Goal: Task Accomplishment & Management: Use online tool/utility

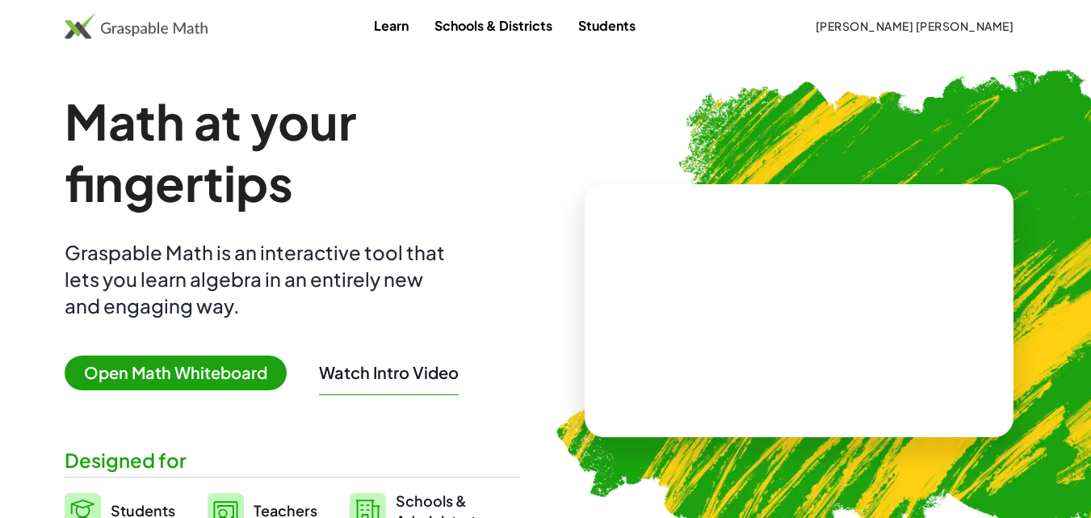
click at [175, 361] on span "Open Math Whiteboard" at bounding box center [176, 372] width 222 height 35
click at [207, 362] on span "Open Math Whiteboard" at bounding box center [176, 372] width 222 height 35
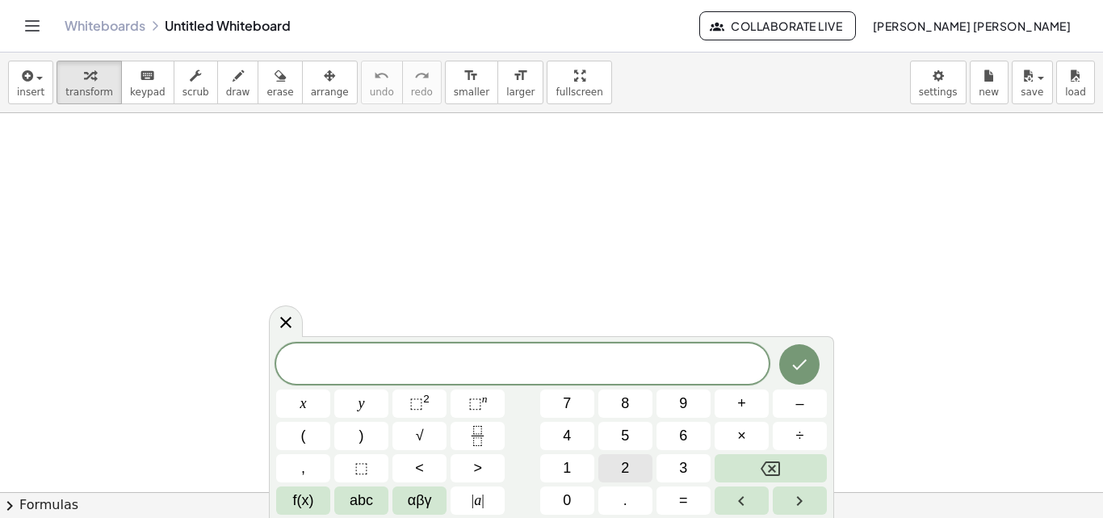
click at [624, 469] on span "2" at bounding box center [625, 468] width 8 height 22
click at [750, 465] on button "Backspace" at bounding box center [771, 468] width 112 height 28
click at [372, 501] on span "abc" at bounding box center [361, 501] width 23 height 22
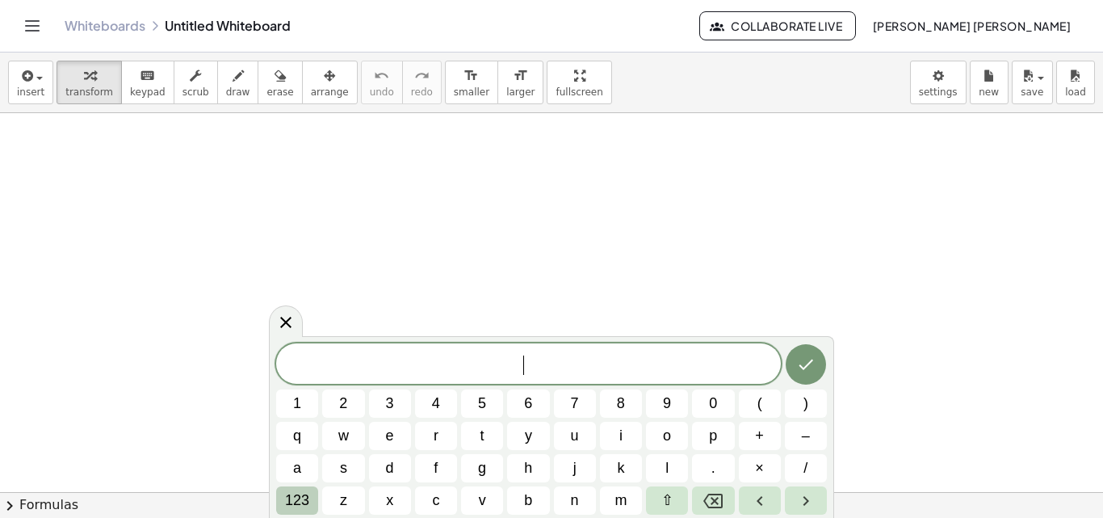
click at [282, 505] on button "123" at bounding box center [297, 500] width 42 height 28
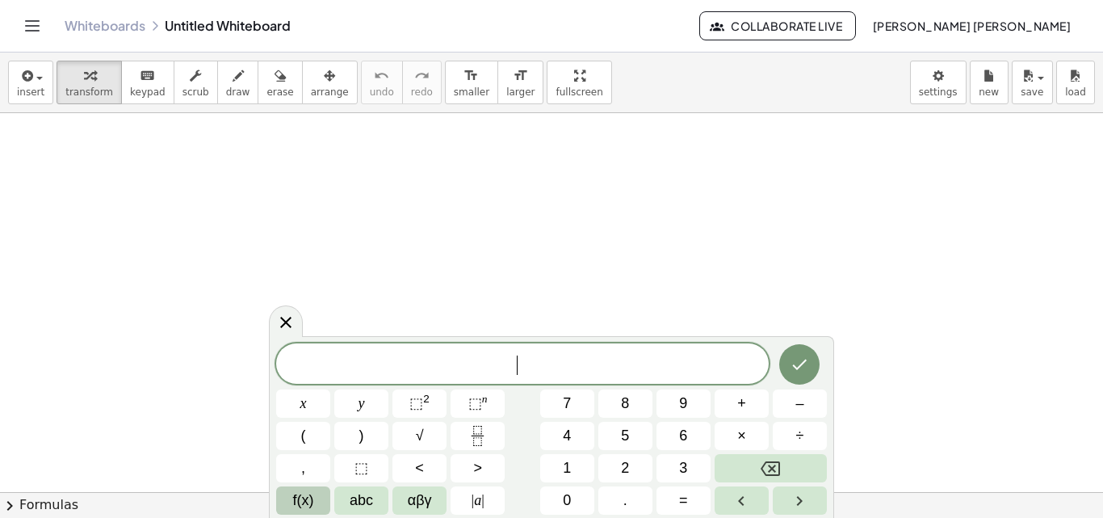
click at [305, 498] on span "f(x)" at bounding box center [303, 501] width 21 height 22
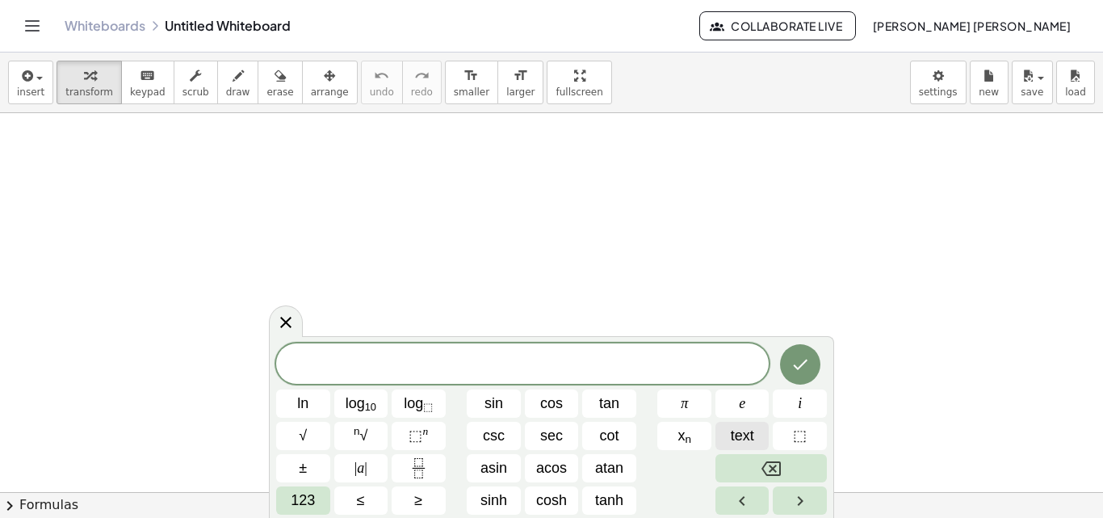
click at [721, 439] on button "text" at bounding box center [743, 436] width 54 height 28
click at [748, 434] on span "text" at bounding box center [742, 436] width 23 height 22
click at [317, 491] on button "123" at bounding box center [303, 500] width 54 height 28
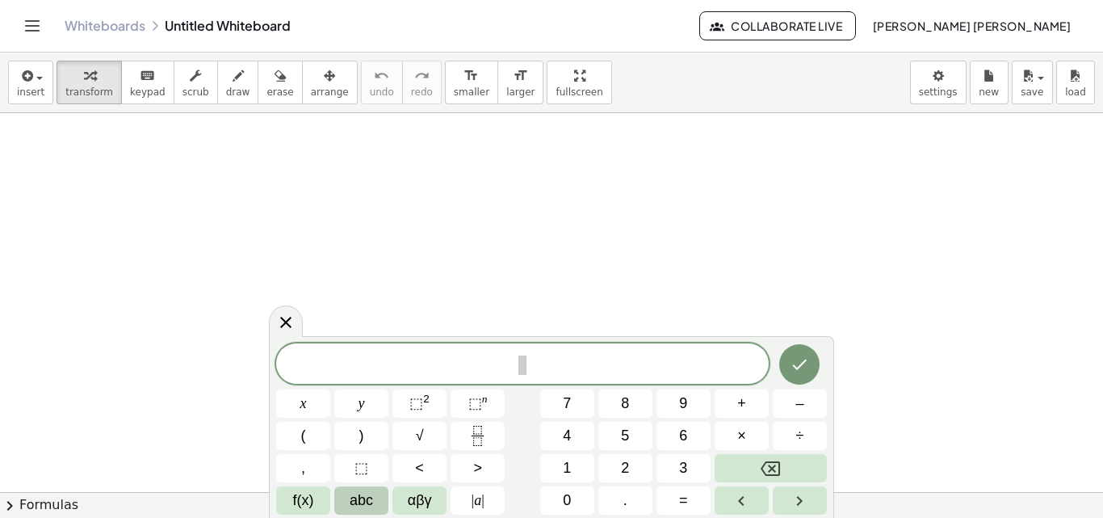
click at [353, 502] on span "abc" at bounding box center [361, 501] width 23 height 22
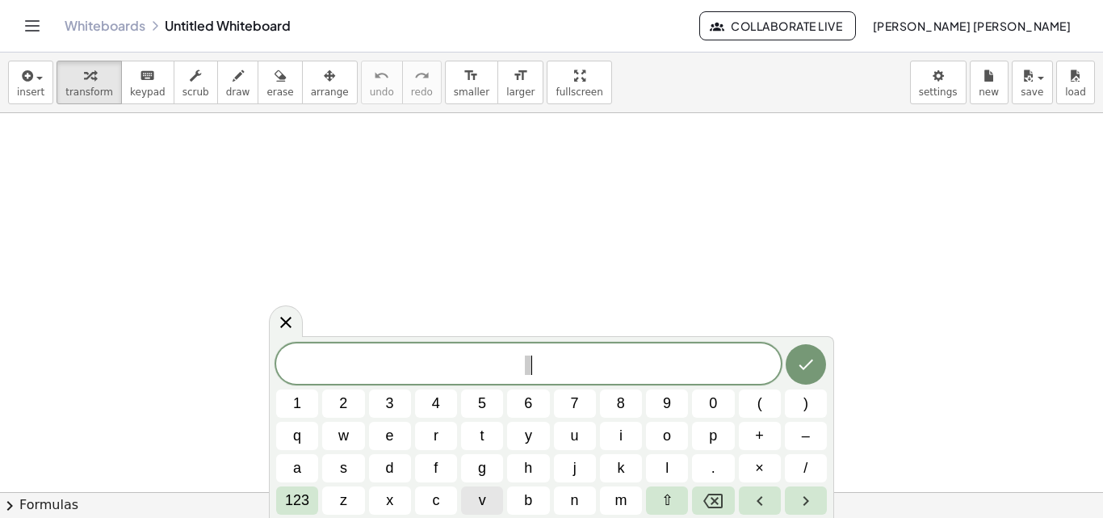
click at [475, 490] on button "v" at bounding box center [482, 500] width 42 height 28
click at [441, 469] on button "f" at bounding box center [436, 468] width 42 height 28
click at [316, 493] on button "123" at bounding box center [297, 500] width 42 height 28
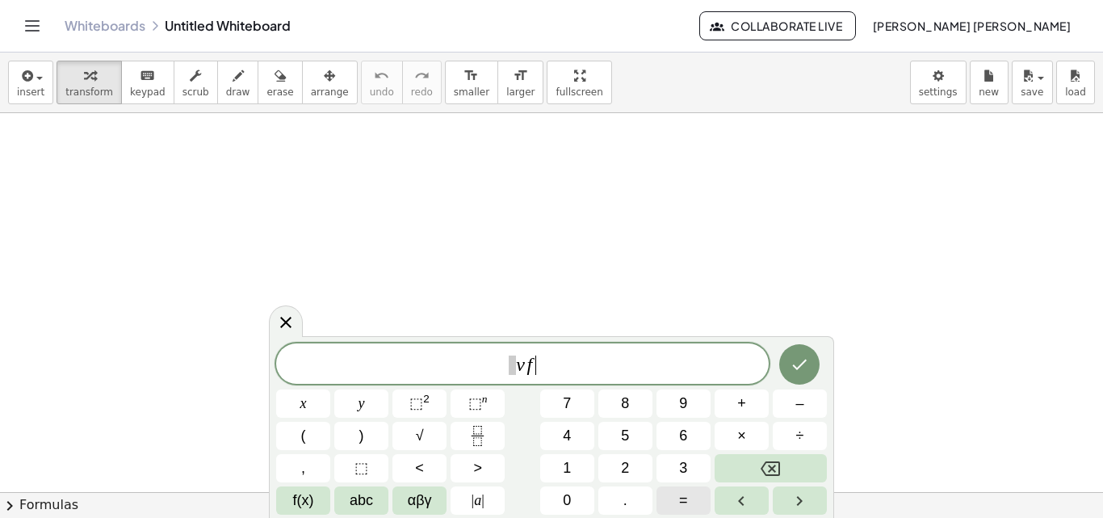
click at [685, 489] on button "=" at bounding box center [684, 500] width 54 height 28
click at [560, 468] on button "1" at bounding box center [567, 468] width 54 height 28
click at [557, 500] on button "0" at bounding box center [567, 500] width 54 height 28
click at [369, 493] on span "abc" at bounding box center [361, 501] width 23 height 22
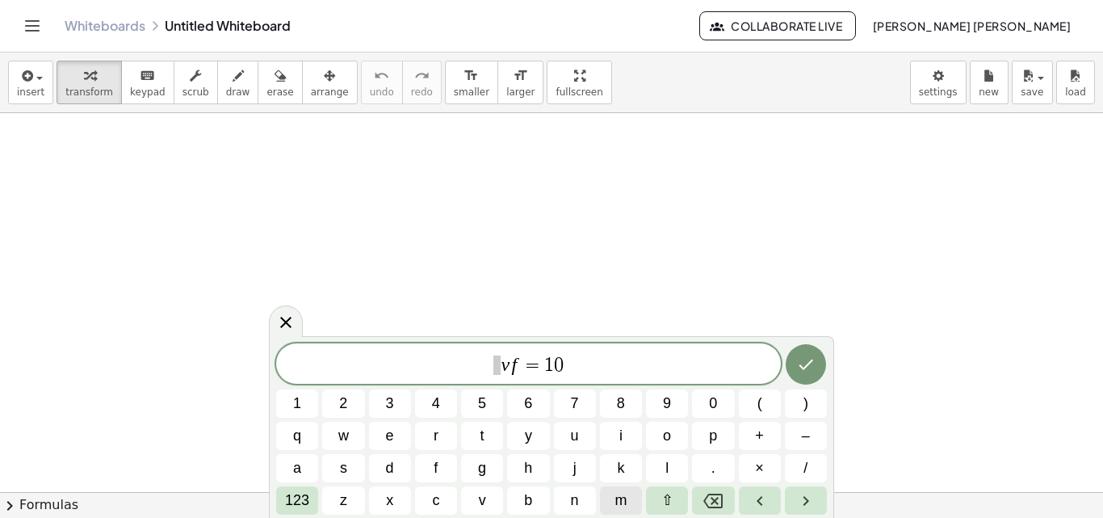
click at [624, 492] on span "m" at bounding box center [621, 501] width 12 height 22
click at [809, 473] on button "/" at bounding box center [806, 468] width 42 height 28
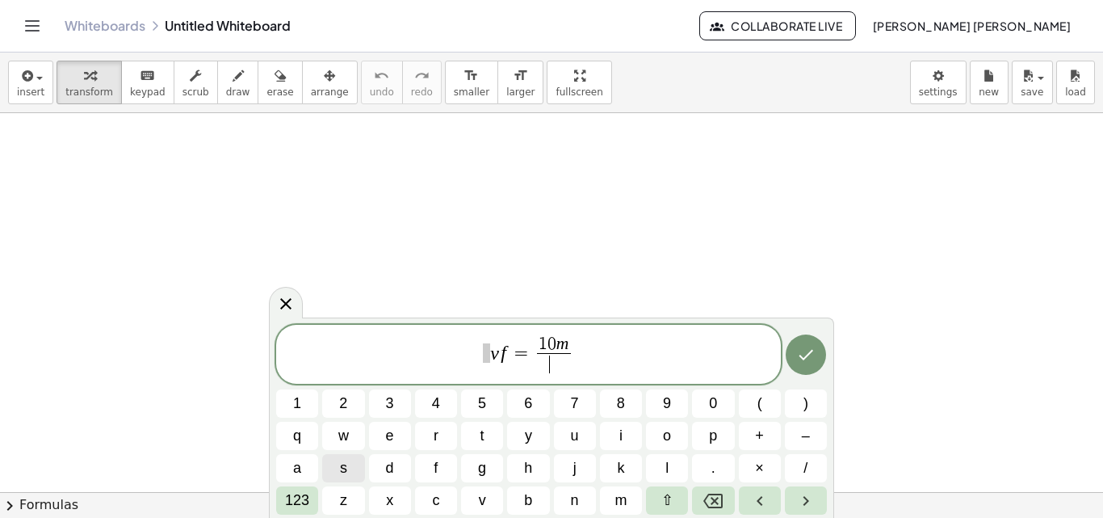
click at [362, 466] on button "s" at bounding box center [343, 468] width 42 height 28
click at [290, 497] on span "123" at bounding box center [297, 501] width 24 height 22
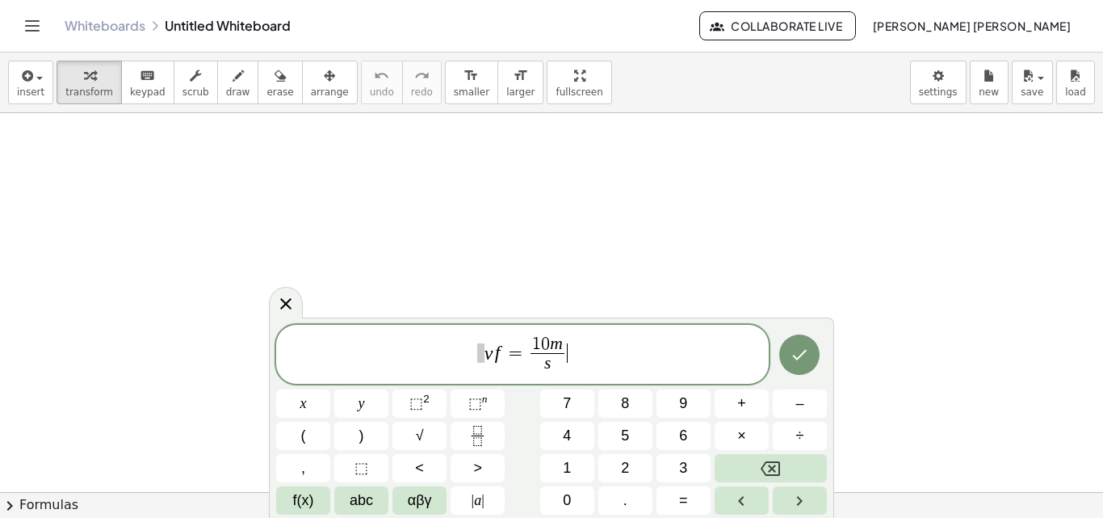
click at [586, 357] on span "v f = 1 0 m s ​ ​" at bounding box center [522, 355] width 493 height 43
click at [741, 403] on span "+" at bounding box center [742, 404] width 9 height 22
drag, startPoint x: 542, startPoint y: 361, endPoint x: 523, endPoint y: 328, distance: 38.4
click at [586, 359] on span "v f = 1 0 m s ​ + ​" at bounding box center [522, 355] width 493 height 43
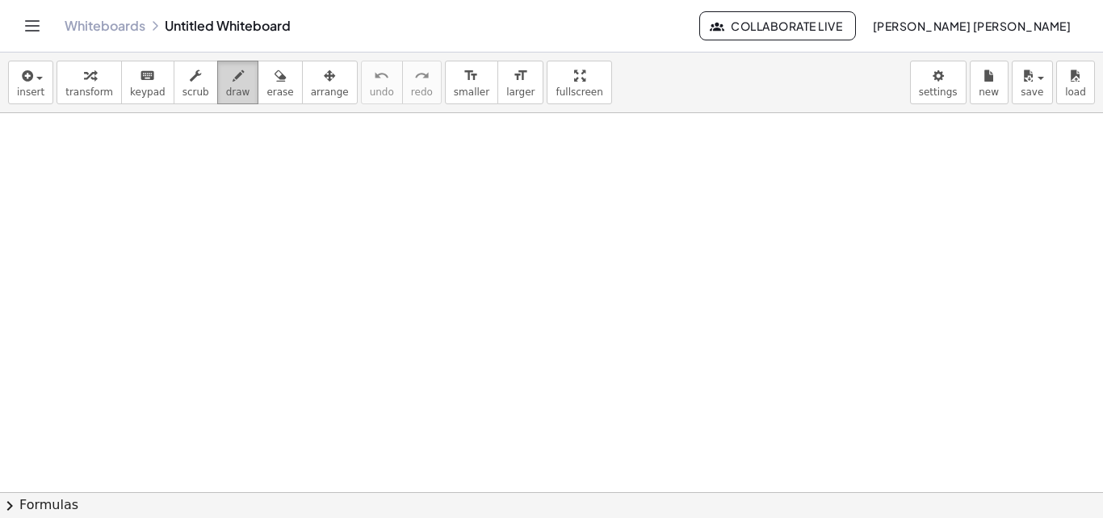
click at [226, 78] on div "button" at bounding box center [238, 74] width 24 height 19
click at [25, 101] on button "insert" at bounding box center [30, 83] width 45 height 44
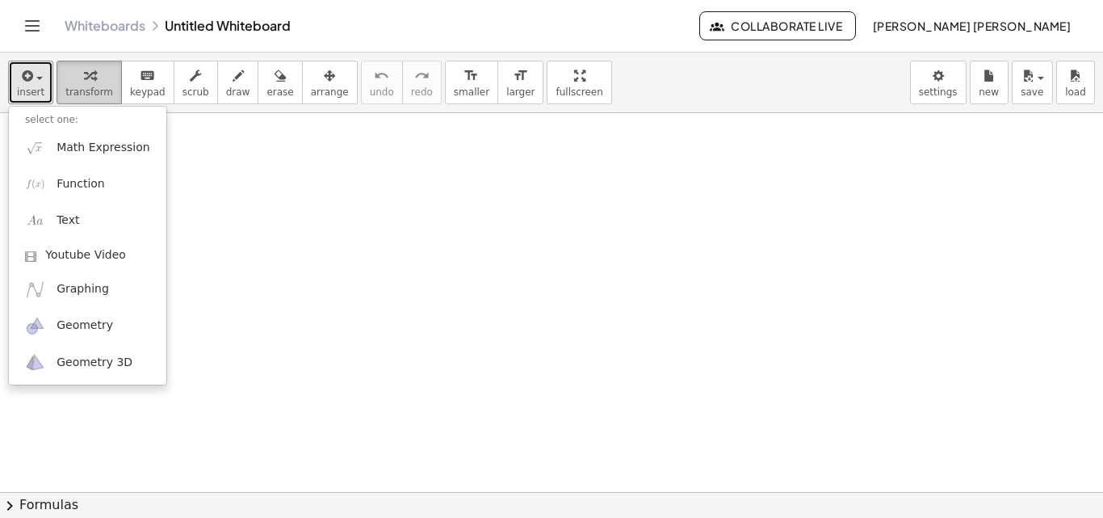
click at [90, 91] on span "transform" at bounding box center [89, 91] width 48 height 11
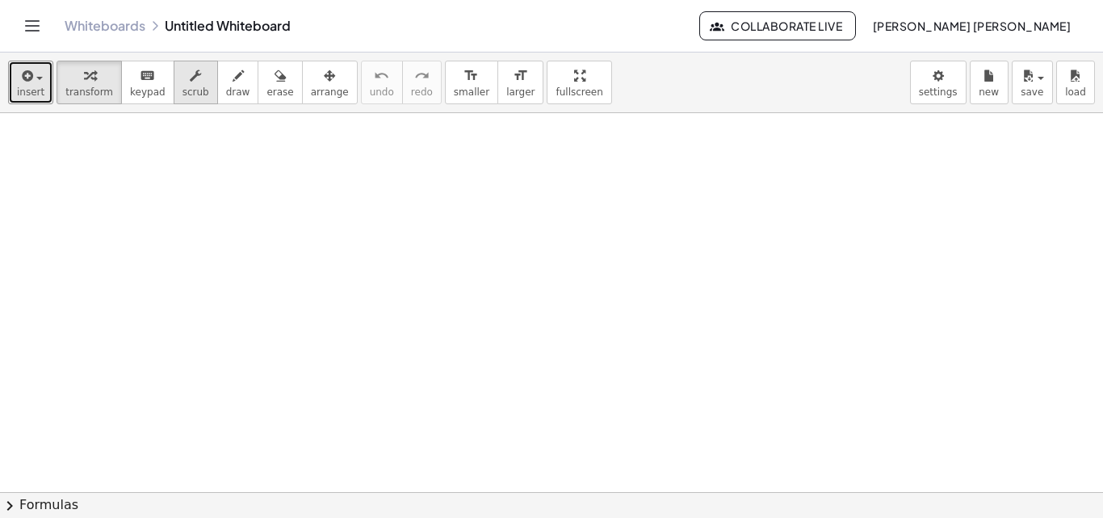
click at [190, 72] on icon "button" at bounding box center [195, 75] width 11 height 19
click at [140, 72] on icon "keyboard" at bounding box center [147, 75] width 15 height 19
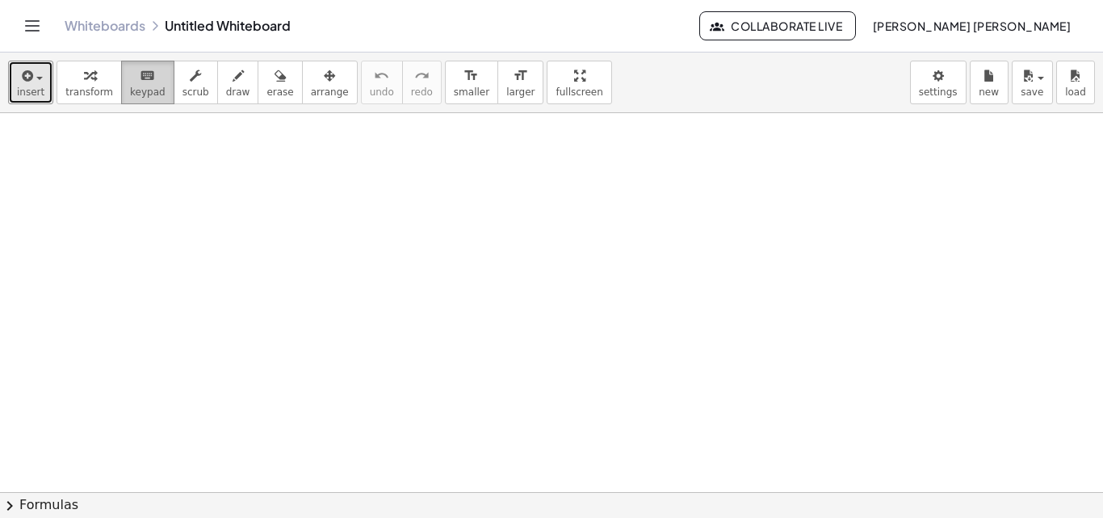
drag, startPoint x: 209, startPoint y: 121, endPoint x: 128, endPoint y: 86, distance: 89.0
click at [128, 86] on div "insert select one: Math Expression Function Text Youtube Video Graphing Geometr…" at bounding box center [551, 285] width 1103 height 465
click at [130, 86] on span "keypad" at bounding box center [148, 91] width 36 height 11
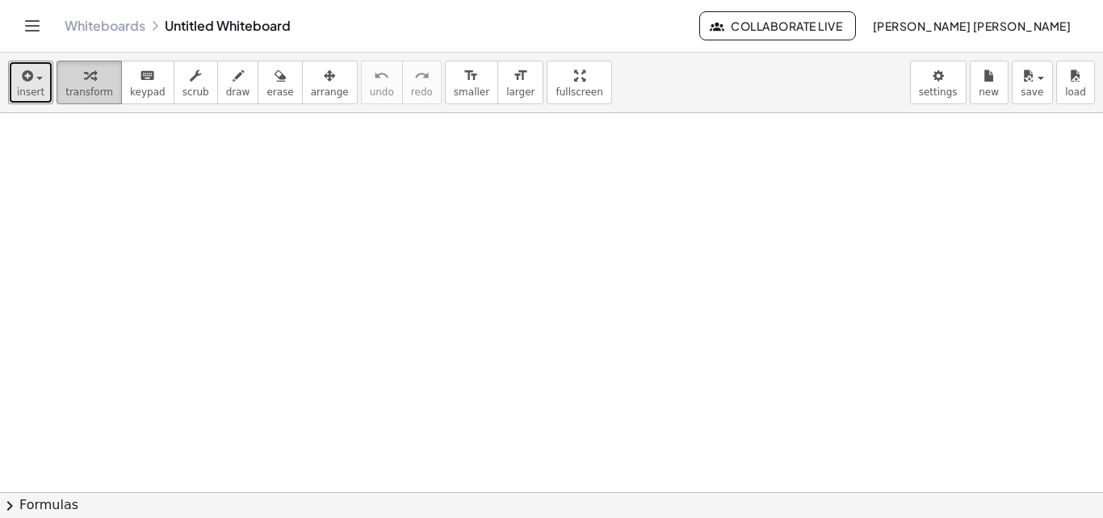
click at [68, 84] on div "button" at bounding box center [89, 74] width 48 height 19
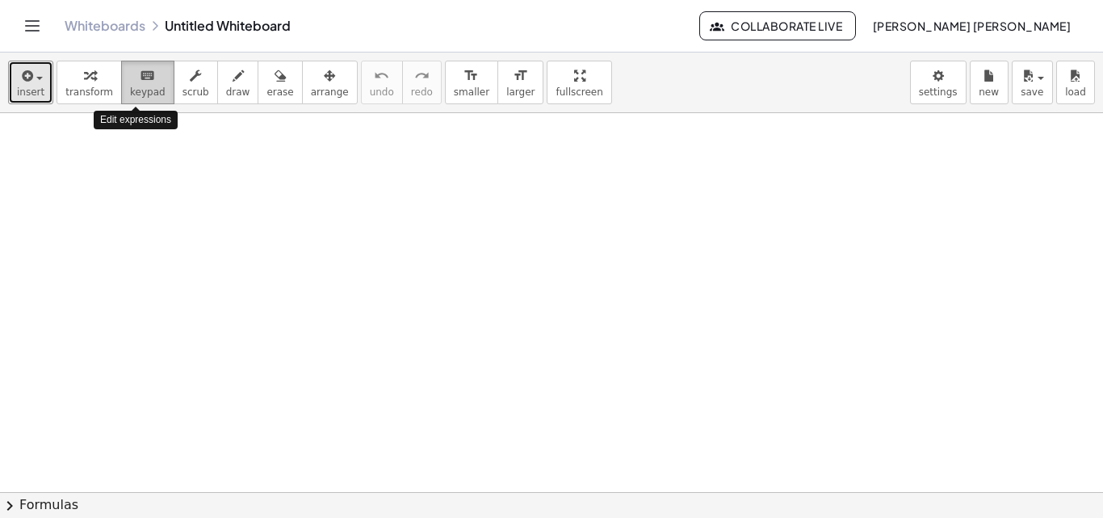
click at [131, 92] on span "keypad" at bounding box center [148, 91] width 36 height 11
click at [190, 82] on icon "button" at bounding box center [195, 75] width 11 height 19
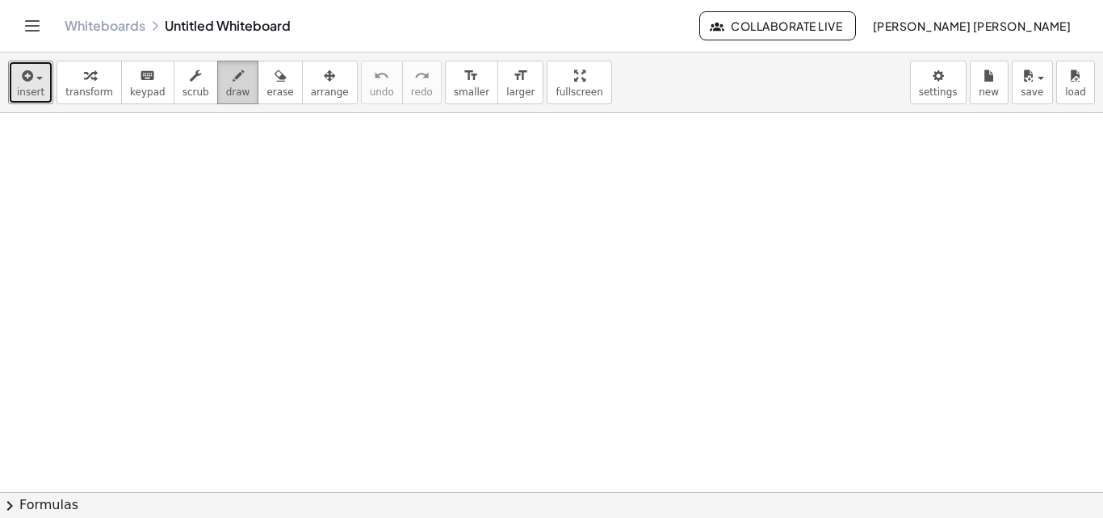
click at [217, 82] on button "draw" at bounding box center [238, 83] width 42 height 44
click at [103, 83] on button "transform" at bounding box center [89, 83] width 65 height 44
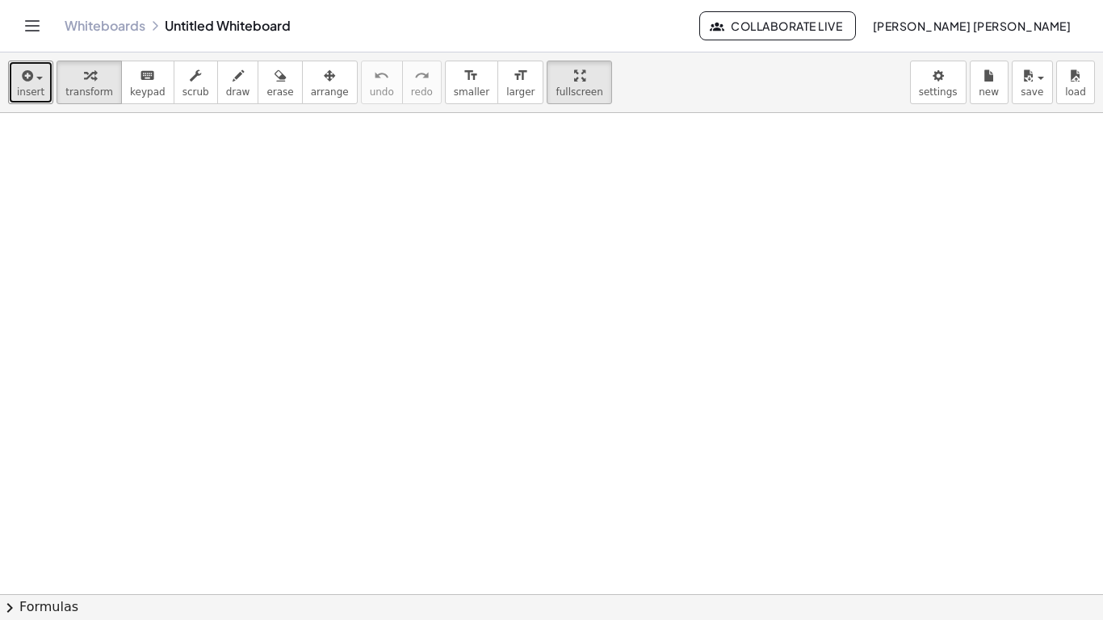
drag, startPoint x: 519, startPoint y: 78, endPoint x: 519, endPoint y: 148, distance: 70.3
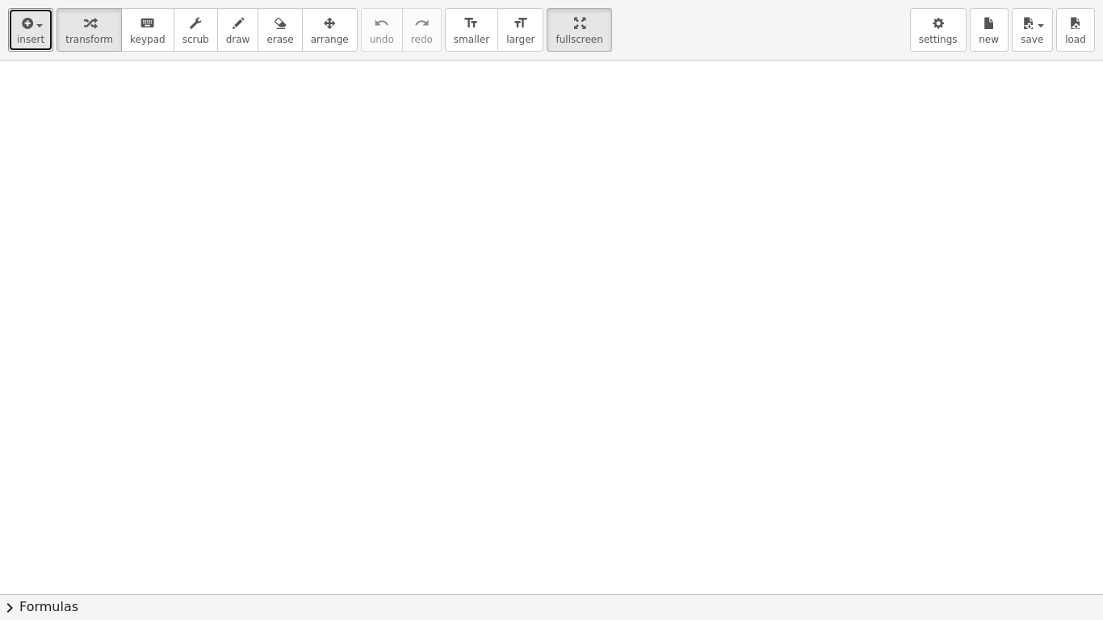
click at [519, 148] on div "insert select one: Math Expression Function Text Youtube Video Graphing Geometr…" at bounding box center [551, 310] width 1103 height 620
click at [40, 23] on div "button" at bounding box center [30, 22] width 27 height 19
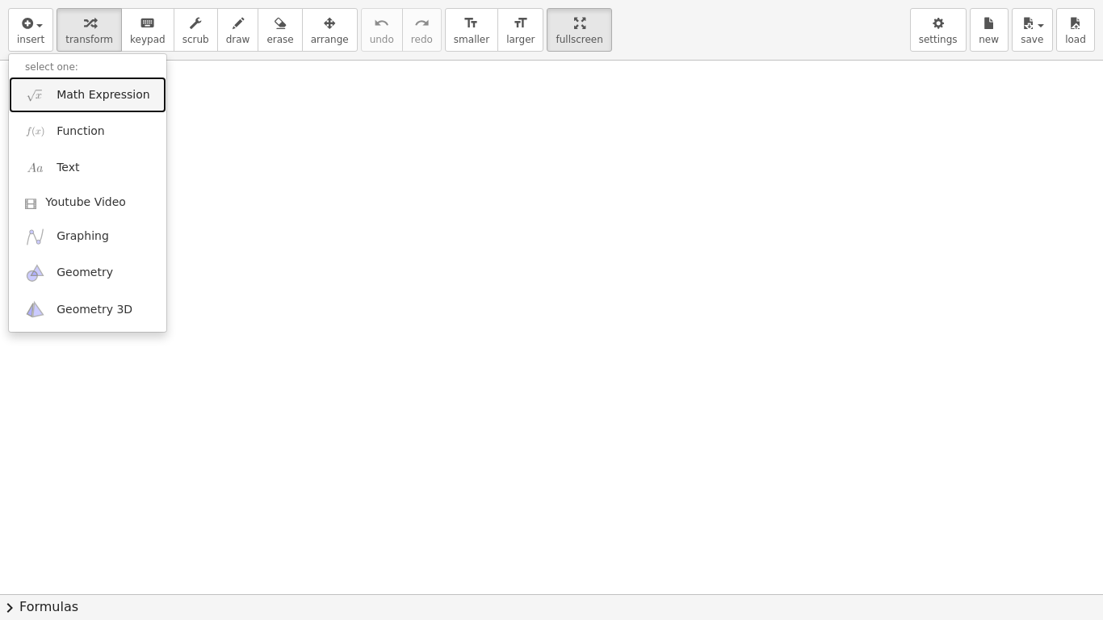
click at [123, 97] on span "Math Expression" at bounding box center [103, 95] width 93 height 16
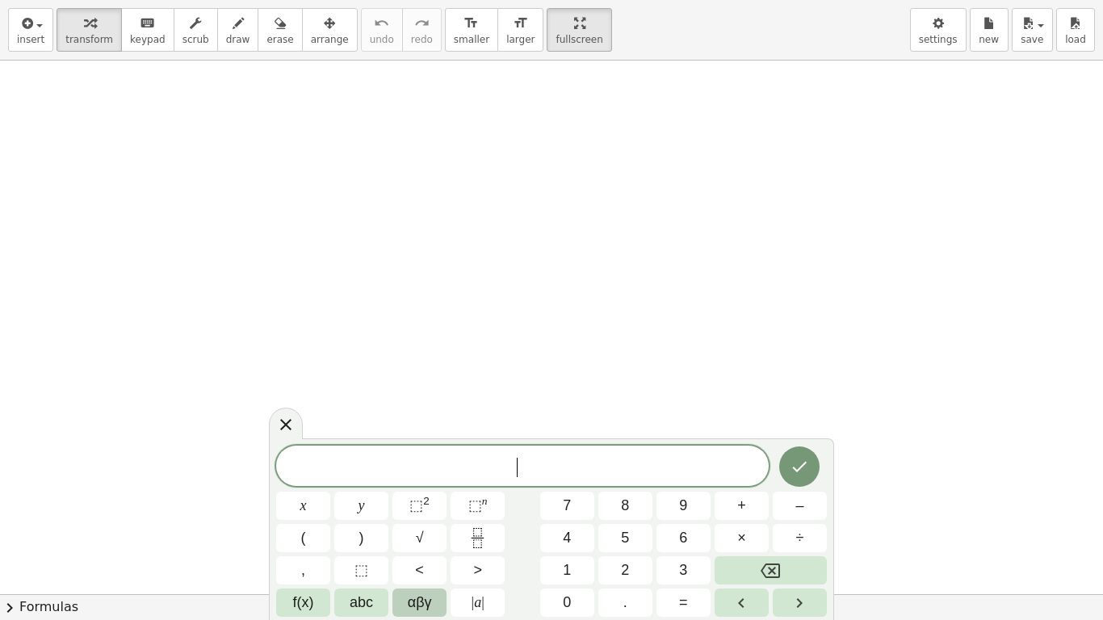
click at [411, 517] on span "αβγ" at bounding box center [420, 603] width 24 height 22
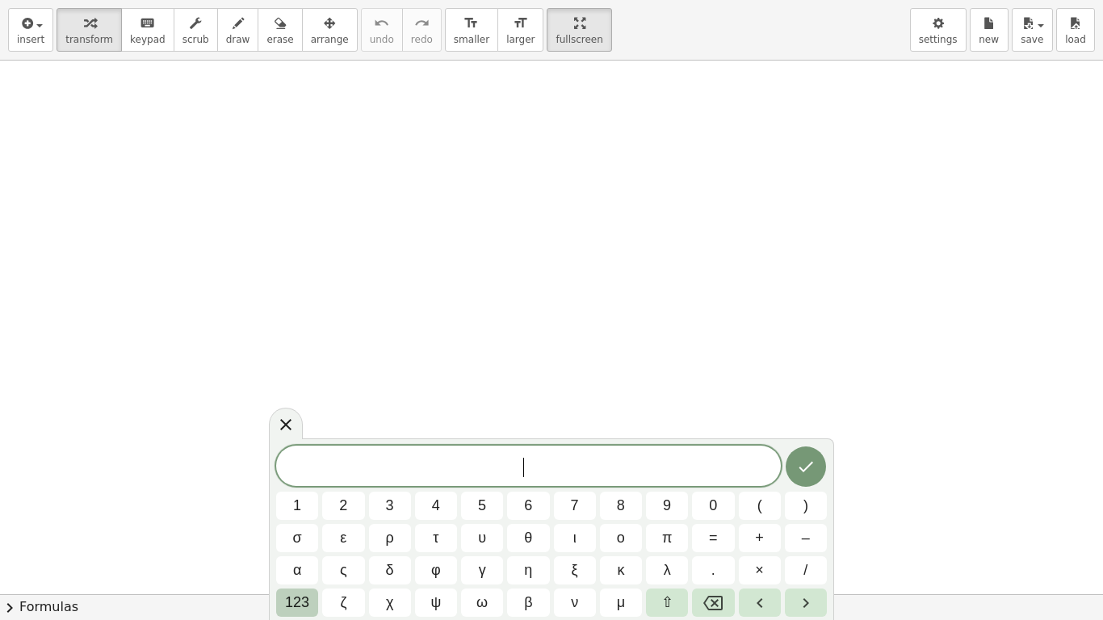
click at [309, 517] on span "123" at bounding box center [297, 603] width 24 height 22
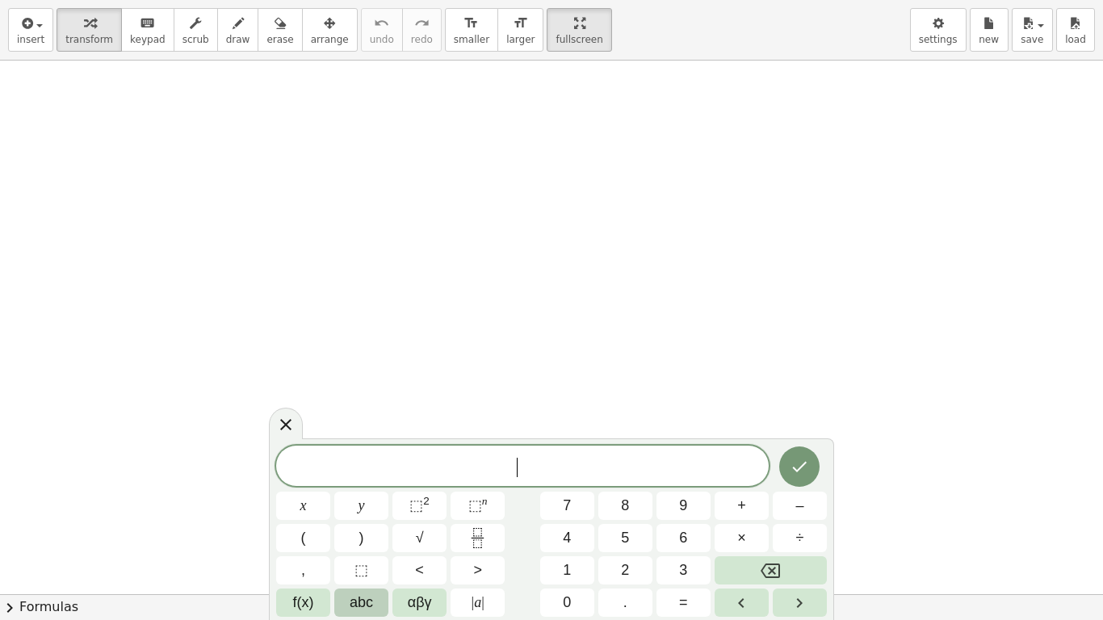
click at [360, 517] on span "abc" at bounding box center [361, 603] width 23 height 22
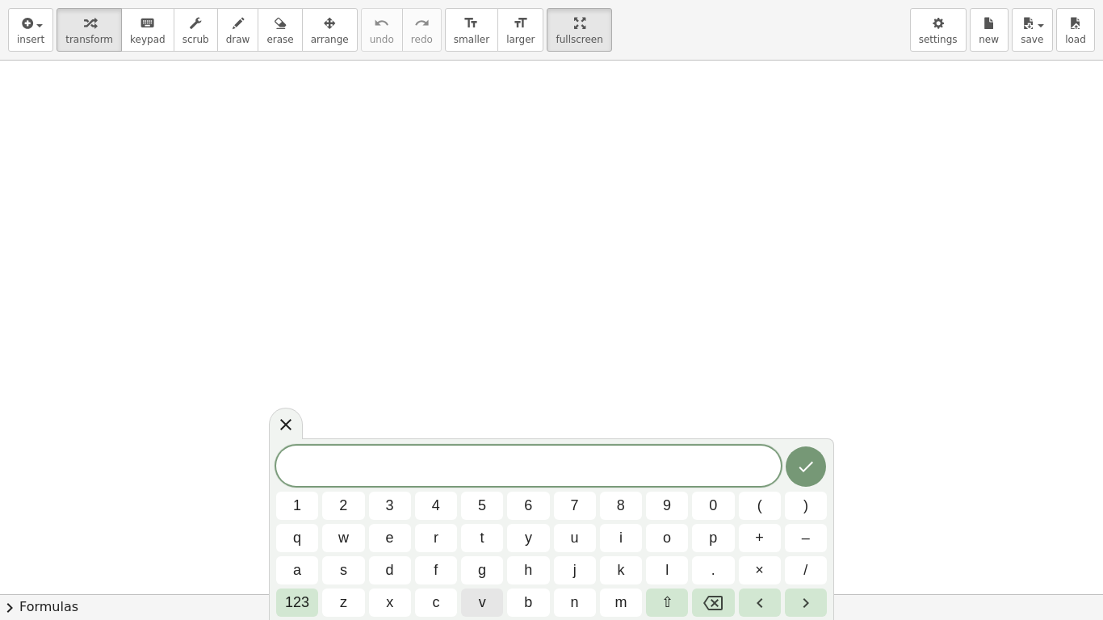
click at [476, 517] on button "v" at bounding box center [482, 603] width 42 height 28
click at [436, 517] on span "f" at bounding box center [436, 571] width 4 height 22
click at [309, 517] on button "123" at bounding box center [297, 603] width 42 height 28
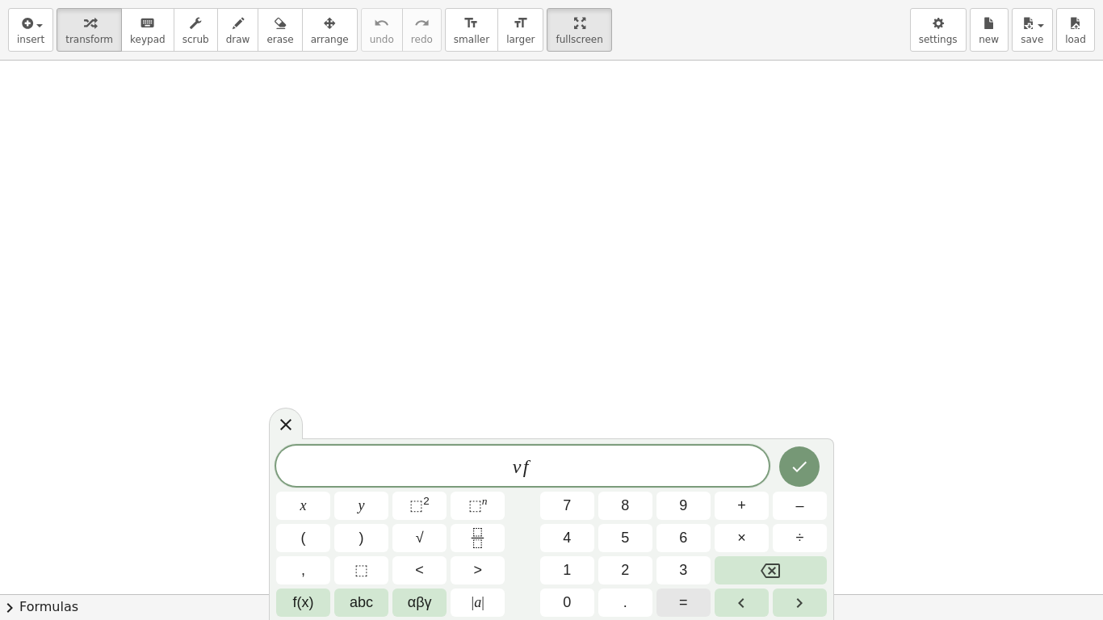
click at [675, 517] on button "=" at bounding box center [684, 603] width 54 height 28
click at [708, 517] on button "3" at bounding box center [684, 571] width 54 height 28
click at [573, 517] on button "0" at bounding box center [567, 603] width 54 height 28
click at [300, 517] on span "f(x)" at bounding box center [303, 603] width 21 height 22
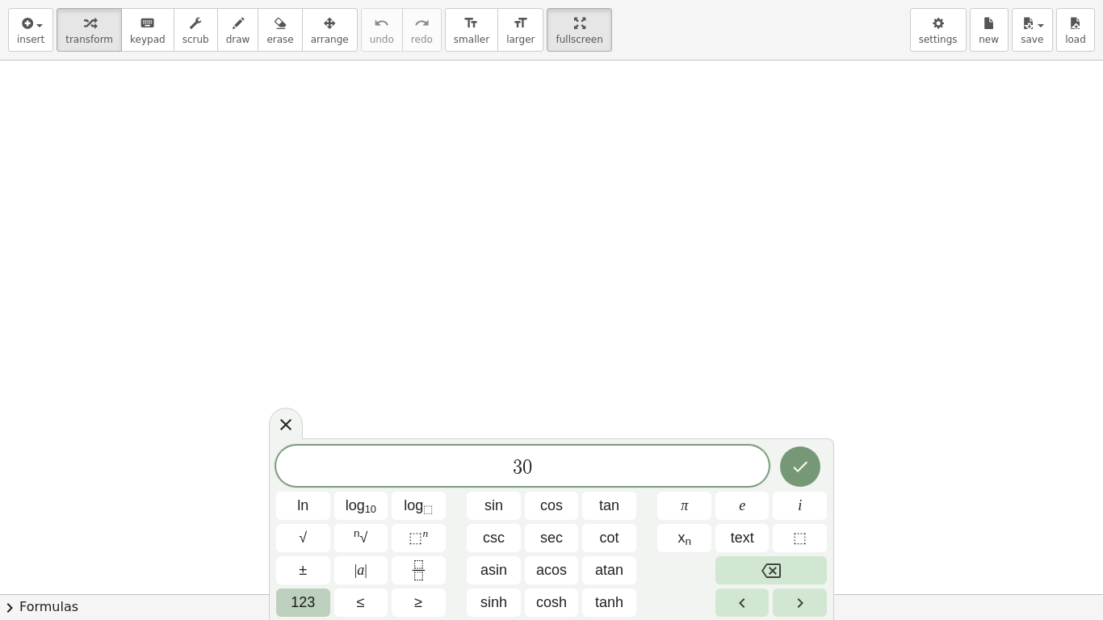
click at [307, 517] on span "123" at bounding box center [303, 603] width 24 height 22
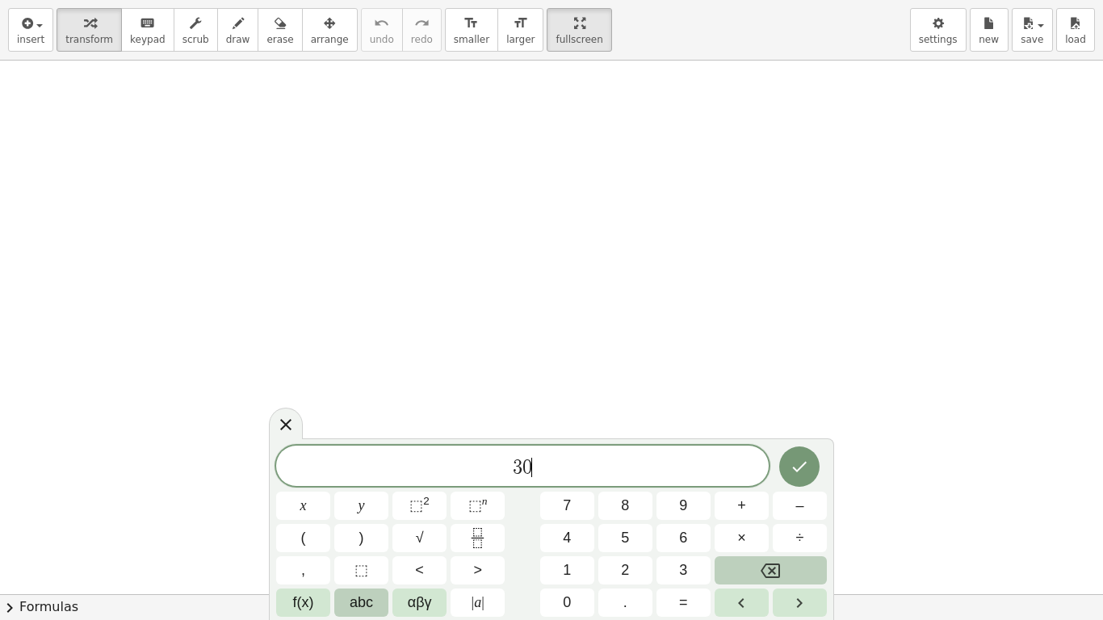
click at [342, 517] on button "abc" at bounding box center [361, 603] width 54 height 28
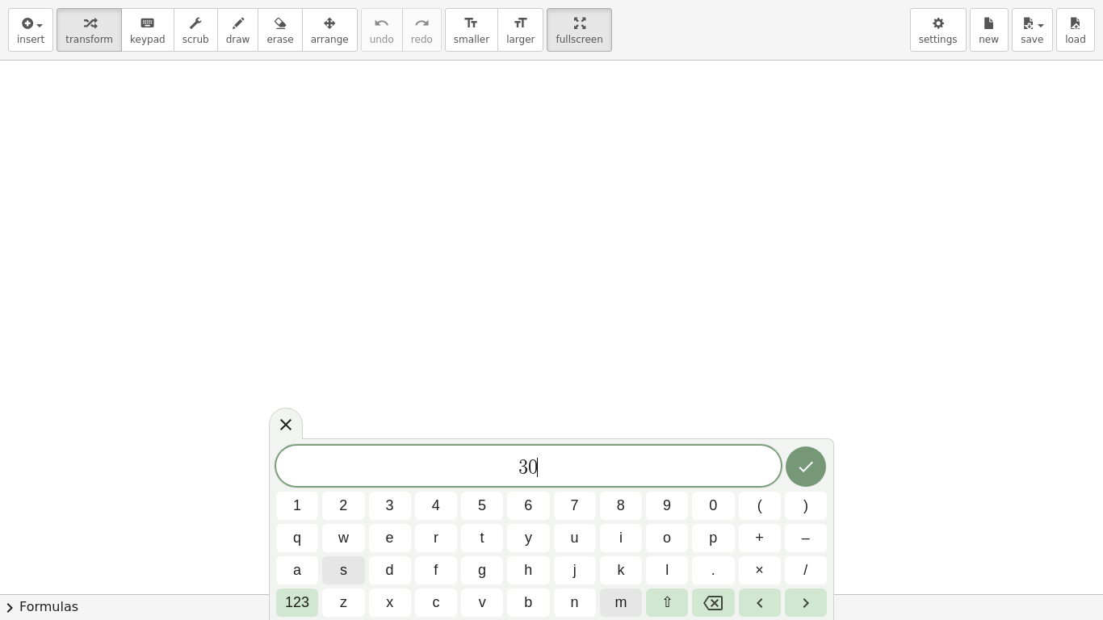
click at [609, 517] on button "m" at bounding box center [621, 603] width 42 height 28
click at [807, 517] on button "/" at bounding box center [806, 571] width 42 height 28
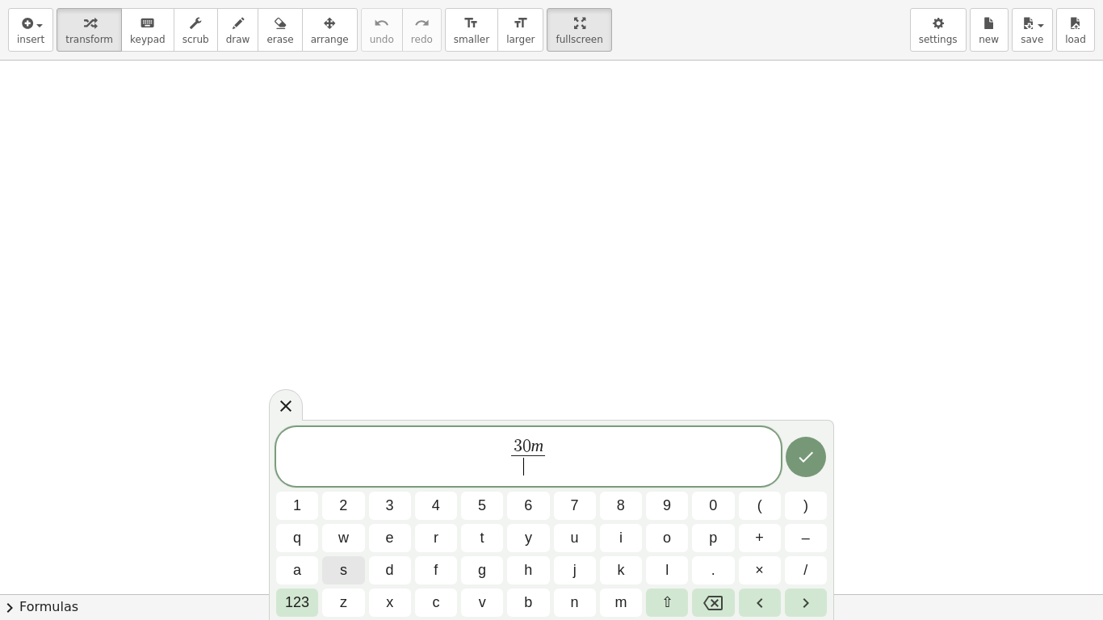
click at [356, 517] on button "s" at bounding box center [343, 571] width 42 height 28
click at [310, 517] on button "123" at bounding box center [297, 603] width 42 height 28
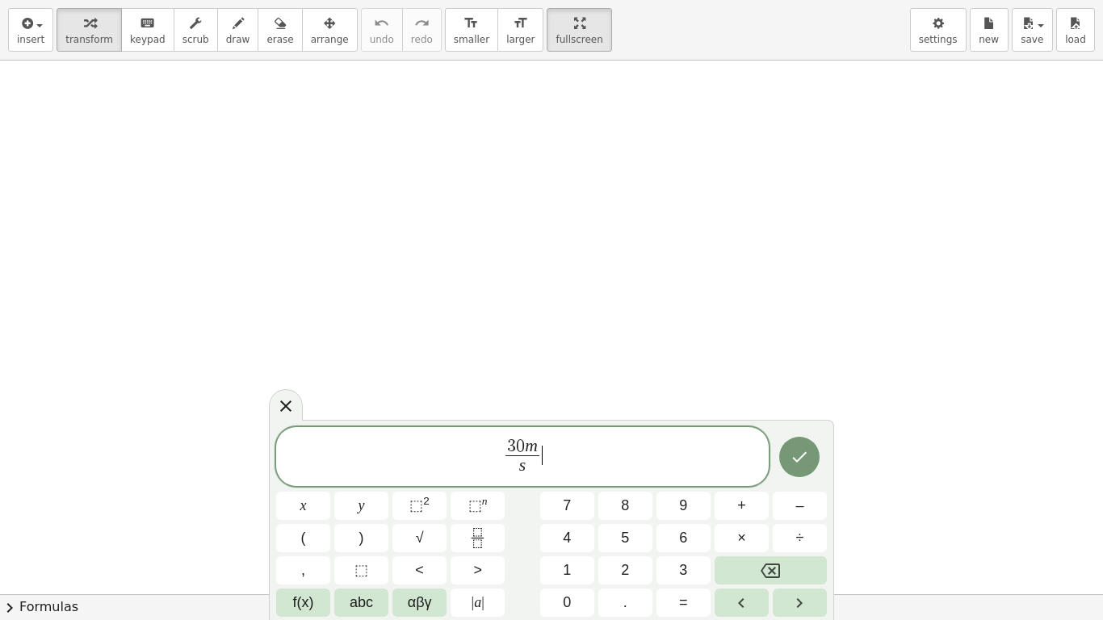
click at [586, 451] on span "3 0 m s ​ ​" at bounding box center [522, 458] width 493 height 43
click at [690, 517] on button "=" at bounding box center [684, 603] width 54 height 28
click at [312, 517] on span "f(x)" at bounding box center [303, 603] width 21 height 22
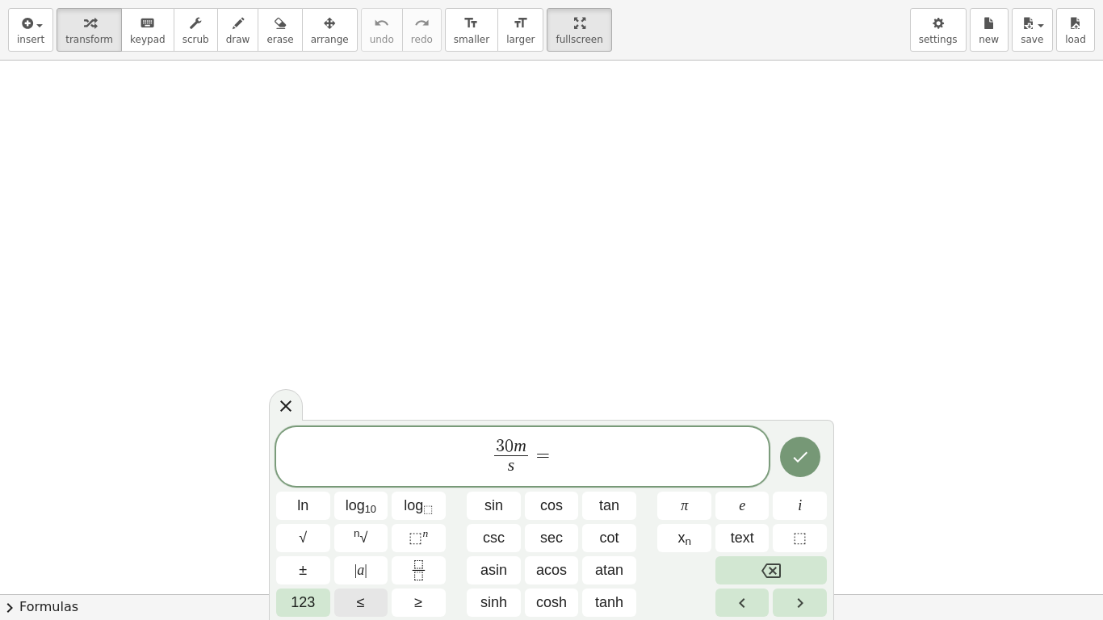
click at [312, 517] on span "123" at bounding box center [303, 603] width 24 height 22
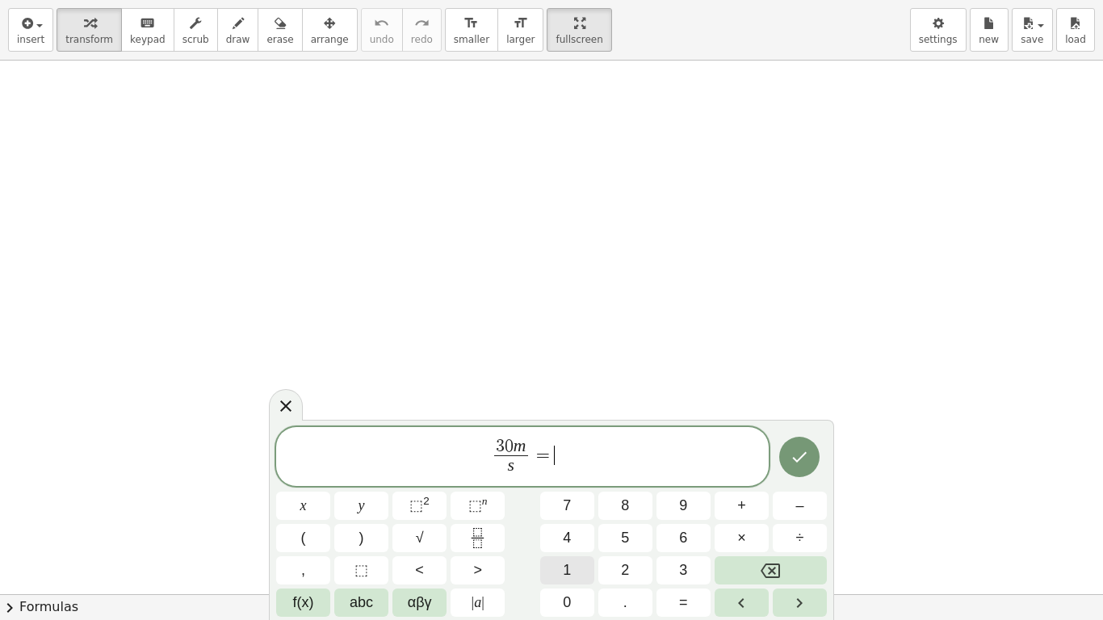
click at [572, 517] on div "3 0 m s ​ = ​ x y ⬚ 2 ⬚ n 7 8 9 + – ( ) √ 4 5 6 × ÷ , ⬚ < > 1 2 3 f(x) abc αβγ …" at bounding box center [551, 522] width 551 height 191
click at [572, 517] on button "0" at bounding box center [567, 603] width 54 height 28
click at [752, 510] on button "+" at bounding box center [742, 506] width 54 height 28
click at [423, 505] on sup "2" at bounding box center [426, 501] width 6 height 12
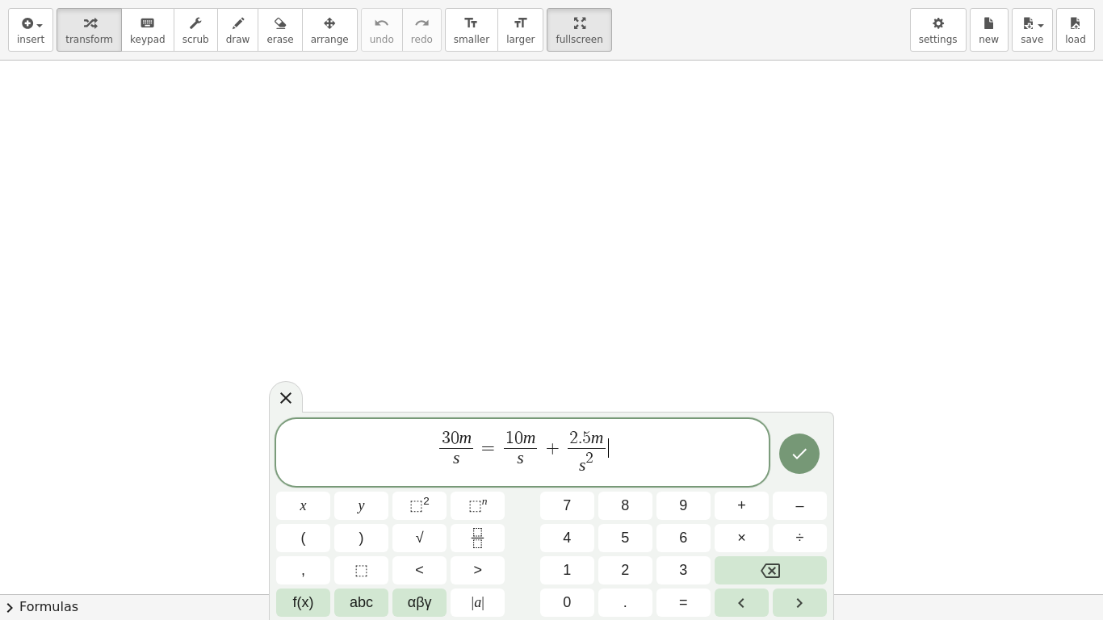
click at [624, 457] on span "3 0 m s ​ = 1 0 m s ​ + 2 . 5 m s 2 ​ ​" at bounding box center [522, 454] width 493 height 50
click at [804, 451] on icon "Done" at bounding box center [799, 453] width 19 height 19
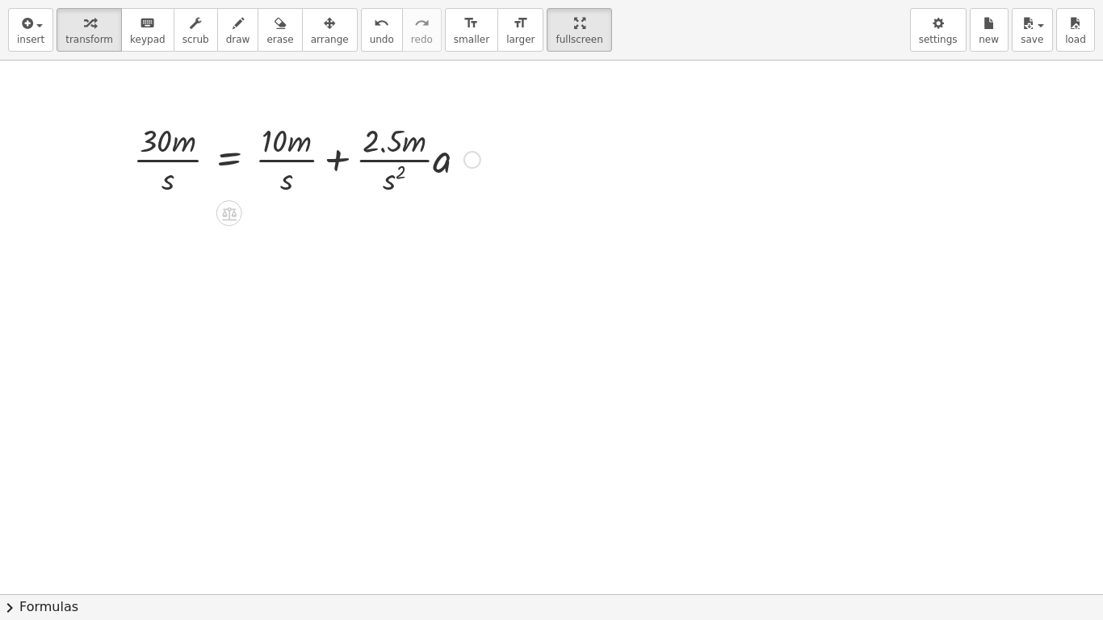
drag, startPoint x: 394, startPoint y: 202, endPoint x: 372, endPoint y: 219, distance: 28.3
click at [394, 205] on div "· 30 · m · s = + · 10 · m · s + · · 2.5 · m · s 2 · a" at bounding box center [551, 595] width 1103 height 1068
click at [372, 234] on div at bounding box center [551, 595] width 1103 height 1068
click at [388, 199] on div at bounding box center [307, 158] width 364 height 81
click at [377, 165] on div at bounding box center [307, 158] width 364 height 81
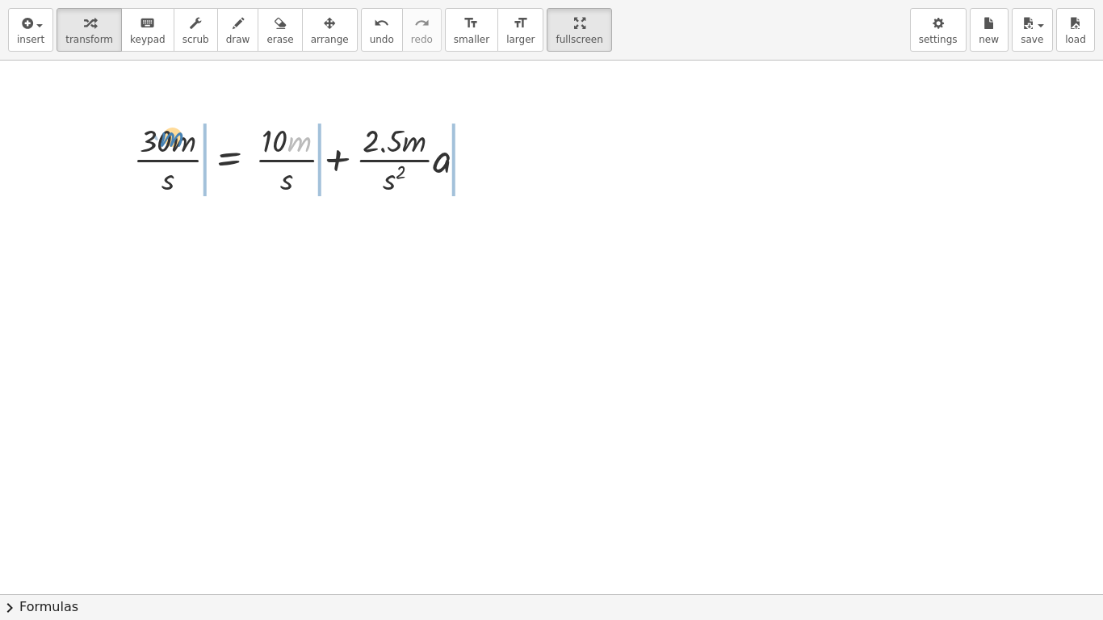
drag, startPoint x: 302, startPoint y: 145, endPoint x: 175, endPoint y: 141, distance: 126.9
click at [175, 141] on div at bounding box center [307, 158] width 364 height 81
drag, startPoint x: 306, startPoint y: 170, endPoint x: 166, endPoint y: 180, distance: 140.9
click at [166, 180] on div at bounding box center [307, 158] width 364 height 81
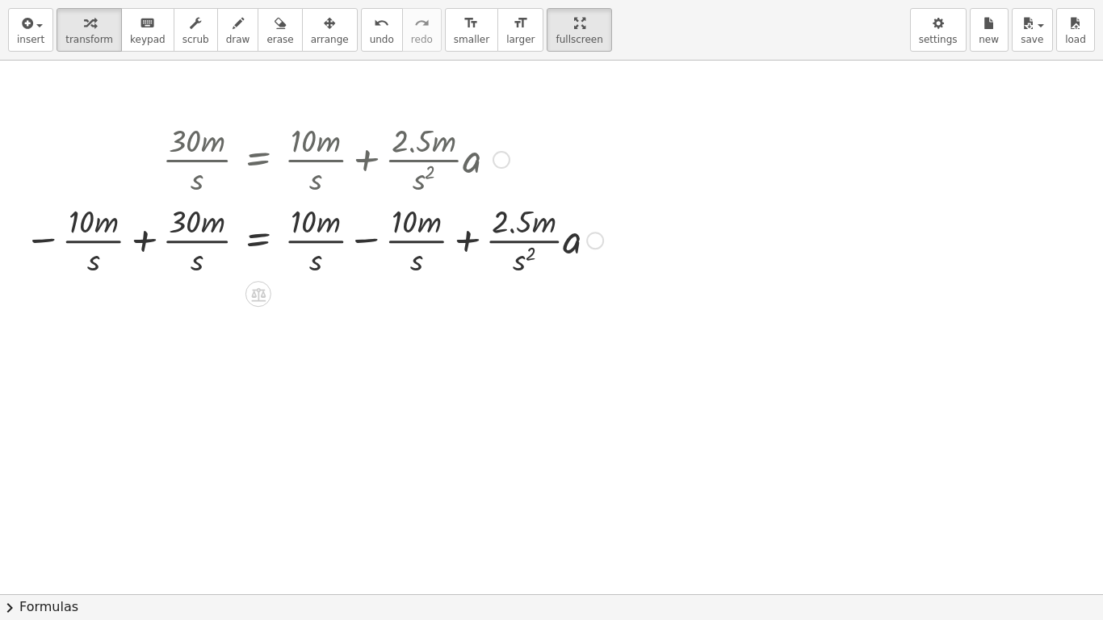
click at [144, 243] on div at bounding box center [313, 239] width 595 height 81
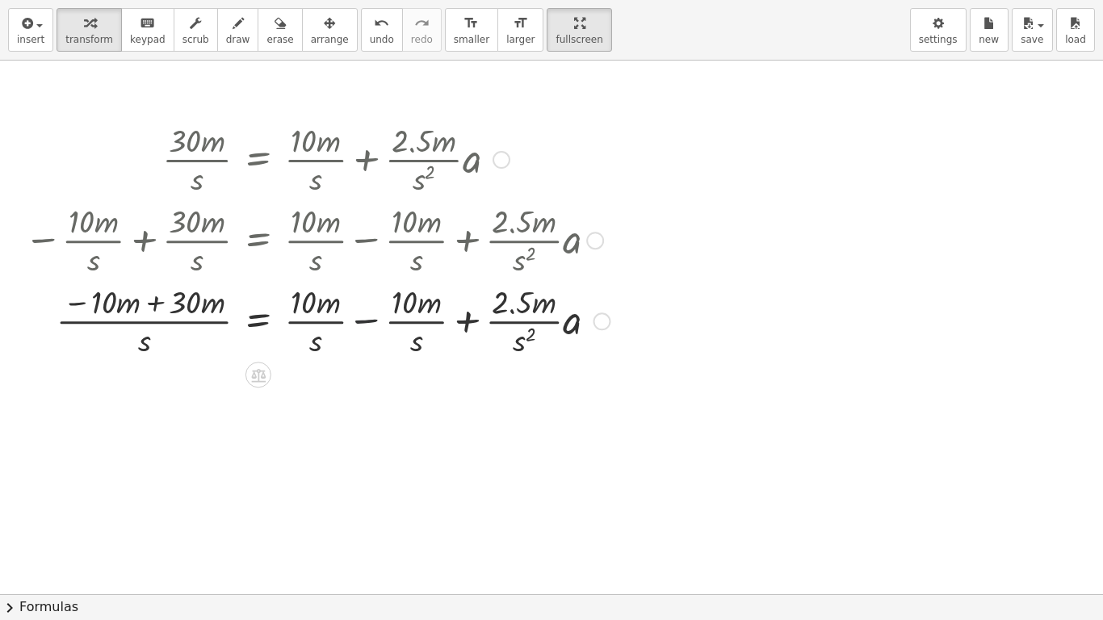
click at [355, 320] on div at bounding box center [317, 320] width 602 height 81
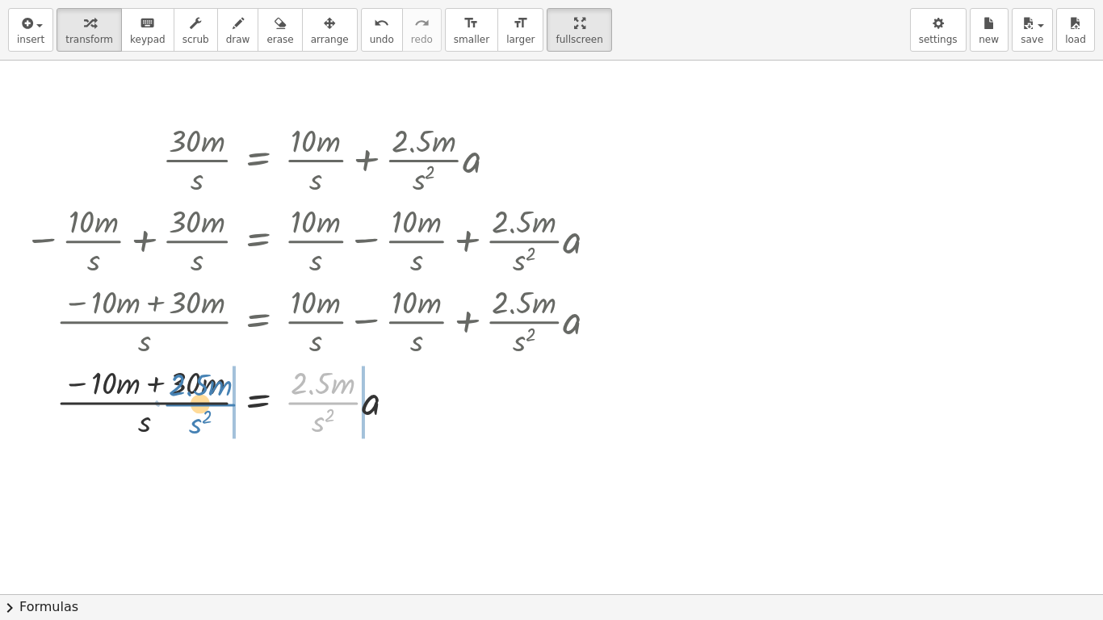
drag, startPoint x: 343, startPoint y: 403, endPoint x: 220, endPoint y: 405, distance: 122.8
click at [220, 405] on div at bounding box center [317, 400] width 602 height 81
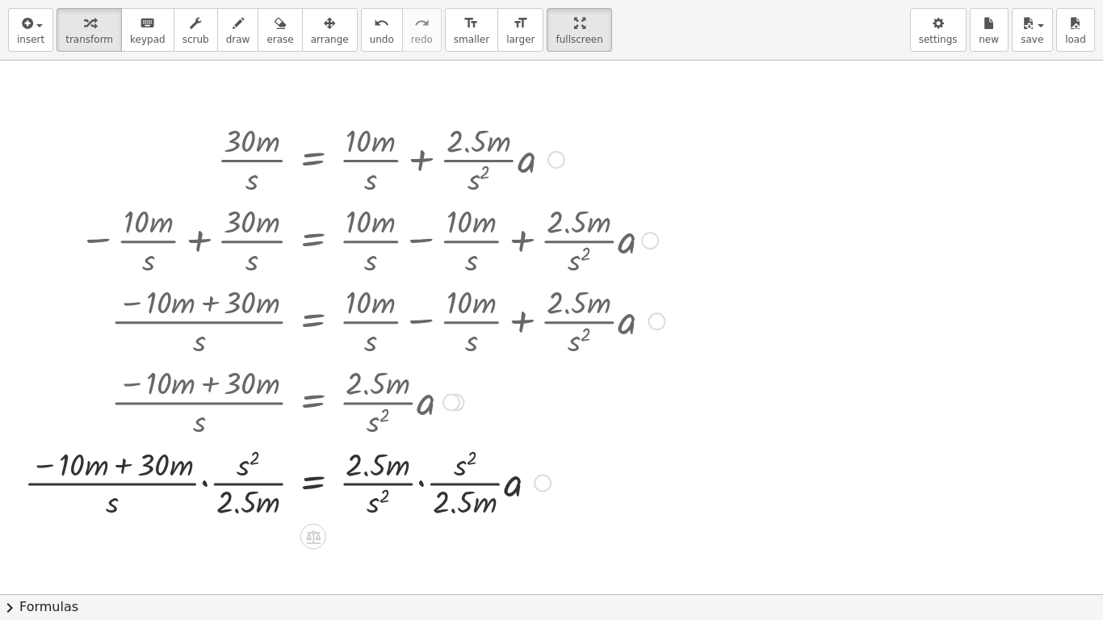
click at [441, 483] on div at bounding box center [344, 482] width 657 height 81
click at [421, 485] on div at bounding box center [344, 482] width 657 height 81
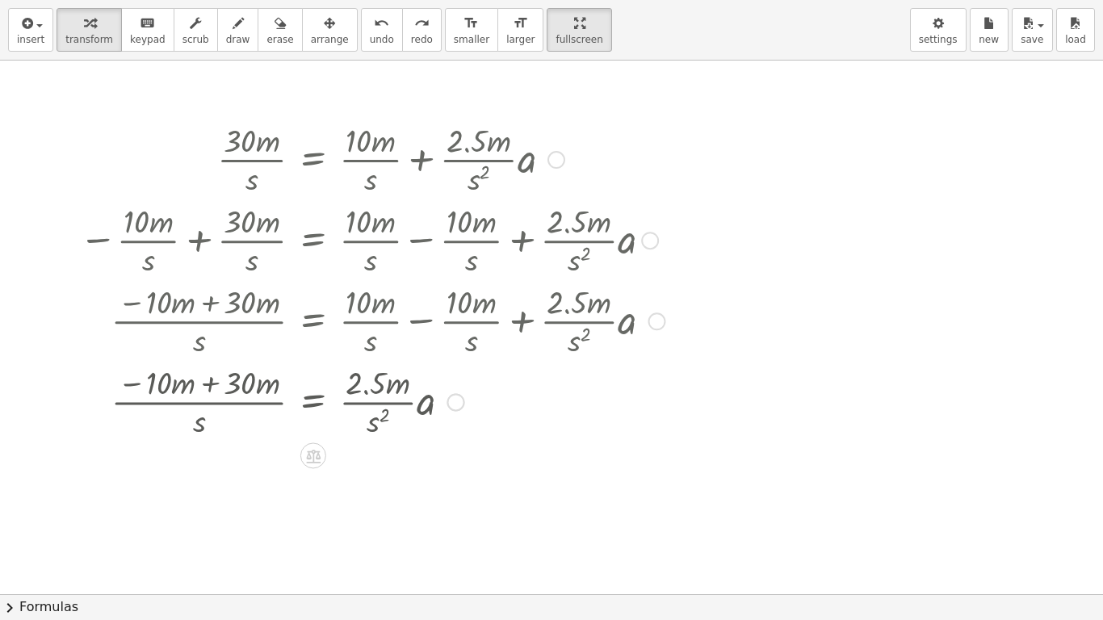
click at [364, 487] on div at bounding box center [551, 595] width 1103 height 1068
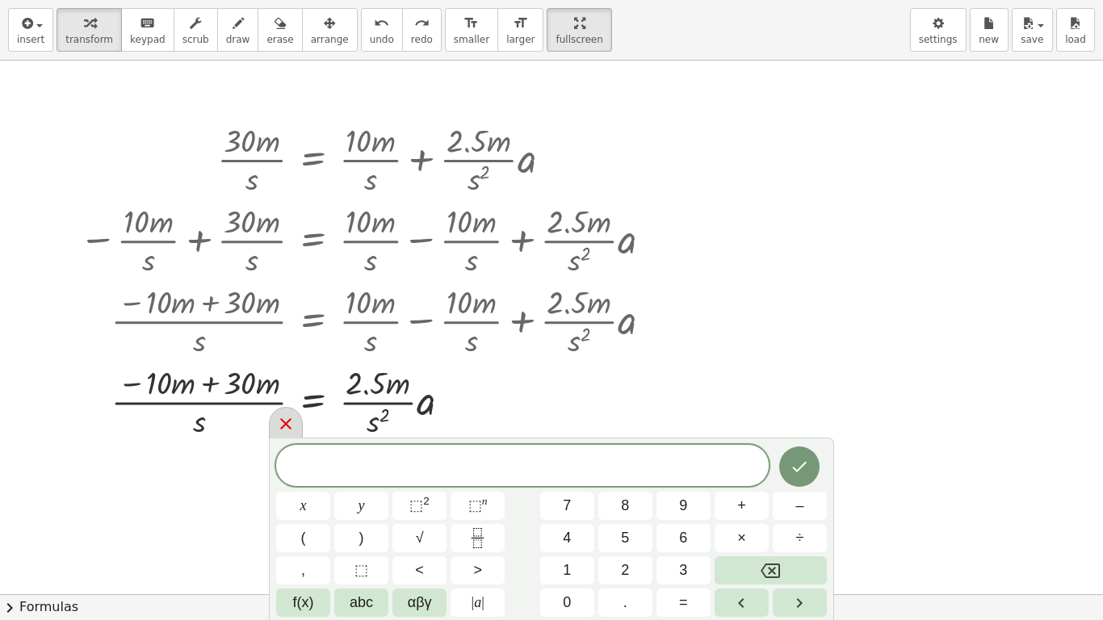
click at [289, 424] on icon at bounding box center [285, 423] width 19 height 19
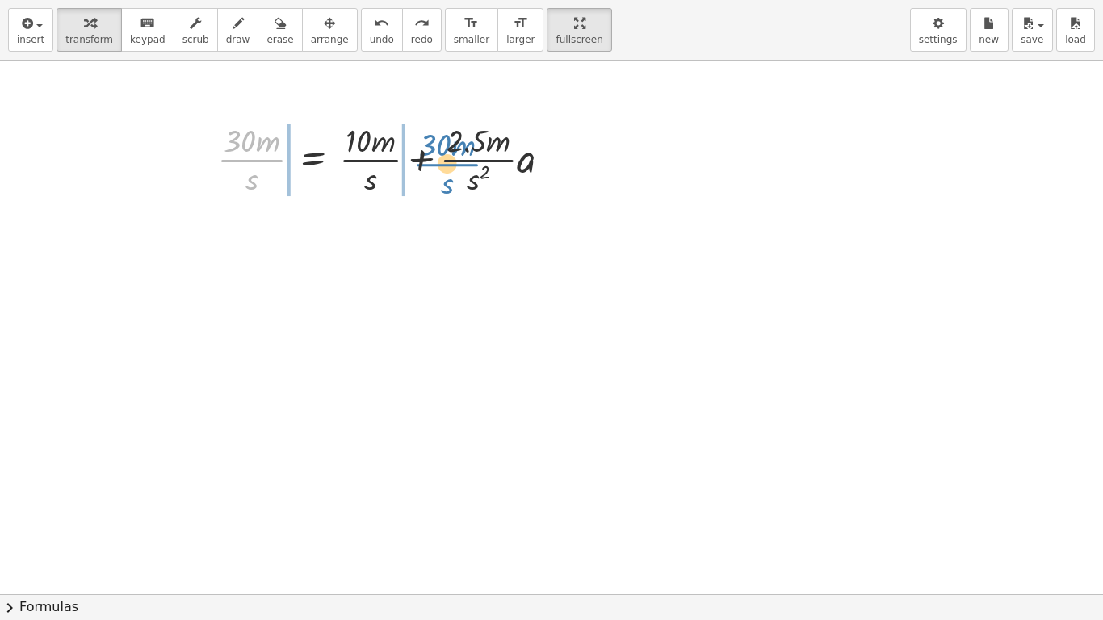
drag, startPoint x: 270, startPoint y: 159, endPoint x: 465, endPoint y: 164, distance: 195.5
click at [465, 164] on div at bounding box center [391, 158] width 364 height 81
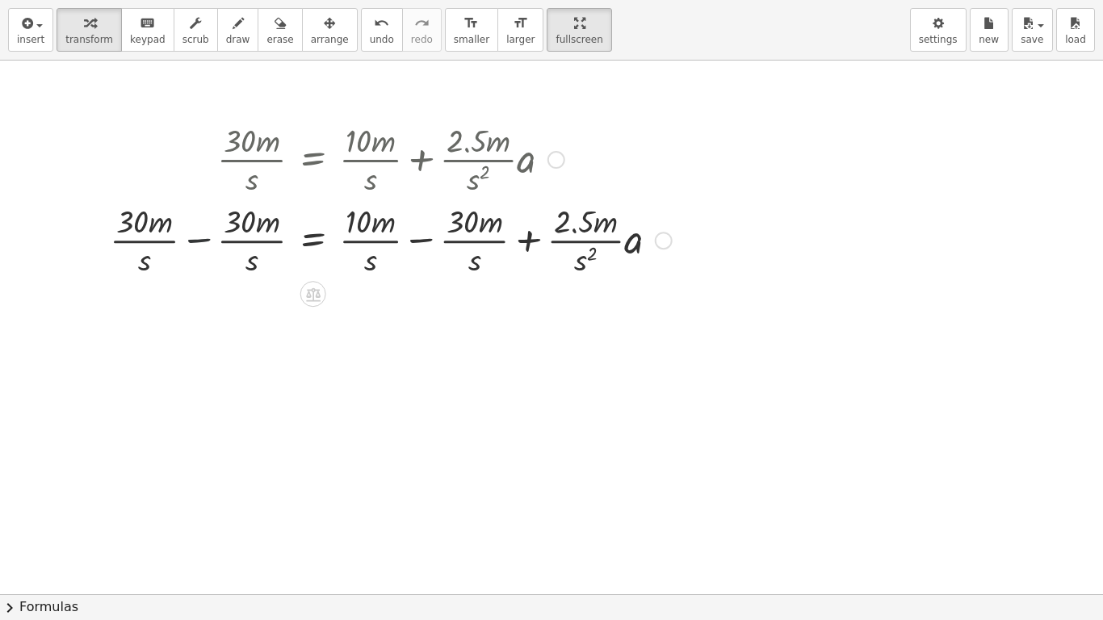
click at [204, 241] on div at bounding box center [391, 239] width 578 height 81
drag, startPoint x: 636, startPoint y: 242, endPoint x: 204, endPoint y: 240, distance: 431.4
click at [204, 240] on div at bounding box center [391, 239] width 578 height 81
drag, startPoint x: 635, startPoint y: 239, endPoint x: 325, endPoint y: 229, distance: 310.3
click at [325, 229] on div at bounding box center [391, 239] width 578 height 81
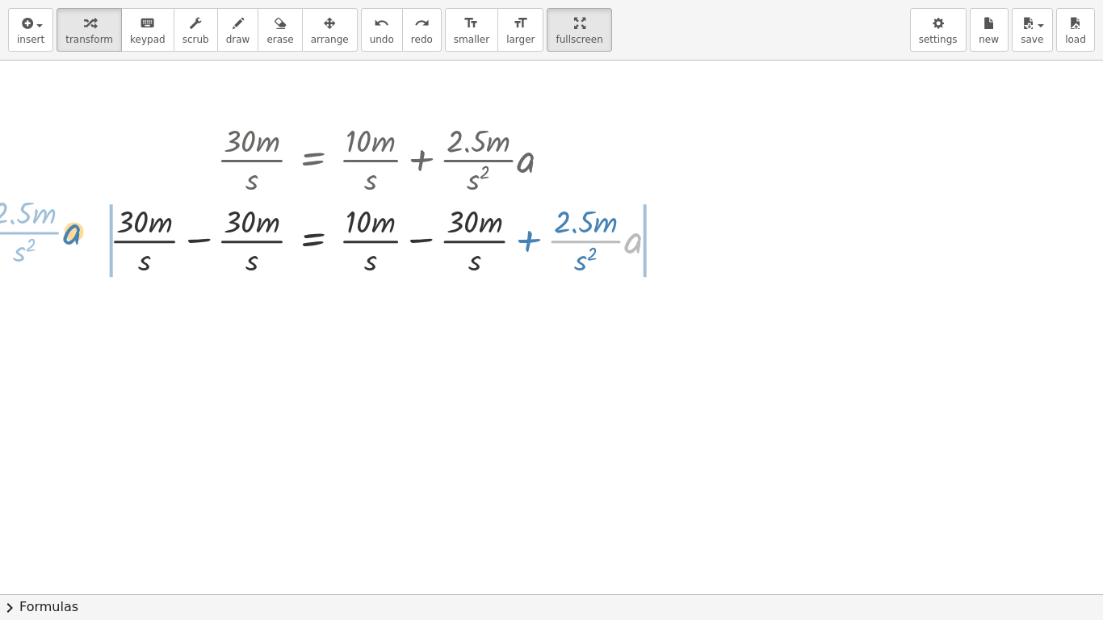
drag, startPoint x: 629, startPoint y: 235, endPoint x: 67, endPoint y: 225, distance: 562.3
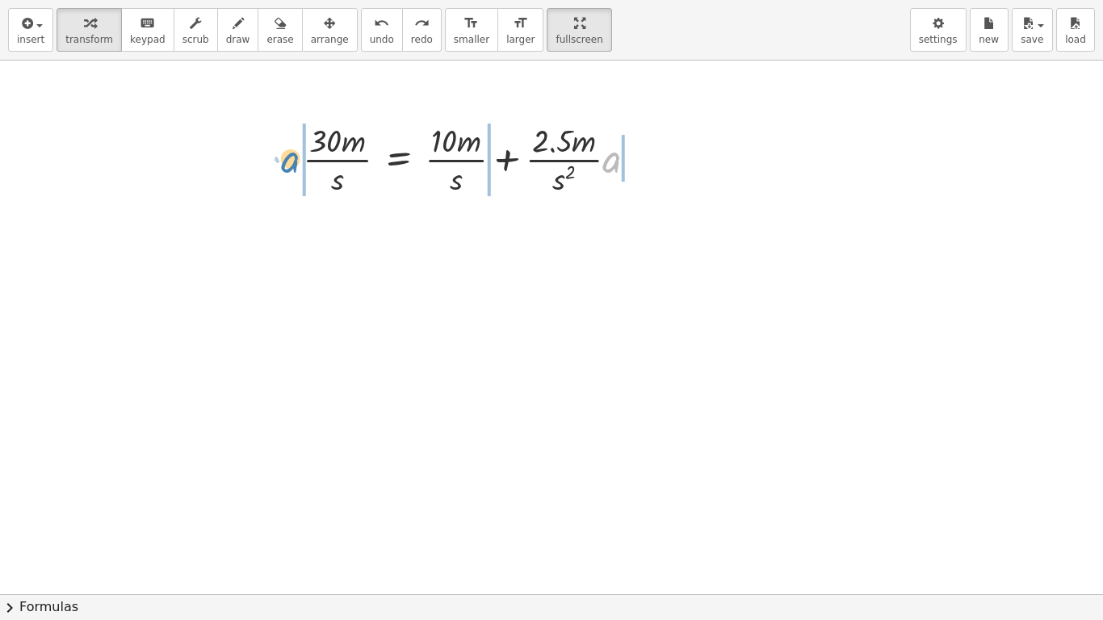
drag, startPoint x: 607, startPoint y: 168, endPoint x: 287, endPoint y: 168, distance: 320.7
click at [287, 168] on div "· a + · · 2.5 · m · s 2 · 30 · m · s = + · 10 · m · s + · · 2.5 · m · s 2 · a" at bounding box center [471, 158] width 384 height 89
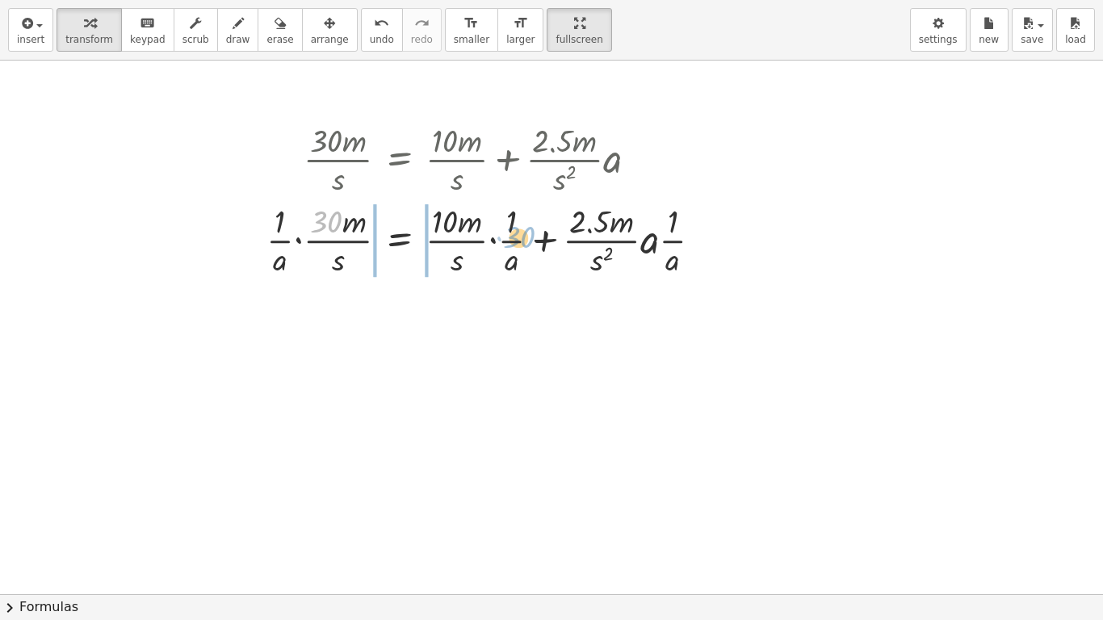
drag, startPoint x: 316, startPoint y: 239, endPoint x: 523, endPoint y: 258, distance: 207.6
click at [523, 258] on div at bounding box center [490, 239] width 464 height 81
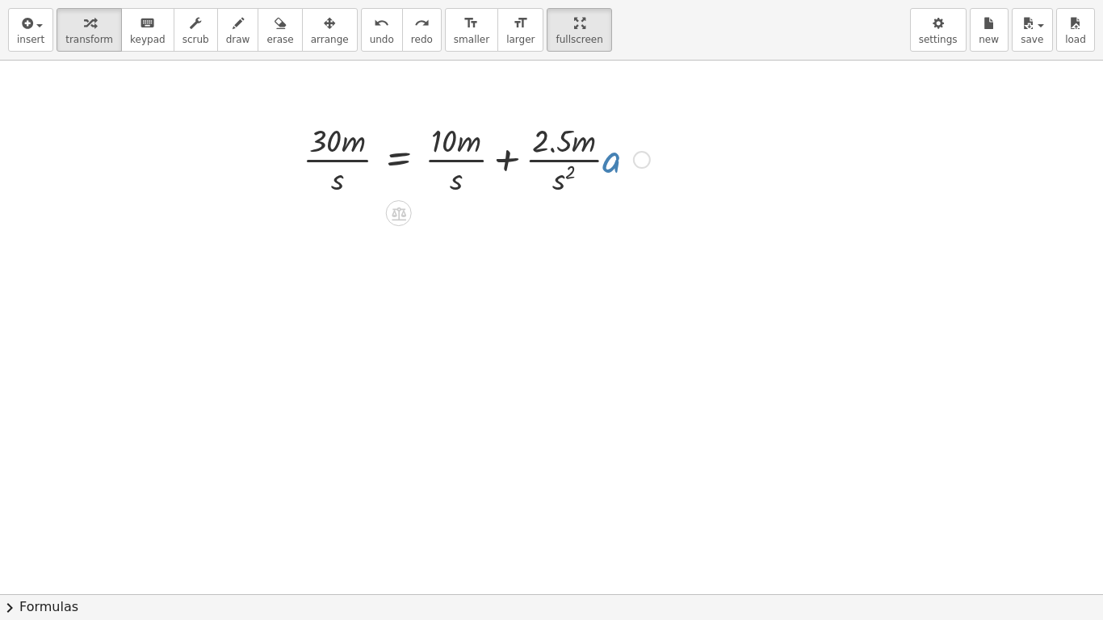
click at [623, 166] on div at bounding box center [477, 158] width 364 height 81
click at [41, 39] on button "insert" at bounding box center [30, 30] width 45 height 44
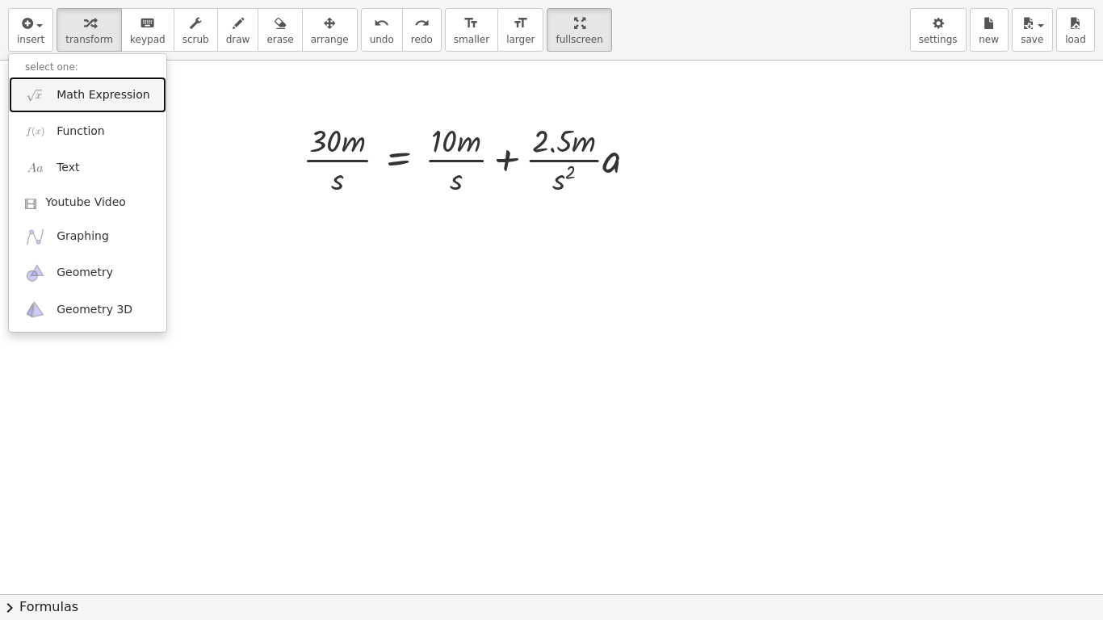
click at [83, 103] on link "Math Expression" at bounding box center [88, 95] width 158 height 36
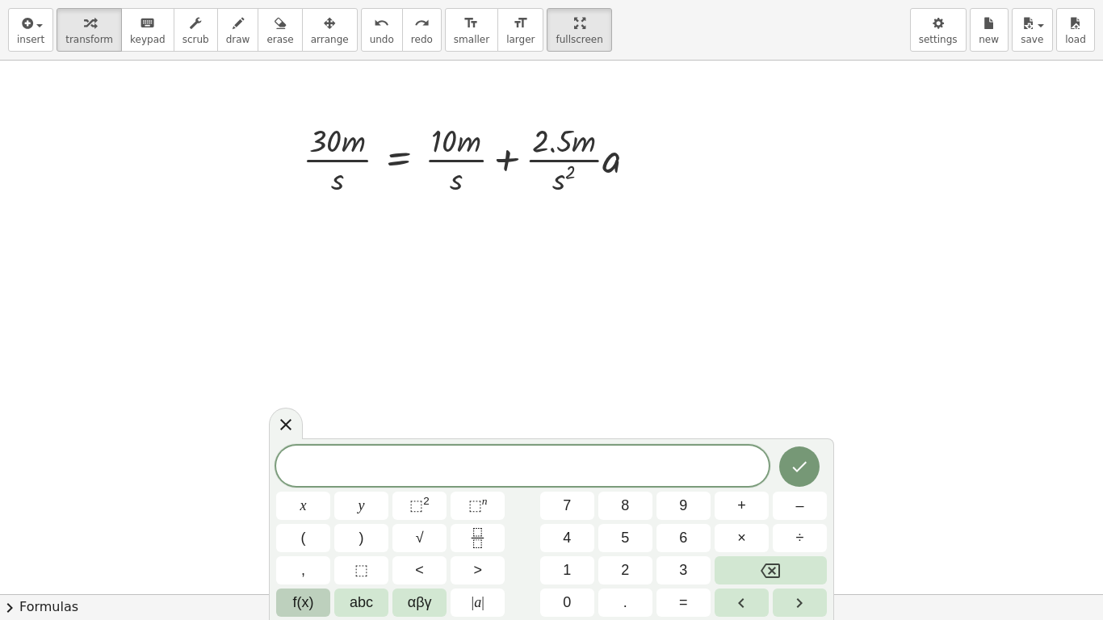
click at [323, 517] on button "f(x)" at bounding box center [303, 603] width 54 height 28
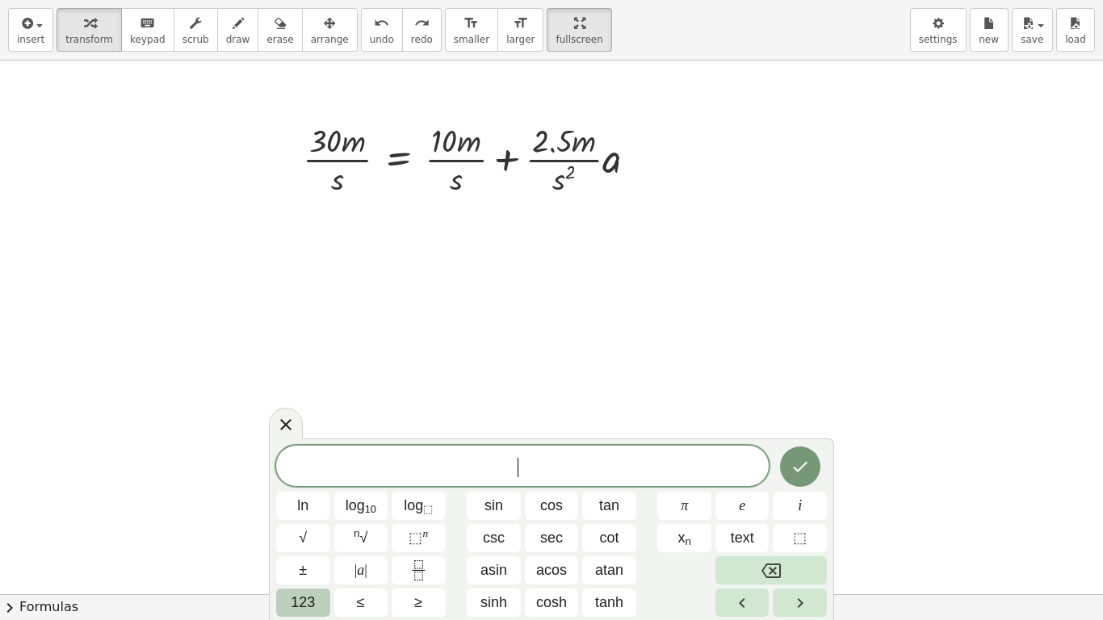
click at [323, 517] on button "123" at bounding box center [303, 603] width 54 height 28
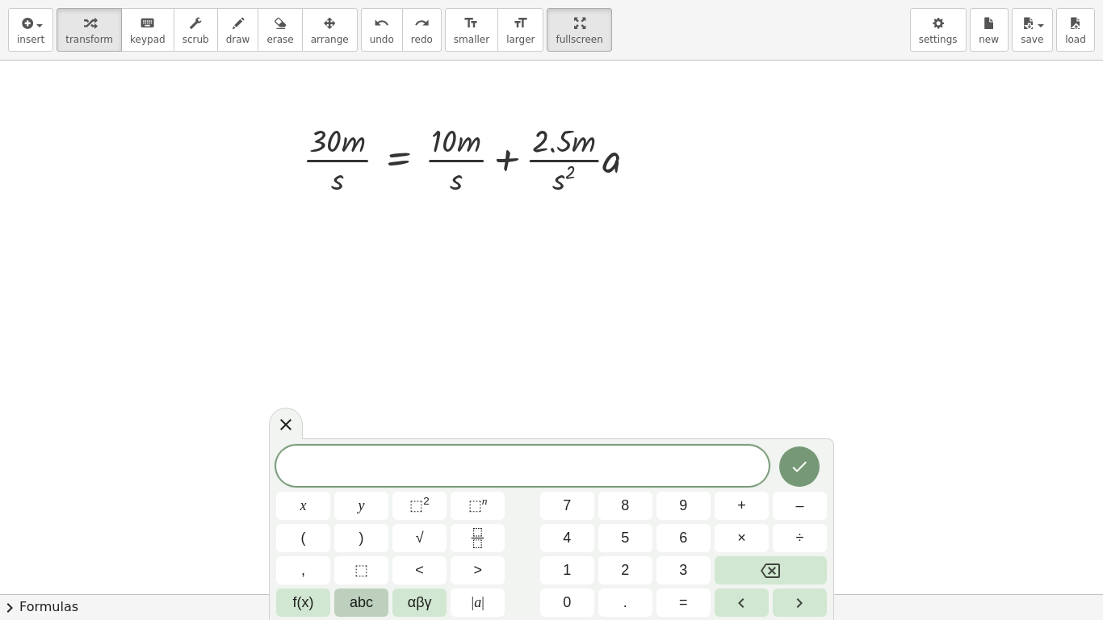
click at [351, 517] on span "abc" at bounding box center [361, 603] width 23 height 22
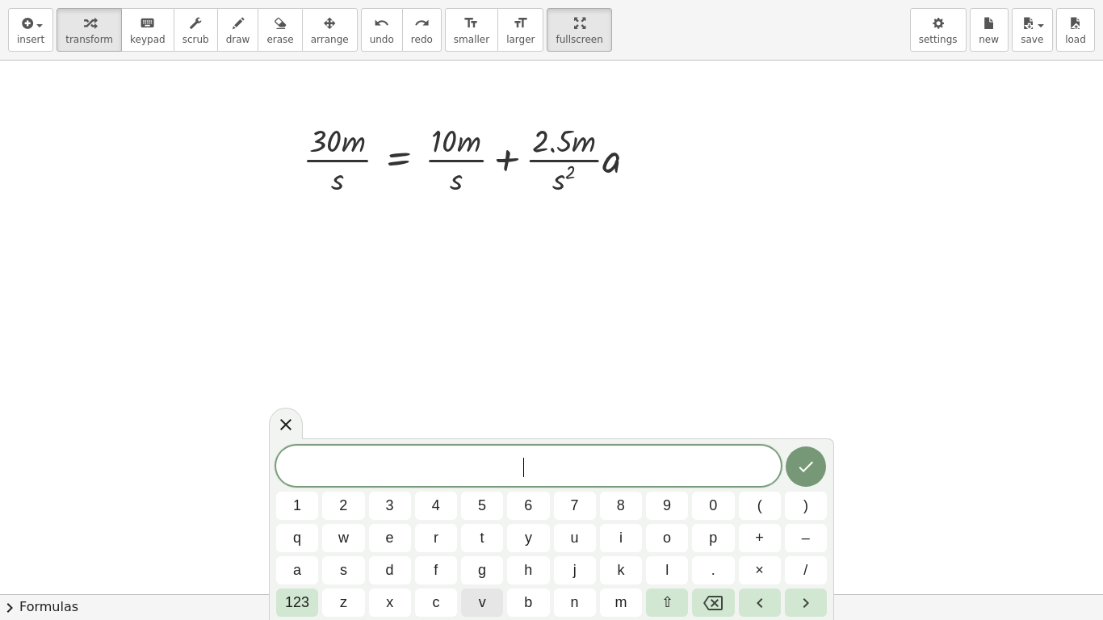
click at [477, 517] on button "v" at bounding box center [482, 603] width 42 height 28
click at [423, 517] on button "f" at bounding box center [436, 571] width 42 height 28
click at [319, 517] on div "v f 1 2 3 4 5 6 7 8 9 0 ( ) q w e r t y u i o p + – a s d f g h j k l . × / 123…" at bounding box center [551, 531] width 551 height 171
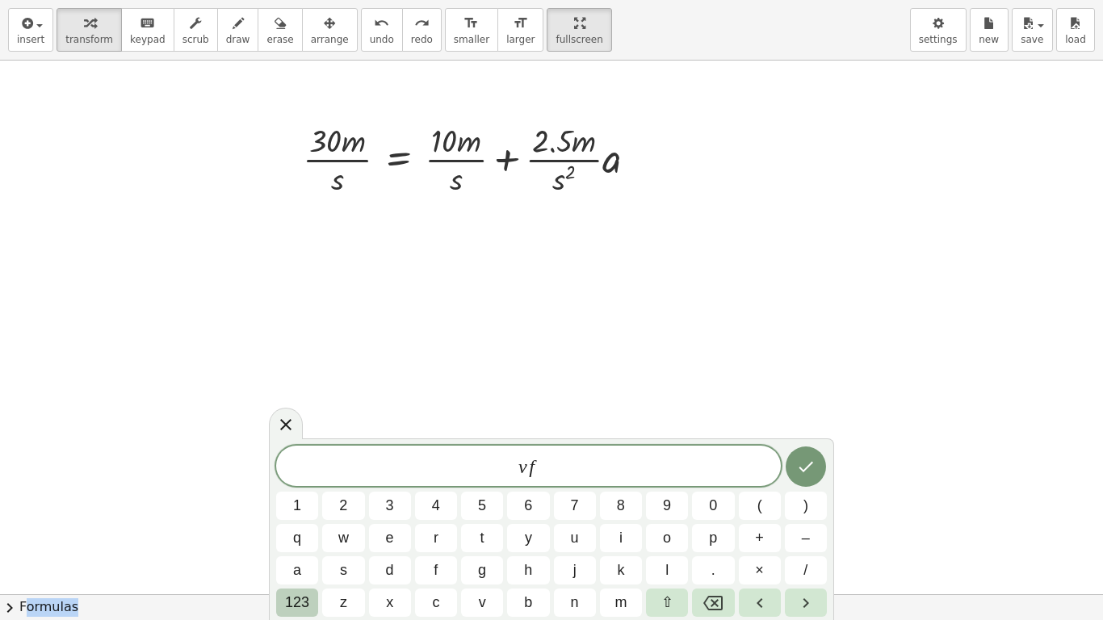
click at [309, 517] on span "123" at bounding box center [297, 603] width 24 height 22
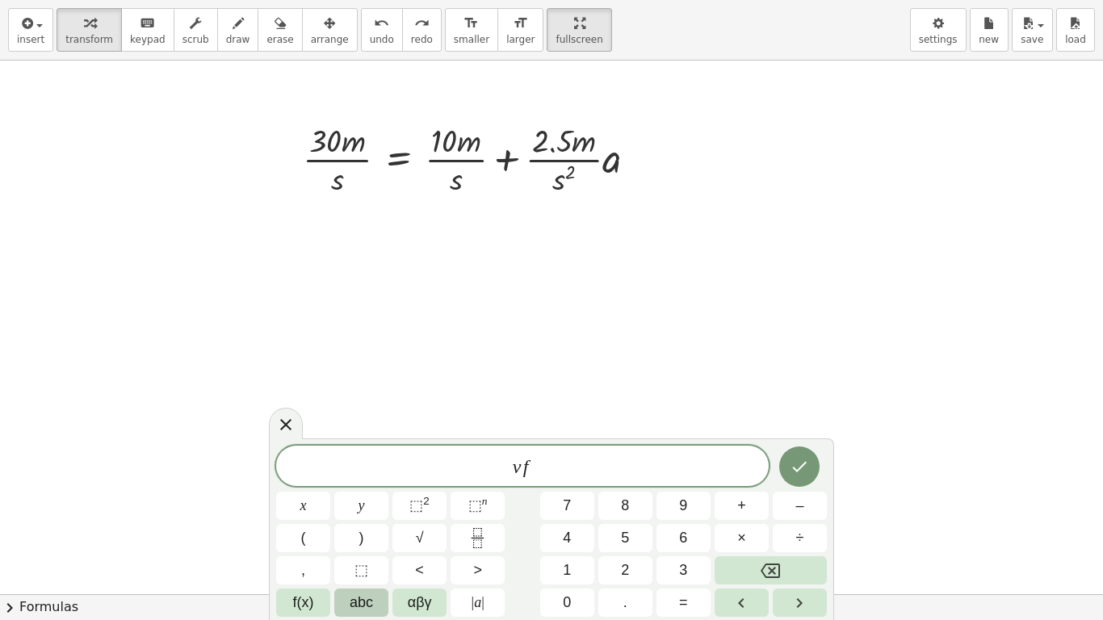
click at [364, 517] on span "abc" at bounding box center [361, 603] width 23 height 22
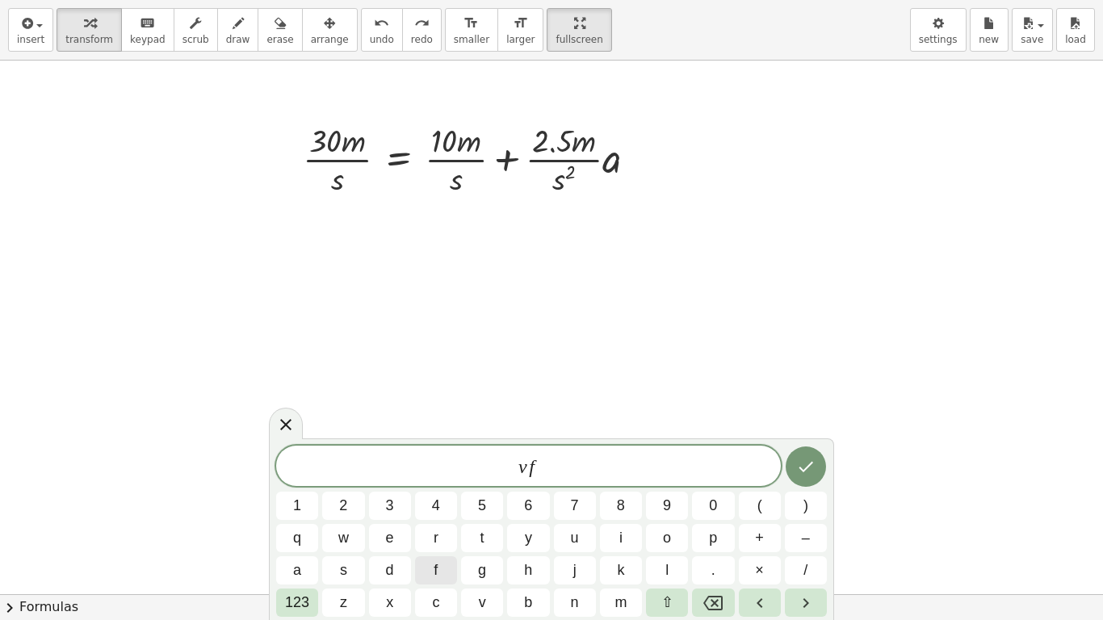
click at [309, 517] on div "v f ​ 1 2 3 4 5 6 7 8 9 0 ( ) q w e r t y u i o p + – a s d f g h j k l . × / 1…" at bounding box center [551, 531] width 551 height 171
click at [309, 517] on span "123" at bounding box center [297, 603] width 24 height 22
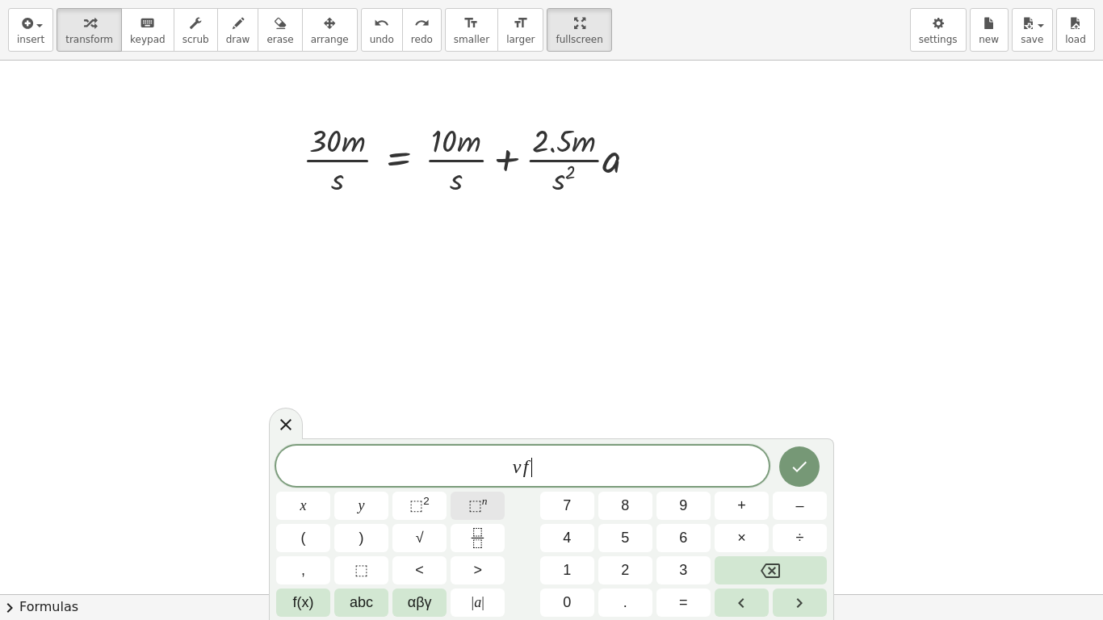
click at [481, 511] on span "⬚" at bounding box center [476, 506] width 14 height 16
click at [674, 517] on button "=" at bounding box center [684, 603] width 54 height 28
click at [798, 473] on icon "Done" at bounding box center [799, 466] width 19 height 19
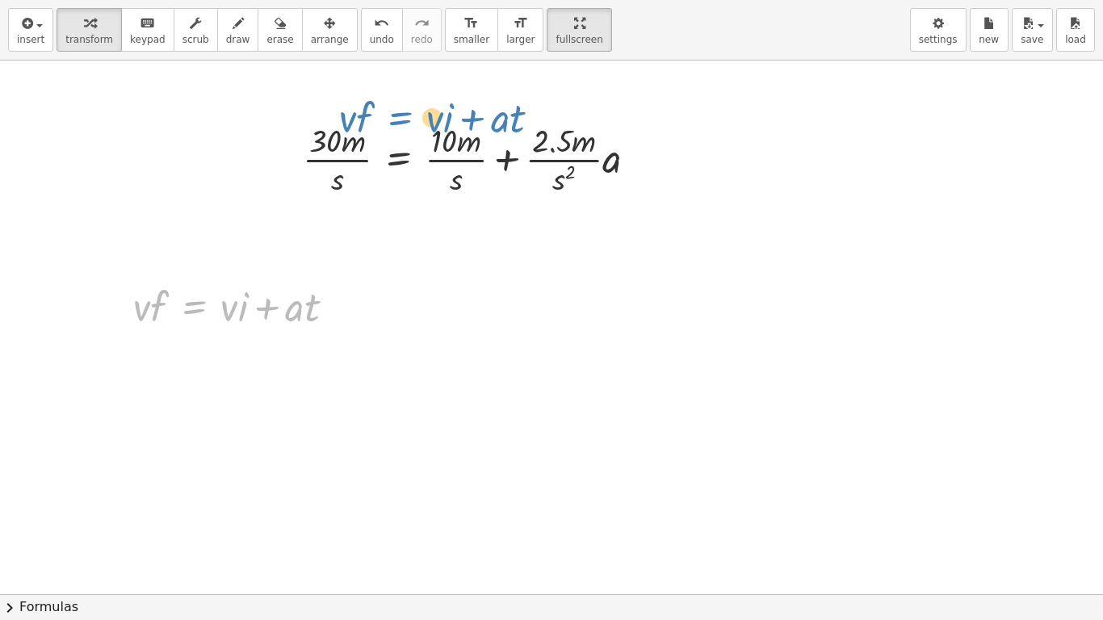
drag, startPoint x: 206, startPoint y: 302, endPoint x: 423, endPoint y: 111, distance: 289.6
click at [423, 111] on div "· 30 · m · s = + · 10 · m · s + · · 2.5 · m · s 2 · a · v · f = + · v · i + · a…" at bounding box center [551, 595] width 1103 height 1068
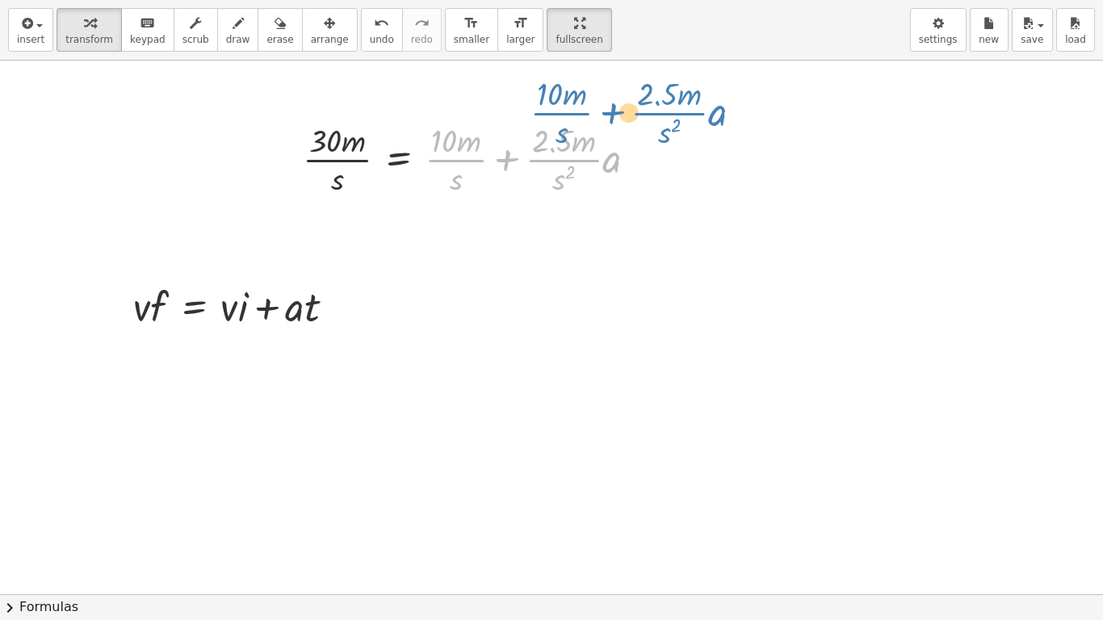
drag, startPoint x: 456, startPoint y: 161, endPoint x: 561, endPoint y: 97, distance: 123.6
click at [561, 97] on div "+ · 10 · m · s + · · 2.5 · m · s 2 · a · 30 · m · s = + · 10 · m · s + · · 2.5 …" at bounding box center [551, 595] width 1103 height 1068
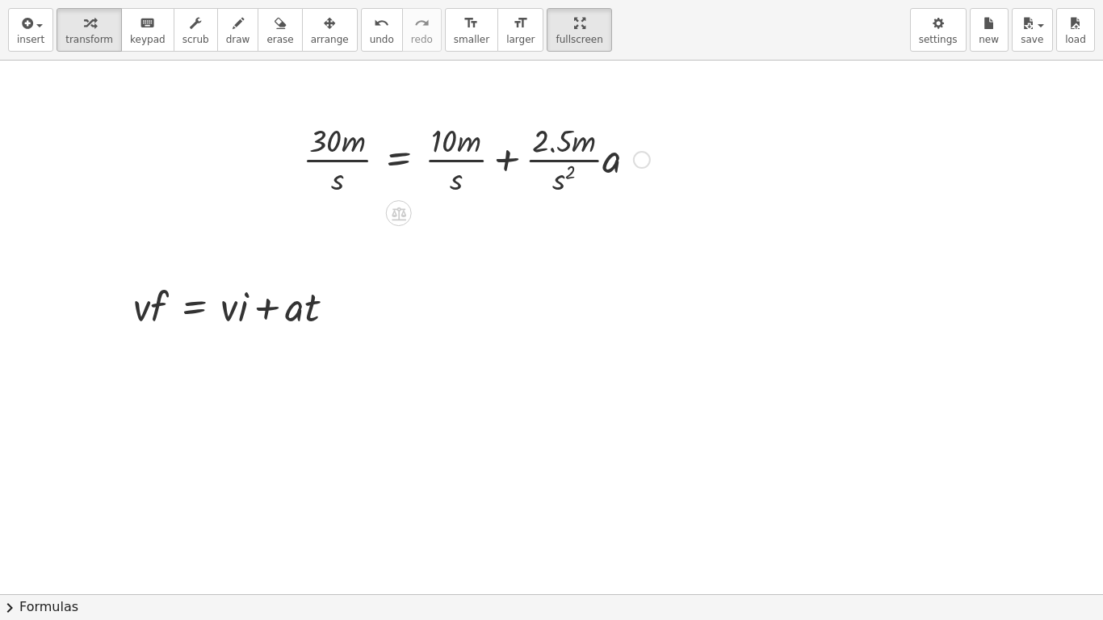
click at [620, 172] on div at bounding box center [477, 158] width 364 height 81
drag, startPoint x: 625, startPoint y: 159, endPoint x: 620, endPoint y: 166, distance: 9.2
click at [620, 166] on div at bounding box center [477, 158] width 364 height 81
click at [295, 334] on div "· v · f = + · v · i + · a · t" at bounding box center [234, 305] width 251 height 63
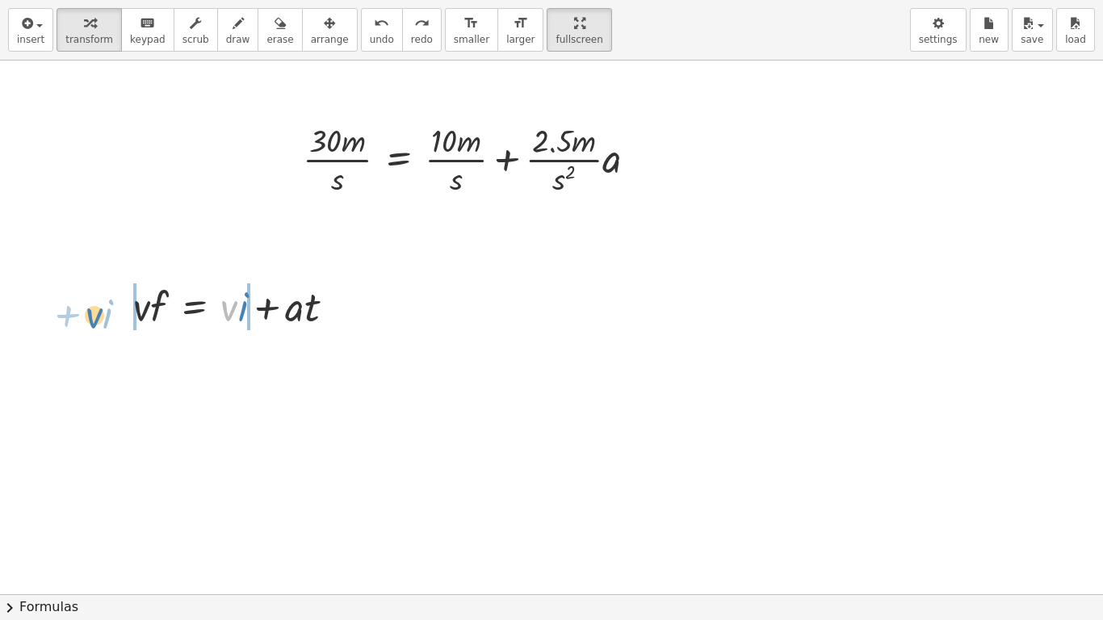
drag, startPoint x: 236, startPoint y: 313, endPoint x: 117, endPoint y: 318, distance: 118.9
click at [117, 318] on div "· v + · i · v · f = + · v · i + · a · t" at bounding box center [234, 305] width 251 height 63
click at [242, 309] on div at bounding box center [240, 305] width 231 height 55
click at [234, 311] on div at bounding box center [240, 305] width 231 height 55
click at [240, 313] on div at bounding box center [240, 305] width 231 height 55
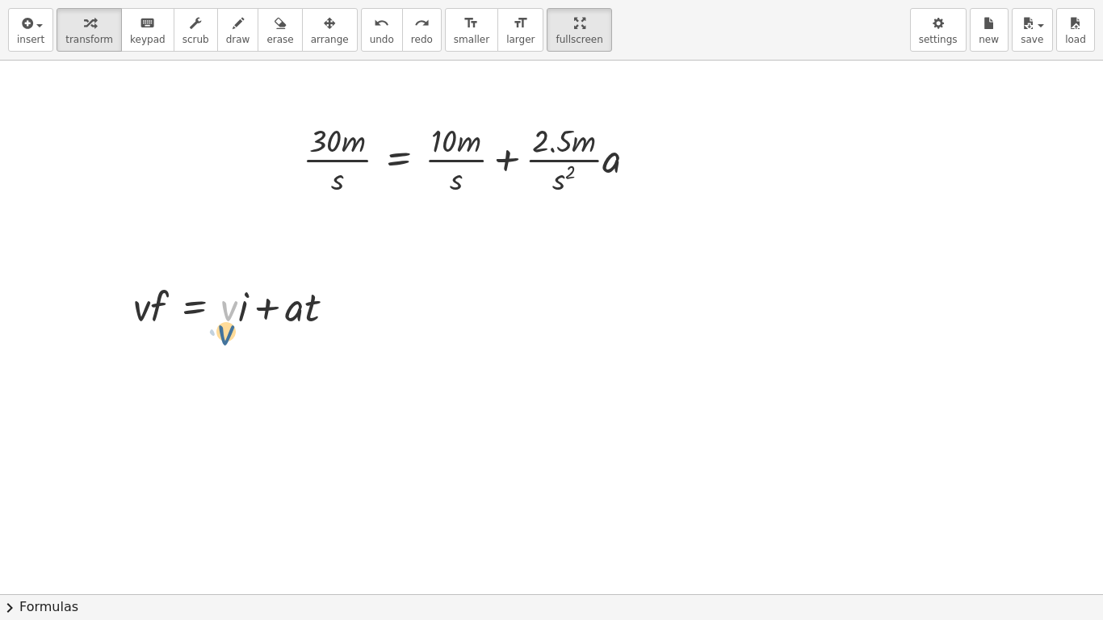
click at [237, 305] on div at bounding box center [240, 305] width 231 height 55
drag, startPoint x: 250, startPoint y: 304, endPoint x: 263, endPoint y: 303, distance: 12.1
click at [263, 303] on div at bounding box center [240, 305] width 231 height 55
drag, startPoint x: 219, startPoint y: 305, endPoint x: 212, endPoint y: 311, distance: 9.7
click at [212, 311] on div at bounding box center [240, 305] width 231 height 55
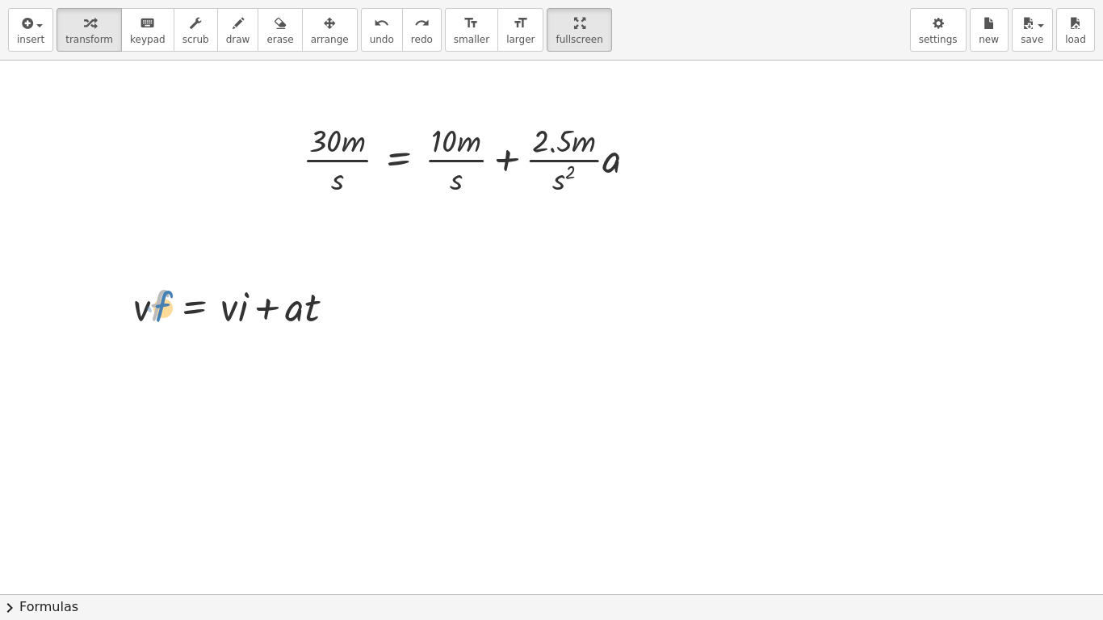
click at [162, 309] on div at bounding box center [240, 305] width 231 height 55
click at [240, 309] on div at bounding box center [240, 305] width 231 height 55
drag, startPoint x: 246, startPoint y: 325, endPoint x: 249, endPoint y: 333, distance: 8.7
click at [249, 333] on div "· i · v · f = + · v · i + · a · t" at bounding box center [234, 305] width 251 height 63
drag, startPoint x: 248, startPoint y: 334, endPoint x: 219, endPoint y: 285, distance: 56.5
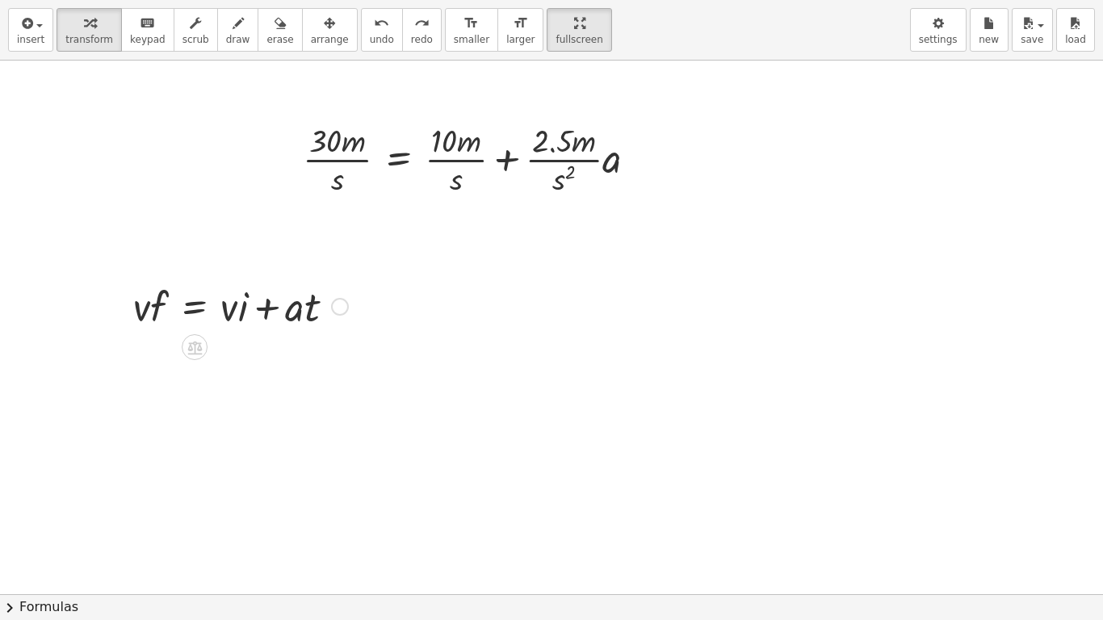
click at [219, 285] on div "· v · f = + · v · i + · a · t" at bounding box center [234, 305] width 251 height 63
click at [195, 348] on icon at bounding box center [194, 348] width 15 height 14
click at [175, 342] on div "+ − × ÷" at bounding box center [201, 345] width 142 height 30
click at [192, 342] on icon at bounding box center [195, 347] width 17 height 17
click at [170, 343] on div "−" at bounding box center [162, 347] width 26 height 26
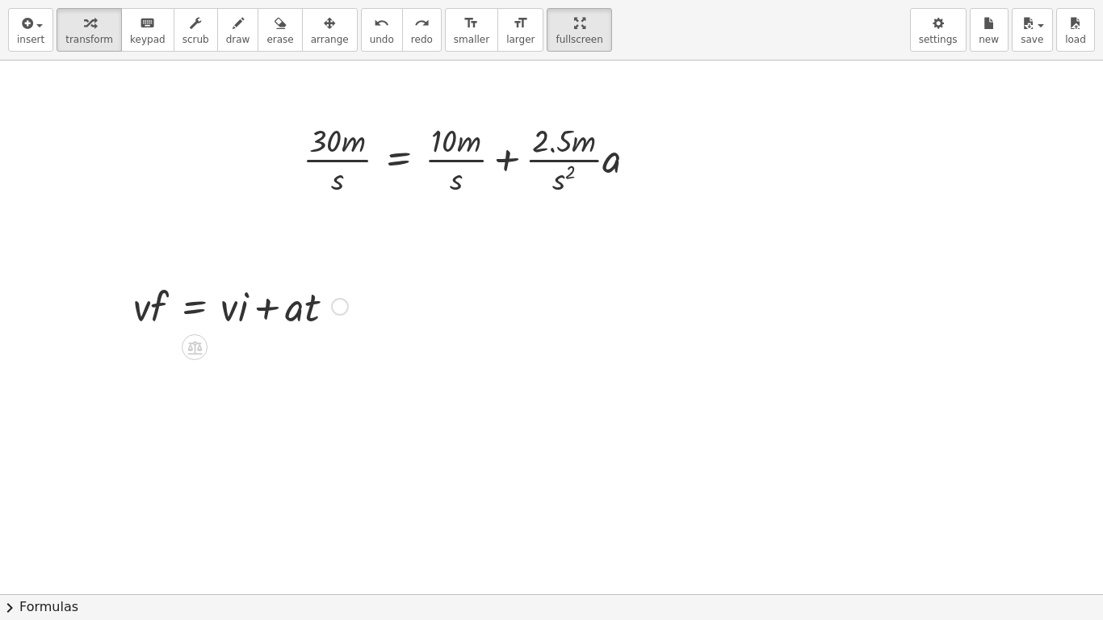
click at [237, 310] on div at bounding box center [240, 305] width 231 height 55
click at [240, 295] on div at bounding box center [240, 305] width 231 height 55
drag, startPoint x: 243, startPoint y: 301, endPoint x: 239, endPoint y: 309, distance: 8.3
click at [239, 309] on div at bounding box center [240, 305] width 231 height 55
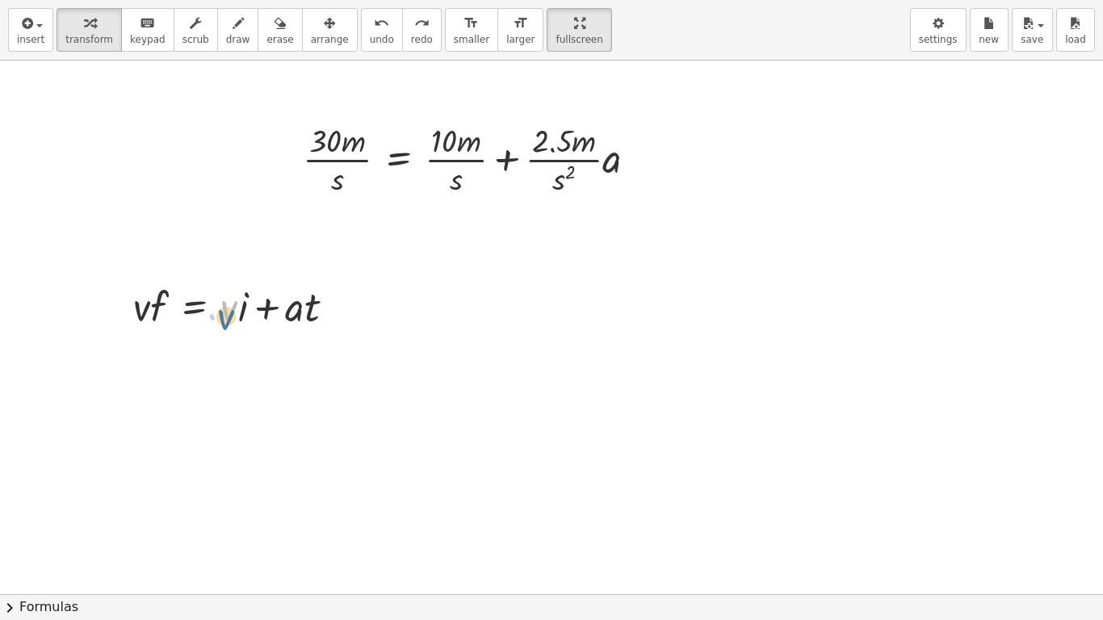
click at [241, 315] on div at bounding box center [240, 305] width 231 height 55
click at [232, 320] on div at bounding box center [240, 305] width 231 height 55
drag, startPoint x: 228, startPoint y: 316, endPoint x: 161, endPoint y: 313, distance: 67.1
click at [161, 313] on div at bounding box center [240, 305] width 231 height 55
click at [195, 334] on div at bounding box center [195, 347] width 26 height 26
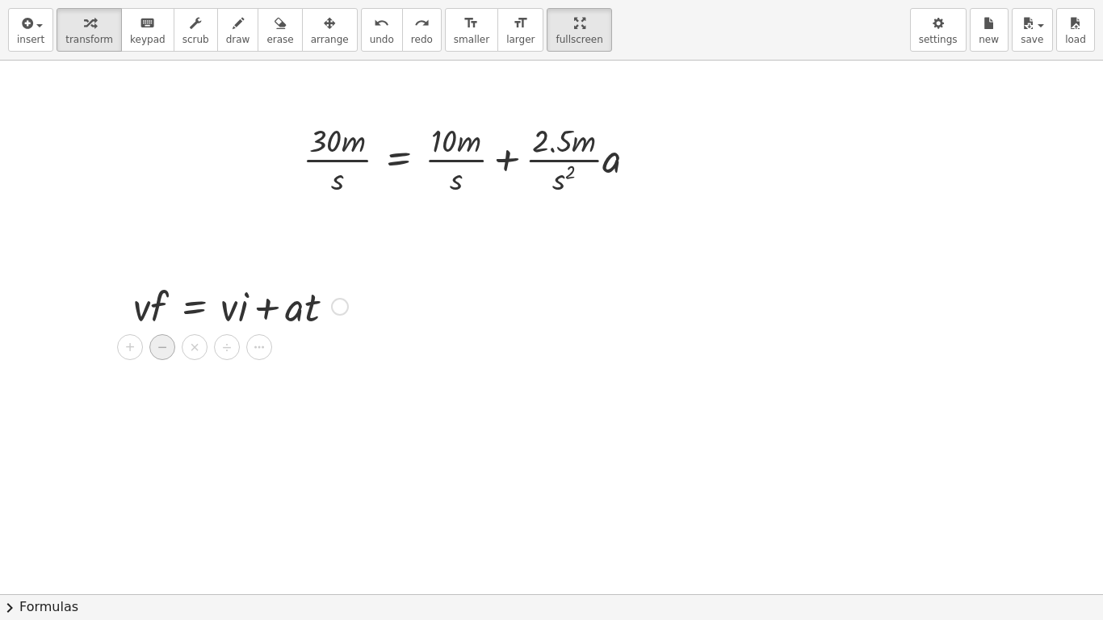
click at [173, 344] on div "−" at bounding box center [162, 347] width 26 height 26
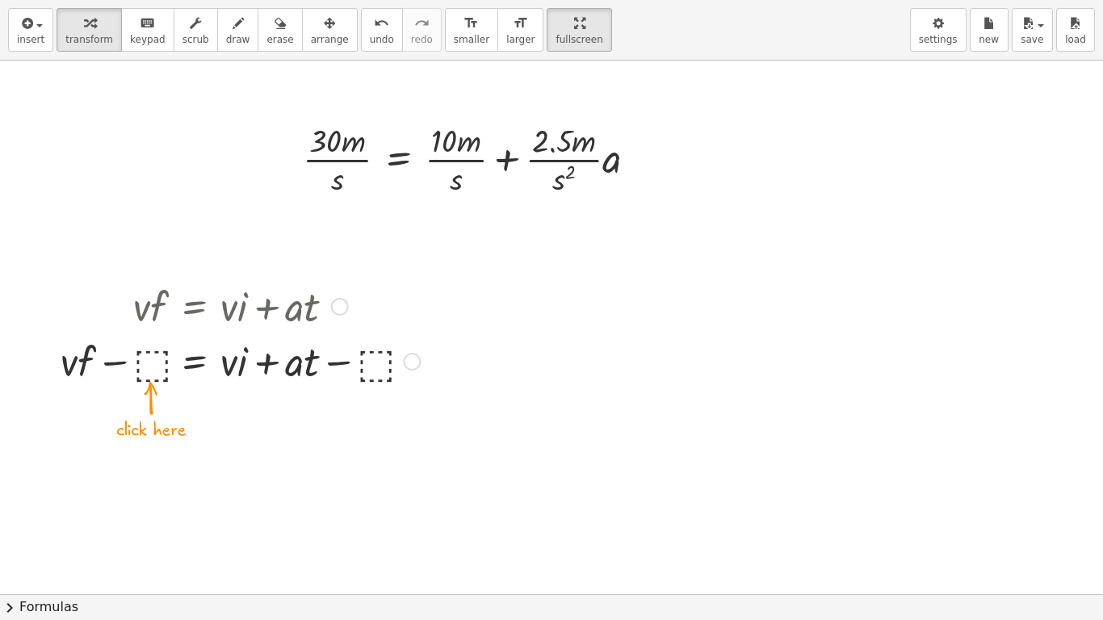
click at [153, 352] on div at bounding box center [241, 360] width 376 height 55
click at [330, 365] on div at bounding box center [240, 360] width 359 height 55
click at [263, 360] on div at bounding box center [240, 360] width 359 height 55
drag, startPoint x: 372, startPoint y: 378, endPoint x: 262, endPoint y: 378, distance: 109.9
click at [262, 378] on div at bounding box center [240, 360] width 359 height 55
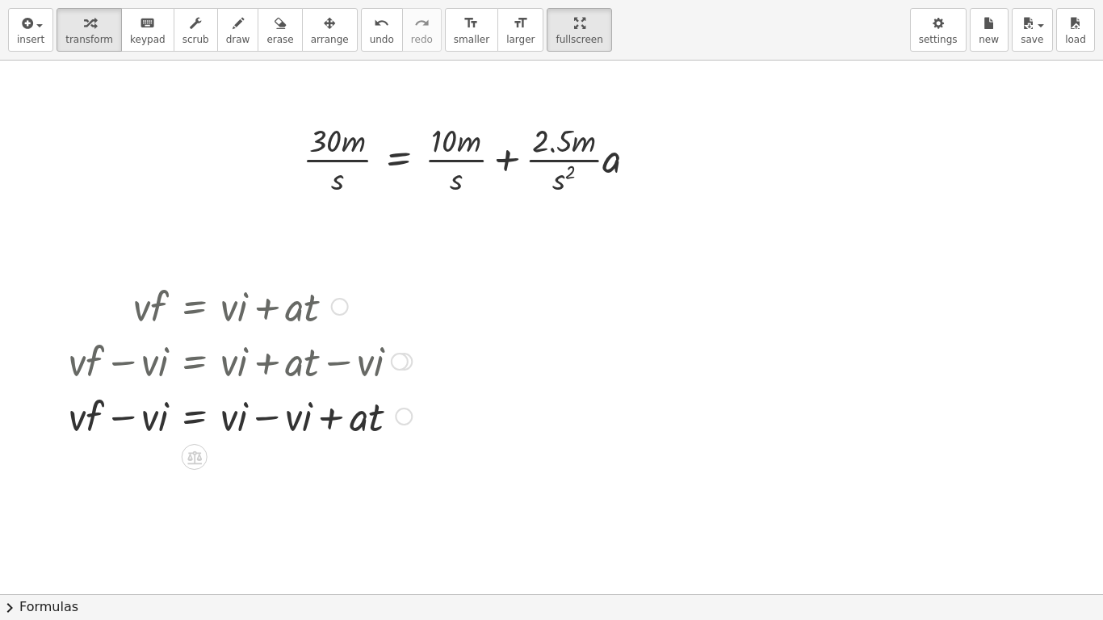
click at [275, 411] on div at bounding box center [240, 415] width 359 height 55
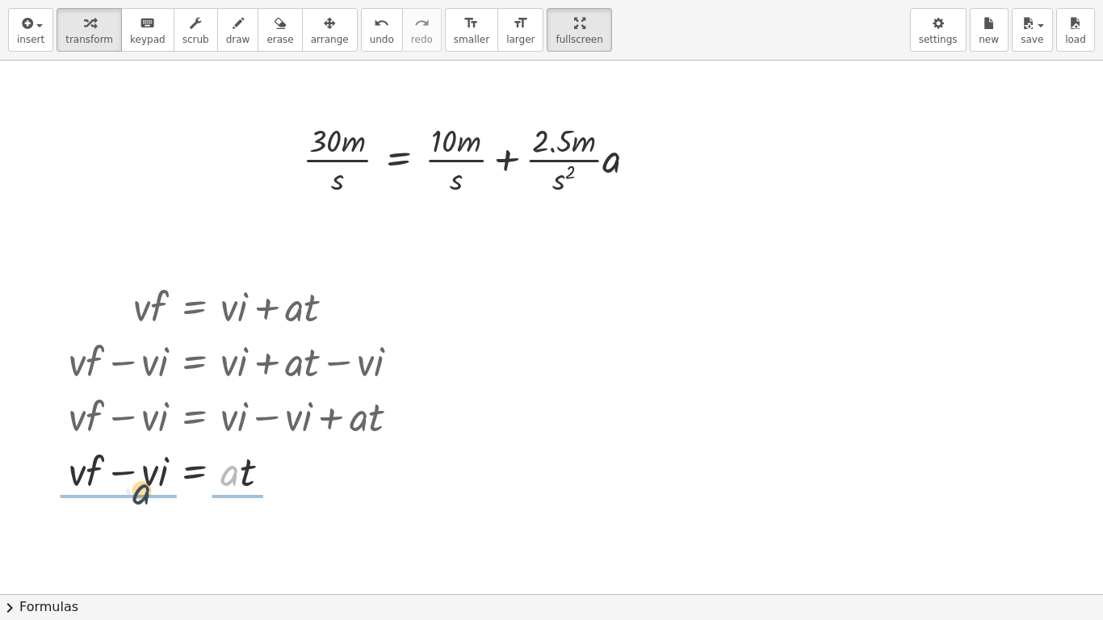
drag, startPoint x: 235, startPoint y: 477, endPoint x: 138, endPoint y: 494, distance: 98.4
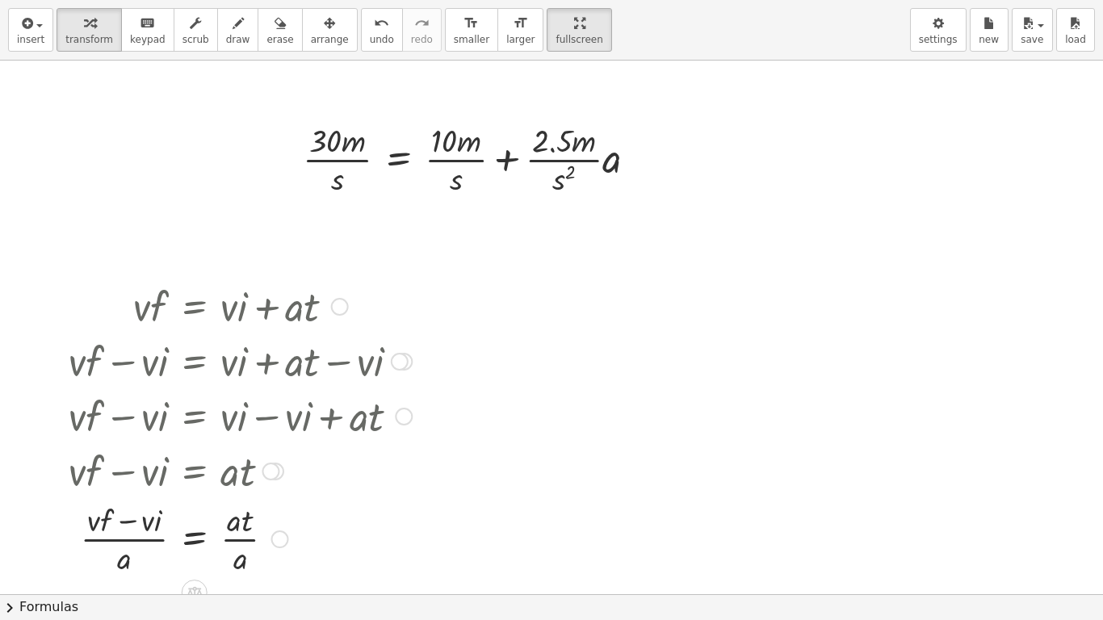
click at [241, 517] on div at bounding box center [240, 538] width 359 height 81
click at [460, 148] on div at bounding box center [477, 158] width 364 height 81
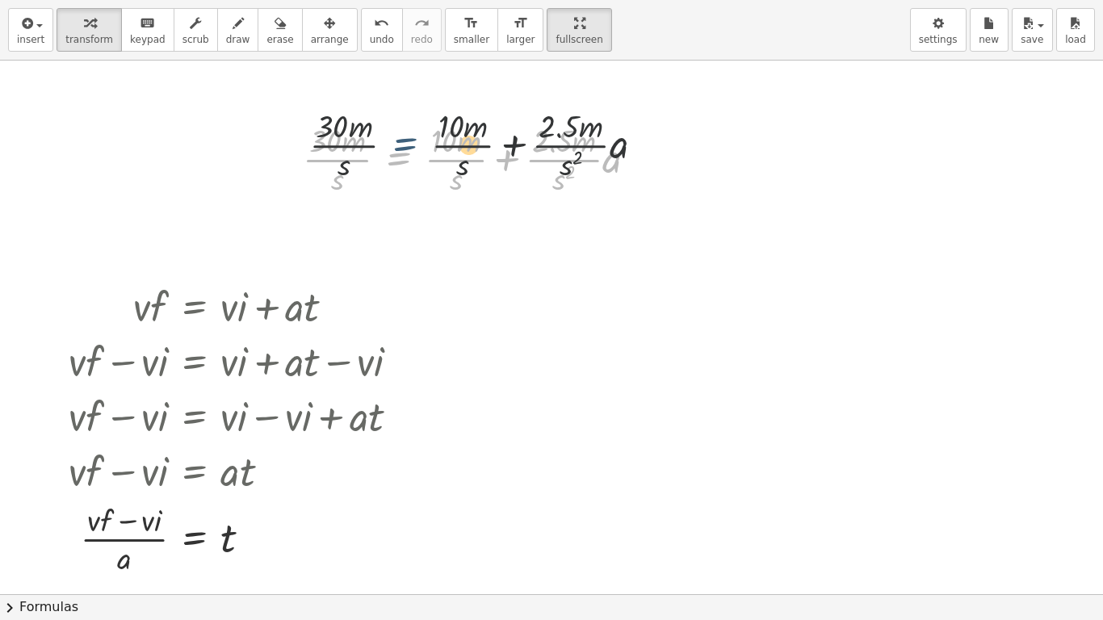
drag, startPoint x: 420, startPoint y: 183, endPoint x: 431, endPoint y: 163, distance: 22.0
click at [431, 163] on div at bounding box center [477, 158] width 364 height 81
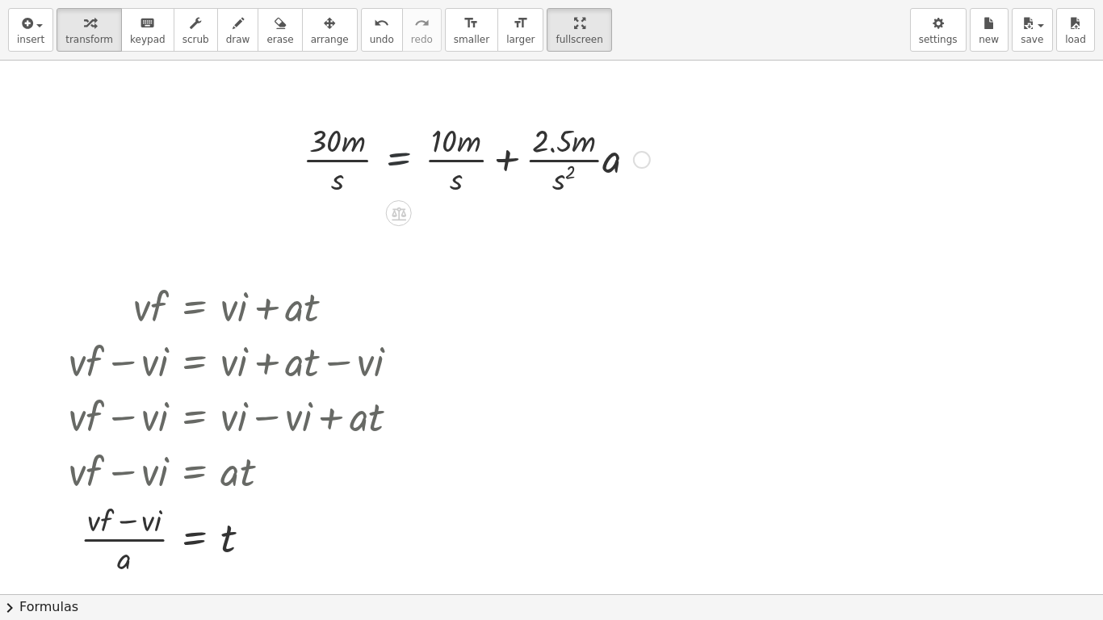
drag, startPoint x: 430, startPoint y: 165, endPoint x: 392, endPoint y: 167, distance: 38.0
click at [392, 167] on div at bounding box center [477, 158] width 364 height 81
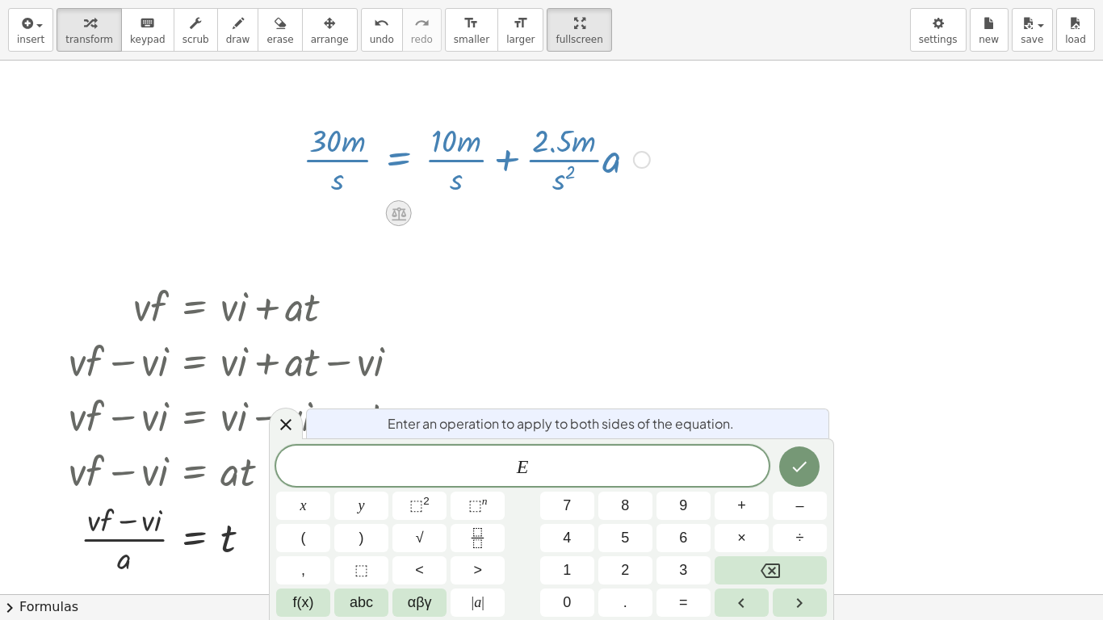
click at [402, 207] on icon at bounding box center [398, 213] width 17 height 17
click at [406, 162] on div at bounding box center [477, 158] width 364 height 81
click at [460, 187] on div at bounding box center [477, 158] width 364 height 81
click at [502, 234] on div at bounding box center [551, 595] width 1103 height 1068
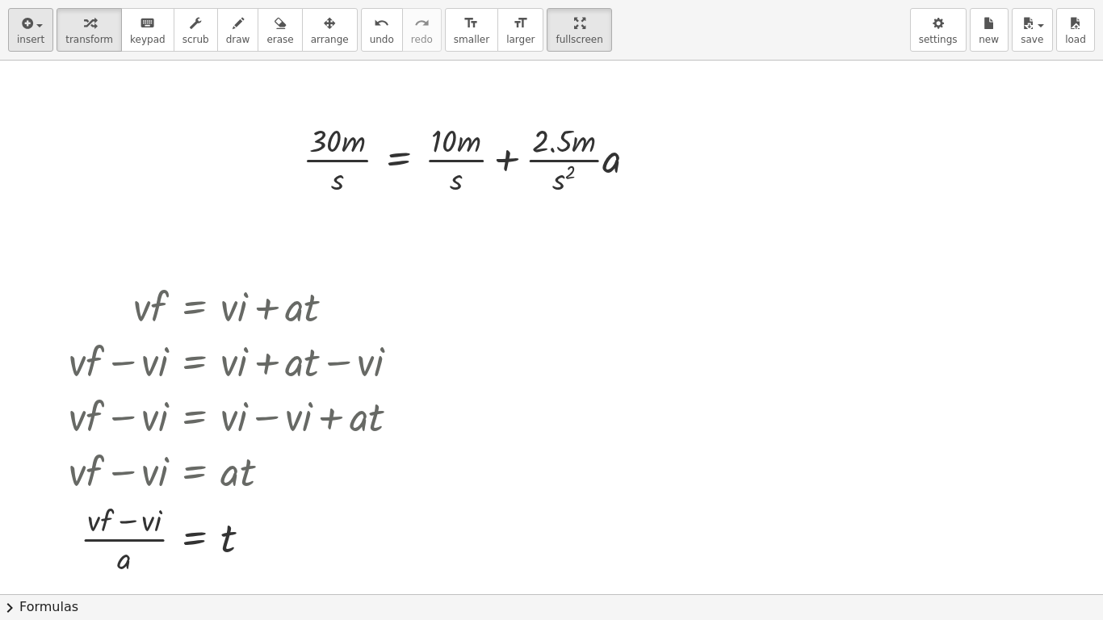
drag, startPoint x: 0, startPoint y: 0, endPoint x: 15, endPoint y: 13, distance: 19.5
click at [15, 13] on div "insert select one: Math Expression Function Text Youtube Video Graphing Geometr…" at bounding box center [551, 30] width 1103 height 61
click at [15, 13] on button "insert" at bounding box center [30, 30] width 45 height 44
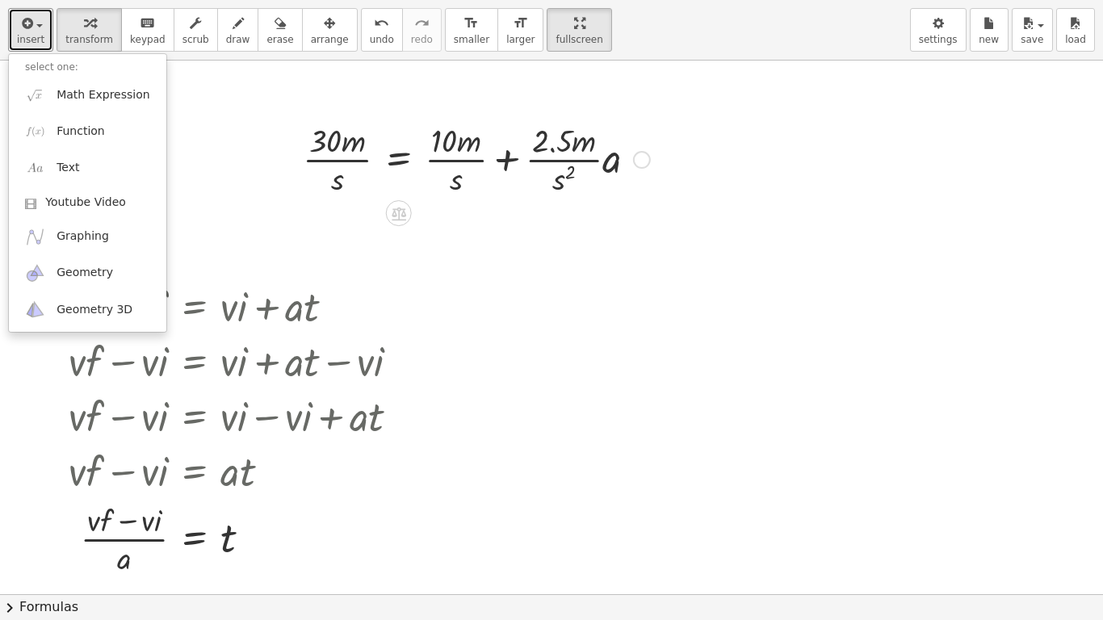
drag, startPoint x: 549, startPoint y: 325, endPoint x: 398, endPoint y: 162, distance: 222.4
click at [398, 162] on div "· 30 · m · s = + · 10 · m · s + · · 2.5 · m · s 2 · a · v · f = + · v · i + · a…" at bounding box center [551, 595] width 1103 height 1068
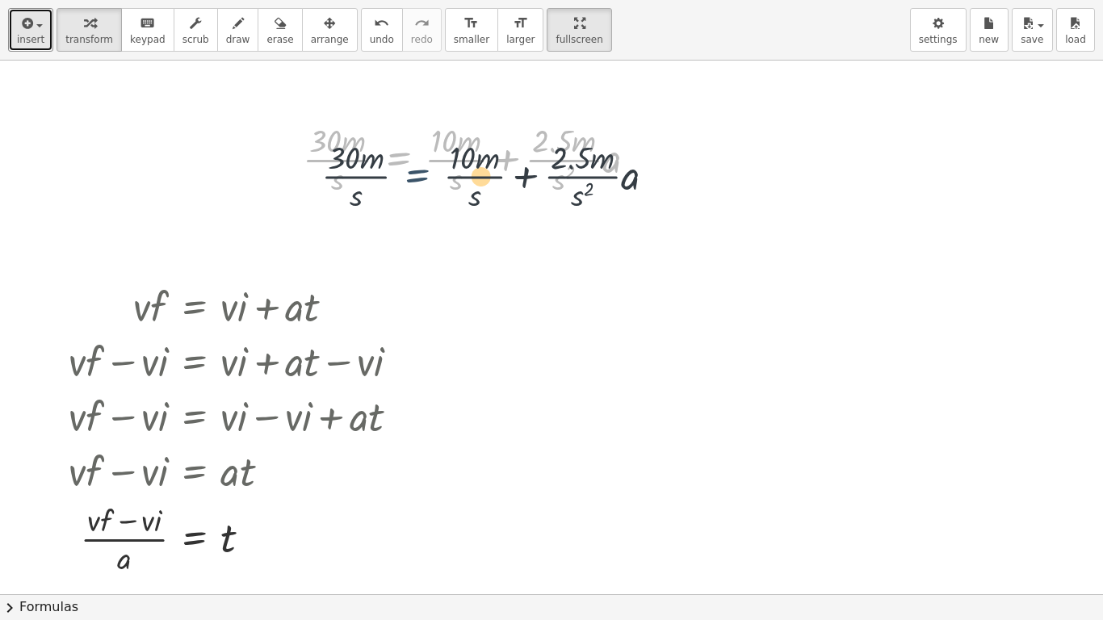
click at [403, 164] on div at bounding box center [477, 158] width 364 height 81
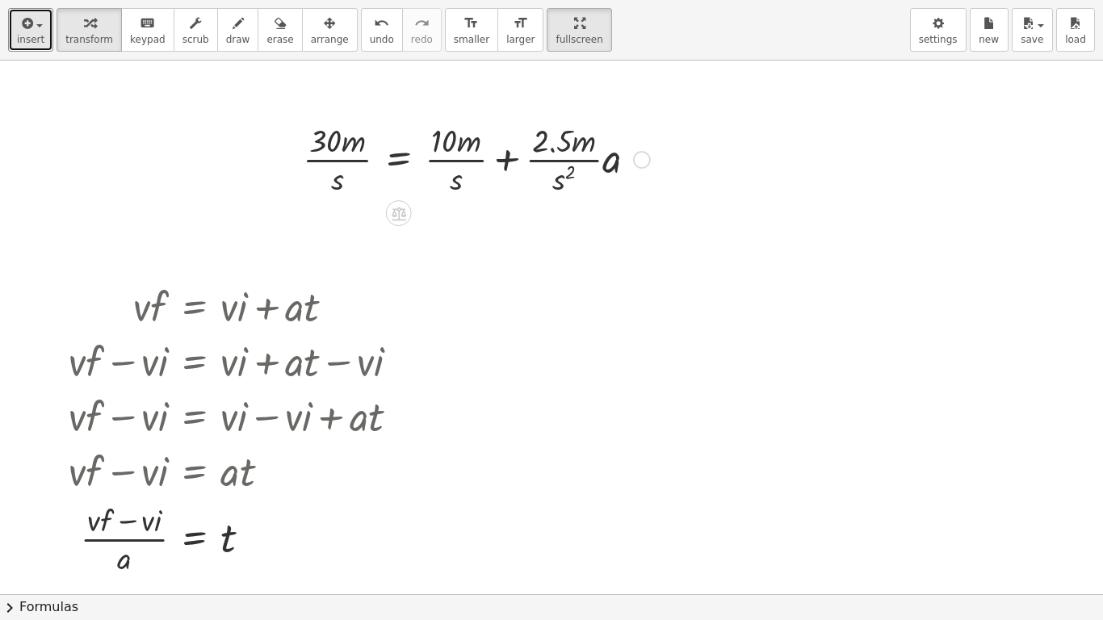
click at [440, 162] on div at bounding box center [477, 158] width 364 height 81
click at [498, 241] on div at bounding box center [551, 595] width 1103 height 1068
click at [611, 167] on div at bounding box center [477, 158] width 364 height 81
click at [57, 32] on button "transform" at bounding box center [89, 30] width 65 height 44
click at [26, 29] on icon "button" at bounding box center [26, 23] width 15 height 19
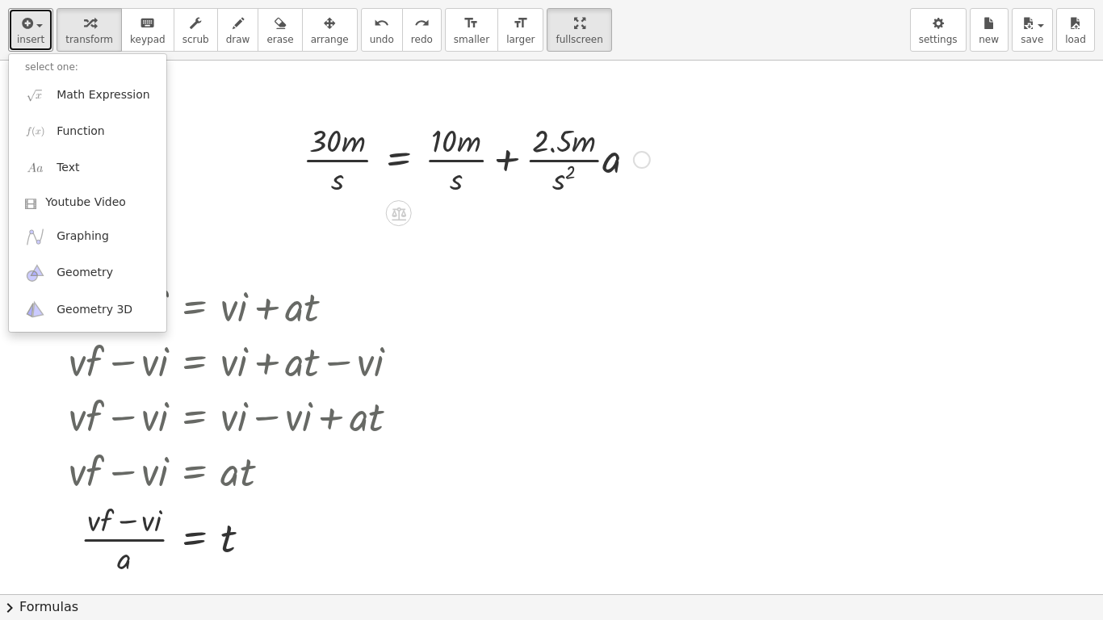
click at [442, 158] on div at bounding box center [477, 158] width 364 height 81
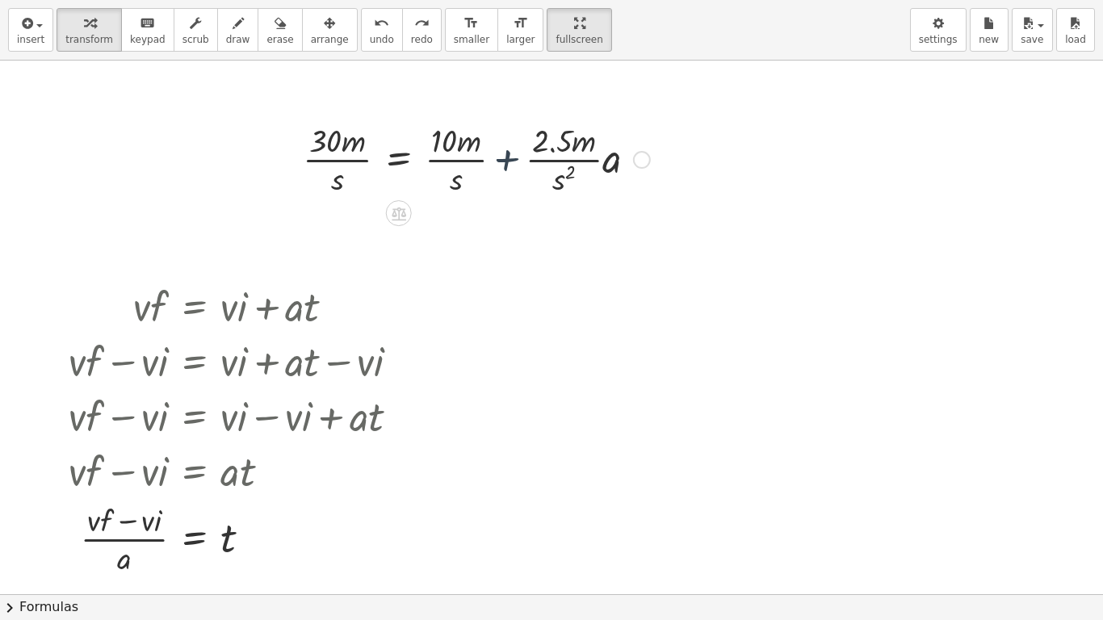
drag, startPoint x: 587, startPoint y: 160, endPoint x: 491, endPoint y: 162, distance: 96.1
click at [491, 162] on div at bounding box center [477, 158] width 364 height 81
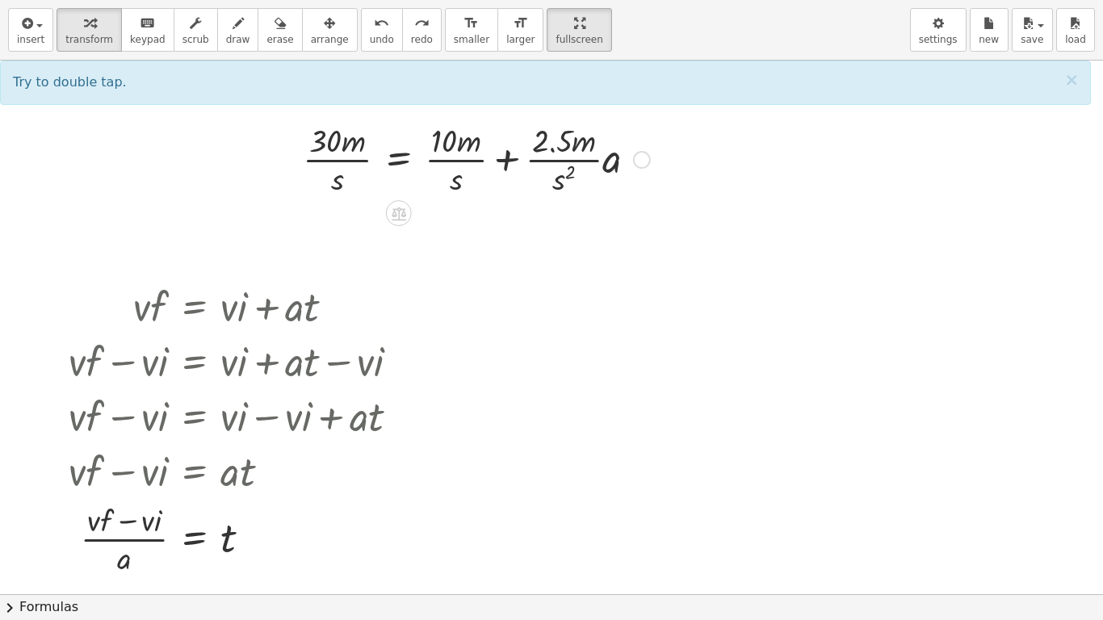
drag, startPoint x: 491, startPoint y: 162, endPoint x: 400, endPoint y: 149, distance: 92.2
click at [400, 149] on div at bounding box center [477, 158] width 364 height 81
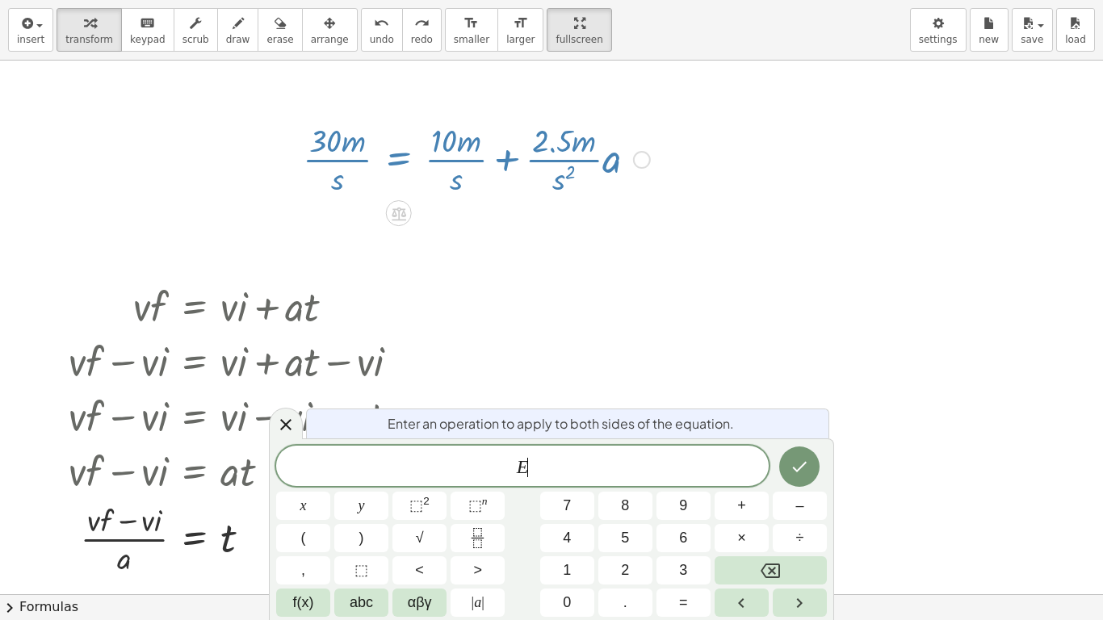
click at [508, 169] on div at bounding box center [477, 158] width 364 height 81
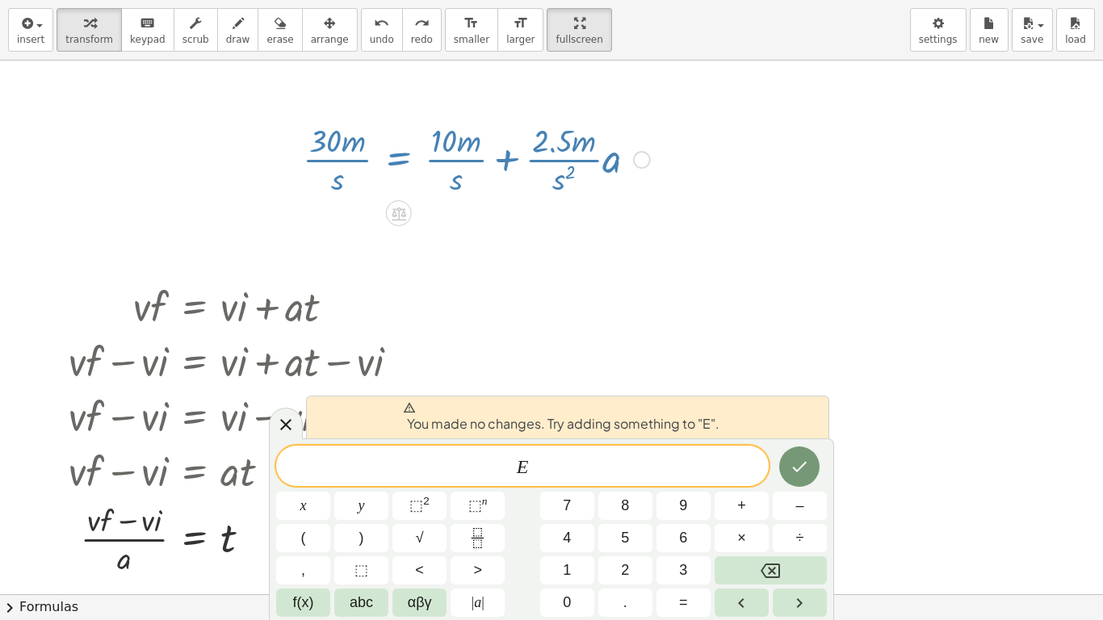
click at [742, 354] on div at bounding box center [551, 595] width 1103 height 1068
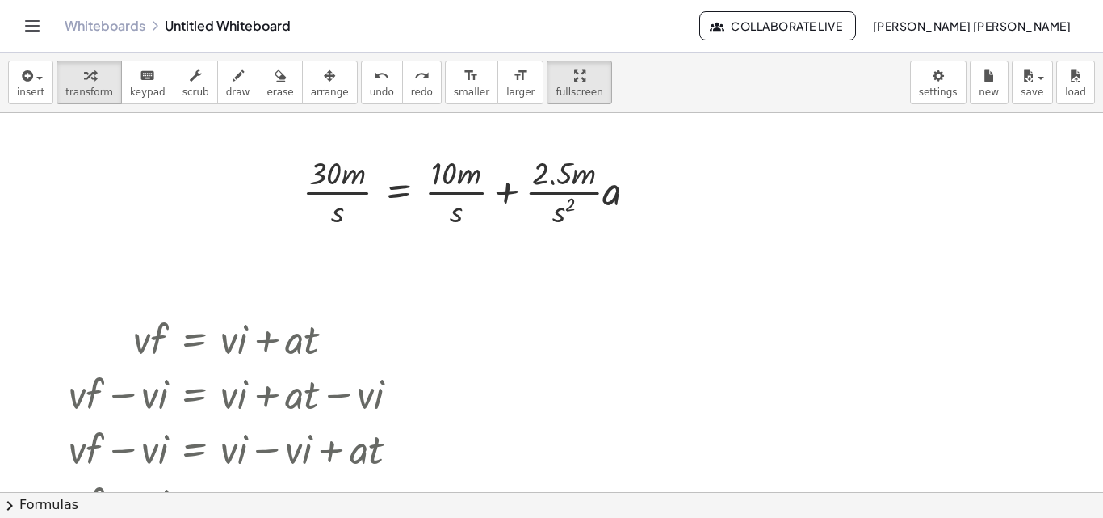
scroll to position [16, 0]
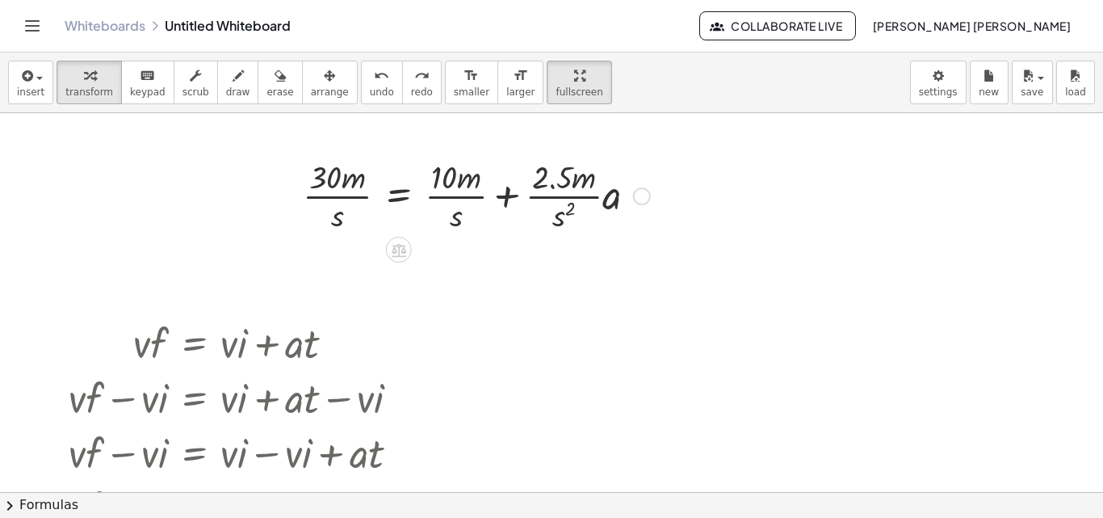
click at [529, 172] on div at bounding box center [477, 194] width 364 height 81
click at [499, 194] on div at bounding box center [477, 194] width 364 height 81
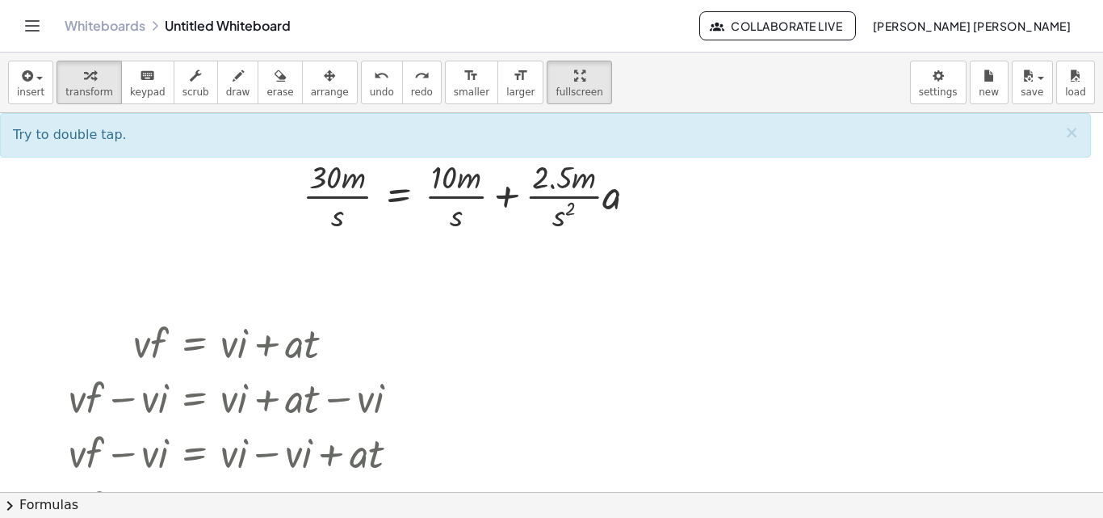
click at [519, 262] on div at bounding box center [551, 528] width 1103 height 863
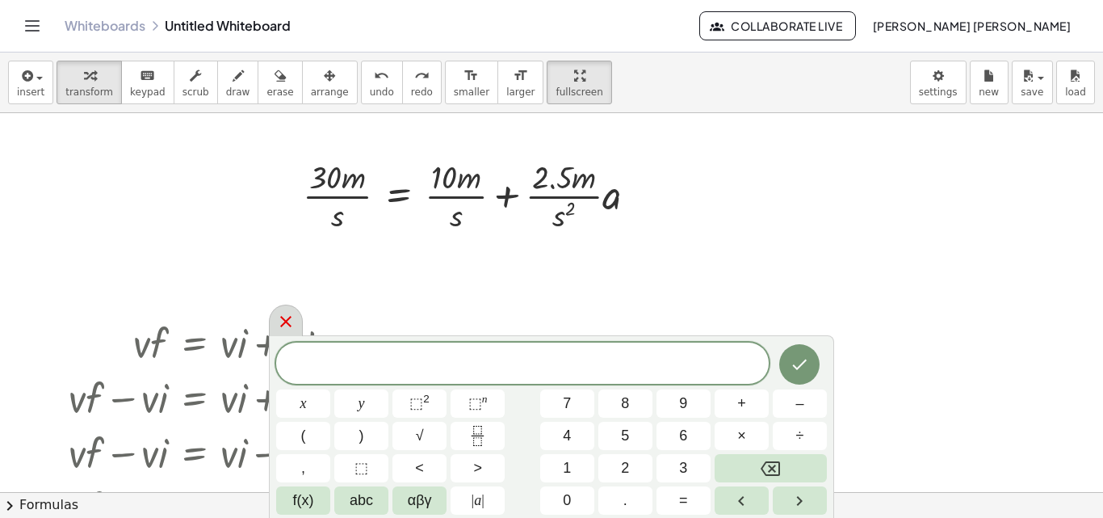
click at [270, 319] on div at bounding box center [286, 321] width 34 height 32
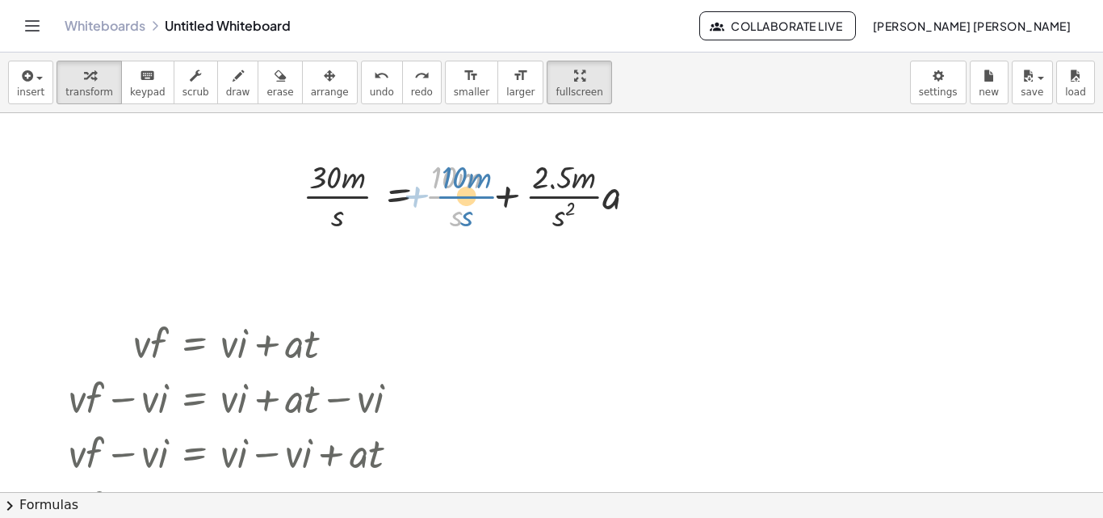
drag, startPoint x: 460, startPoint y: 203, endPoint x: 473, endPoint y: 203, distance: 13.7
click at [473, 203] on div at bounding box center [477, 194] width 364 height 81
click at [593, 241] on div at bounding box center [551, 528] width 1103 height 863
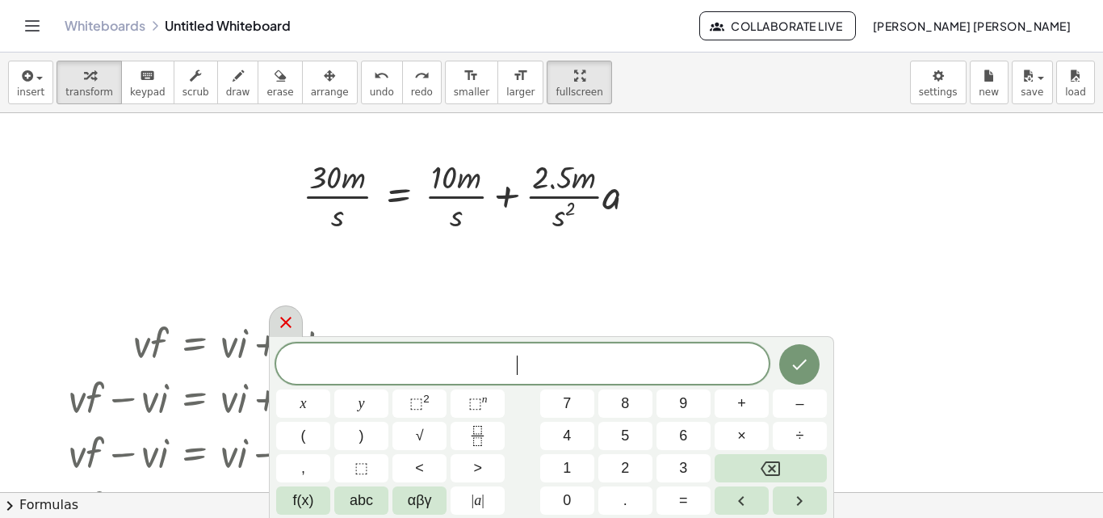
click at [274, 316] on div at bounding box center [286, 321] width 34 height 32
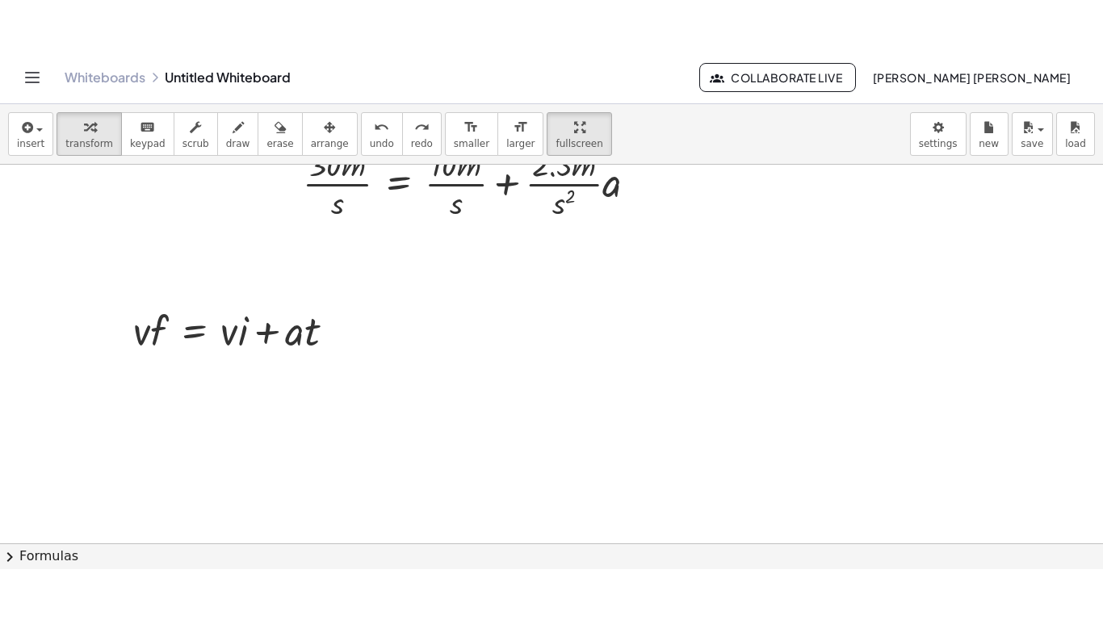
scroll to position [28, 0]
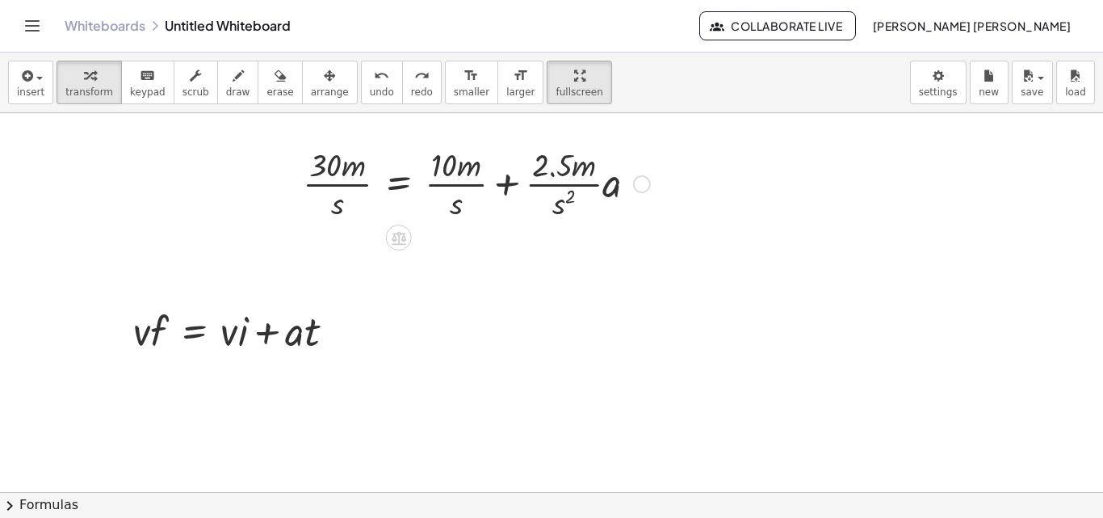
drag, startPoint x: 700, startPoint y: 213, endPoint x: 536, endPoint y: 149, distance: 175.2
click at [536, 149] on div "· 30 · m · s = + · 10 · m · s + · · 2.5 · m · s 2 · a · v · f = + · v · i + · a…" at bounding box center [551, 516] width 1103 height 863
click at [536, 149] on div at bounding box center [477, 182] width 364 height 81
click at [623, 178] on div at bounding box center [477, 182] width 364 height 81
click at [539, 198] on div at bounding box center [474, 182] width 359 height 81
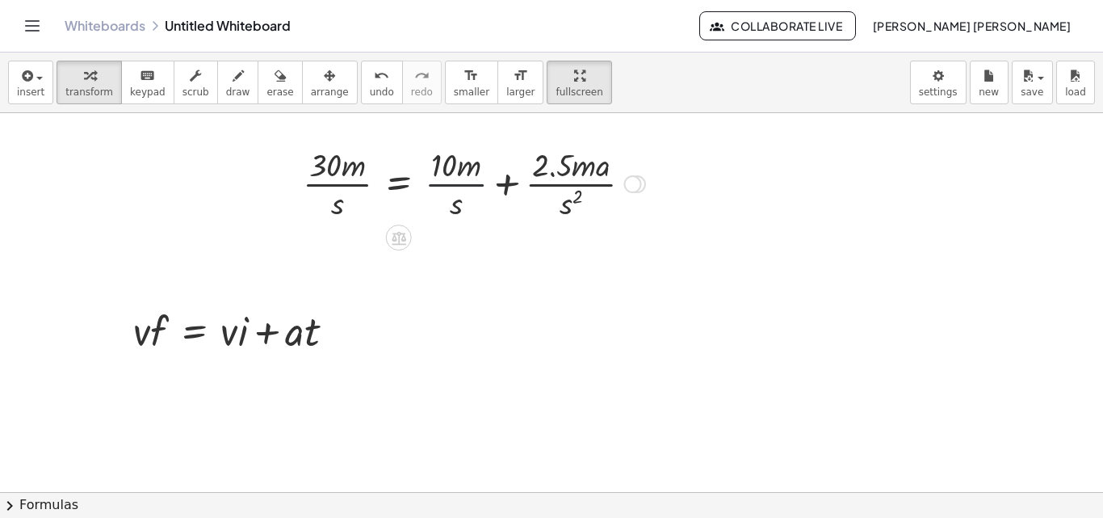
click at [462, 187] on div at bounding box center [474, 182] width 359 height 81
drag, startPoint x: 462, startPoint y: 187, endPoint x: 423, endPoint y: 183, distance: 38.9
click at [423, 183] on div at bounding box center [474, 182] width 359 height 81
drag, startPoint x: 423, startPoint y: 183, endPoint x: 506, endPoint y: 191, distance: 83.6
click at [481, 191] on div at bounding box center [474, 182] width 359 height 81
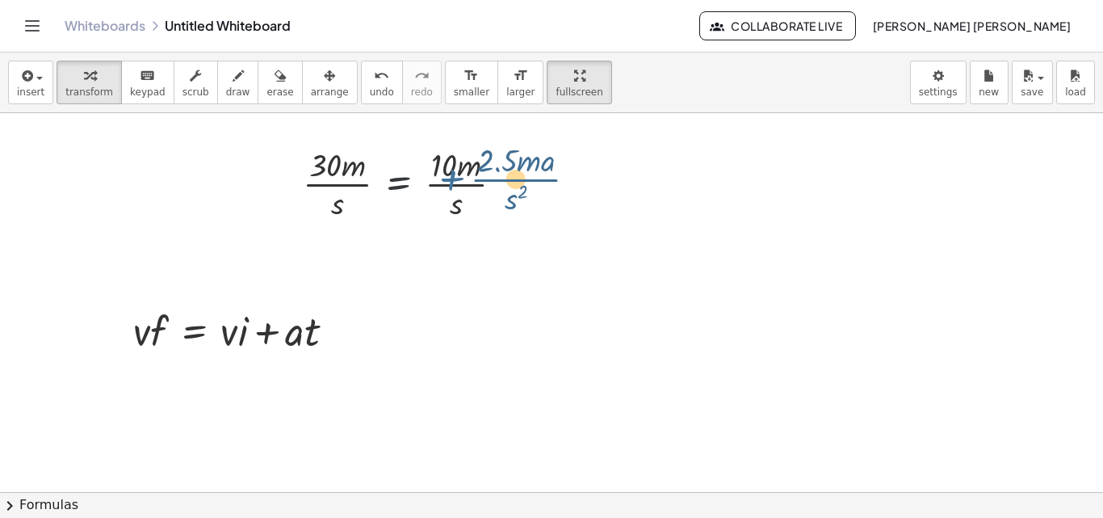
drag, startPoint x: 526, startPoint y: 195, endPoint x: 502, endPoint y: 195, distance: 23.4
click at [502, 195] on div at bounding box center [474, 182] width 359 height 81
click at [556, 93] on span "fullscreen" at bounding box center [579, 91] width 47 height 11
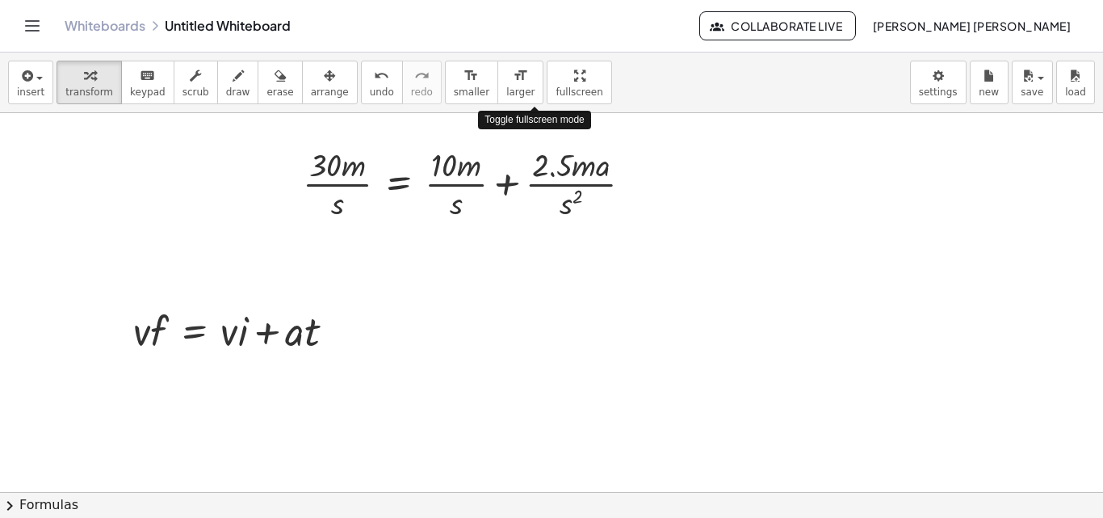
drag, startPoint x: 538, startPoint y: 93, endPoint x: 538, endPoint y: 163, distance: 70.3
click at [538, 163] on div "insert select one: Math Expression Function Text Youtube Video Graphing Geometr…" at bounding box center [551, 285] width 1103 height 465
click at [538, 163] on div at bounding box center [474, 182] width 359 height 81
click at [556, 87] on span "fullscreen" at bounding box center [579, 91] width 47 height 11
drag, startPoint x: 521, startPoint y: 87, endPoint x: 521, endPoint y: 158, distance: 70.3
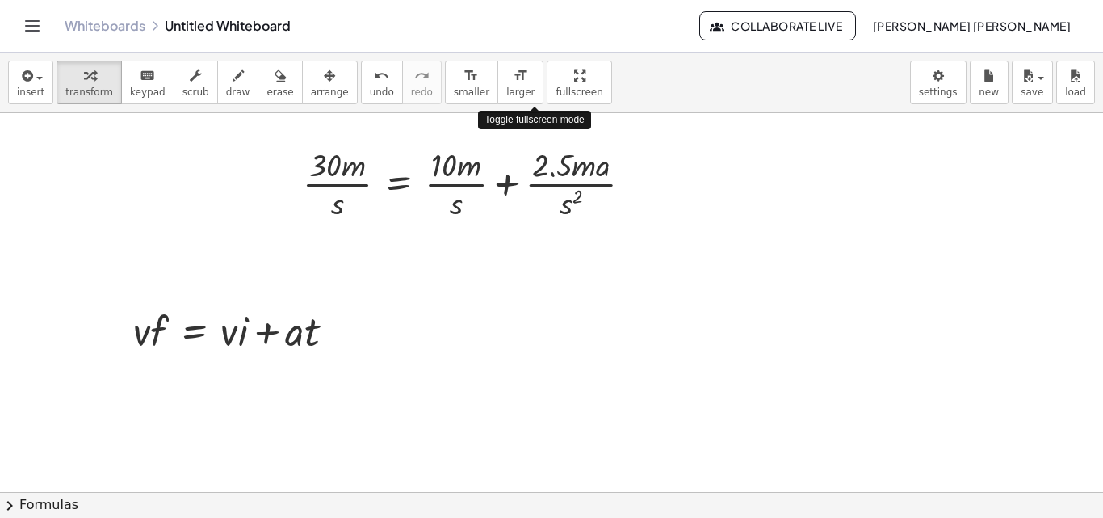
click at [521, 158] on div "insert select one: Math Expression Function Text Youtube Video Graphing Geometr…" at bounding box center [551, 285] width 1103 height 465
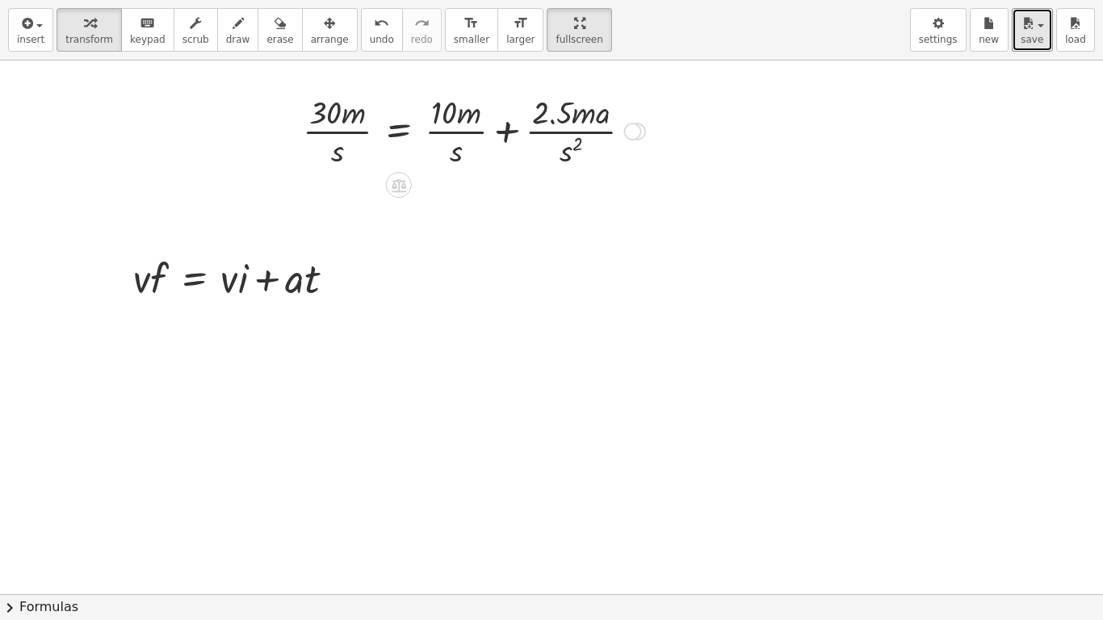
click at [414, 123] on div at bounding box center [474, 130] width 359 height 81
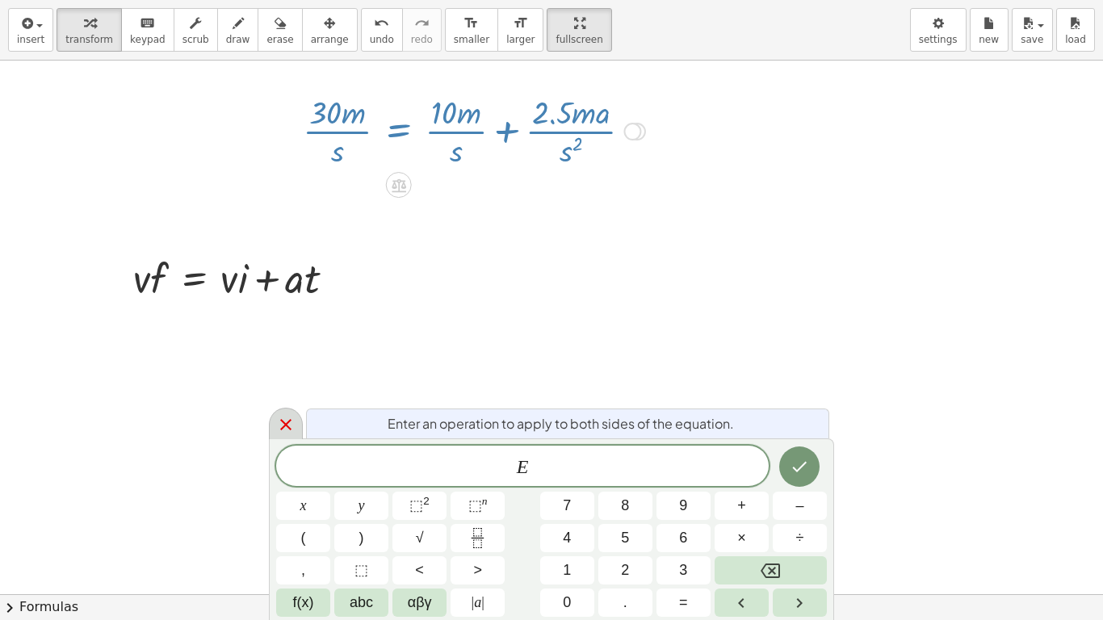
click at [284, 426] on icon at bounding box center [285, 424] width 19 height 19
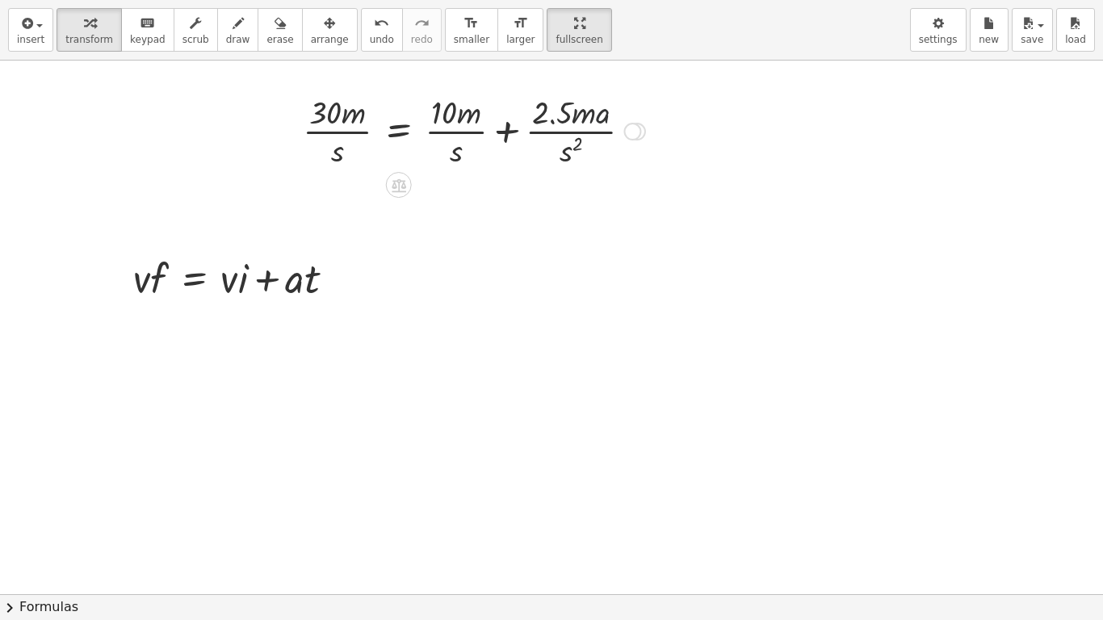
click at [644, 124] on div at bounding box center [474, 130] width 359 height 81
click at [632, 132] on div at bounding box center [633, 132] width 18 height 18
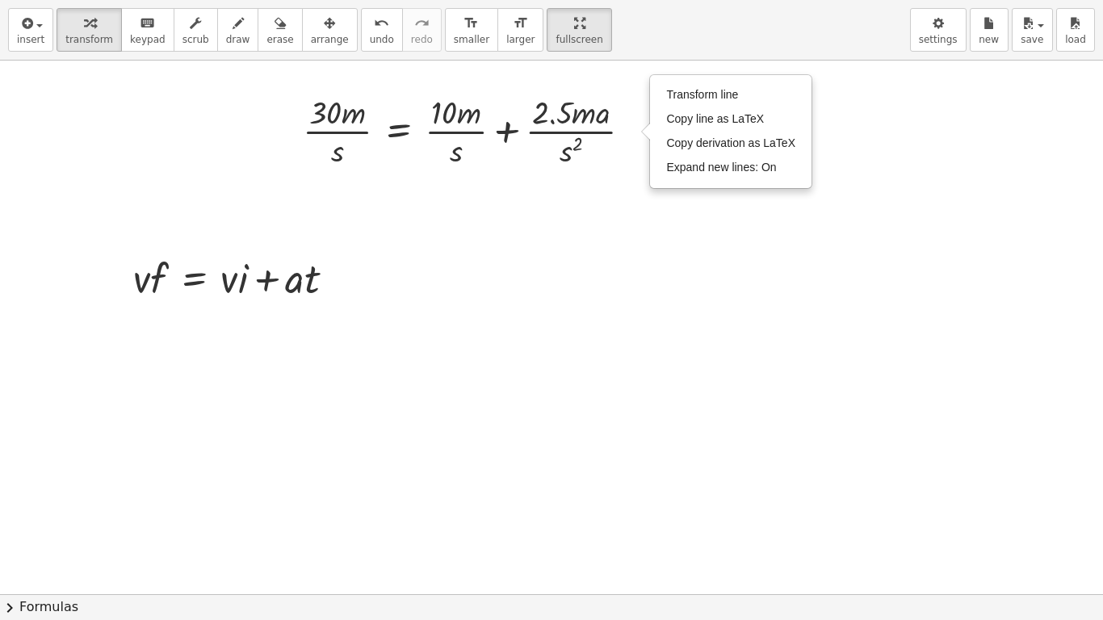
drag, startPoint x: 632, startPoint y: 132, endPoint x: 833, endPoint y: 111, distance: 202.2
click at [833, 111] on div at bounding box center [551, 566] width 1103 height 1068
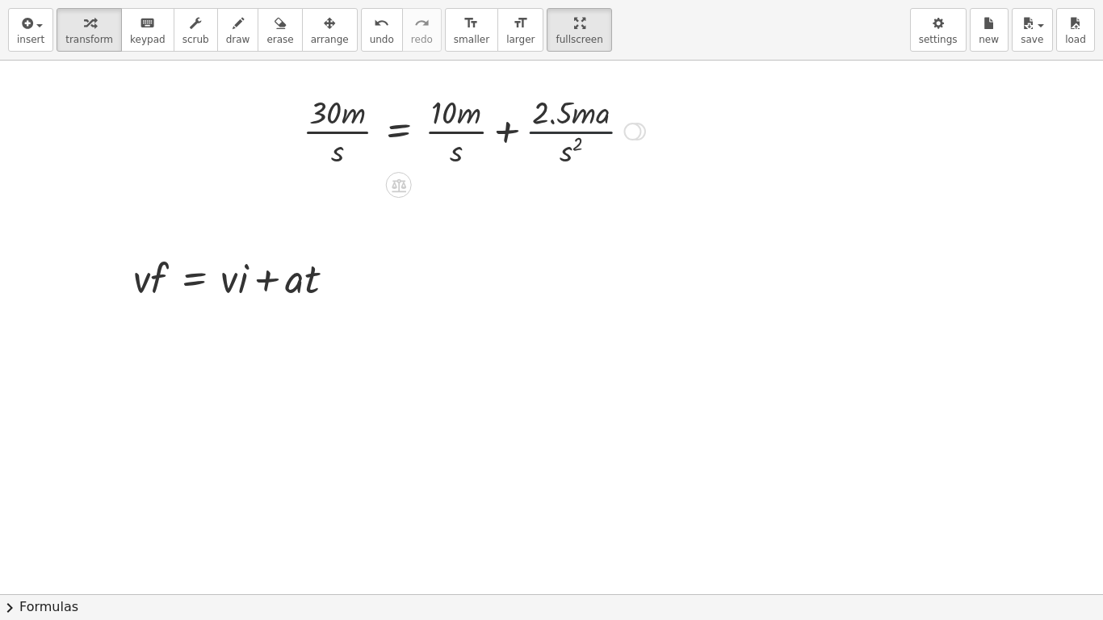
click at [546, 135] on div at bounding box center [474, 130] width 359 height 81
click at [601, 138] on div at bounding box center [474, 130] width 359 height 81
click at [636, 135] on div "Transform line Copy line as LaTeX Copy derivation as LaTeX Expand new lines: On" at bounding box center [633, 132] width 18 height 18
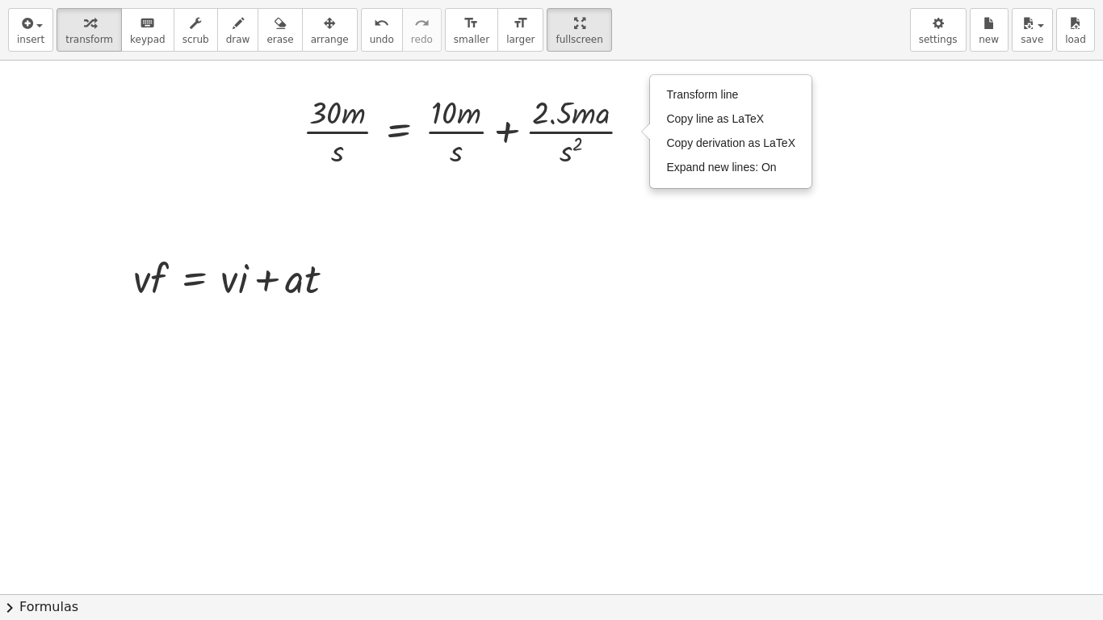
click at [462, 186] on div at bounding box center [551, 566] width 1103 height 1068
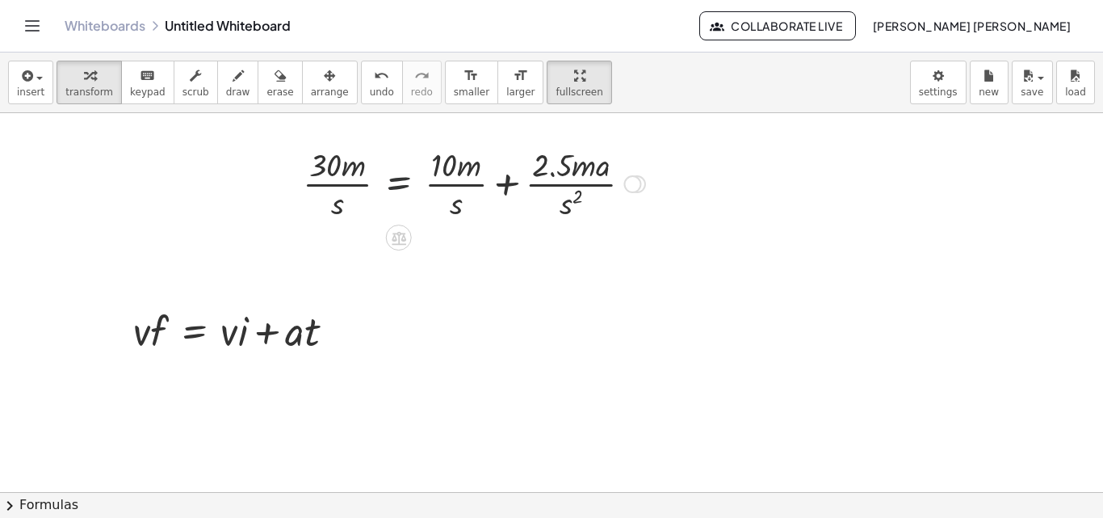
click at [403, 178] on div at bounding box center [474, 182] width 359 height 81
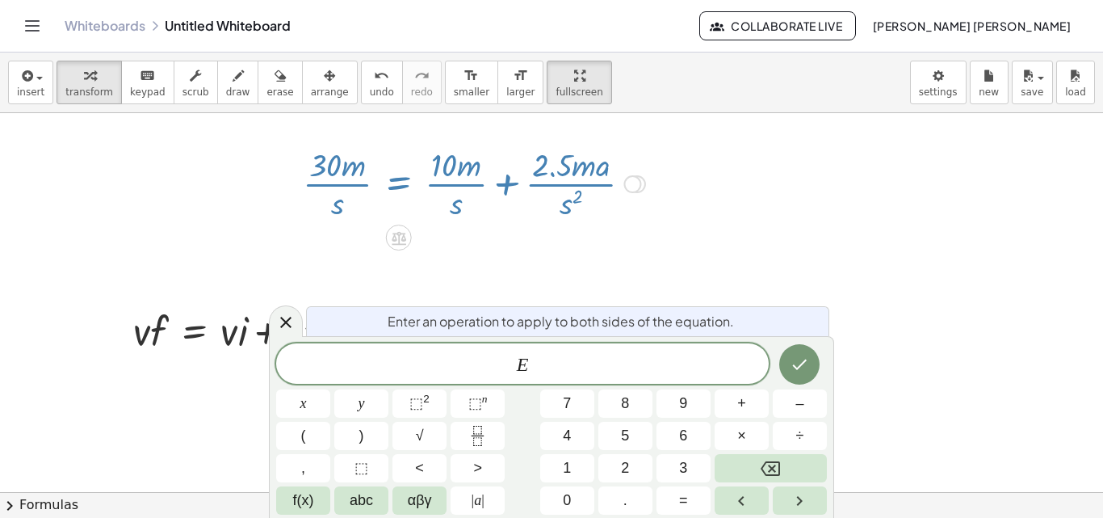
drag, startPoint x: 403, startPoint y: 178, endPoint x: 420, endPoint y: 183, distance: 17.6
click at [420, 183] on div at bounding box center [474, 182] width 359 height 81
click at [287, 325] on icon at bounding box center [285, 322] width 19 height 19
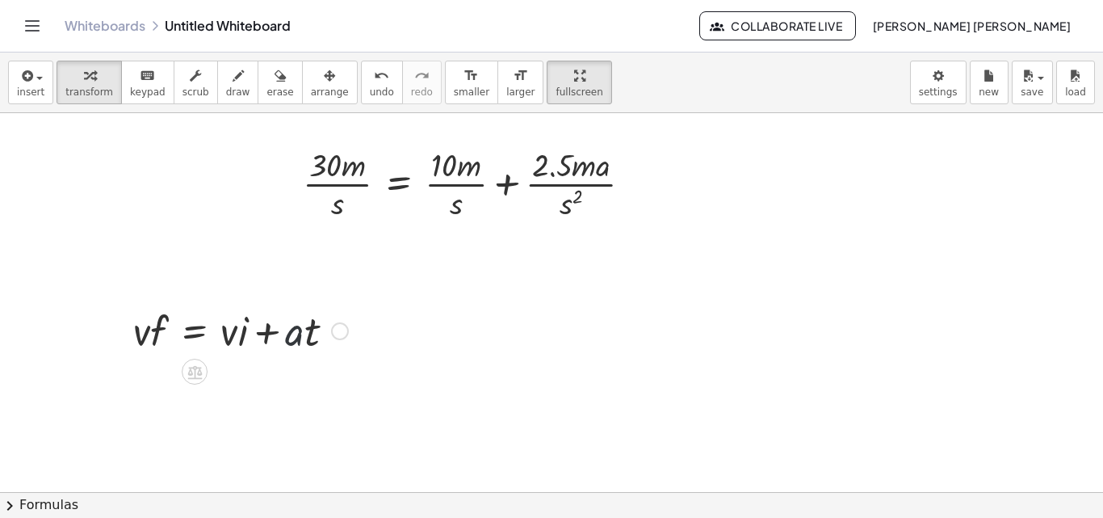
click at [287, 335] on div at bounding box center [240, 329] width 231 height 55
click at [410, 183] on div at bounding box center [474, 182] width 359 height 81
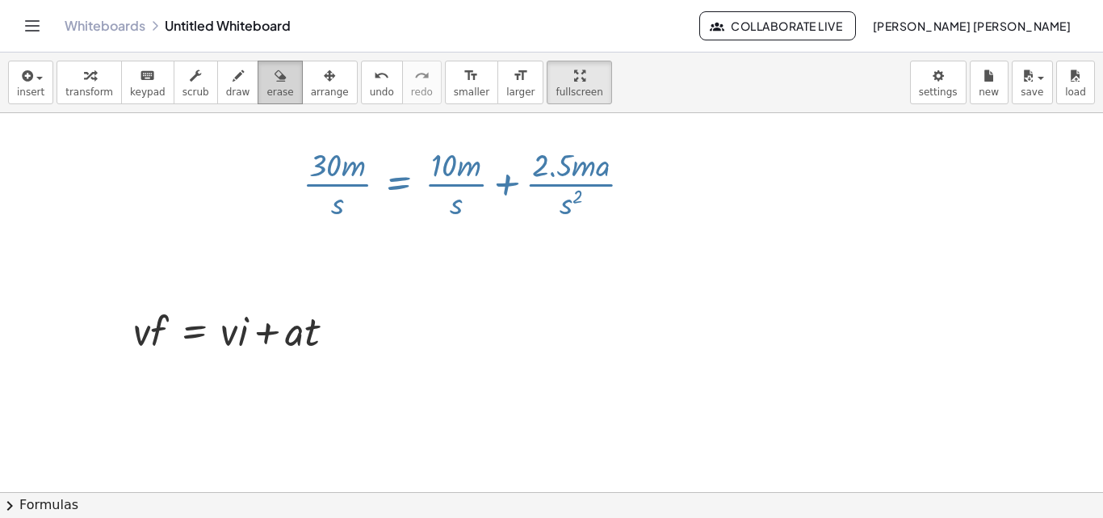
click at [258, 102] on button "erase" at bounding box center [280, 83] width 44 height 44
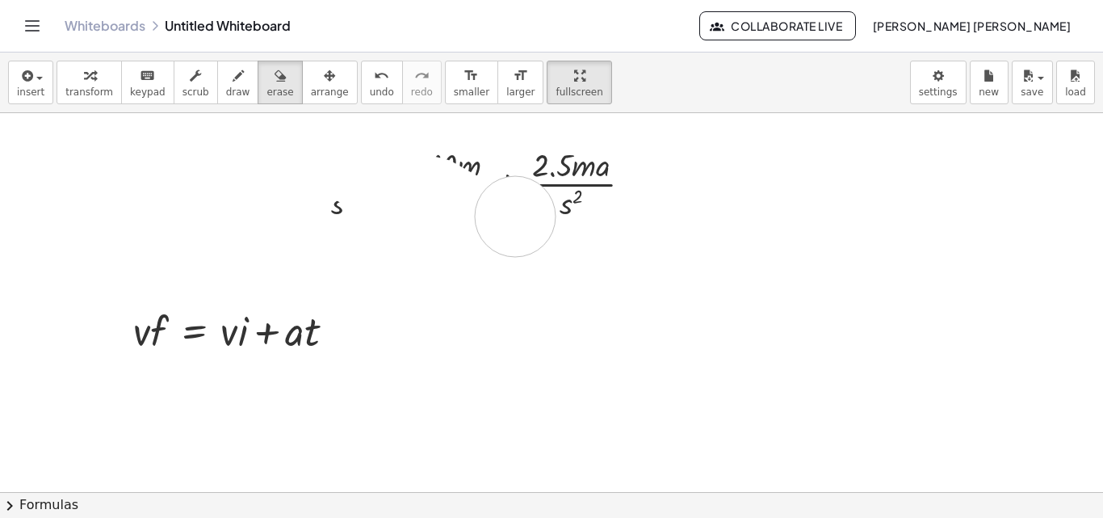
drag, startPoint x: 284, startPoint y: 132, endPoint x: 515, endPoint y: 204, distance: 241.4
click at [515, 204] on div at bounding box center [551, 516] width 1103 height 863
drag, startPoint x: 515, startPoint y: 204, endPoint x: 550, endPoint y: 170, distance: 49.7
click at [550, 170] on div at bounding box center [551, 516] width 1103 height 863
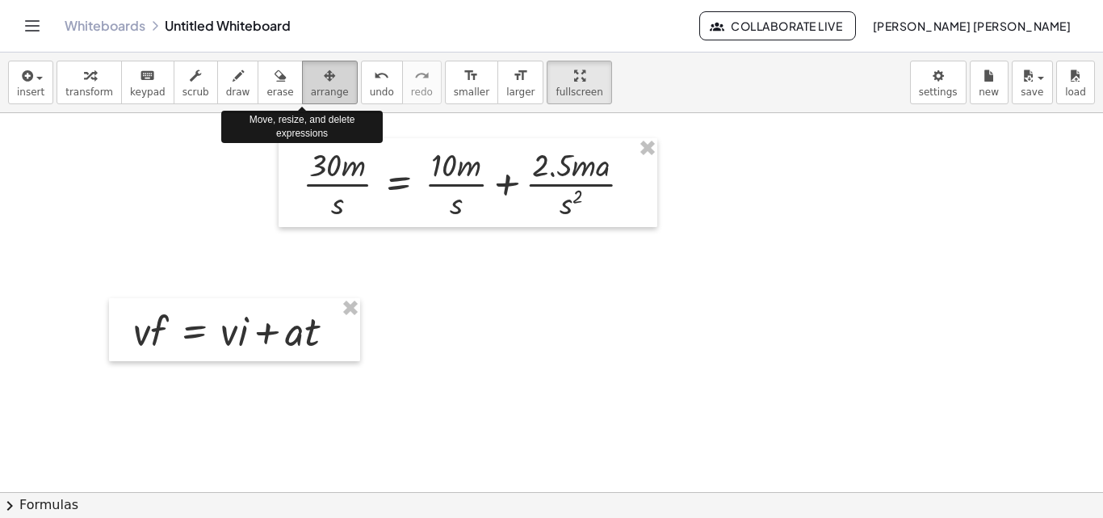
click at [311, 80] on div "button" at bounding box center [330, 74] width 38 height 19
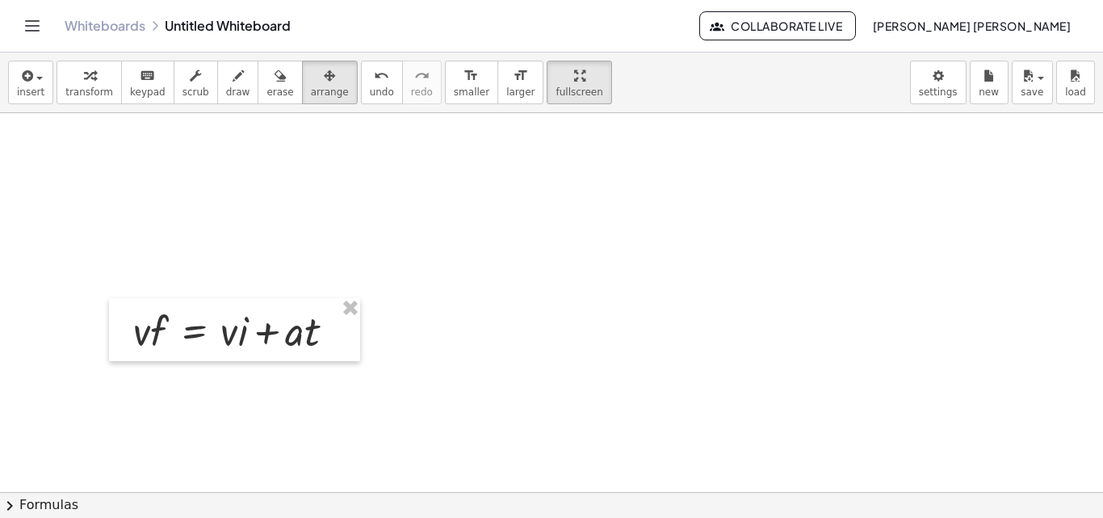
click at [316, 248] on div at bounding box center [551, 516] width 1103 height 863
click at [426, 340] on div at bounding box center [551, 516] width 1103 height 863
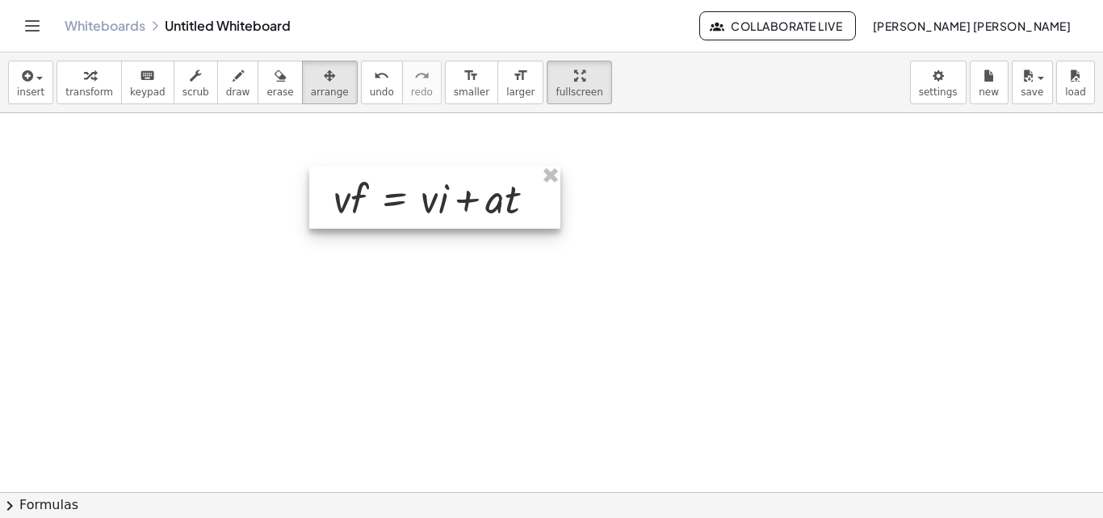
drag, startPoint x: 273, startPoint y: 312, endPoint x: 511, endPoint y: 167, distance: 278.1
click at [511, 167] on div at bounding box center [434, 197] width 251 height 63
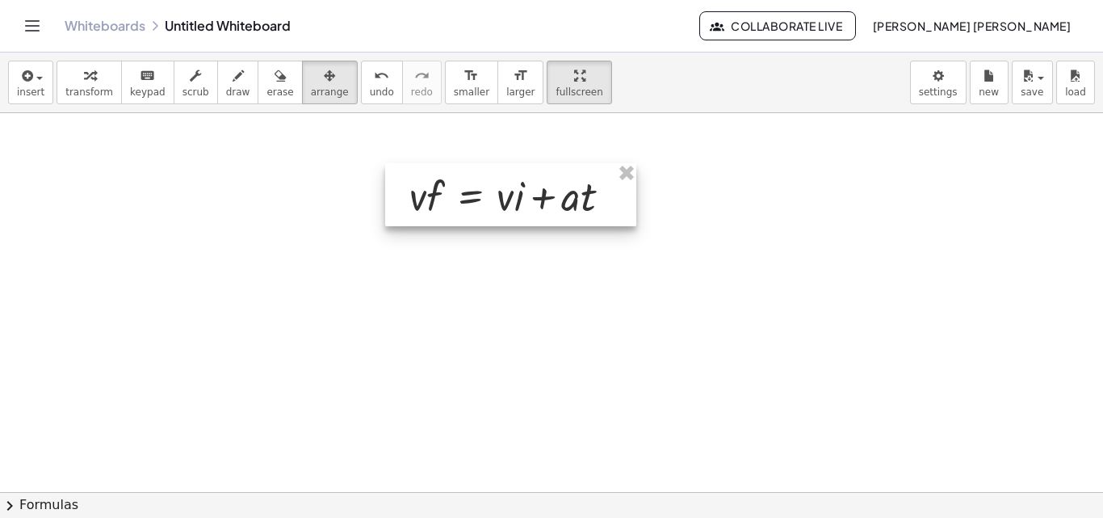
drag, startPoint x: 511, startPoint y: 167, endPoint x: 549, endPoint y: 177, distance: 40.0
click at [549, 177] on div at bounding box center [510, 194] width 251 height 63
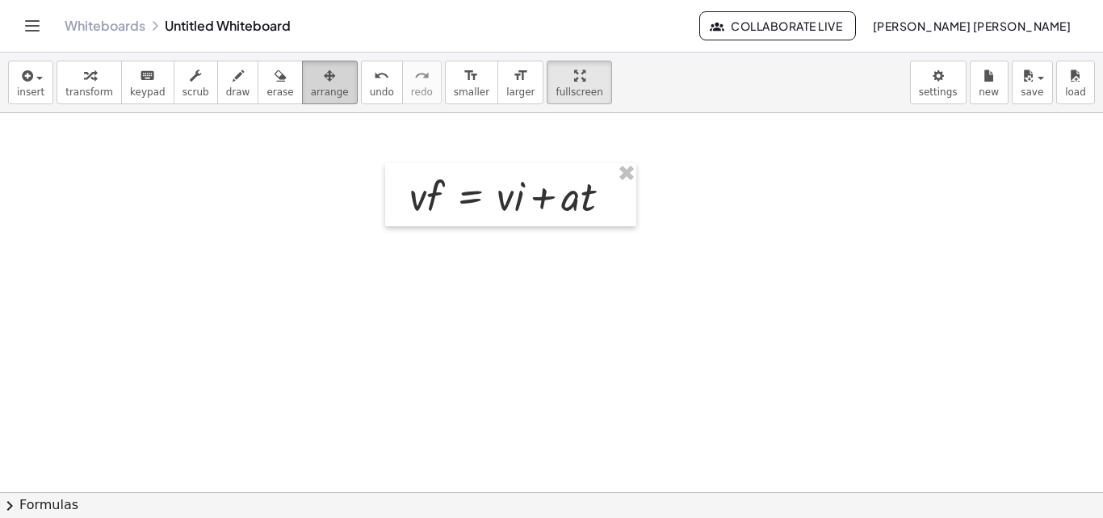
click at [311, 78] on div "button" at bounding box center [330, 74] width 38 height 19
click at [352, 189] on div at bounding box center [551, 516] width 1103 height 863
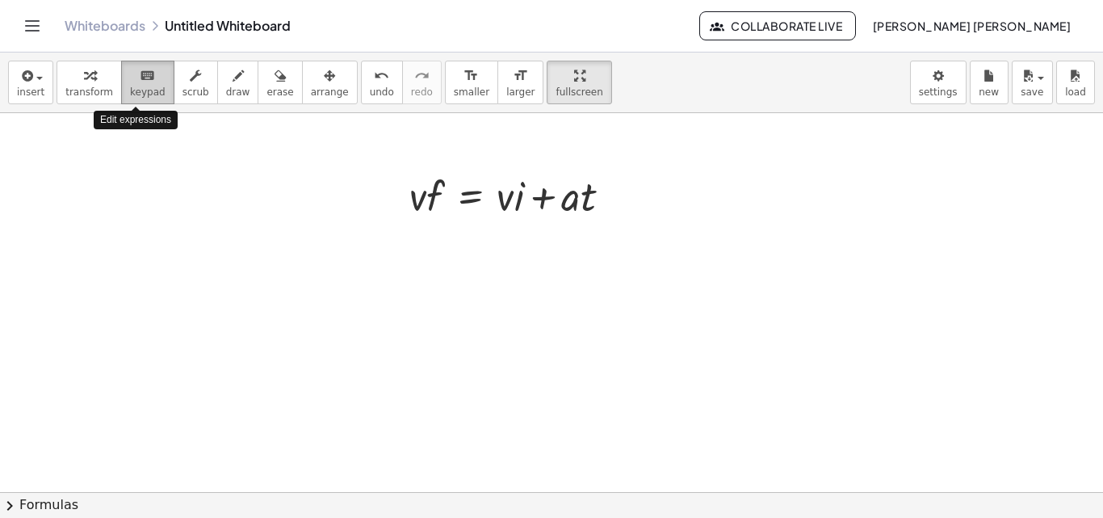
click at [121, 80] on button "keyboard keypad" at bounding box center [147, 83] width 53 height 44
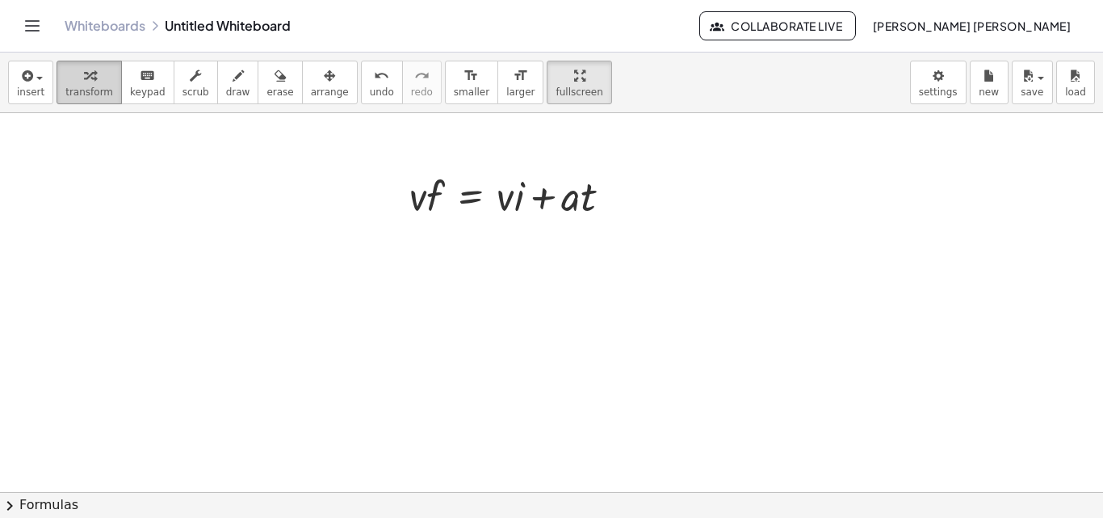
click at [90, 80] on div "button" at bounding box center [89, 74] width 48 height 19
click at [462, 254] on div at bounding box center [551, 516] width 1103 height 863
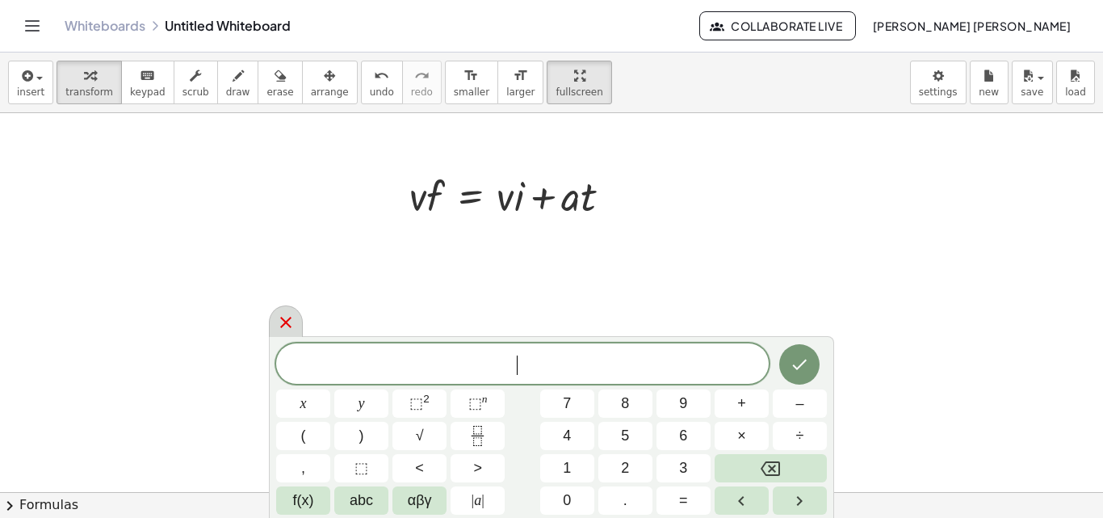
click at [275, 328] on div at bounding box center [286, 321] width 34 height 32
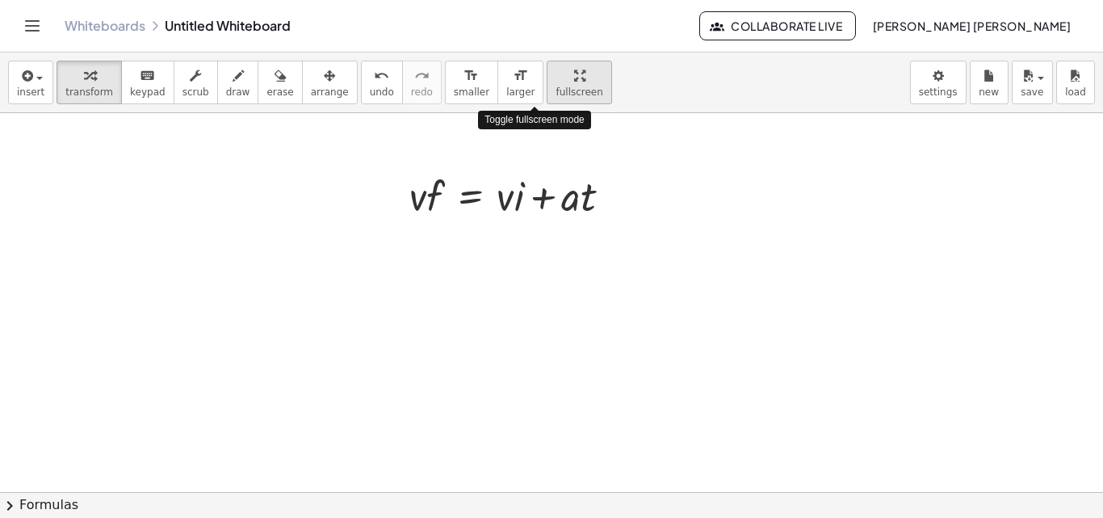
click at [574, 78] on icon "button" at bounding box center [579, 75] width 11 height 19
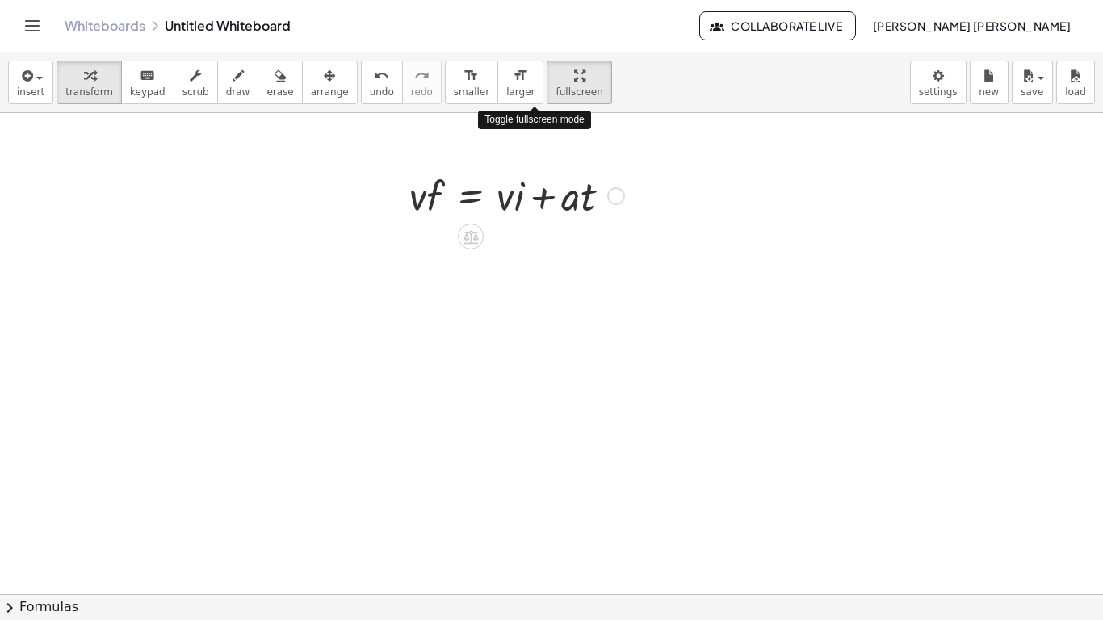
drag, startPoint x: 529, startPoint y: 78, endPoint x: 529, endPoint y: 149, distance: 70.3
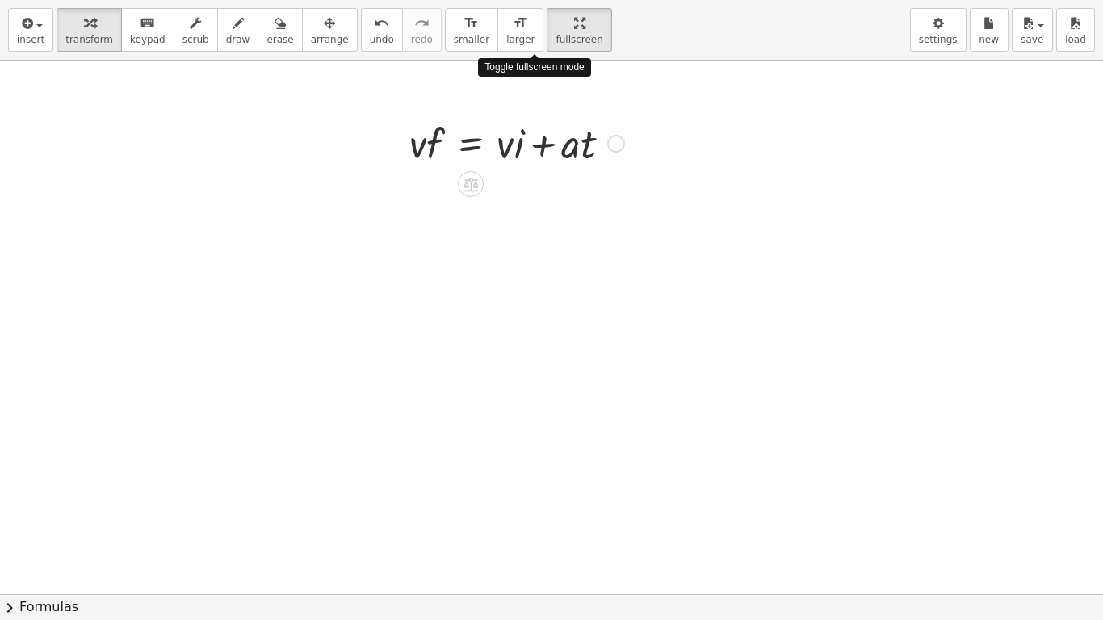
click at [529, 149] on div "insert select one: Math Expression Function Text Youtube Video Graphing Geometr…" at bounding box center [551, 310] width 1103 height 620
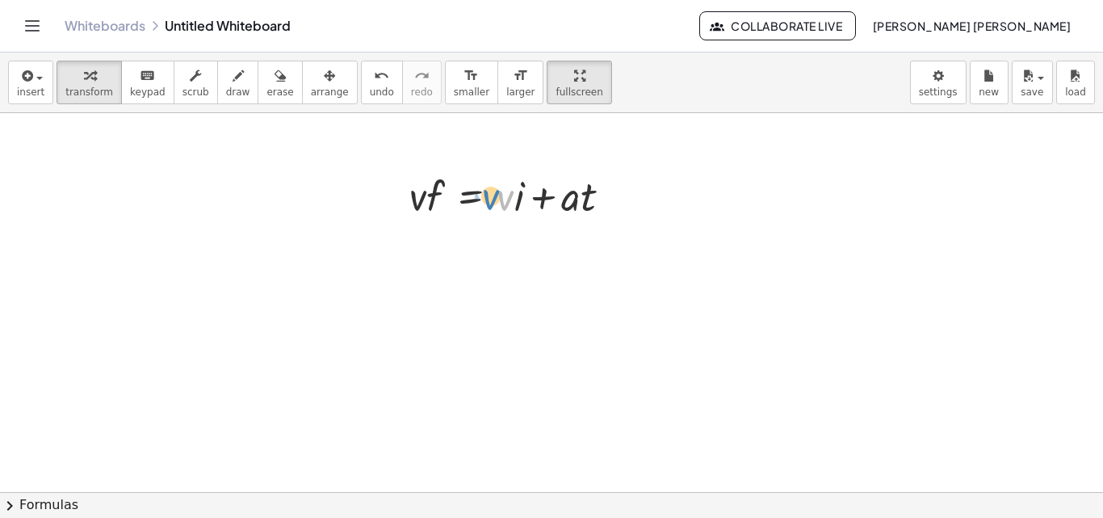
click at [495, 198] on div at bounding box center [516, 194] width 231 height 55
drag, startPoint x: 494, startPoint y: 196, endPoint x: 481, endPoint y: 200, distance: 13.5
click at [481, 200] on div at bounding box center [516, 194] width 231 height 55
click at [518, 204] on div at bounding box center [516, 194] width 231 height 55
drag, startPoint x: 519, startPoint y: 203, endPoint x: 504, endPoint y: 200, distance: 14.7
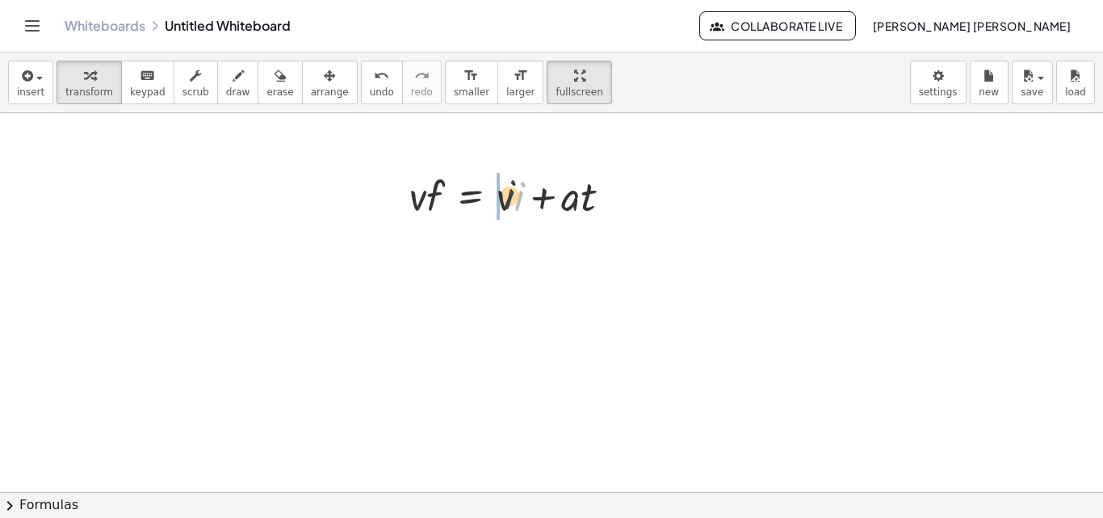
click at [504, 200] on div at bounding box center [516, 194] width 231 height 55
click at [526, 206] on div at bounding box center [516, 194] width 231 height 55
click at [501, 203] on div at bounding box center [516, 194] width 231 height 55
click at [519, 212] on div at bounding box center [516, 194] width 231 height 55
click at [512, 198] on div at bounding box center [516, 194] width 231 height 55
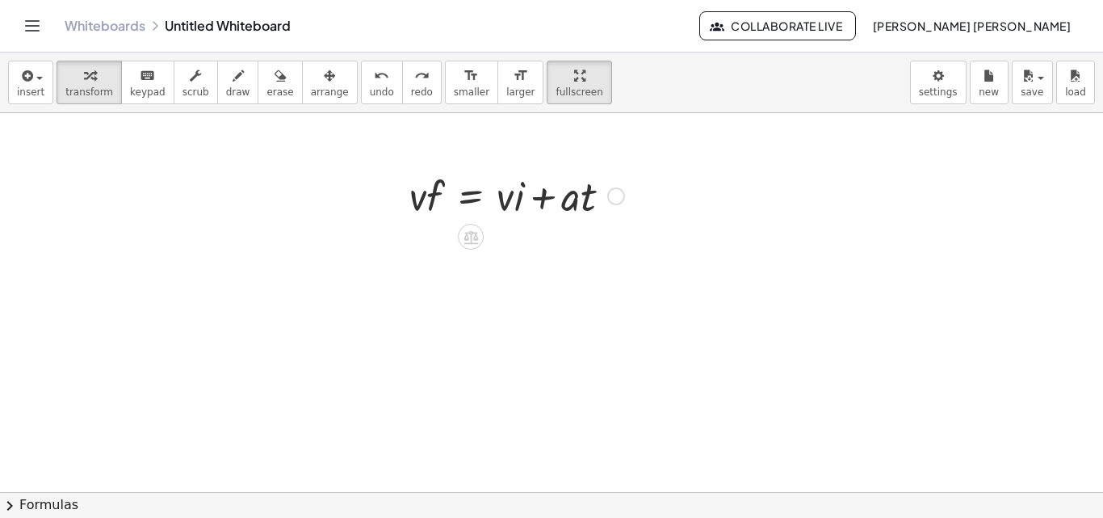
click at [470, 233] on icon at bounding box center [471, 237] width 15 height 14
click at [441, 242] on span "−" at bounding box center [439, 236] width 10 height 23
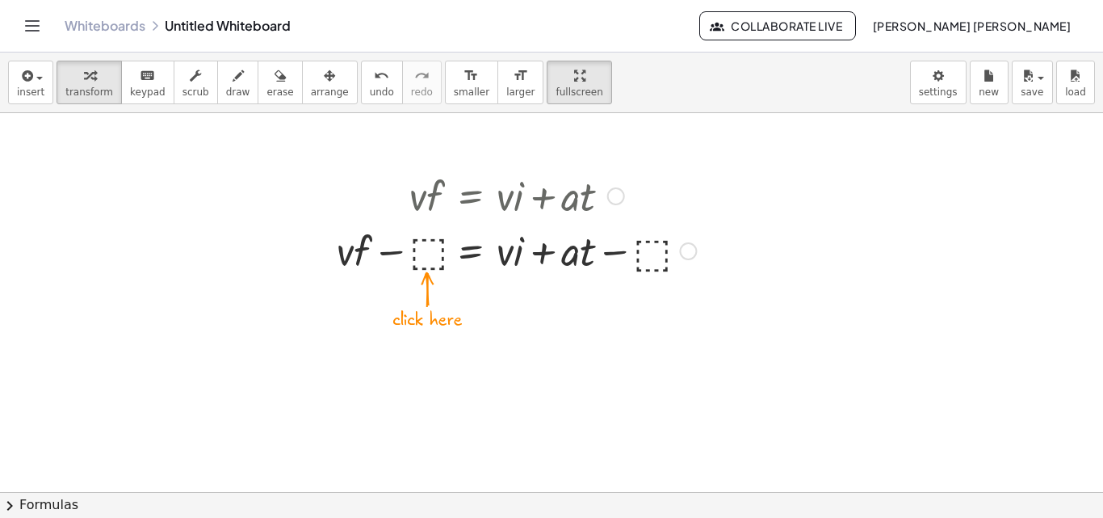
click at [425, 247] on div at bounding box center [517, 249] width 376 height 55
click at [409, 252] on div at bounding box center [516, 249] width 359 height 55
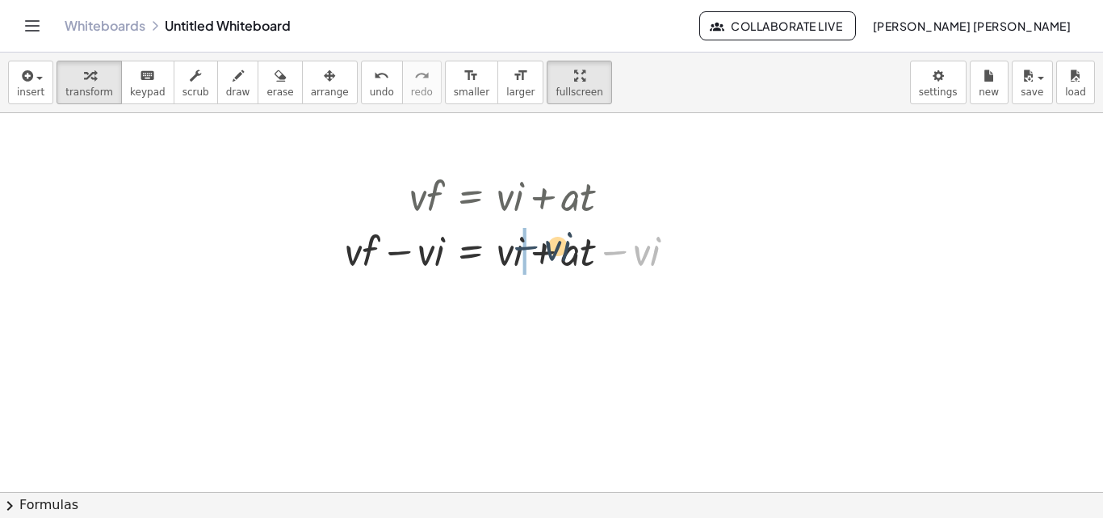
drag, startPoint x: 618, startPoint y: 255, endPoint x: 517, endPoint y: 253, distance: 101.0
click at [517, 253] on div at bounding box center [516, 249] width 359 height 55
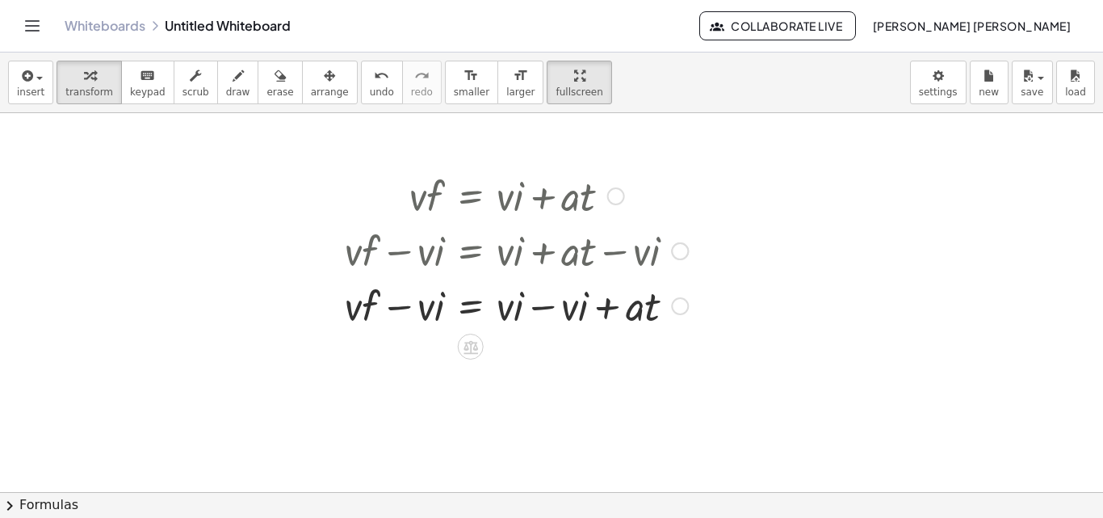
click at [548, 313] on div at bounding box center [516, 304] width 359 height 55
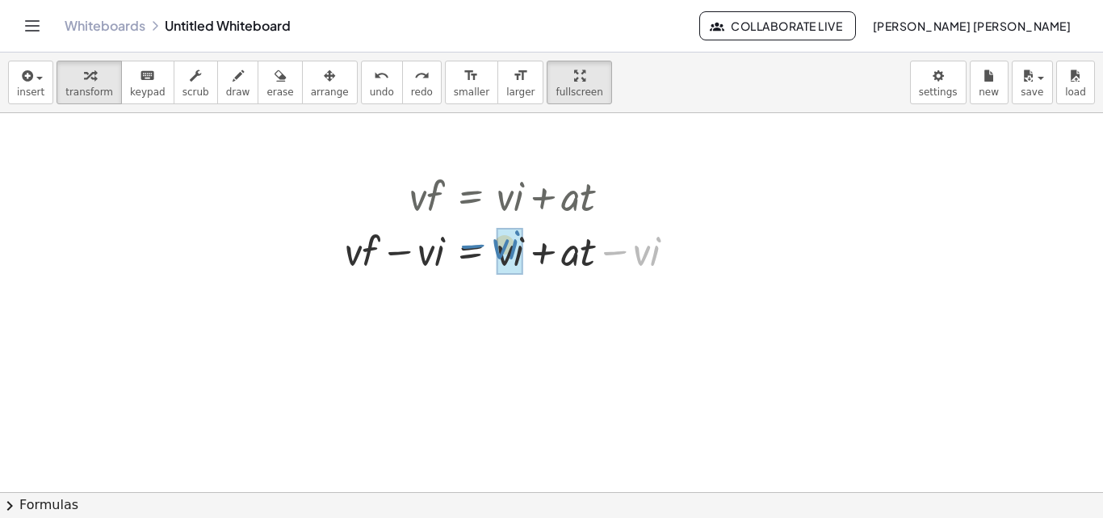
drag, startPoint x: 626, startPoint y: 254, endPoint x: 485, endPoint y: 250, distance: 140.6
click at [485, 250] on div at bounding box center [516, 249] width 359 height 55
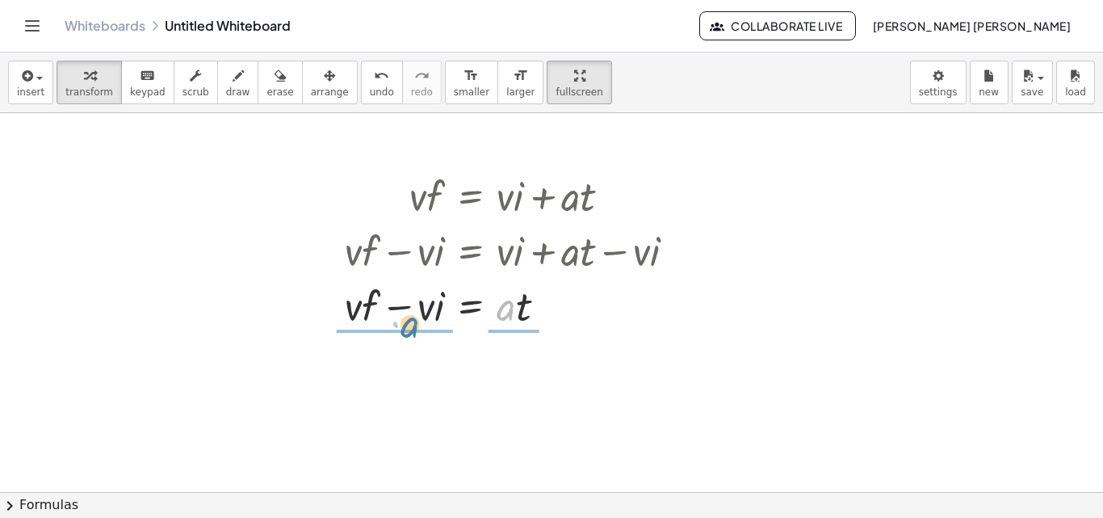
drag, startPoint x: 505, startPoint y: 313, endPoint x: 405, endPoint y: 331, distance: 101.7
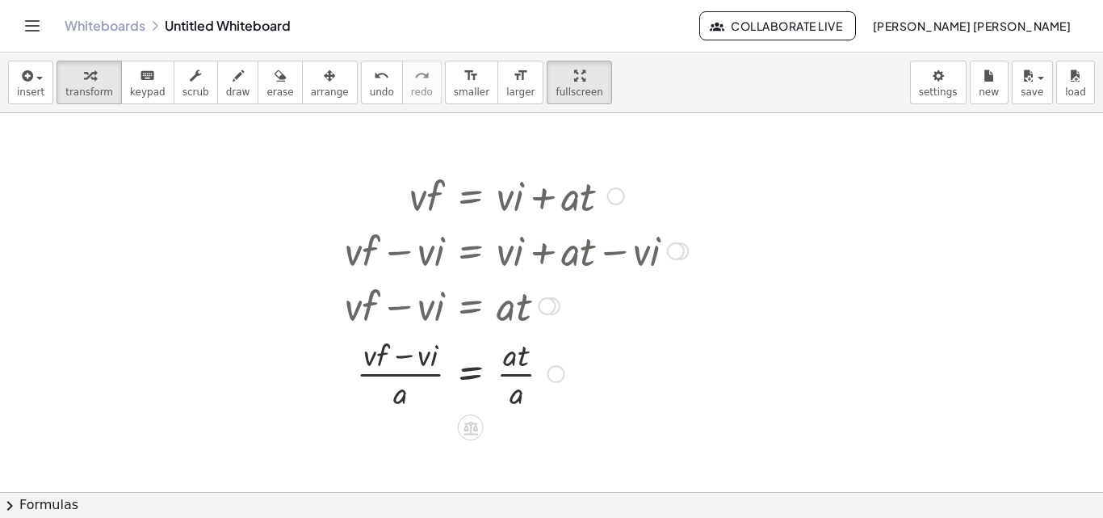
click at [518, 376] on div at bounding box center [516, 372] width 359 height 81
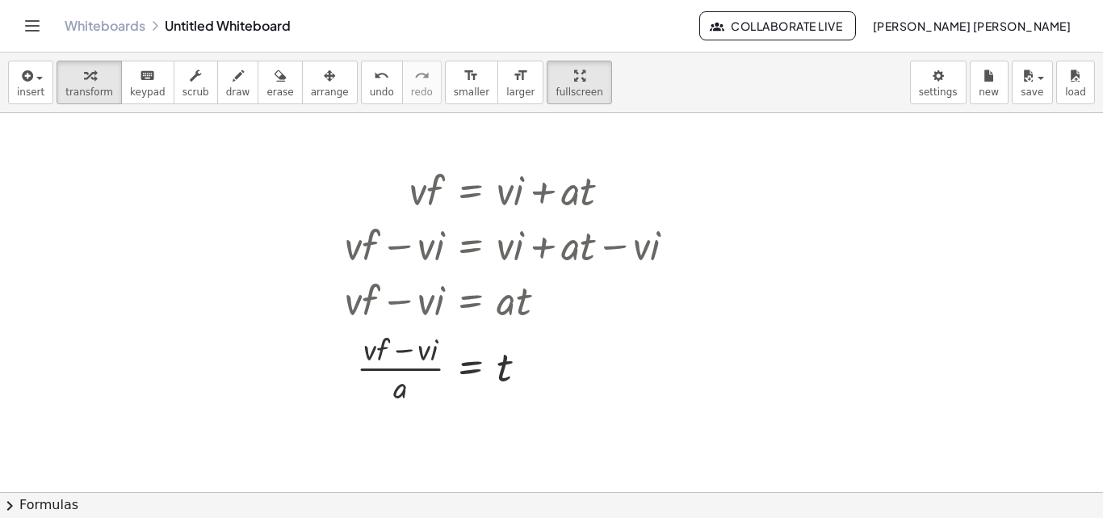
scroll to position [36, 0]
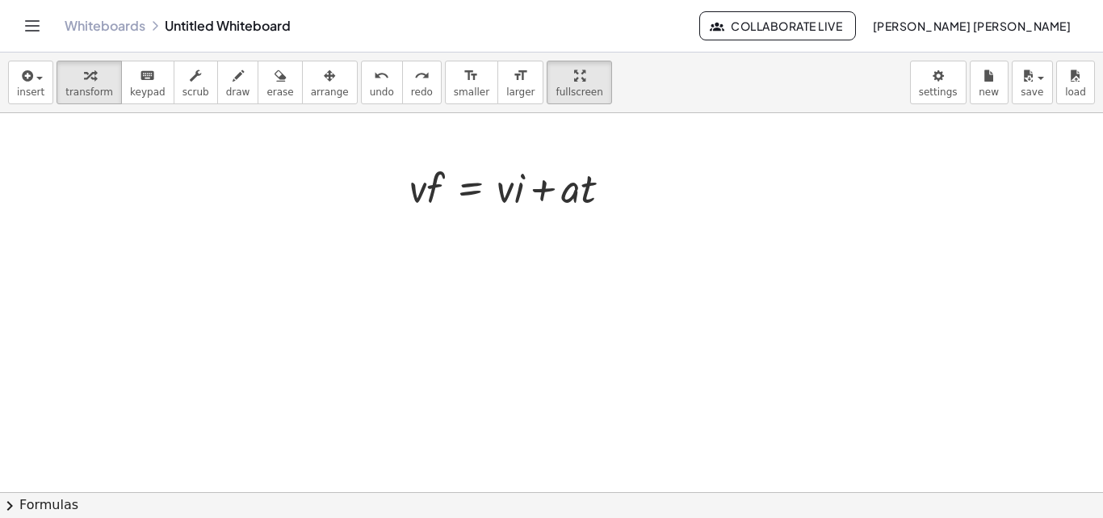
click at [654, 350] on div at bounding box center [551, 508] width 1103 height 863
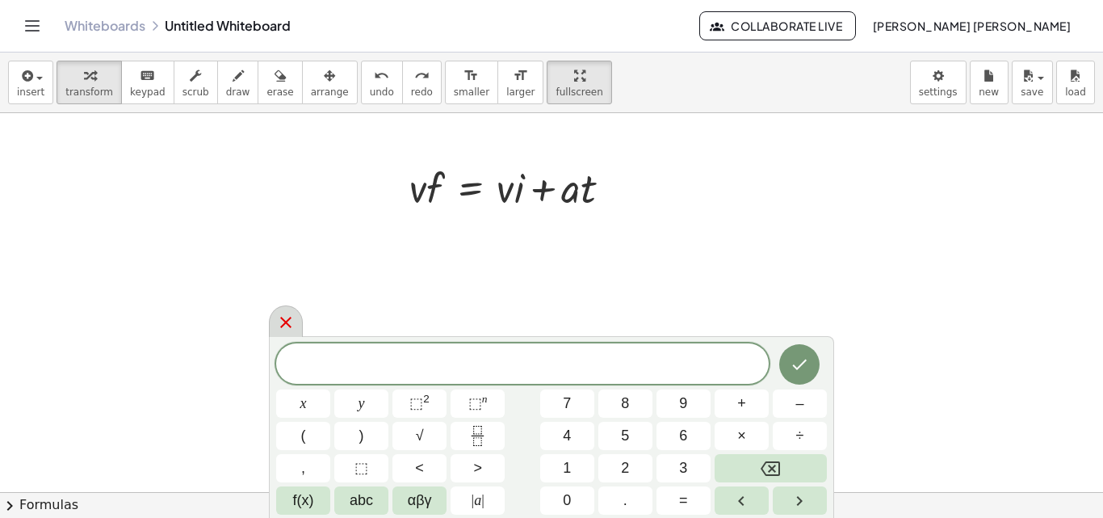
click at [282, 328] on icon at bounding box center [285, 322] width 19 height 19
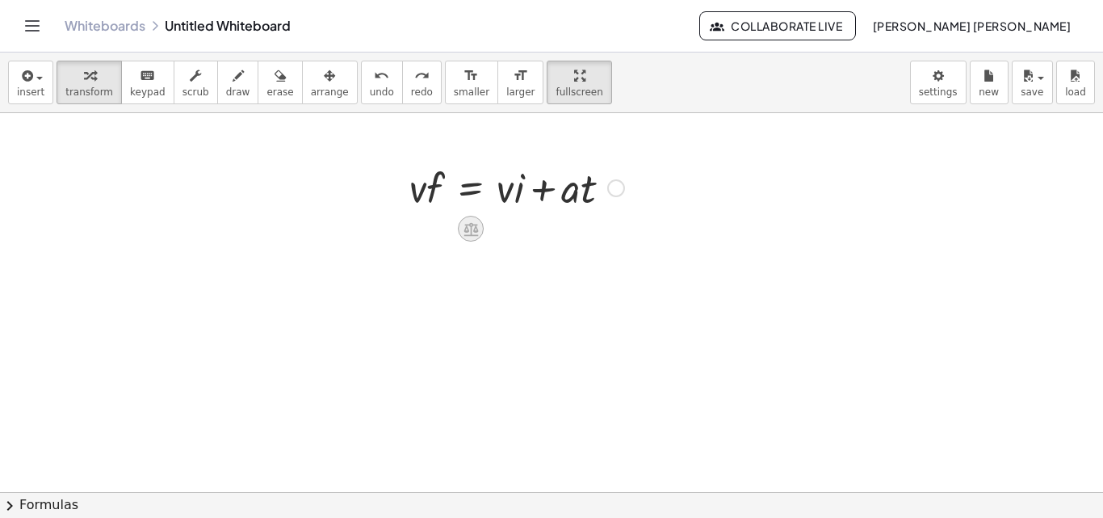
click at [478, 222] on icon at bounding box center [471, 229] width 17 height 17
click at [440, 228] on span "−" at bounding box center [439, 228] width 10 height 23
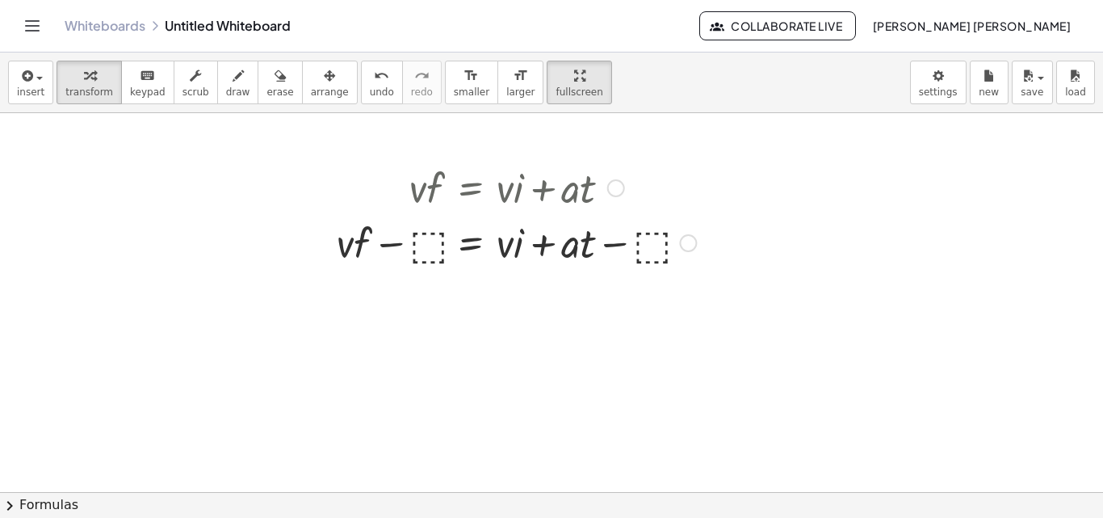
click at [426, 248] on div at bounding box center [517, 241] width 376 height 55
drag, startPoint x: 614, startPoint y: 245, endPoint x: 630, endPoint y: 246, distance: 16.2
click at [630, 246] on div at bounding box center [516, 241] width 359 height 55
drag, startPoint x: 639, startPoint y: 246, endPoint x: 523, endPoint y: 250, distance: 115.6
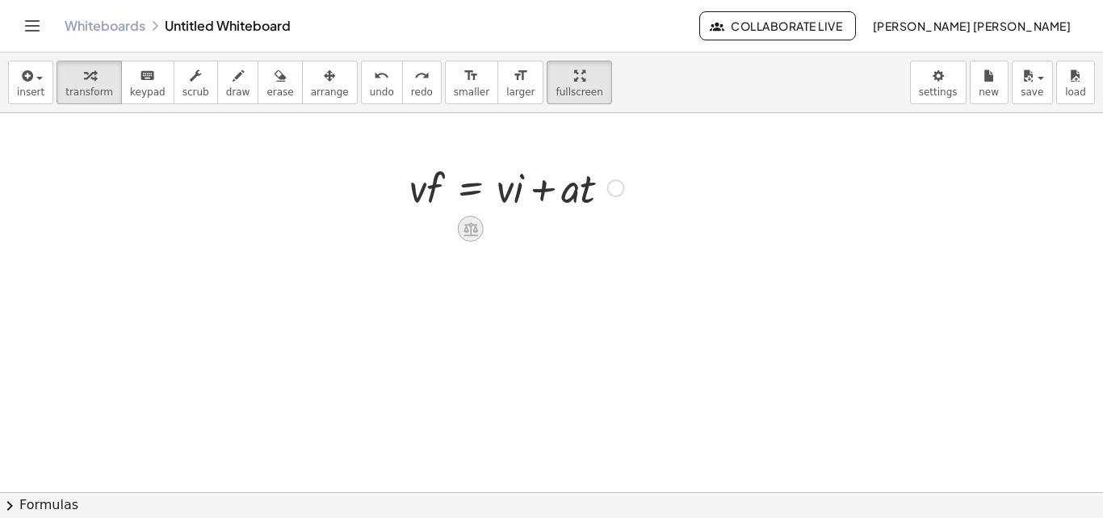
click at [468, 227] on icon at bounding box center [470, 229] width 17 height 17
click at [443, 231] on span "−" at bounding box center [439, 228] width 10 height 23
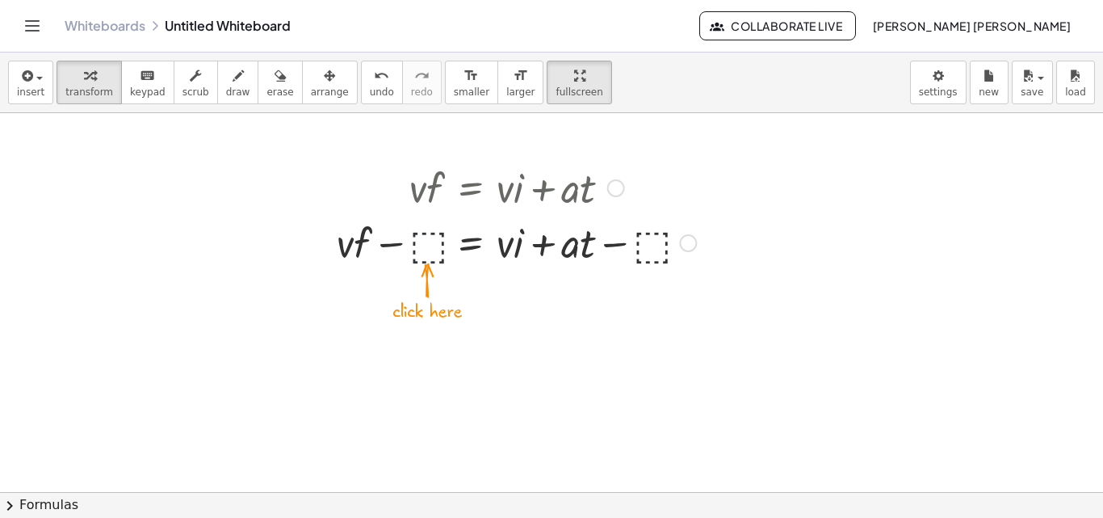
click at [431, 237] on div at bounding box center [516, 241] width 359 height 55
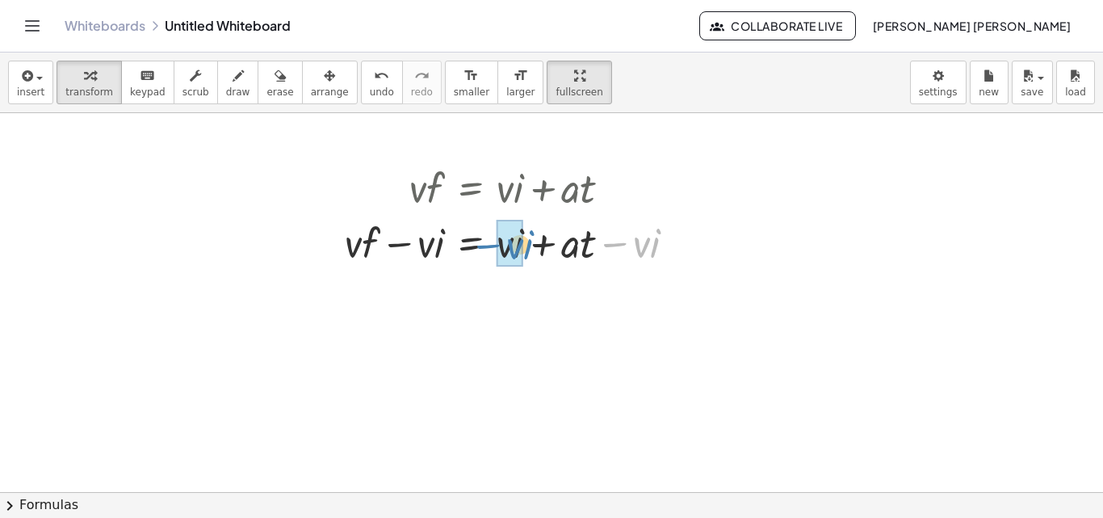
drag, startPoint x: 616, startPoint y: 245, endPoint x: 477, endPoint y: 246, distance: 139.8
click at [477, 246] on div at bounding box center [516, 241] width 359 height 55
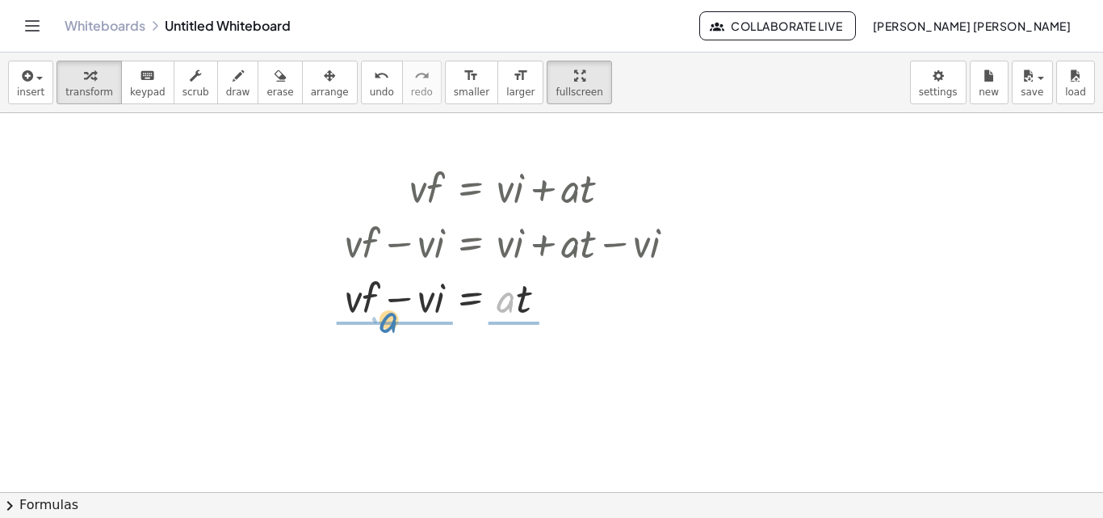
drag, startPoint x: 505, startPoint y: 304, endPoint x: 389, endPoint y: 326, distance: 118.5
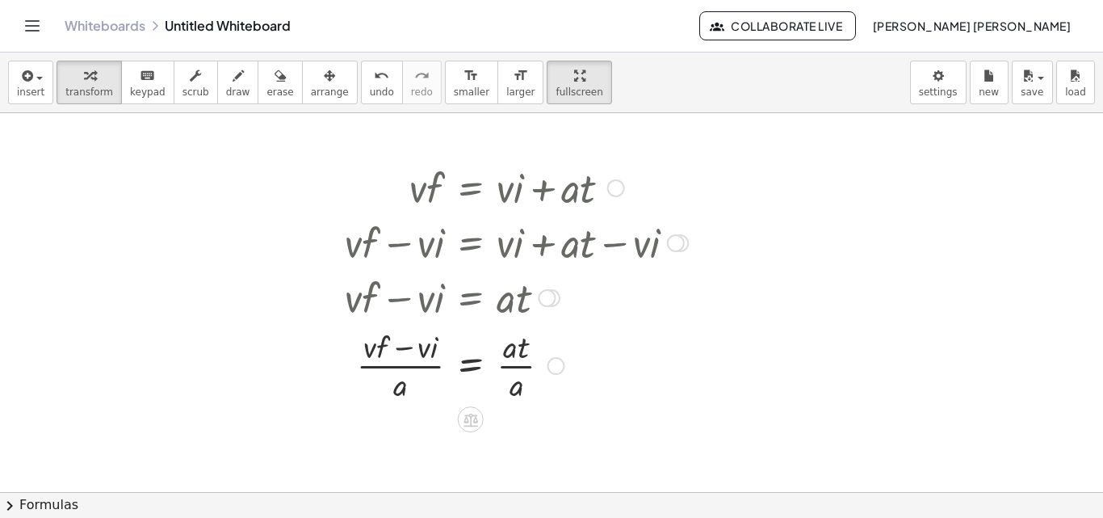
click at [510, 372] on div at bounding box center [516, 364] width 359 height 81
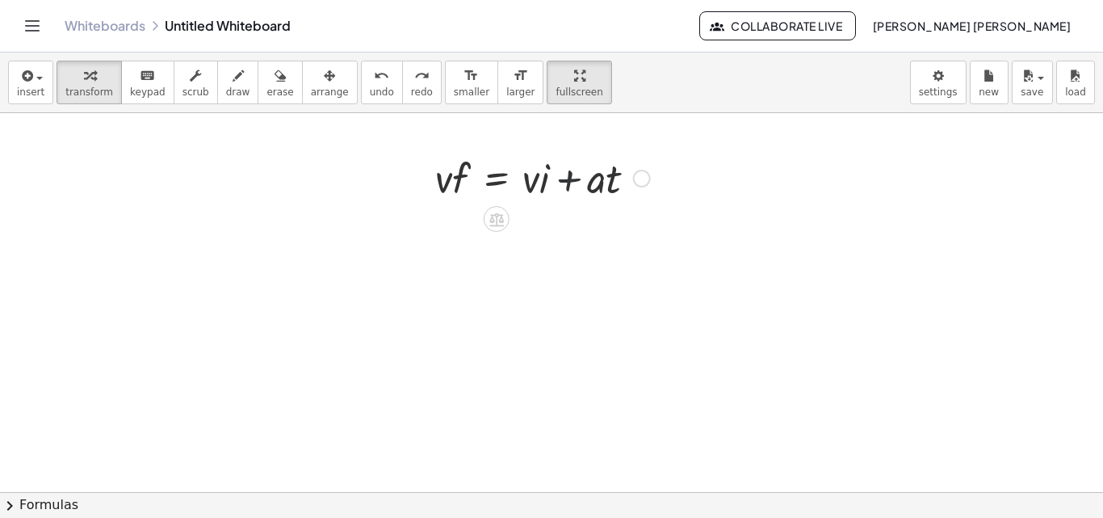
click at [565, 170] on div at bounding box center [542, 176] width 215 height 55
click at [478, 172] on div at bounding box center [542, 176] width 215 height 55
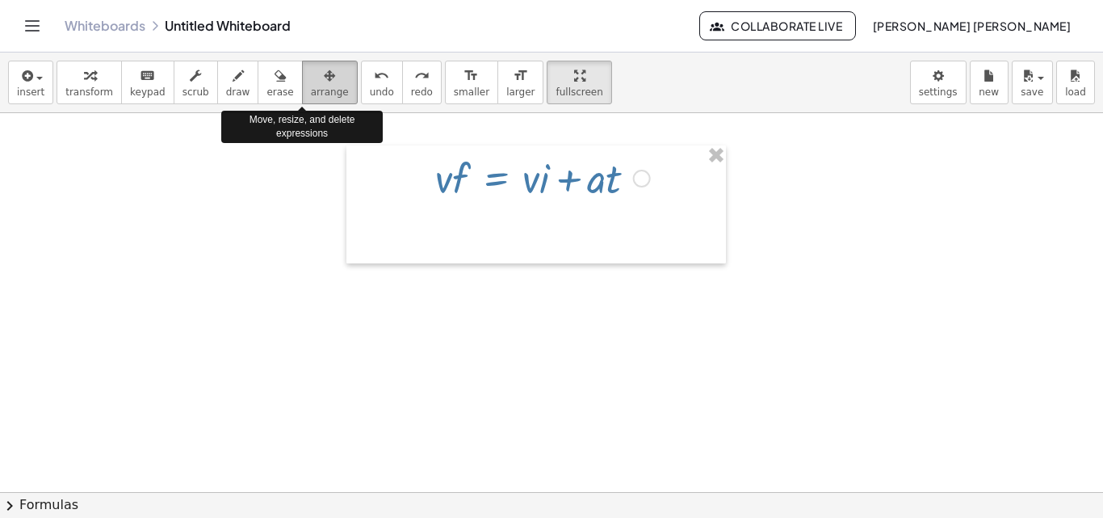
click at [311, 80] on div "button" at bounding box center [330, 74] width 38 height 19
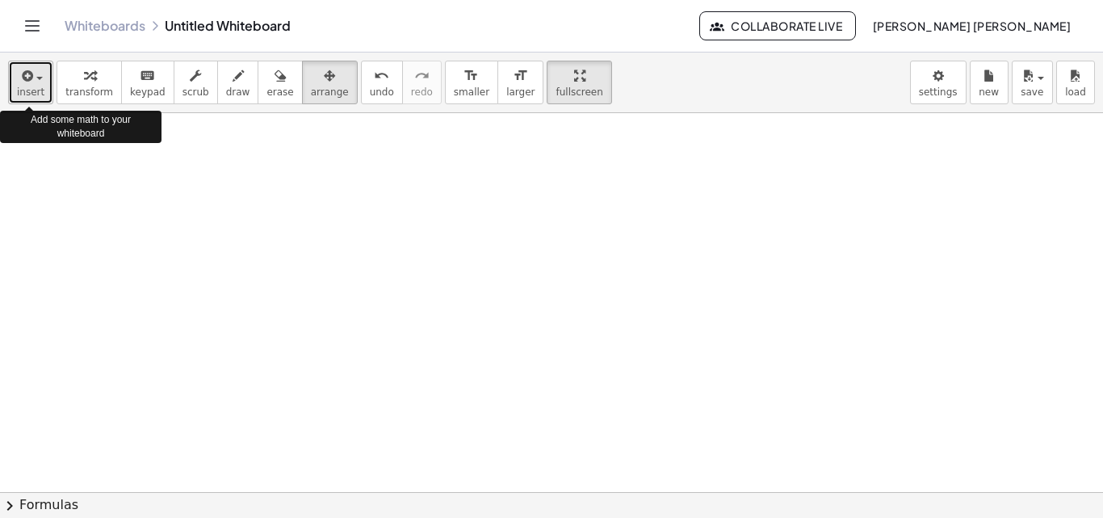
click at [25, 75] on icon "button" at bounding box center [26, 75] width 15 height 19
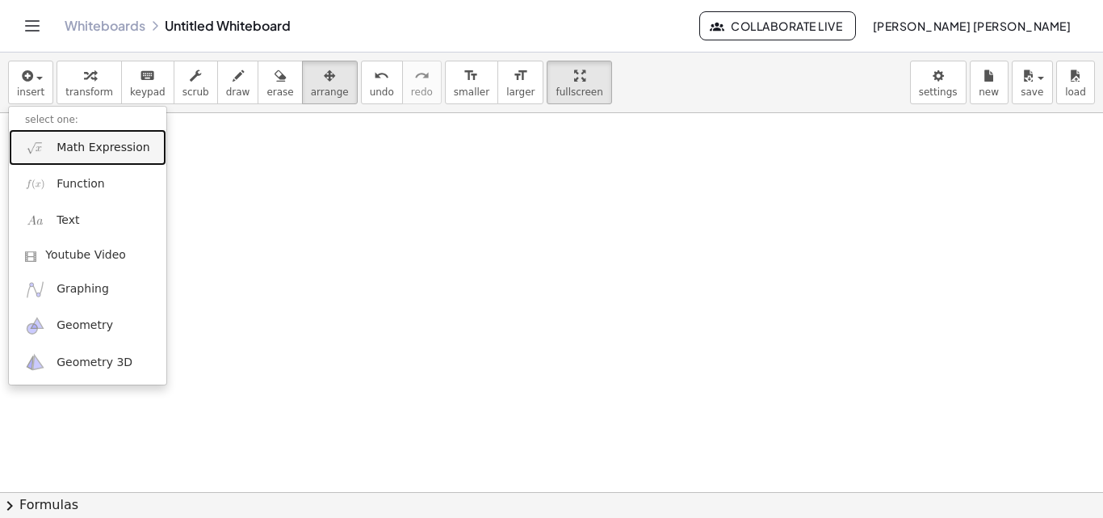
click at [110, 155] on span "Math Expression" at bounding box center [103, 148] width 93 height 16
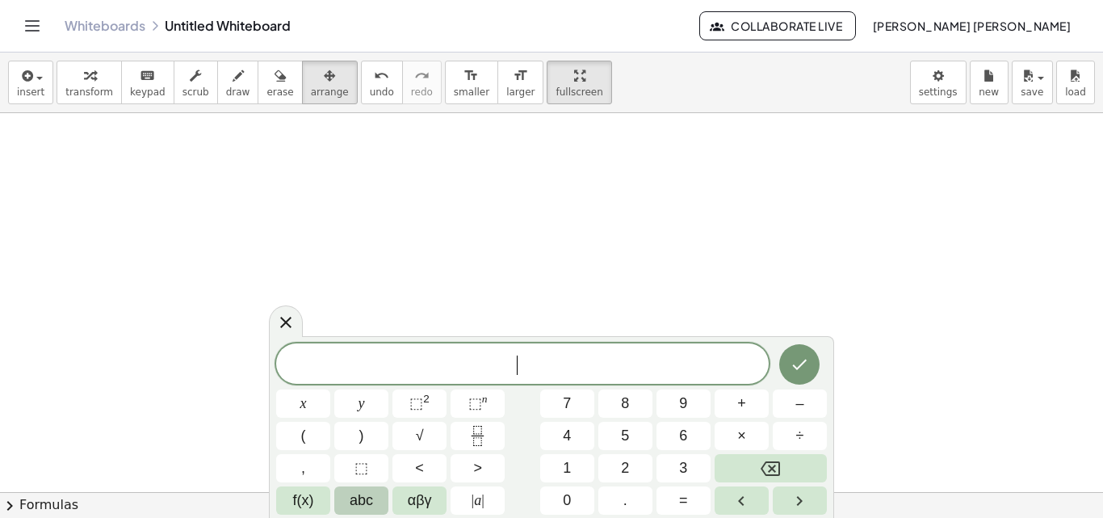
click at [345, 499] on button "abc" at bounding box center [361, 500] width 54 height 28
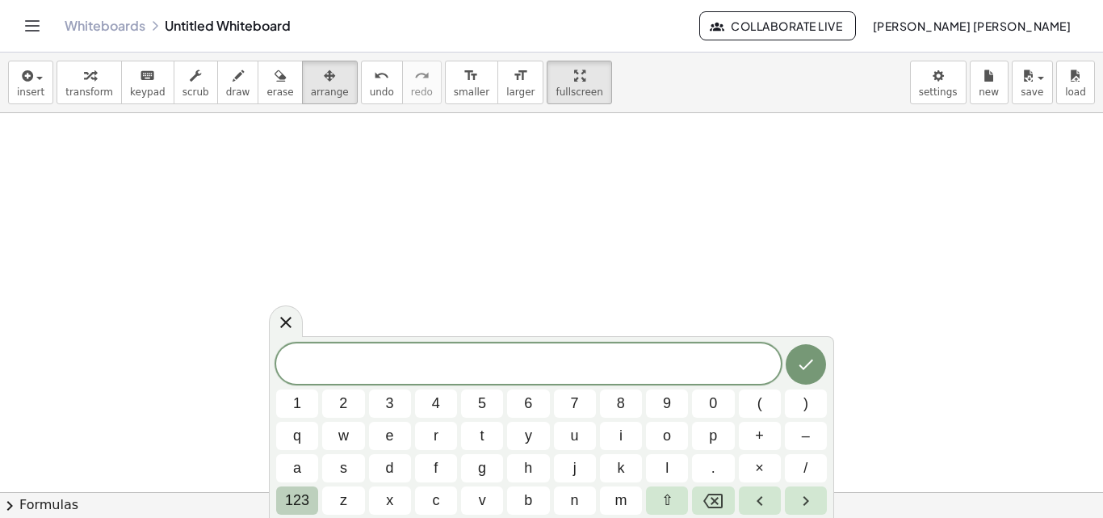
click at [308, 501] on span "123" at bounding box center [297, 501] width 24 height 22
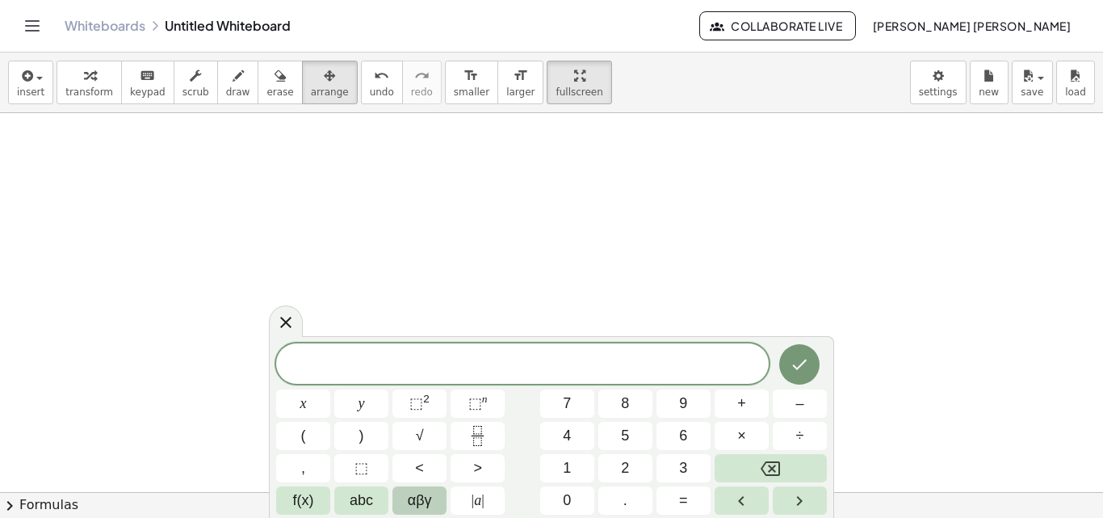
click at [431, 500] on span "αβγ" at bounding box center [420, 501] width 24 height 22
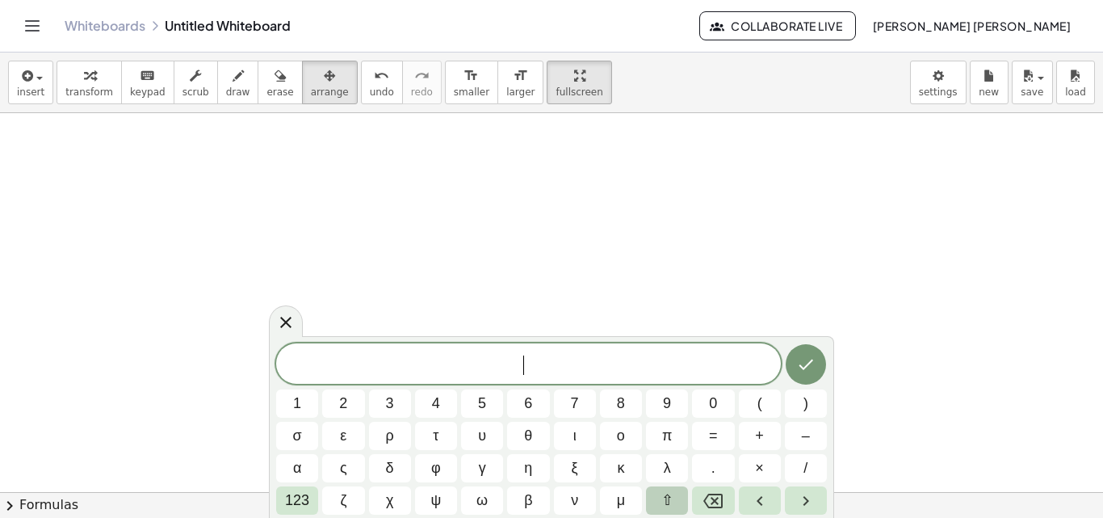
click at [665, 494] on span "⇧" at bounding box center [668, 501] width 12 height 22
click at [395, 464] on button "δ" at bounding box center [390, 468] width 42 height 28
click at [284, 494] on button "123" at bounding box center [297, 500] width 42 height 28
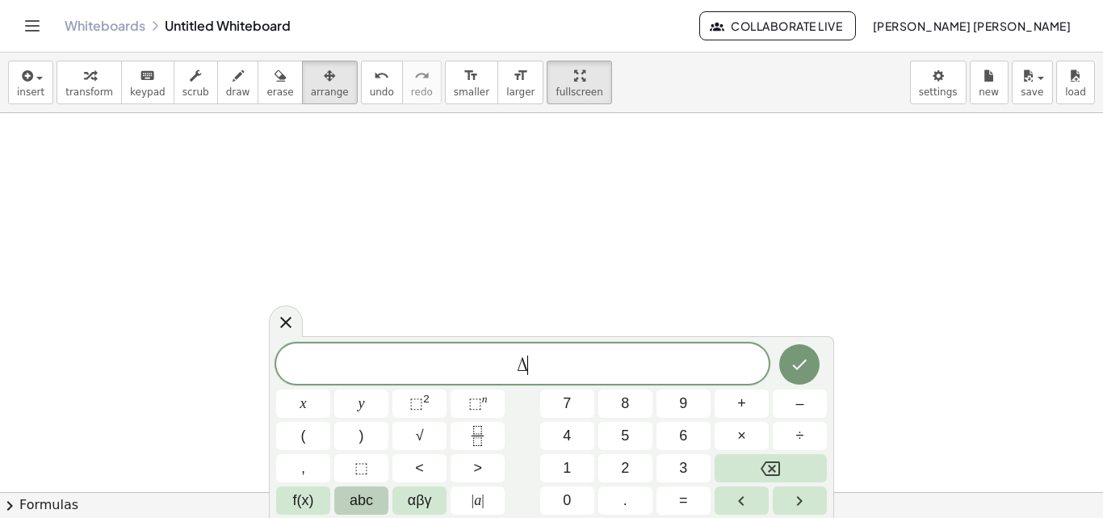
click at [357, 500] on span "abc" at bounding box center [361, 501] width 23 height 22
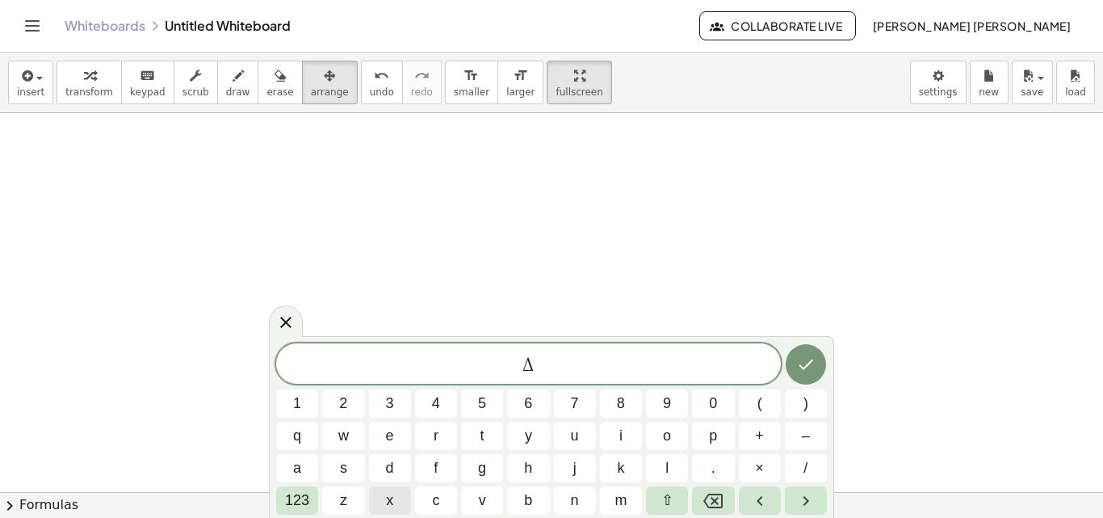
click at [389, 494] on span "x" at bounding box center [389, 501] width 7 height 22
click at [303, 502] on span "123" at bounding box center [297, 501] width 24 height 22
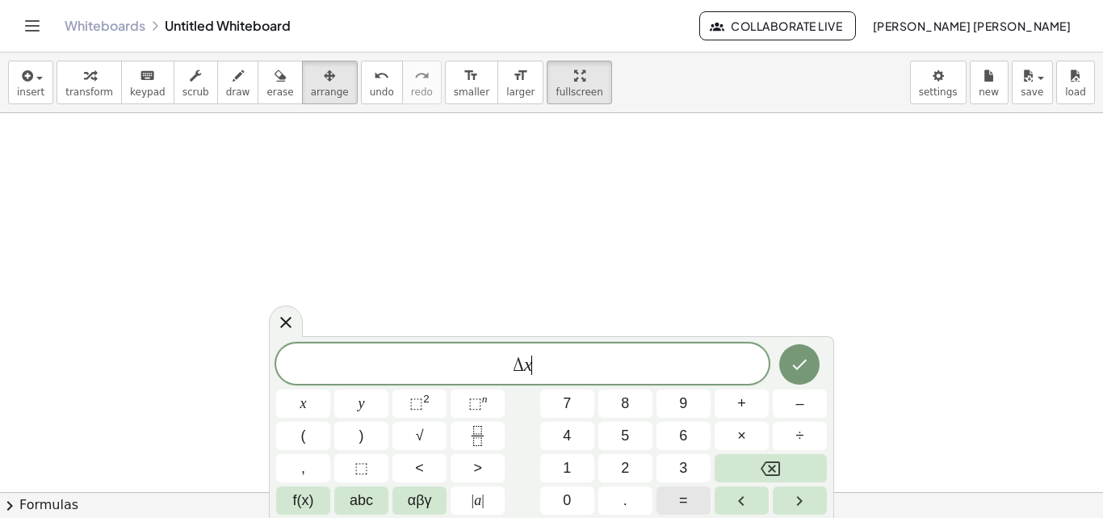
click at [670, 505] on button "=" at bounding box center [684, 500] width 54 height 28
click at [457, 431] on button "Fraction" at bounding box center [478, 436] width 54 height 28
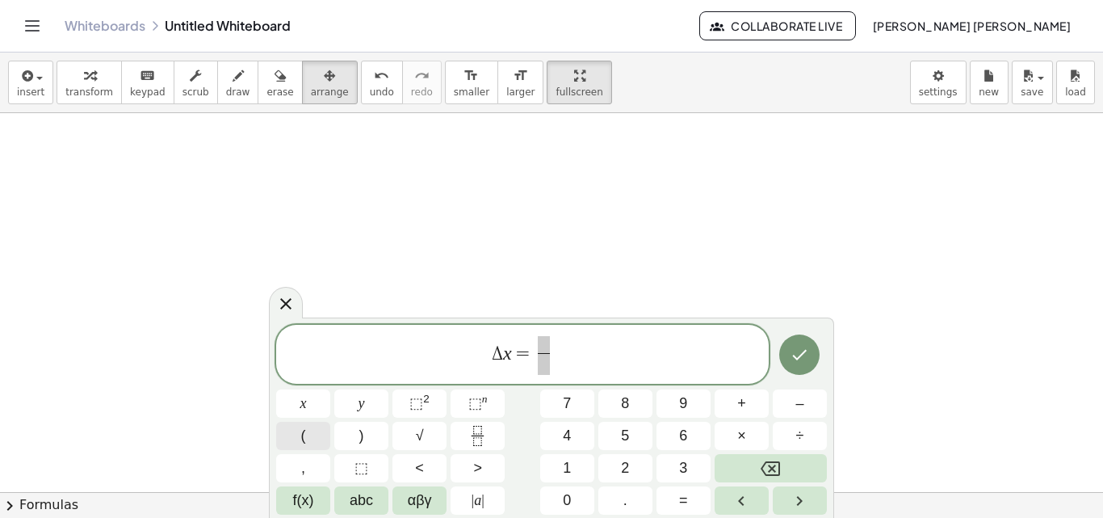
click at [318, 429] on button "(" at bounding box center [303, 436] width 54 height 28
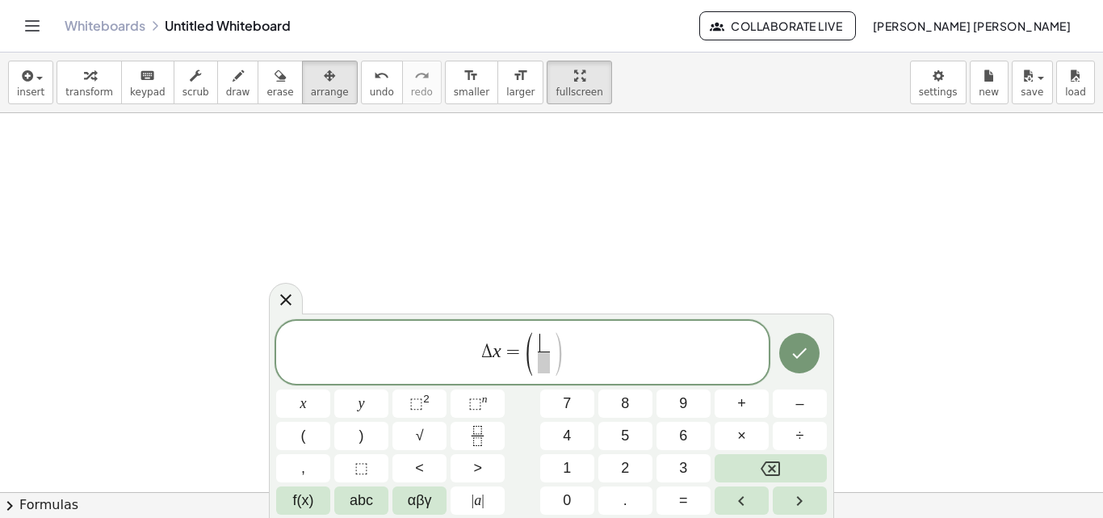
click at [541, 345] on span "​" at bounding box center [543, 343] width 11 height 18
click at [801, 359] on icon "Done" at bounding box center [799, 352] width 19 height 19
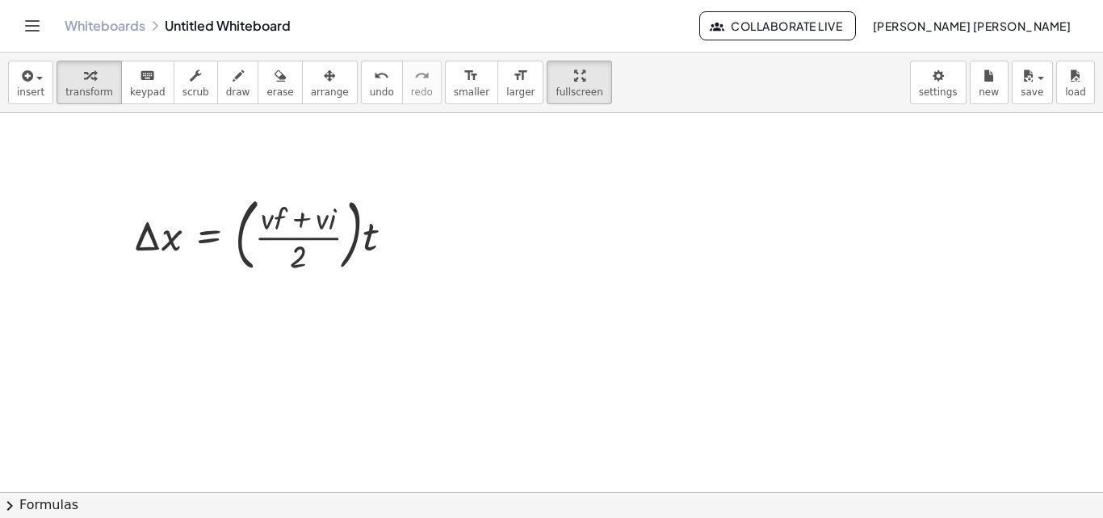
scroll to position [0, 0]
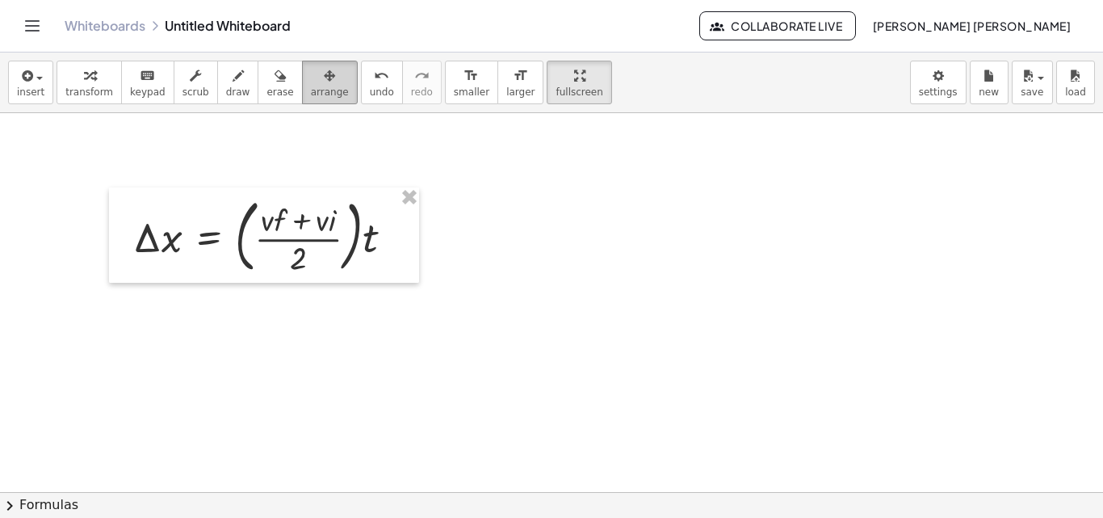
click at [311, 89] on span "arrange" at bounding box center [330, 91] width 38 height 11
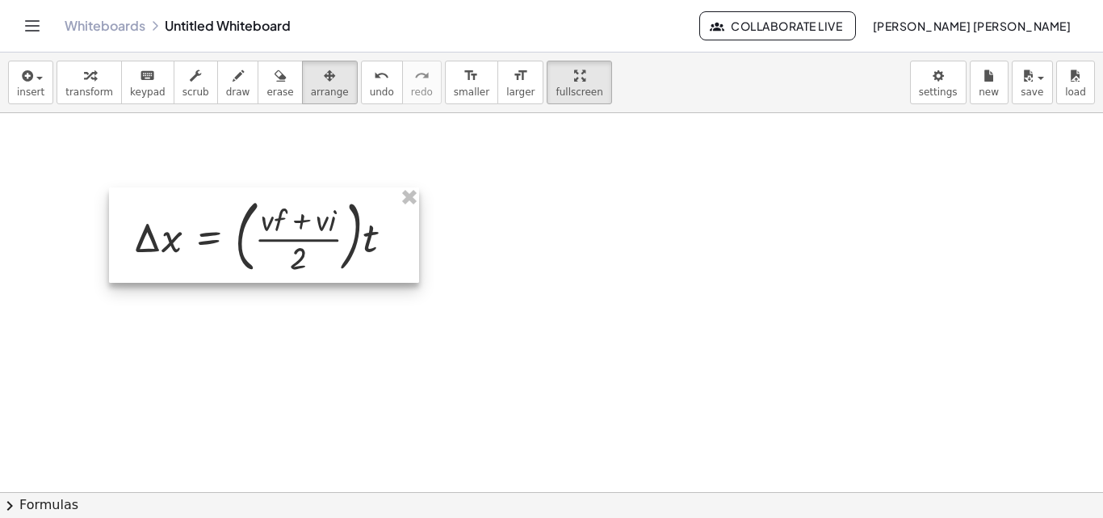
click at [308, 227] on div at bounding box center [264, 234] width 310 height 95
click at [319, 230] on div at bounding box center [264, 234] width 310 height 95
drag, startPoint x: 319, startPoint y: 231, endPoint x: 276, endPoint y: 228, distance: 42.9
click at [276, 228] on div at bounding box center [264, 234] width 310 height 95
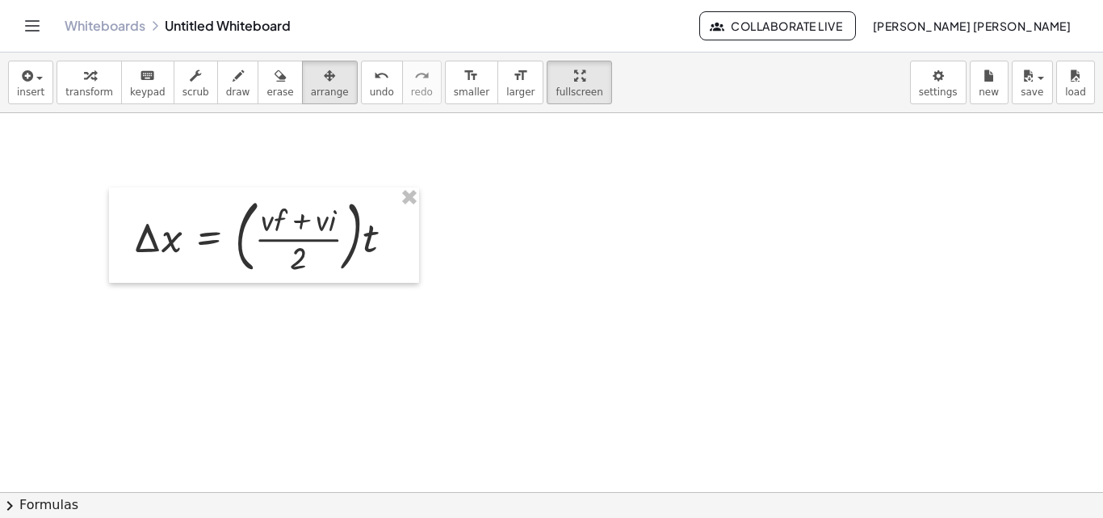
click at [603, 208] on div at bounding box center [551, 492] width 1103 height 758
click at [311, 78] on div "button" at bounding box center [330, 74] width 38 height 19
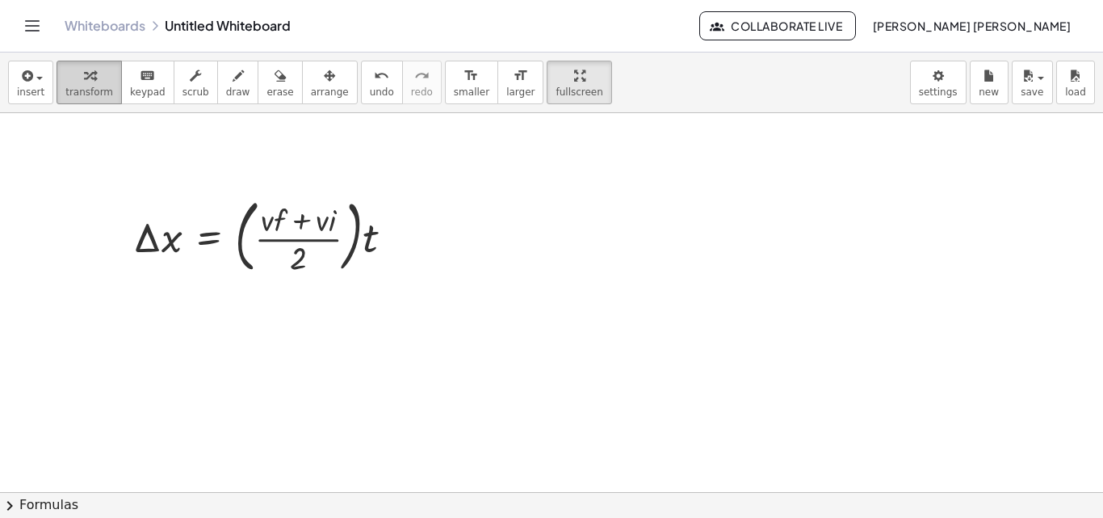
click at [61, 77] on button "transform" at bounding box center [89, 83] width 65 height 44
click at [33, 81] on span "button" at bounding box center [34, 77] width 3 height 11
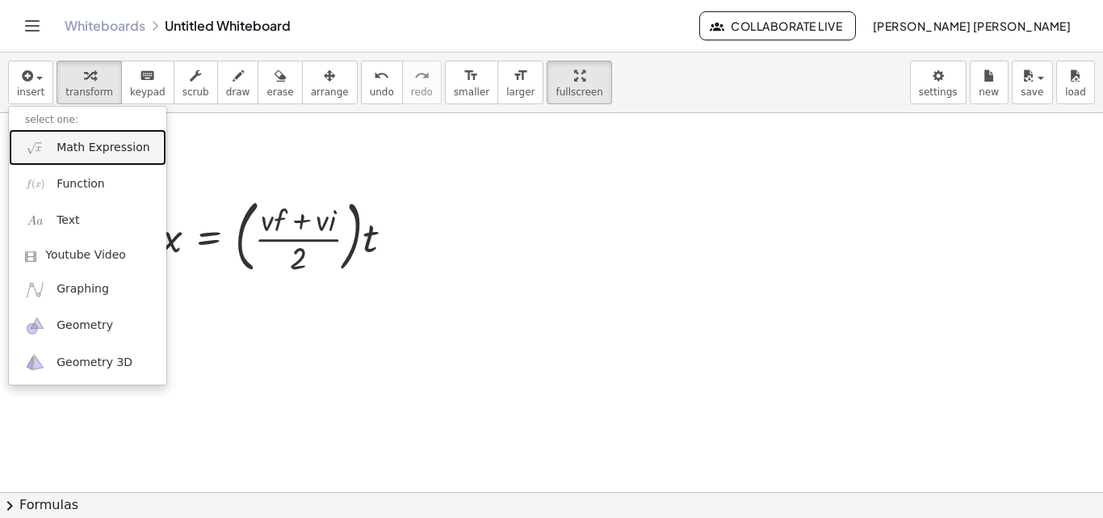
click at [102, 145] on span "Math Expression" at bounding box center [103, 148] width 93 height 16
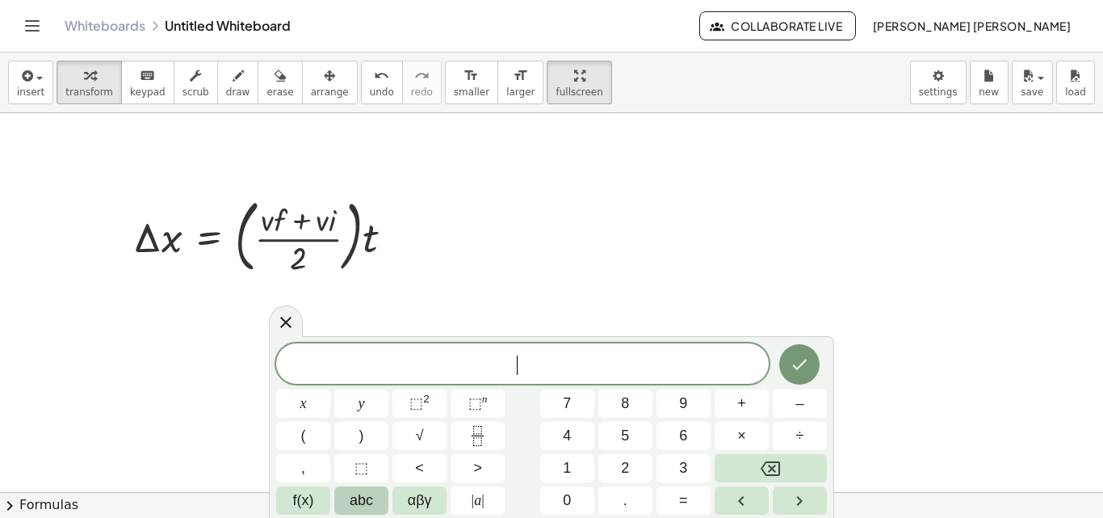
click at [373, 510] on span "abc" at bounding box center [361, 501] width 23 height 22
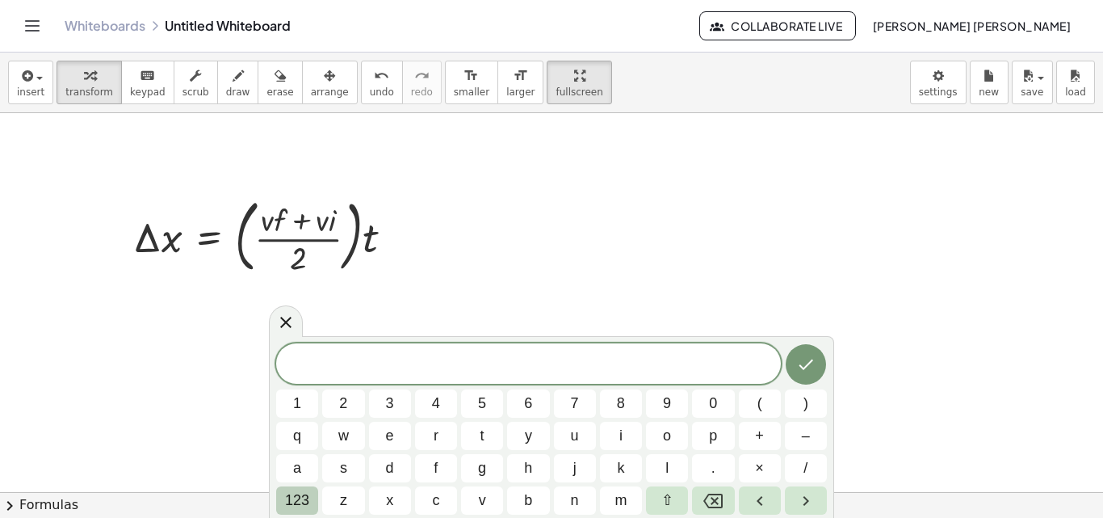
click at [317, 492] on button "123" at bounding box center [297, 500] width 42 height 28
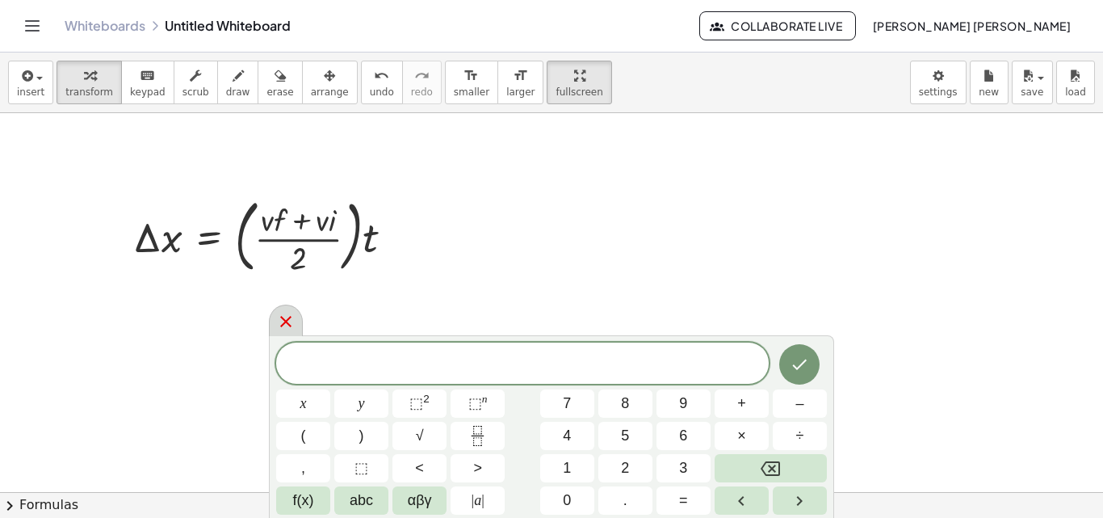
click at [292, 316] on icon at bounding box center [285, 321] width 19 height 19
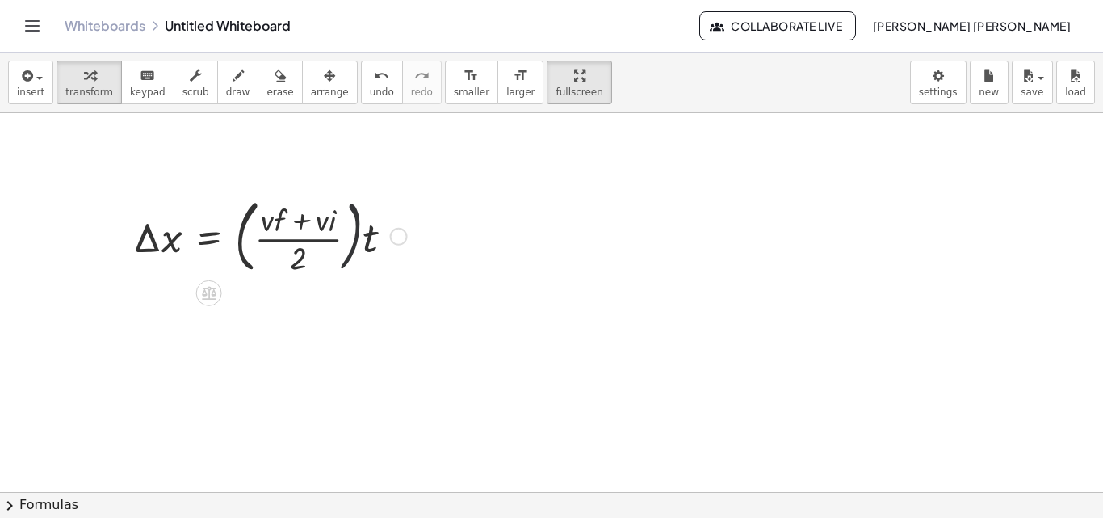
click at [361, 220] on div at bounding box center [270, 234] width 290 height 87
click at [133, 88] on span "keypad" at bounding box center [148, 91] width 36 height 11
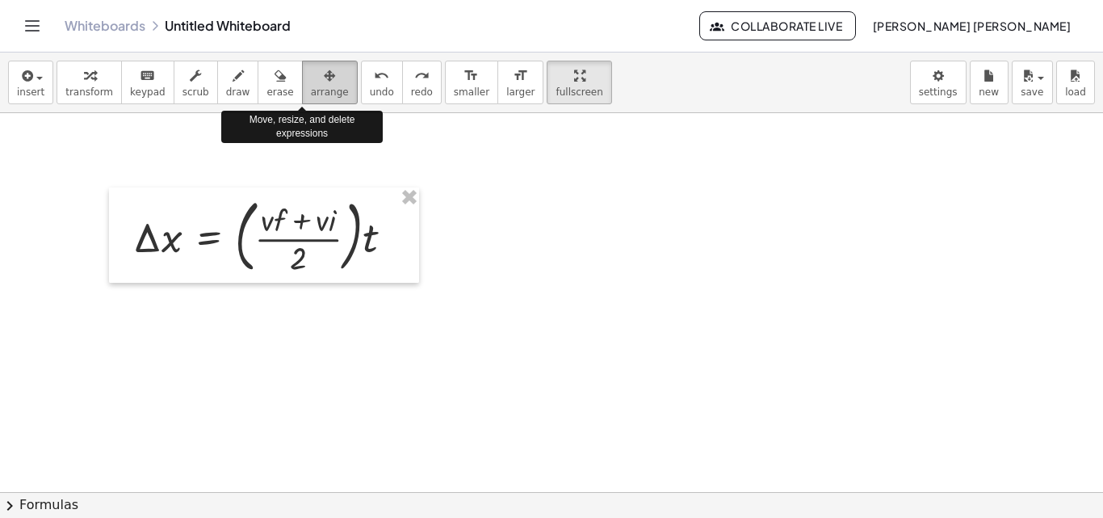
click at [324, 82] on icon "button" at bounding box center [329, 75] width 11 height 19
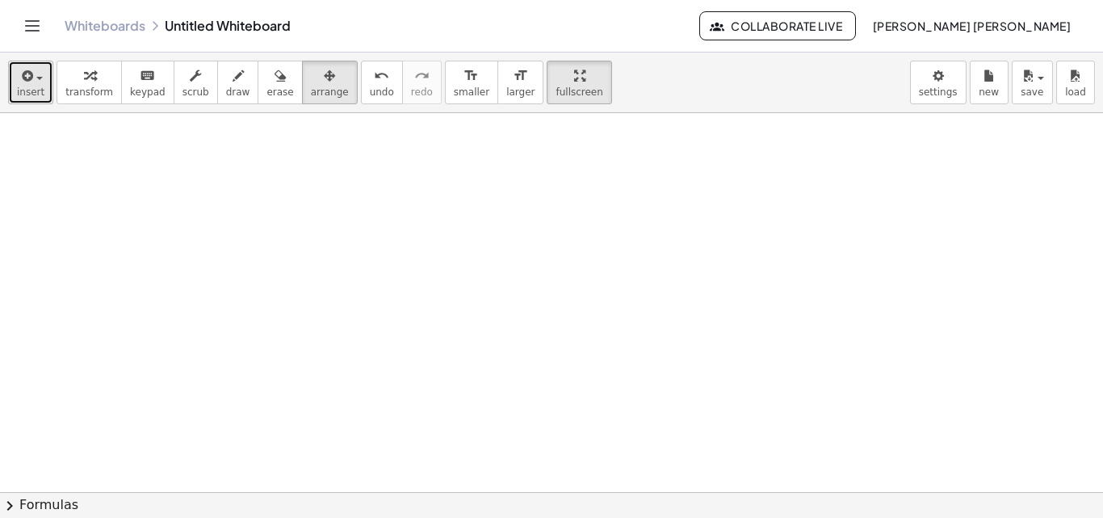
click at [35, 93] on span "insert" at bounding box center [30, 91] width 27 height 11
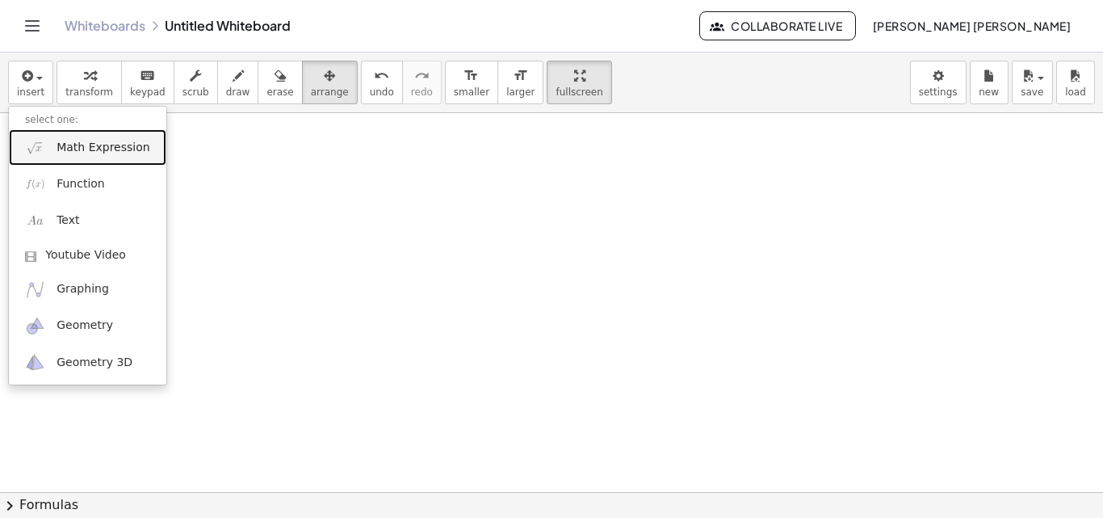
click at [74, 147] on span "Math Expression" at bounding box center [103, 148] width 93 height 16
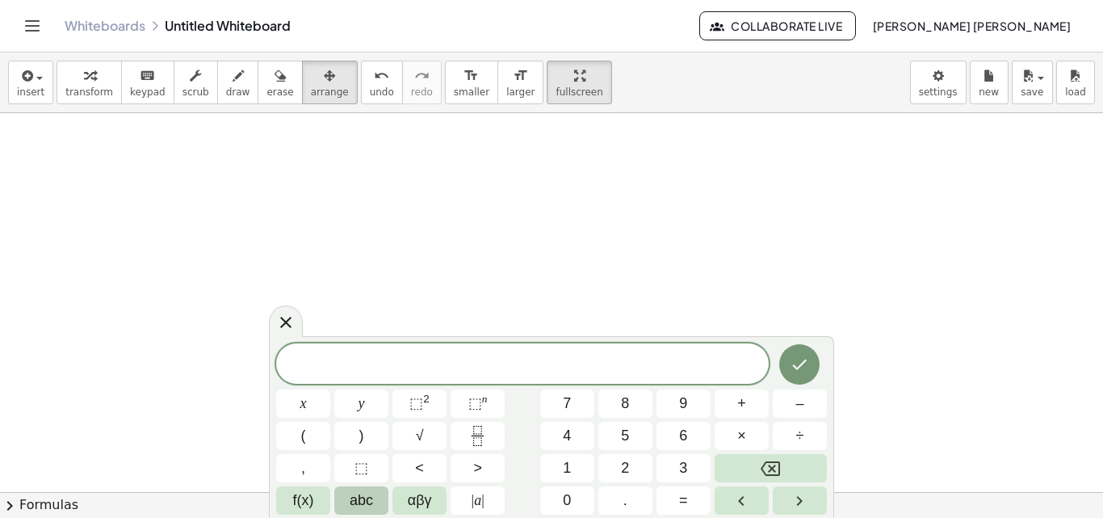
click at [363, 503] on span "abc" at bounding box center [361, 501] width 23 height 22
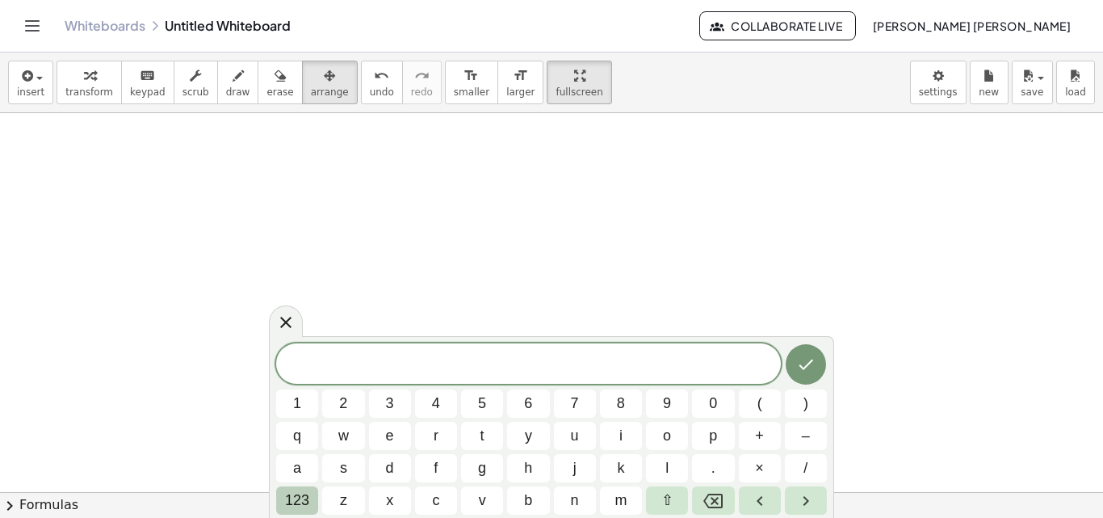
click at [312, 496] on button "123" at bounding box center [297, 500] width 42 height 28
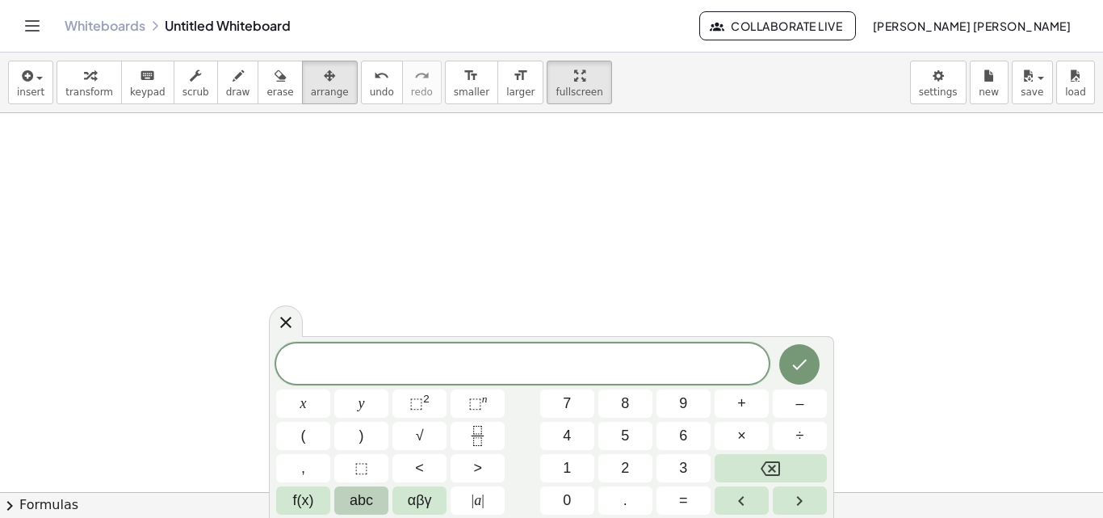
click at [376, 498] on button "abc" at bounding box center [361, 500] width 54 height 28
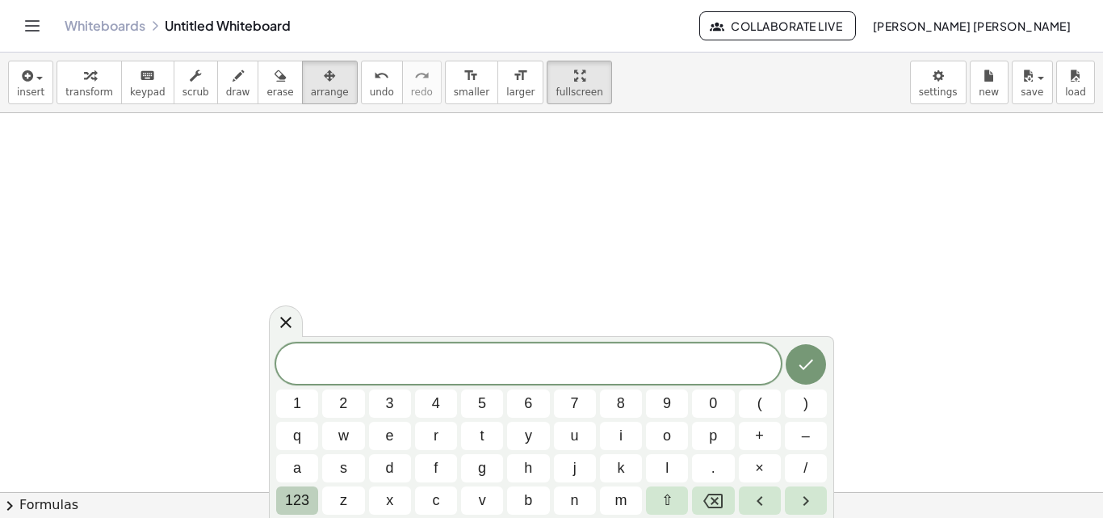
click at [311, 496] on button "123" at bounding box center [297, 500] width 42 height 28
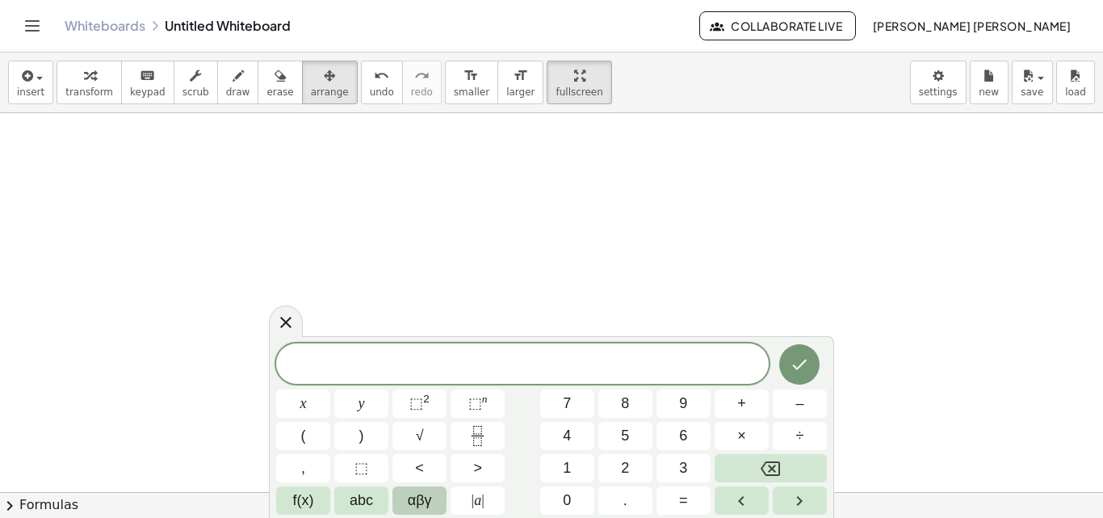
click at [417, 509] on span "αβγ" at bounding box center [420, 501] width 24 height 22
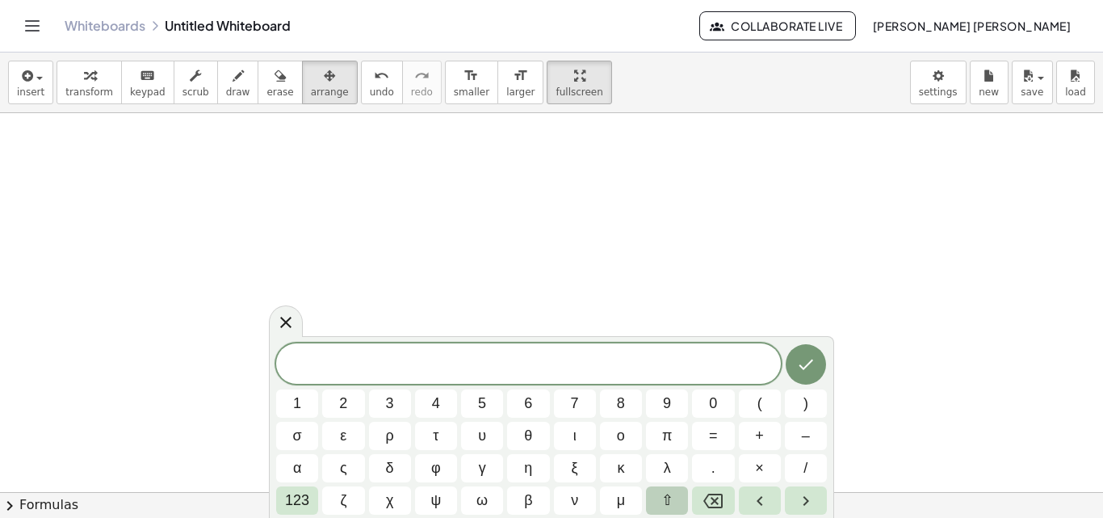
click at [652, 503] on button "⇧" at bounding box center [667, 500] width 42 height 28
click at [395, 463] on button "δ" at bounding box center [390, 468] width 42 height 28
click at [302, 490] on span "123" at bounding box center [297, 501] width 24 height 22
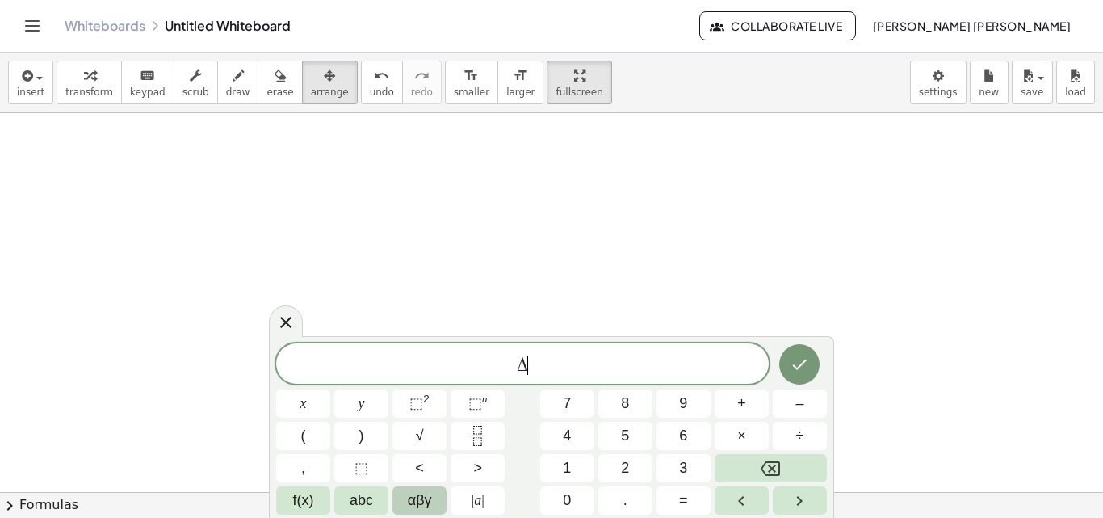
click at [409, 498] on span "αβγ" at bounding box center [420, 501] width 24 height 22
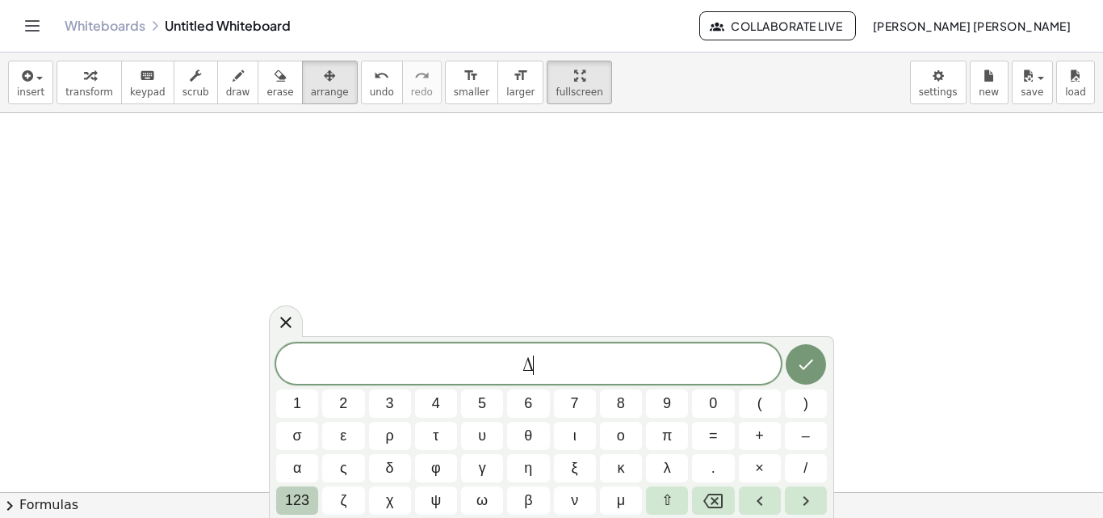
click at [316, 494] on button "123" at bounding box center [297, 500] width 42 height 28
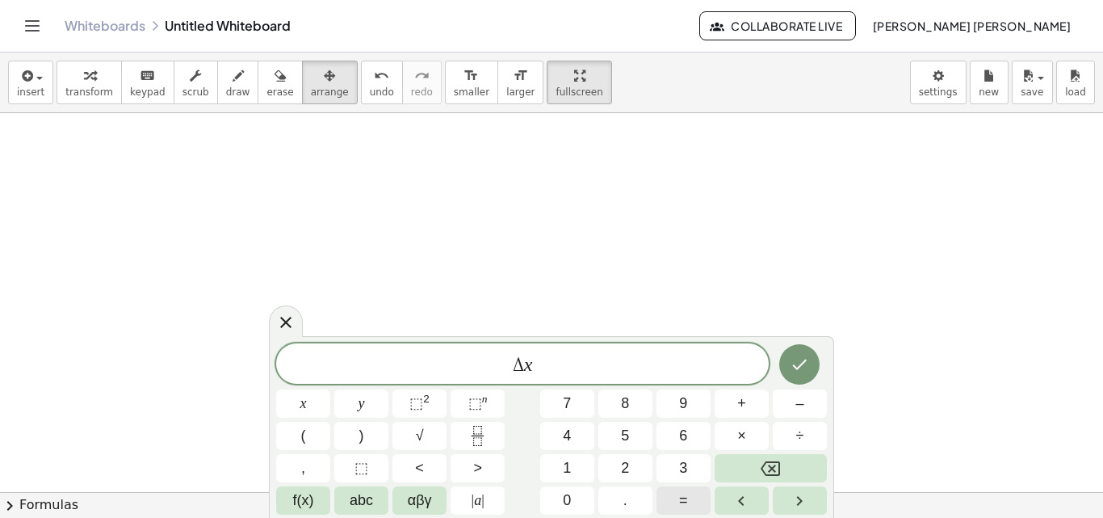
click at [676, 498] on button "=" at bounding box center [684, 500] width 54 height 28
click at [355, 473] on span "⬚" at bounding box center [362, 468] width 14 height 22
click at [554, 368] on span "⬚" at bounding box center [553, 364] width 15 height 19
click at [293, 503] on span "f(x)" at bounding box center [303, 501] width 21 height 22
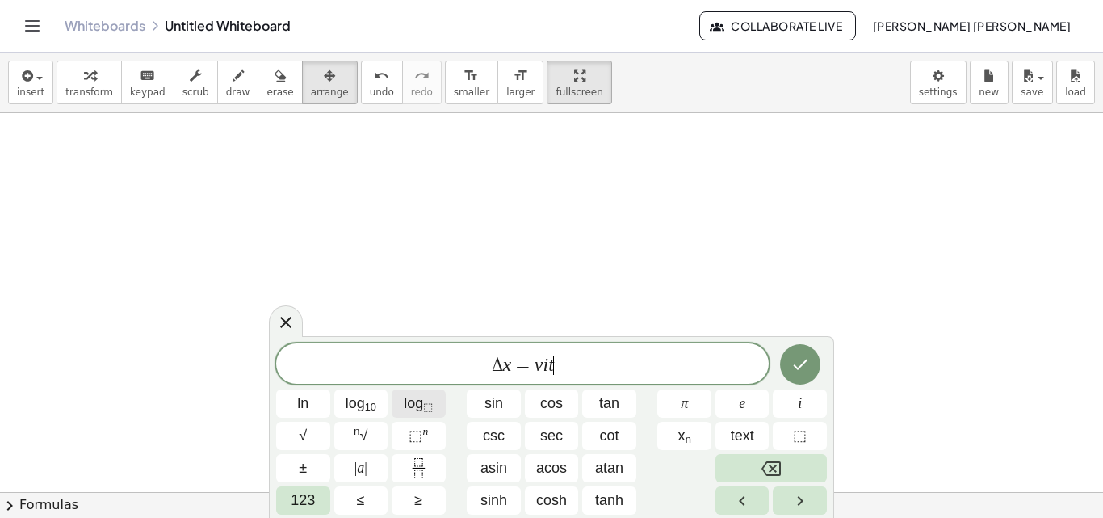
click at [420, 414] on button "log ⬚" at bounding box center [419, 403] width 54 height 28
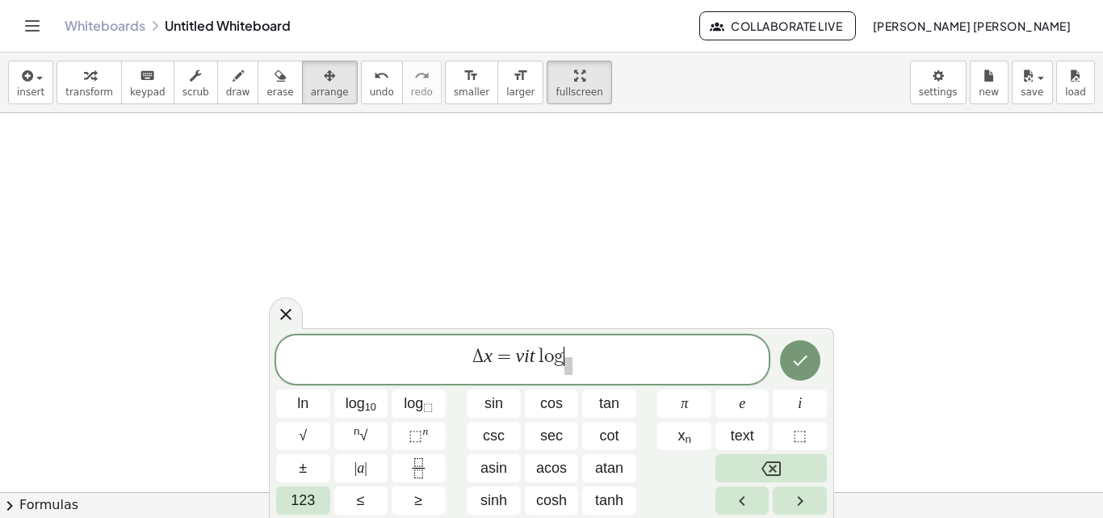
click at [561, 358] on var "g" at bounding box center [559, 356] width 11 height 19
click at [546, 372] on span "​" at bounding box center [548, 366] width 8 height 18
click at [321, 497] on button "123" at bounding box center [303, 500] width 54 height 28
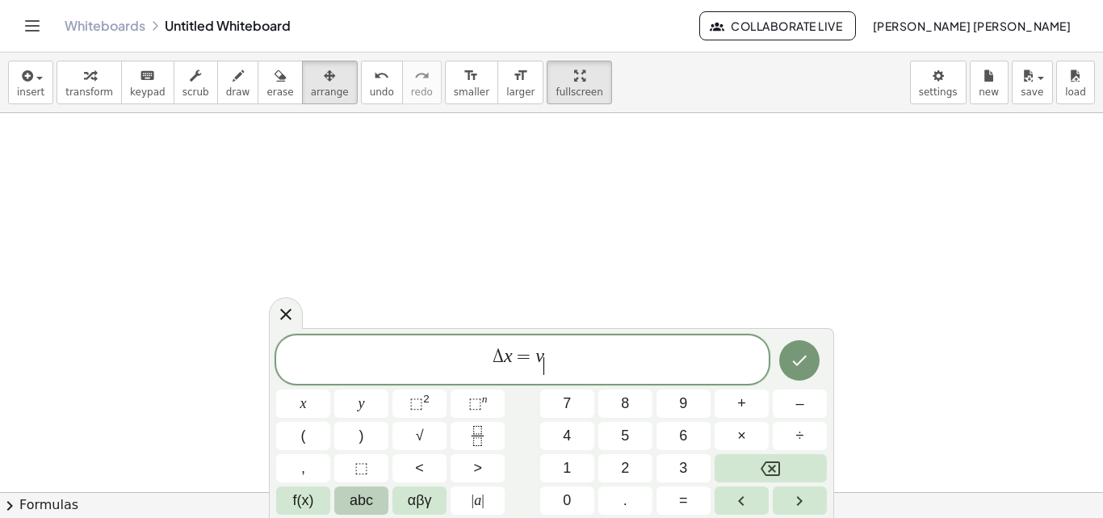
click at [364, 502] on span "abc" at bounding box center [361, 501] width 23 height 22
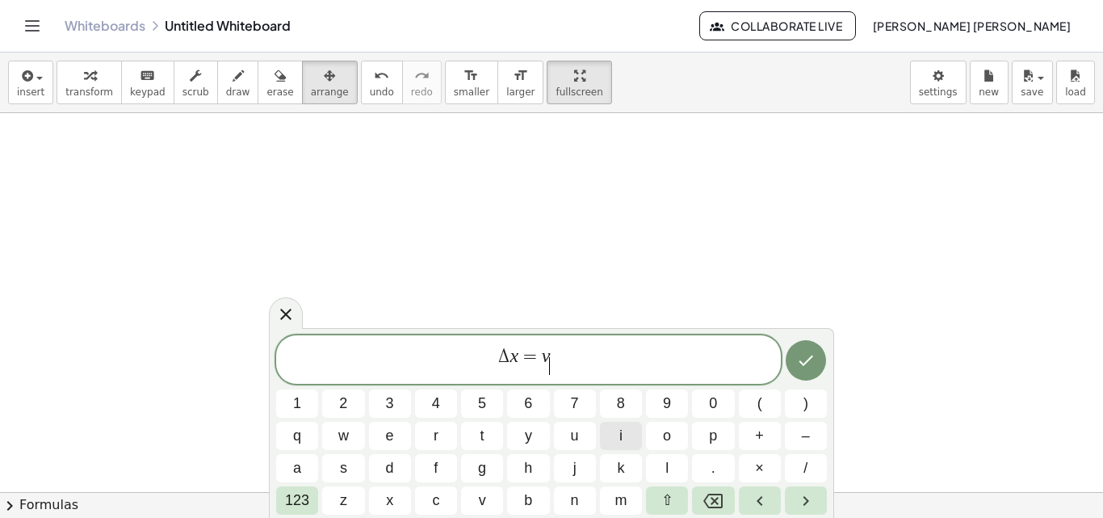
click at [613, 441] on button "i" at bounding box center [621, 436] width 42 height 28
click at [578, 353] on span "Δ x = v i ​ ​" at bounding box center [528, 361] width 505 height 32
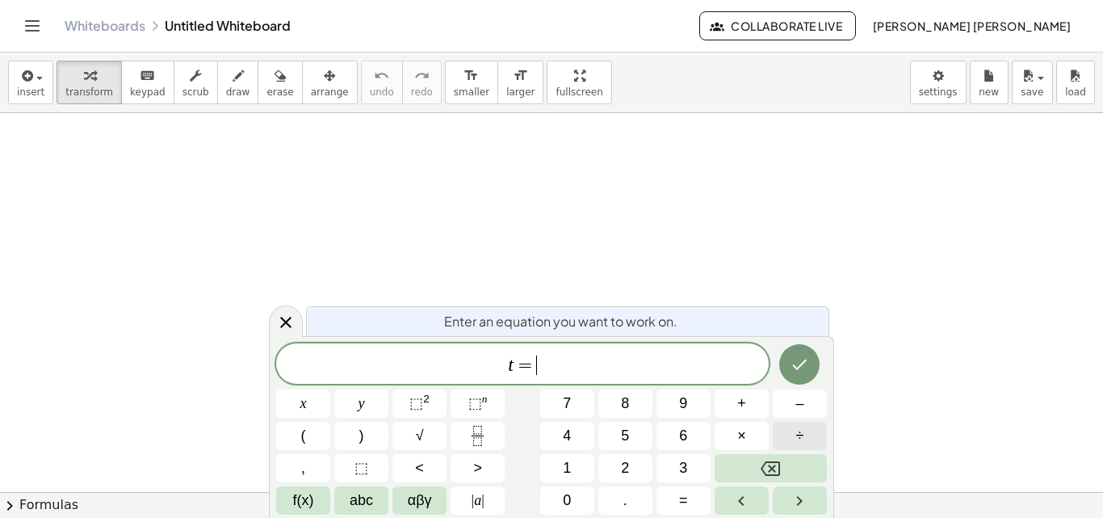
click at [796, 439] on span "÷" at bounding box center [800, 436] width 8 height 22
click at [751, 460] on button "Backspace" at bounding box center [771, 468] width 112 height 28
click at [301, 490] on span "f(x)" at bounding box center [303, 501] width 21 height 22
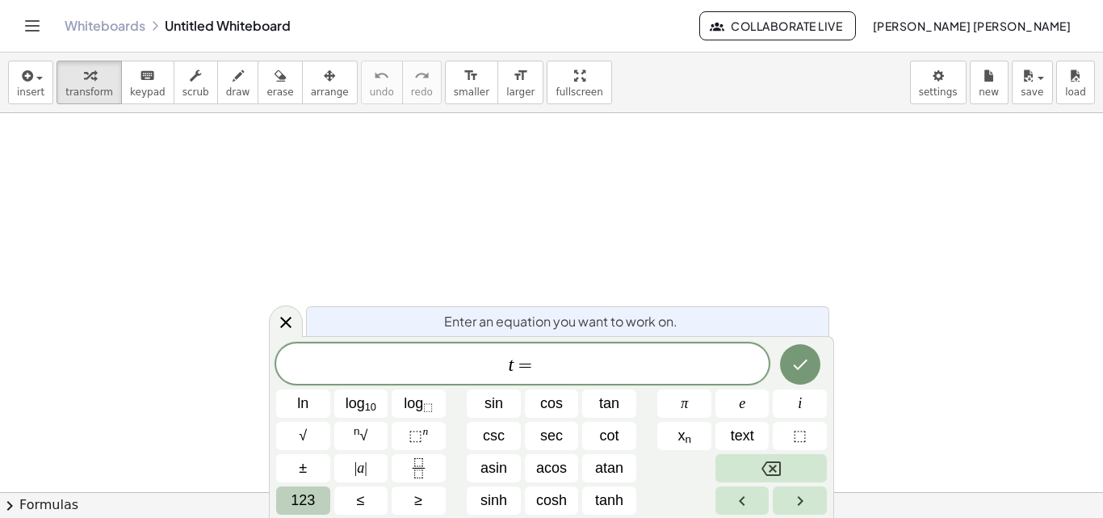
click at [281, 507] on button "123" at bounding box center [303, 500] width 54 height 28
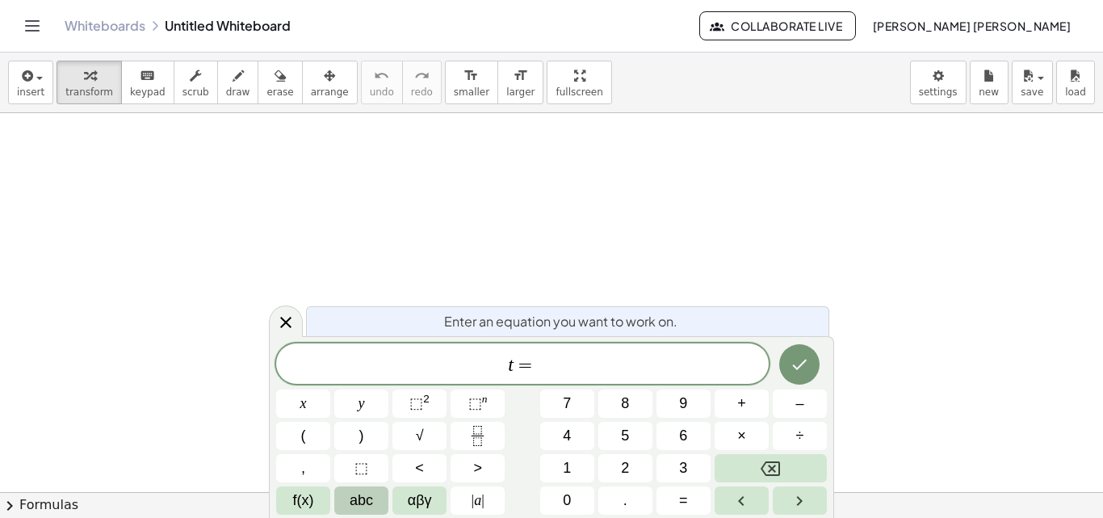
click at [346, 510] on button "abc" at bounding box center [361, 500] width 54 height 28
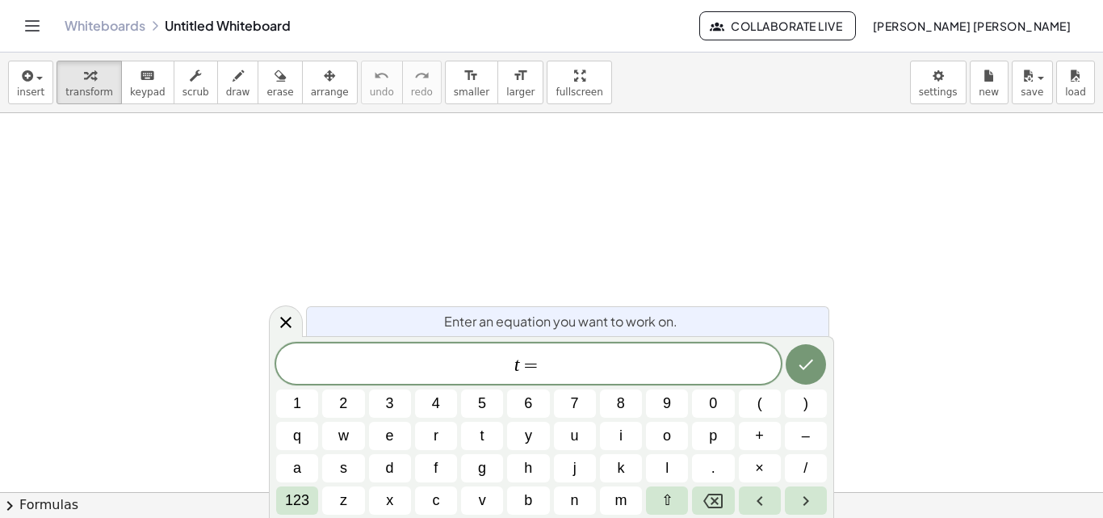
click at [294, 483] on div "t = 1 2 3 4 5 6 7 8 9 0 ( ) q w e r t y u i o p + – a s d f g h j k l . × / 123…" at bounding box center [551, 428] width 551 height 171
click at [294, 500] on span "123" at bounding box center [297, 501] width 24 height 22
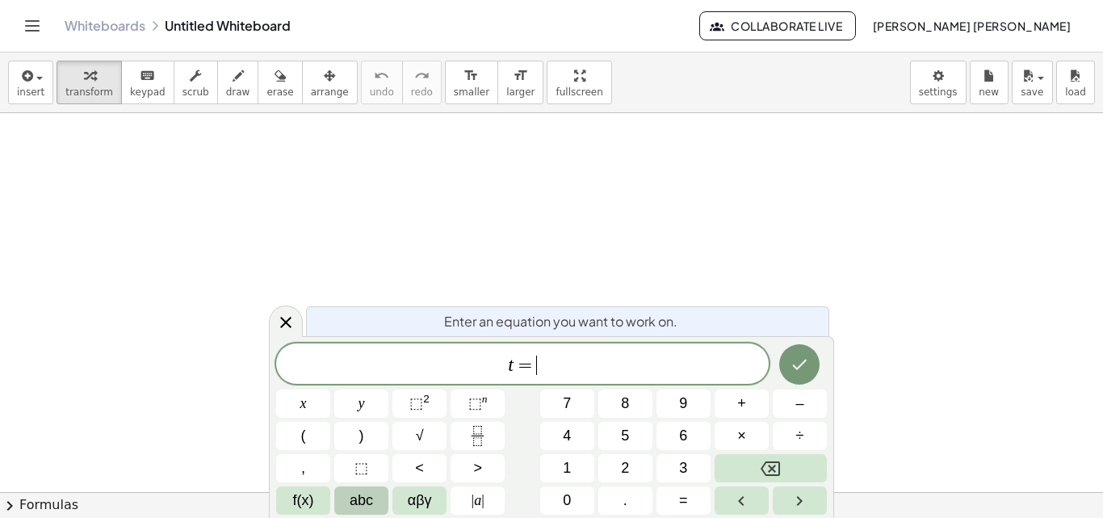
click at [358, 499] on span "abc" at bounding box center [361, 501] width 23 height 22
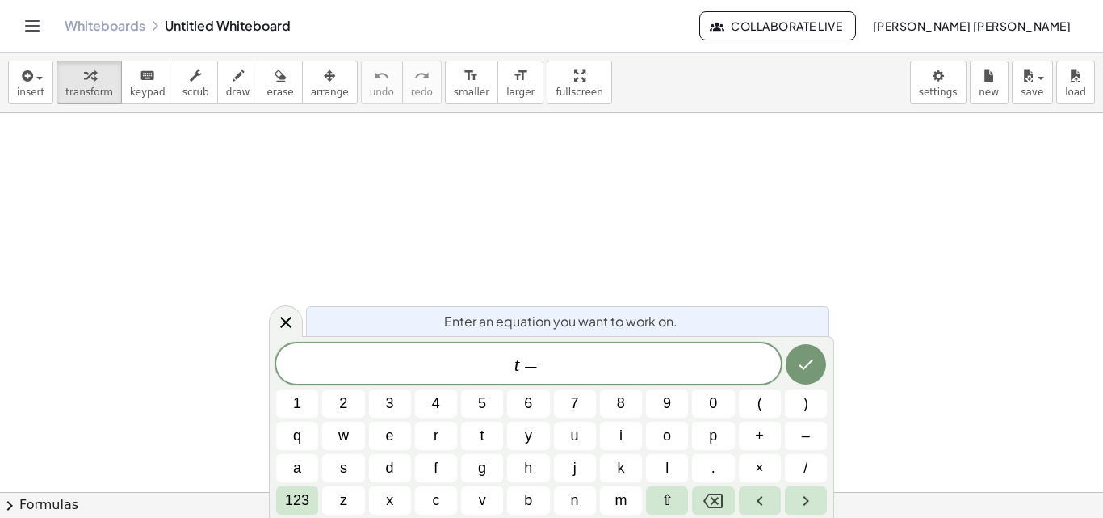
click at [563, 418] on div "t = 1 2 3 4 5 6 7 8 9 0 ( ) q w e r t y u i o p + – a s d f g h j k l . × / 123…" at bounding box center [551, 428] width 551 height 171
click at [809, 469] on button "/" at bounding box center [806, 468] width 42 height 28
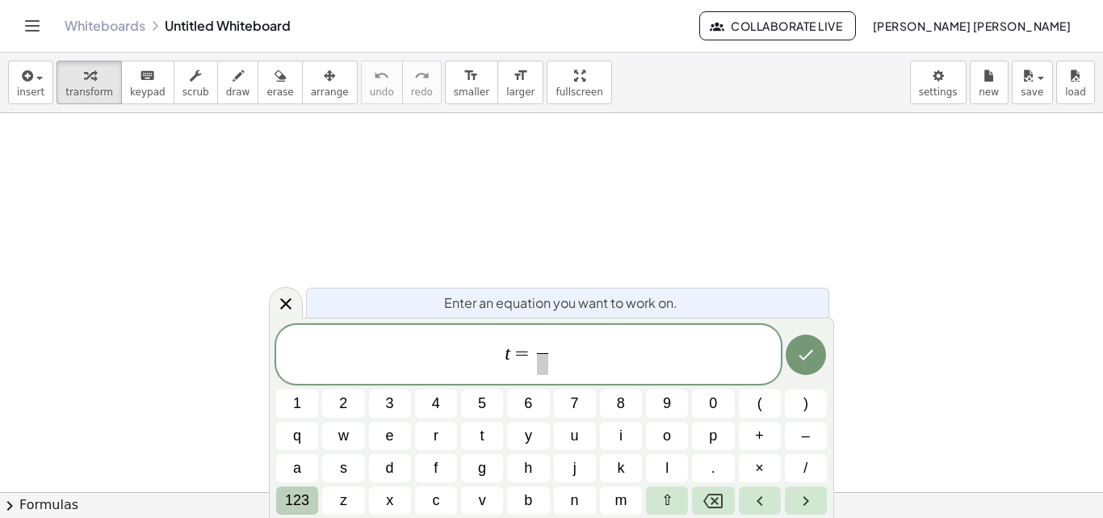
click at [302, 500] on span "123" at bounding box center [297, 501] width 24 height 22
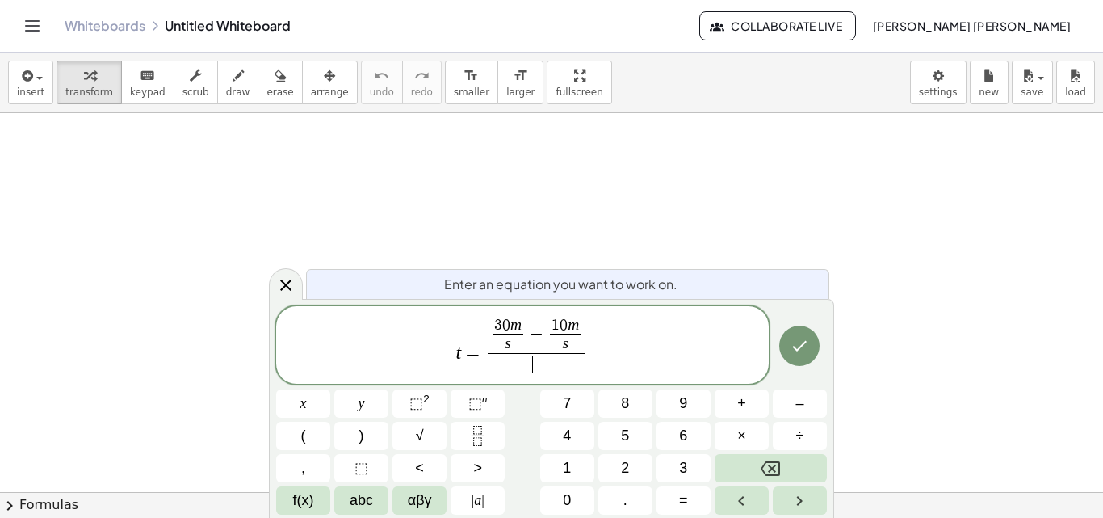
click at [539, 363] on span "​" at bounding box center [537, 364] width 98 height 22
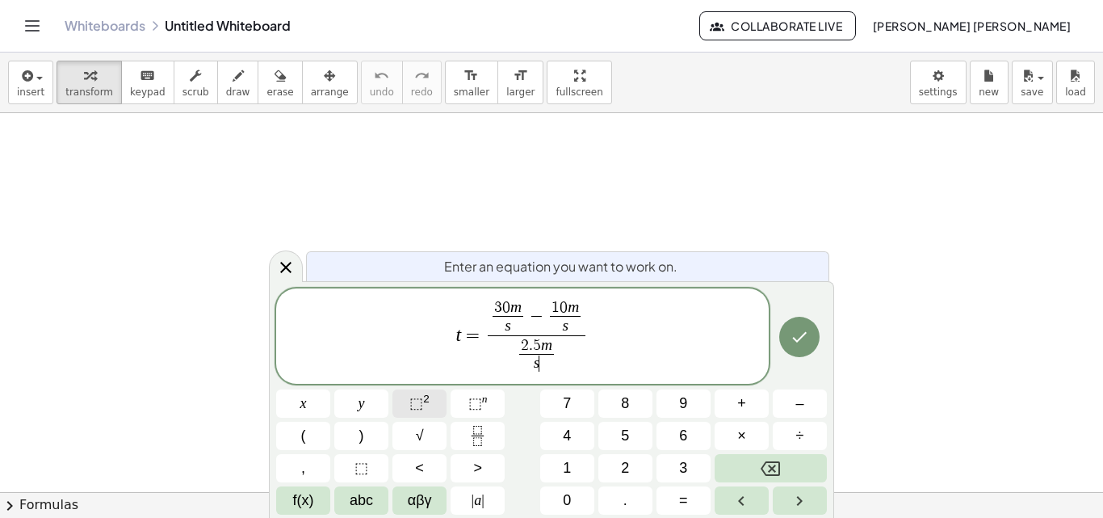
click at [413, 401] on span "⬚" at bounding box center [417, 403] width 14 height 16
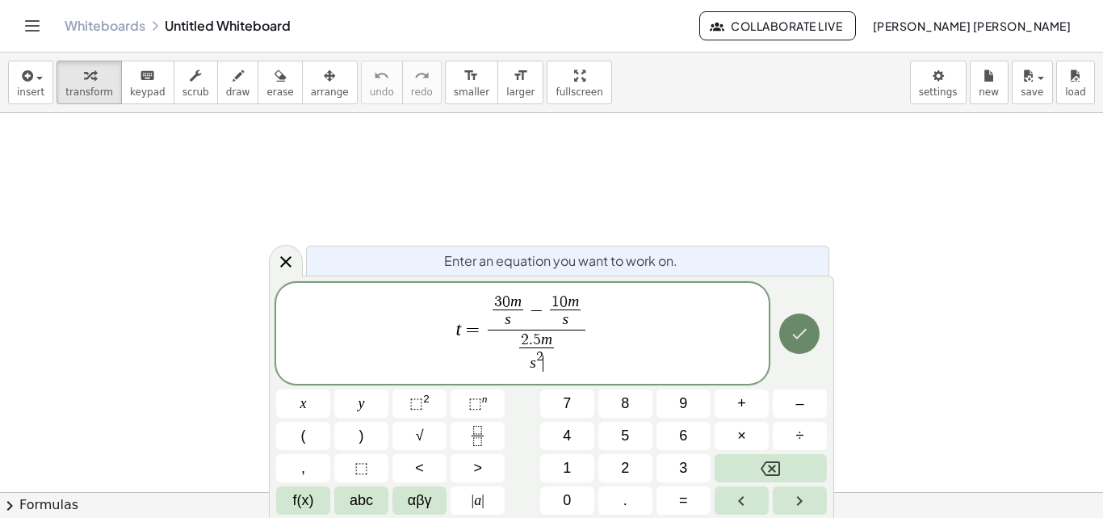
click at [803, 332] on icon "Done" at bounding box center [799, 333] width 19 height 19
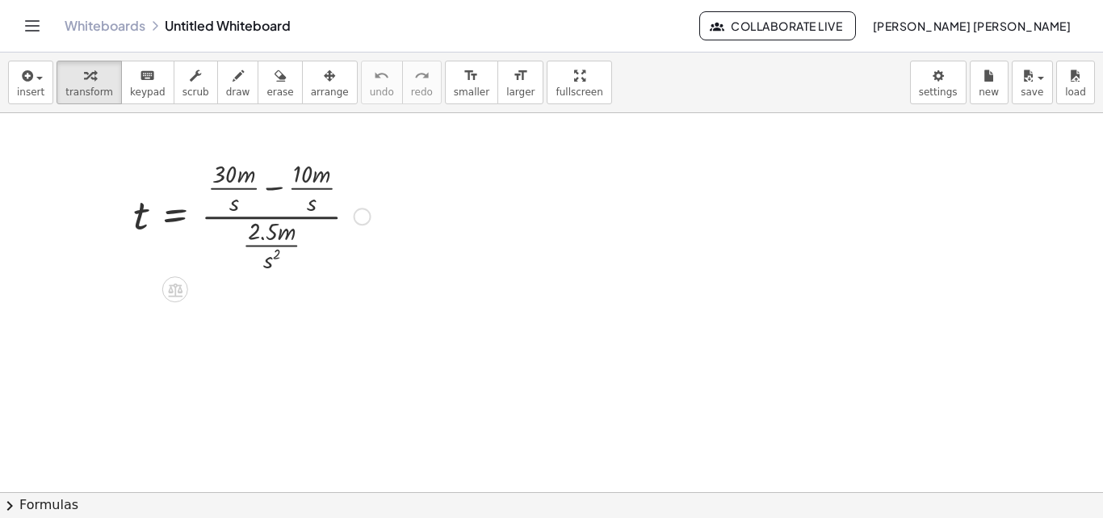
click at [277, 187] on div at bounding box center [252, 215] width 254 height 120
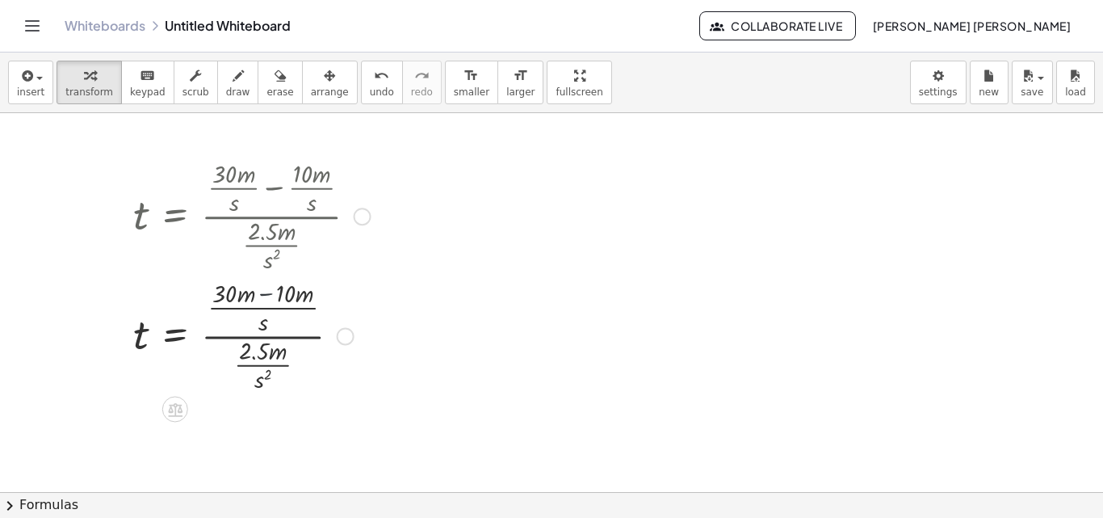
click at [270, 294] on div at bounding box center [252, 335] width 254 height 120
click at [304, 368] on div at bounding box center [252, 335] width 254 height 120
click at [244, 338] on div at bounding box center [252, 335] width 254 height 120
click at [241, 371] on div at bounding box center [252, 335] width 254 height 120
drag, startPoint x: 239, startPoint y: 353, endPoint x: 258, endPoint y: 352, distance: 19.4
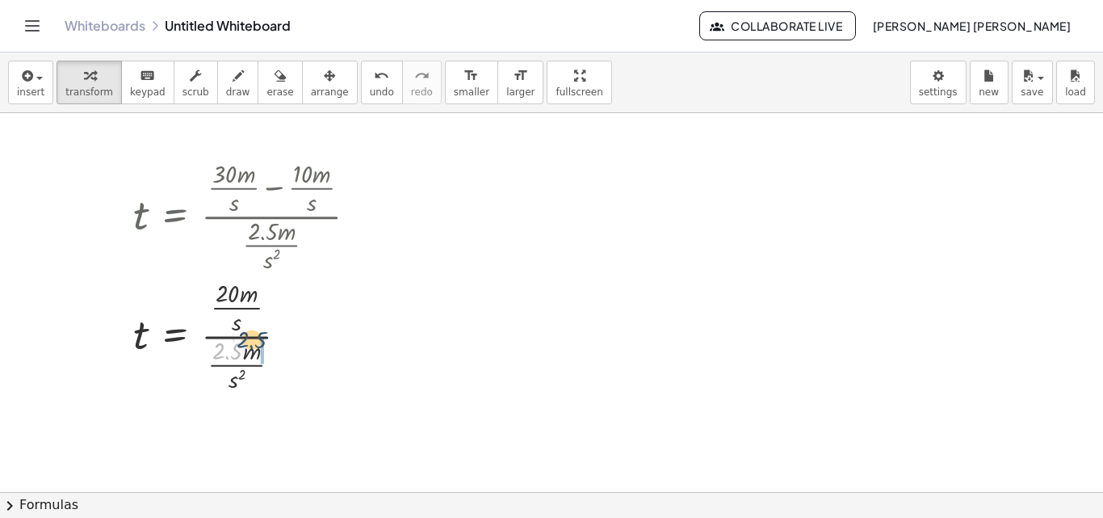
click at [258, 352] on div at bounding box center [252, 335] width 254 height 120
drag, startPoint x: 251, startPoint y: 366, endPoint x: 249, endPoint y: 313, distance: 52.6
click at [249, 313] on div at bounding box center [252, 335] width 254 height 120
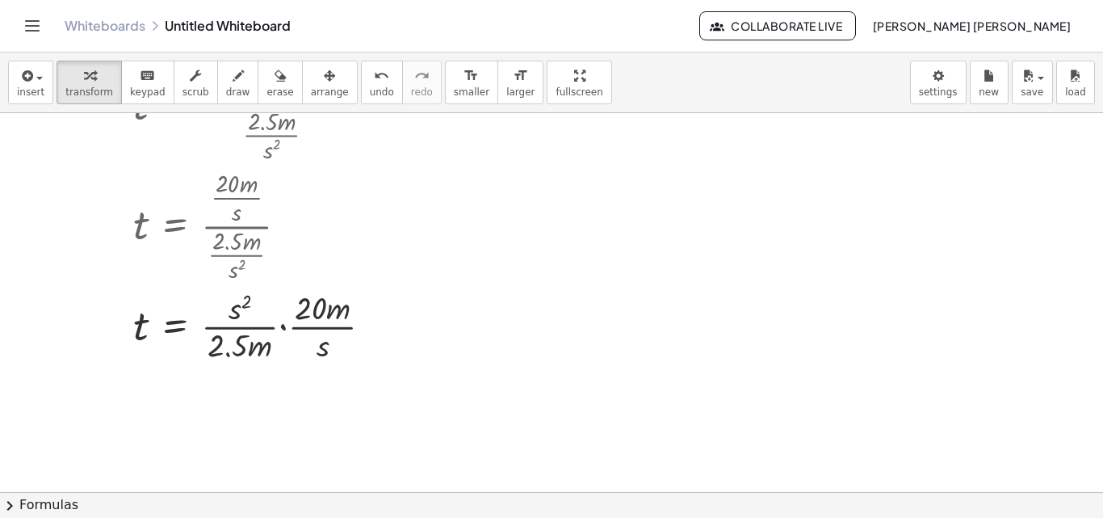
scroll to position [114, 0]
click at [280, 324] on div at bounding box center [259, 321] width 268 height 81
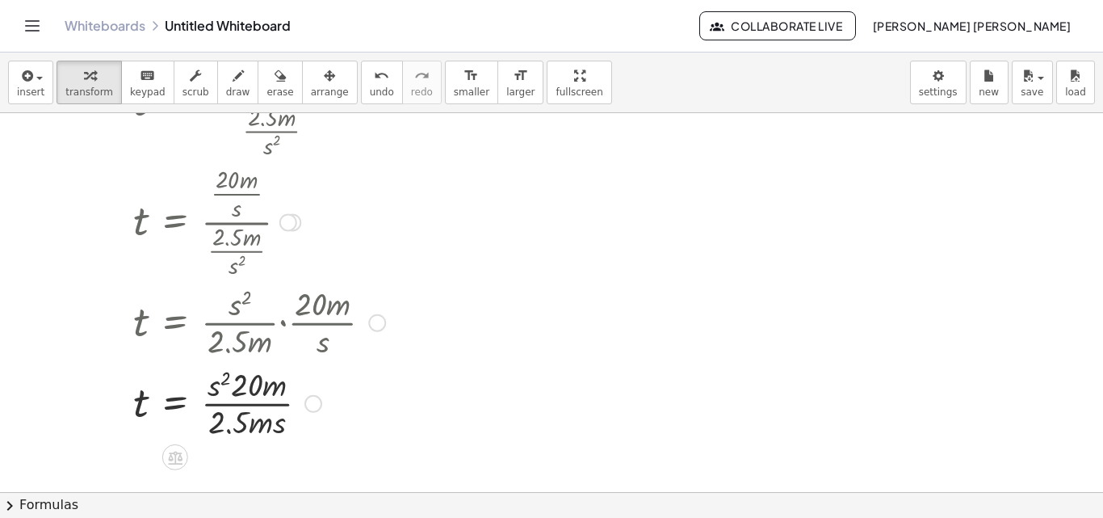
click at [221, 385] on div at bounding box center [259, 402] width 268 height 81
click at [283, 429] on div at bounding box center [259, 402] width 268 height 81
click at [262, 420] on div at bounding box center [259, 402] width 268 height 81
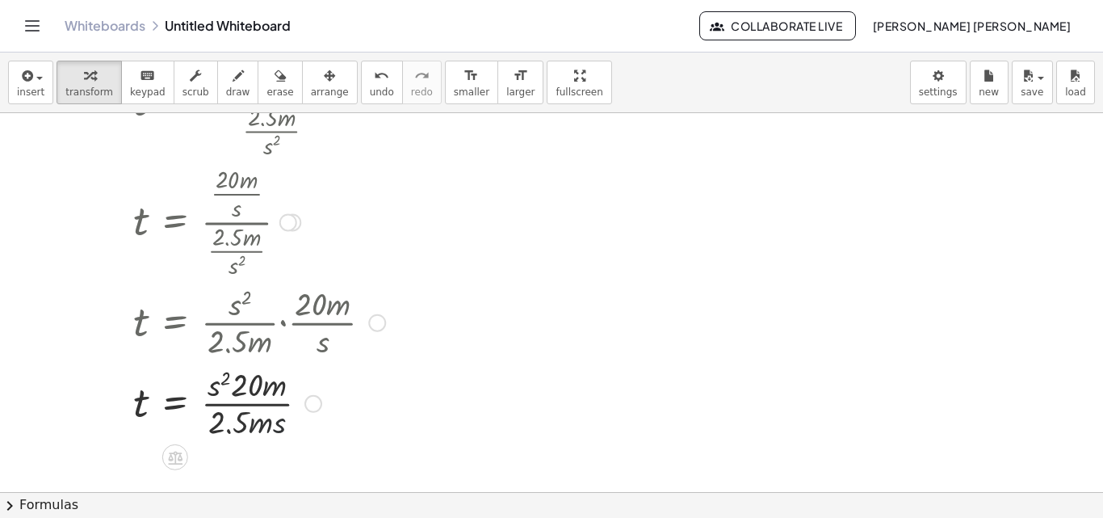
click at [262, 420] on div at bounding box center [259, 402] width 268 height 81
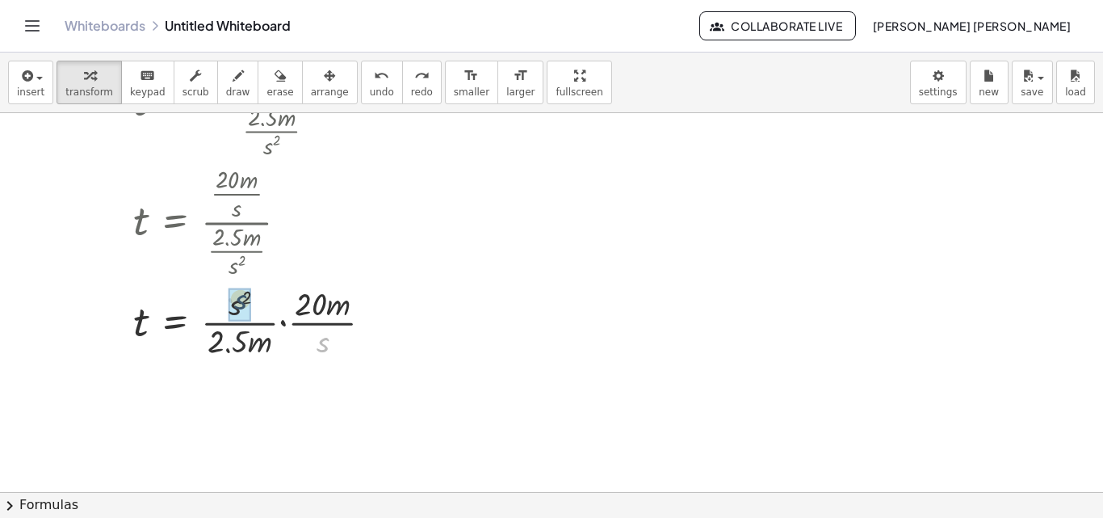
drag, startPoint x: 324, startPoint y: 353, endPoint x: 235, endPoint y: 309, distance: 99.0
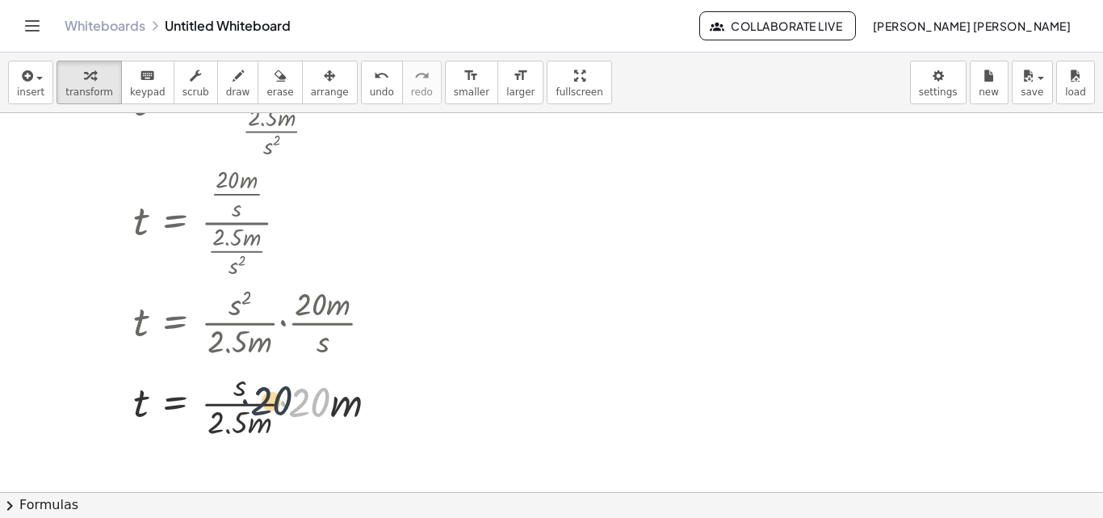
drag, startPoint x: 325, startPoint y: 410, endPoint x: 259, endPoint y: 405, distance: 65.6
click at [259, 405] on div at bounding box center [262, 402] width 274 height 81
drag, startPoint x: 331, startPoint y: 402, endPoint x: 317, endPoint y: 405, distance: 13.9
click at [317, 405] on div at bounding box center [262, 402] width 274 height 81
drag, startPoint x: 292, startPoint y: 405, endPoint x: 283, endPoint y: 405, distance: 9.7
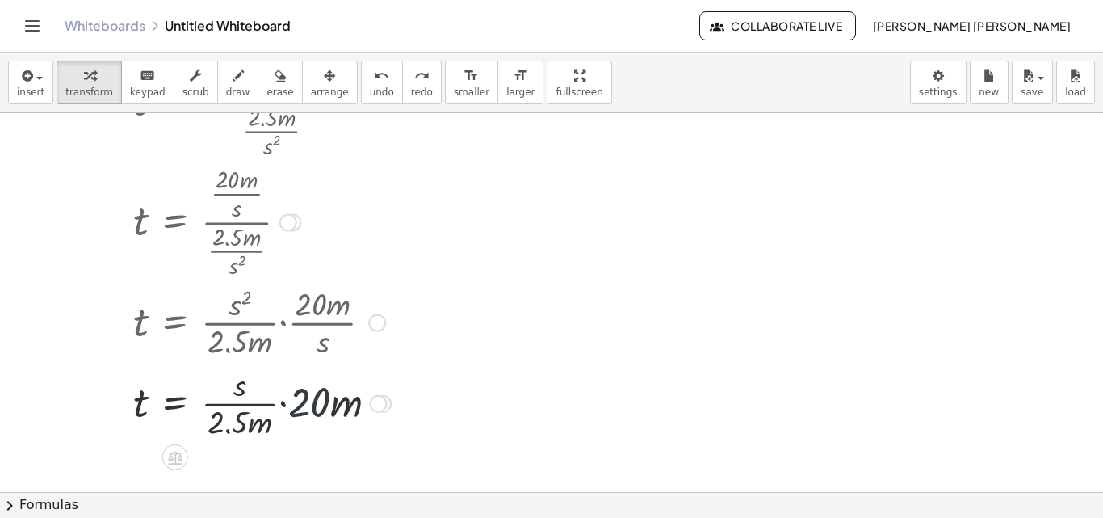
click at [283, 405] on div at bounding box center [262, 402] width 274 height 81
click at [284, 406] on div at bounding box center [262, 402] width 274 height 81
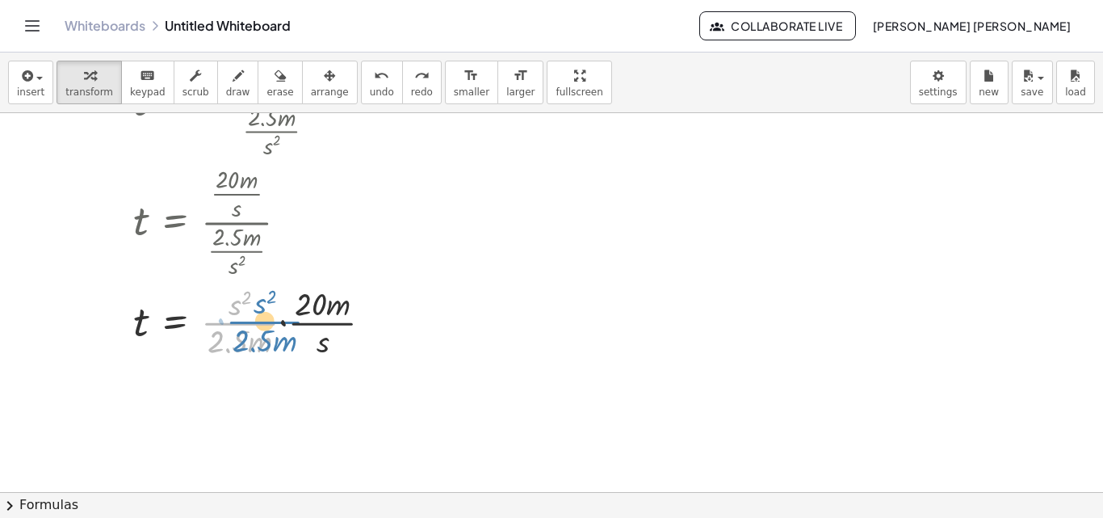
drag, startPoint x: 279, startPoint y: 322, endPoint x: 298, endPoint y: 321, distance: 19.5
click at [298, 321] on div at bounding box center [259, 321] width 268 height 81
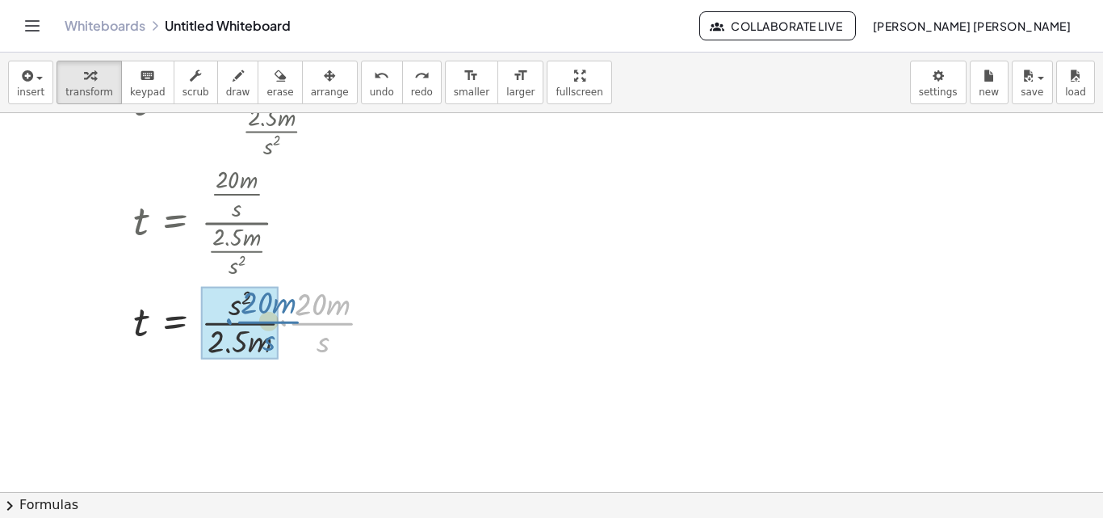
drag, startPoint x: 305, startPoint y: 322, endPoint x: 240, endPoint y: 322, distance: 65.4
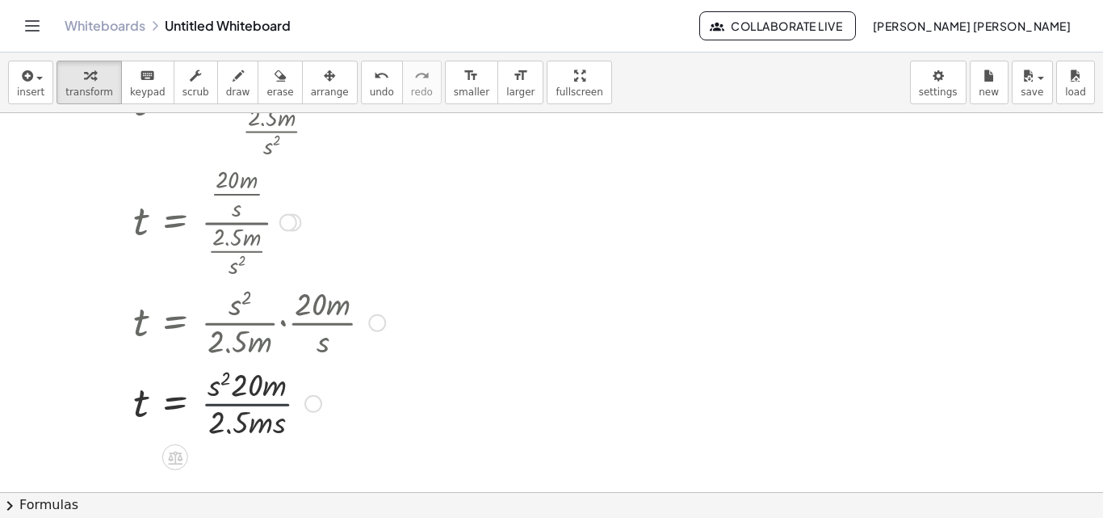
click at [226, 401] on div at bounding box center [259, 402] width 268 height 81
drag, startPoint x: 216, startPoint y: 389, endPoint x: 226, endPoint y: 406, distance: 18.8
click at [226, 406] on div at bounding box center [259, 402] width 268 height 81
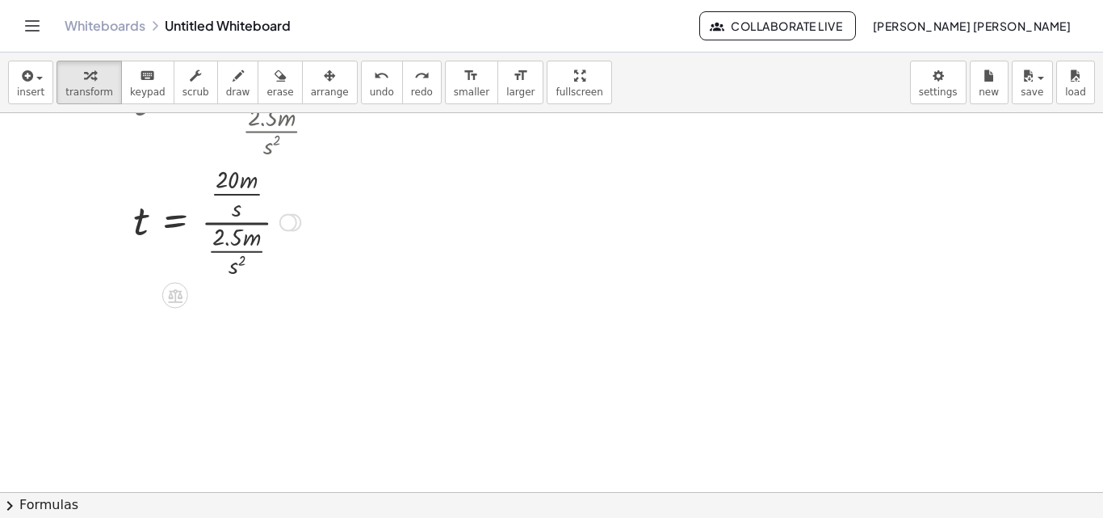
click at [240, 219] on div at bounding box center [252, 221] width 254 height 120
click at [249, 225] on div at bounding box center [252, 221] width 254 height 120
drag, startPoint x: 236, startPoint y: 254, endPoint x: 266, endPoint y: 200, distance: 61.8
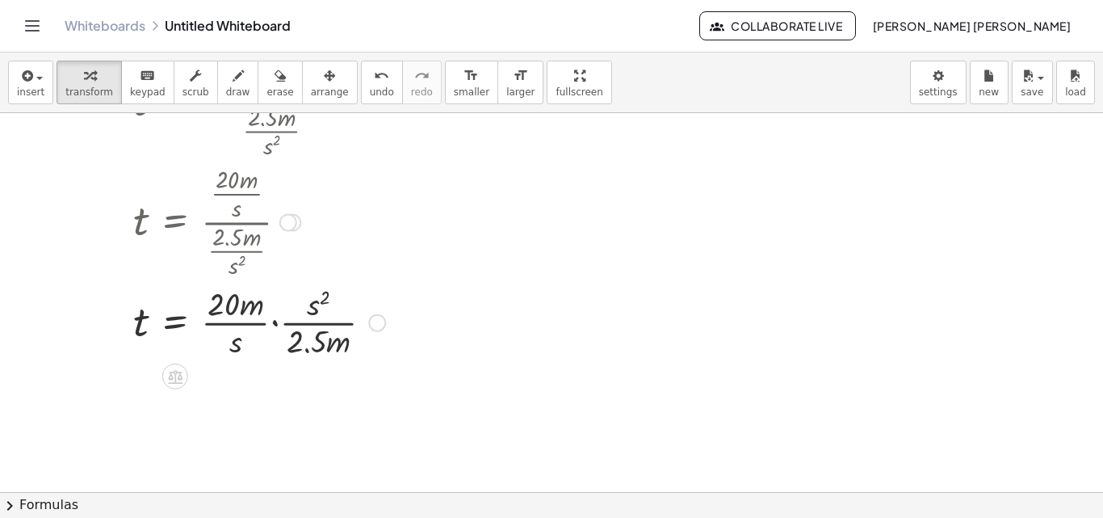
click at [274, 326] on div at bounding box center [259, 321] width 268 height 81
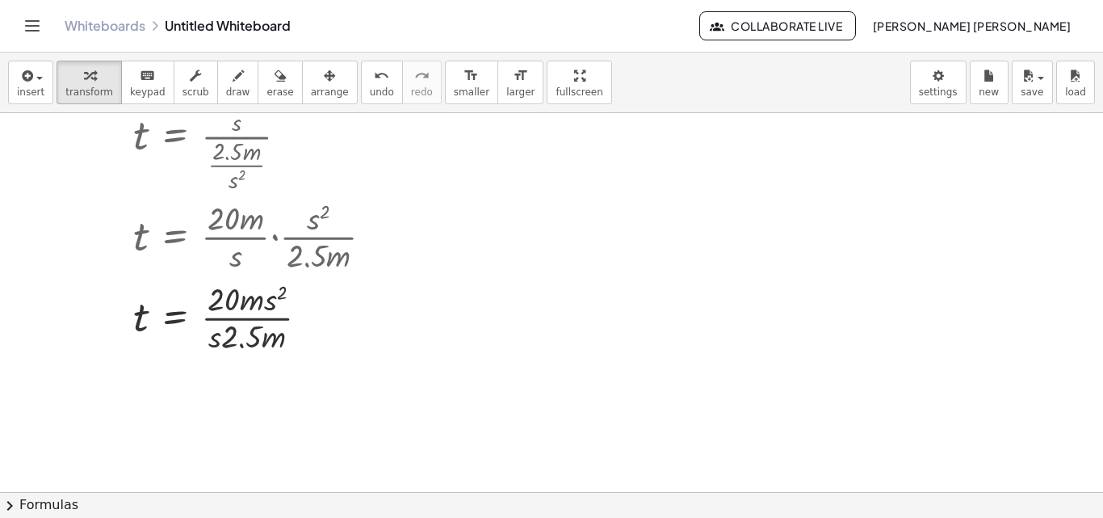
scroll to position [203, 0]
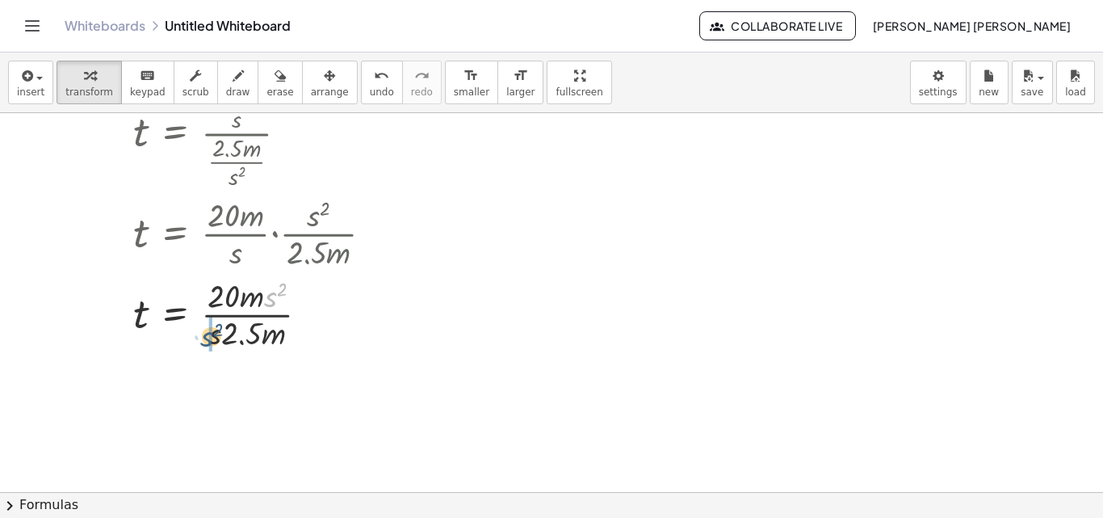
drag, startPoint x: 272, startPoint y: 301, endPoint x: 198, endPoint y: 348, distance: 87.9
click at [198, 348] on div at bounding box center [259, 313] width 268 height 81
drag, startPoint x: 222, startPoint y: 334, endPoint x: 233, endPoint y: 329, distance: 12.6
click at [233, 329] on div at bounding box center [244, 313] width 239 height 81
click at [214, 334] on div at bounding box center [244, 313] width 239 height 81
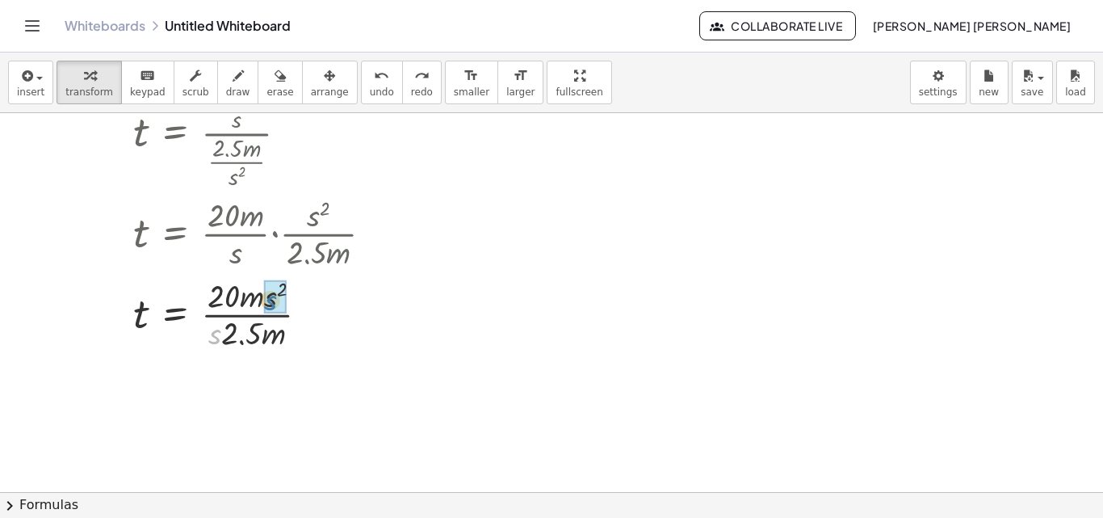
drag, startPoint x: 214, startPoint y: 334, endPoint x: 283, endPoint y: 297, distance: 78.1
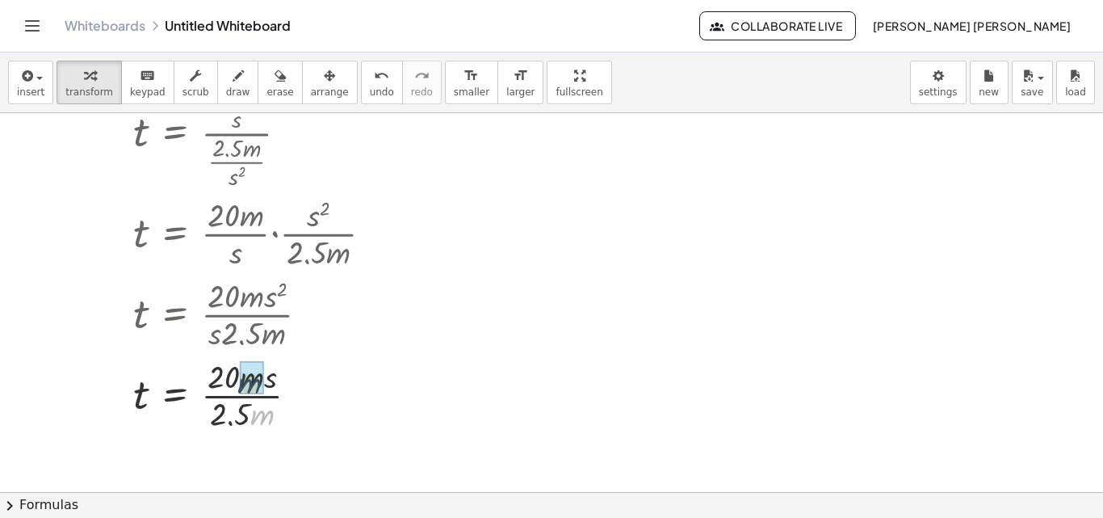
drag, startPoint x: 266, startPoint y: 410, endPoint x: 253, endPoint y: 377, distance: 35.6
click at [225, 397] on div at bounding box center [259, 394] width 268 height 81
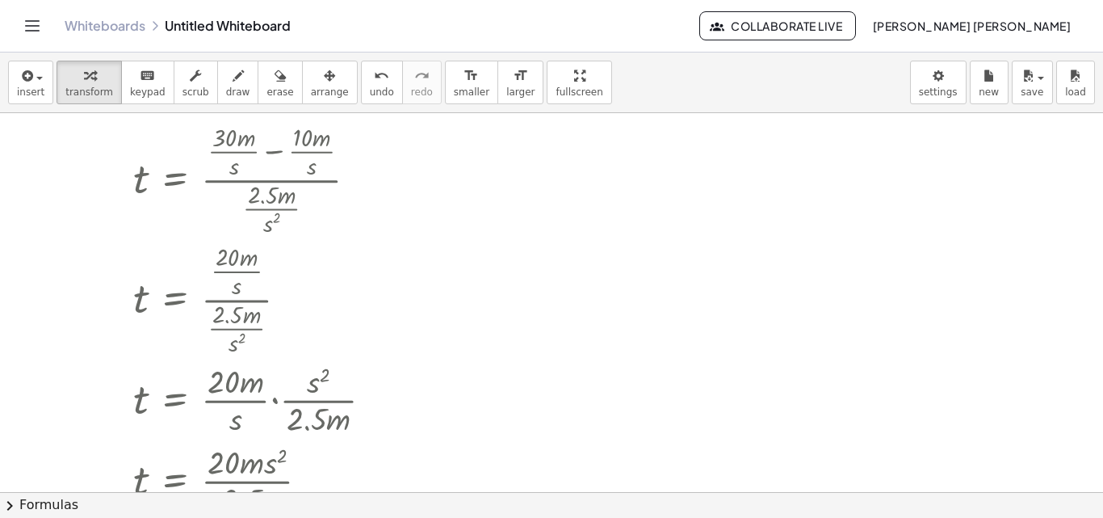
scroll to position [0, 0]
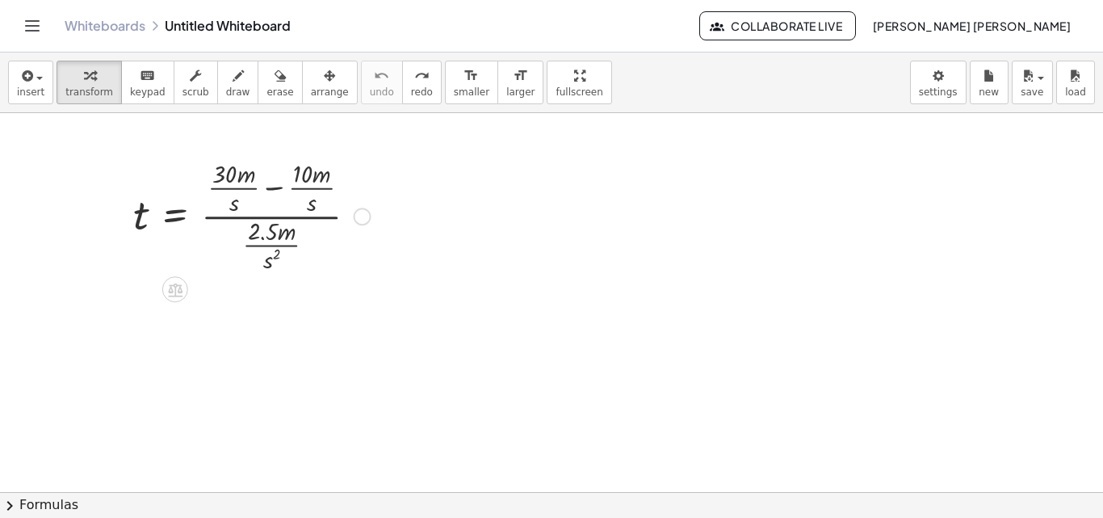
click at [279, 189] on div at bounding box center [252, 215] width 254 height 120
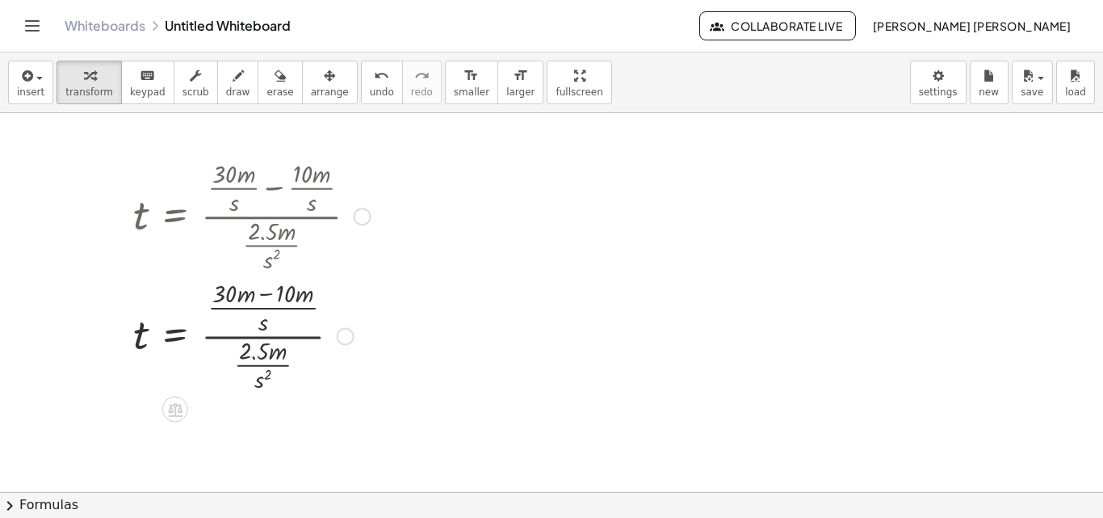
click at [267, 292] on div at bounding box center [252, 335] width 254 height 120
drag, startPoint x: 250, startPoint y: 340, endPoint x: 246, endPoint y: 348, distance: 9.4
click at [246, 348] on div at bounding box center [252, 335] width 254 height 120
drag, startPoint x: 256, startPoint y: 363, endPoint x: 282, endPoint y: 362, distance: 25.9
click at [282, 362] on div at bounding box center [252, 335] width 254 height 120
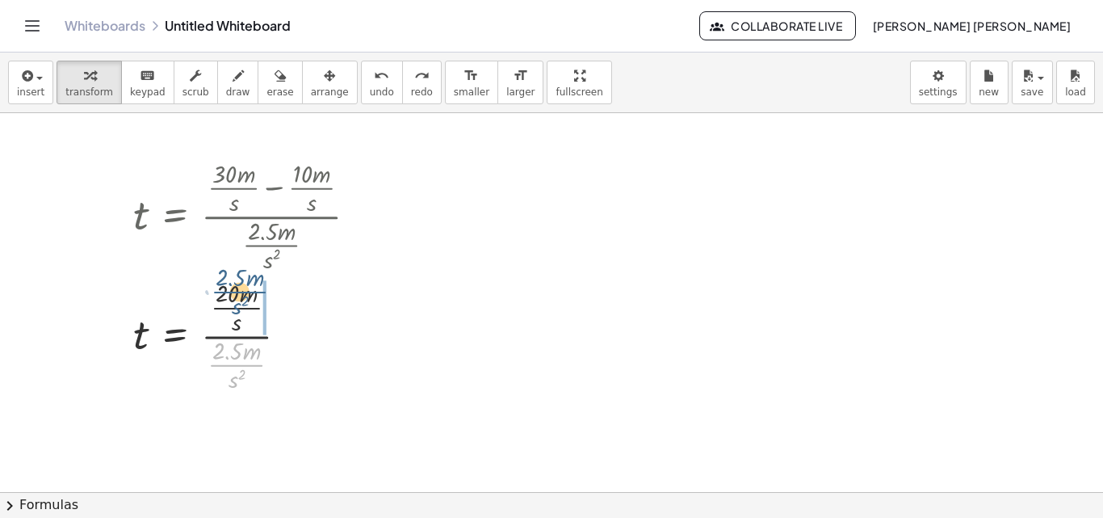
drag, startPoint x: 239, startPoint y: 368, endPoint x: 246, endPoint y: 306, distance: 61.7
click at [246, 306] on div at bounding box center [248, 335] width 247 height 120
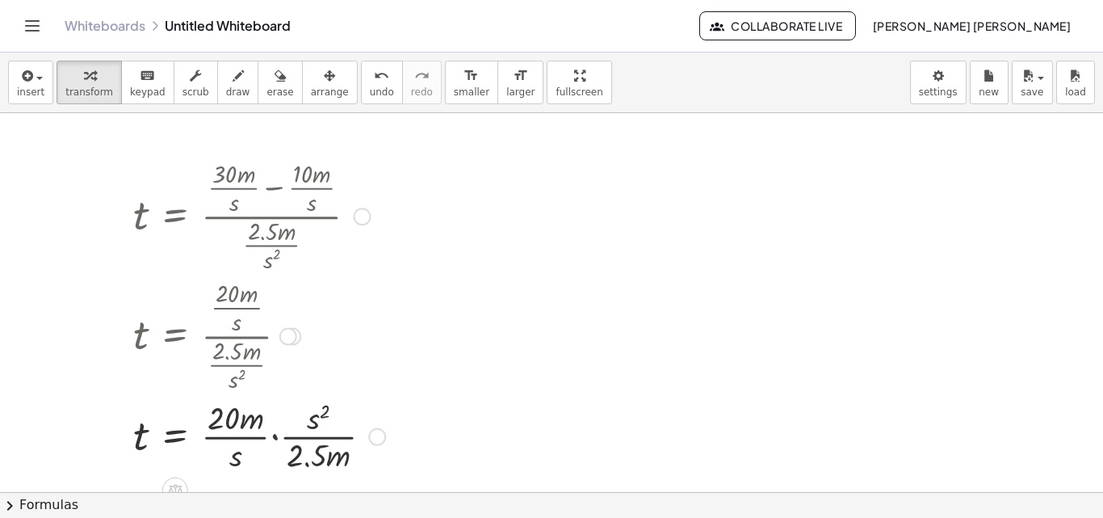
click at [275, 440] on div at bounding box center [259, 435] width 268 height 81
drag, startPoint x: 215, startPoint y: 458, endPoint x: 278, endPoint y: 426, distance: 70.8
drag, startPoint x: 260, startPoint y: 452, endPoint x: 248, endPoint y: 416, distance: 38.3
click at [233, 437] on div at bounding box center [252, 435] width 254 height 81
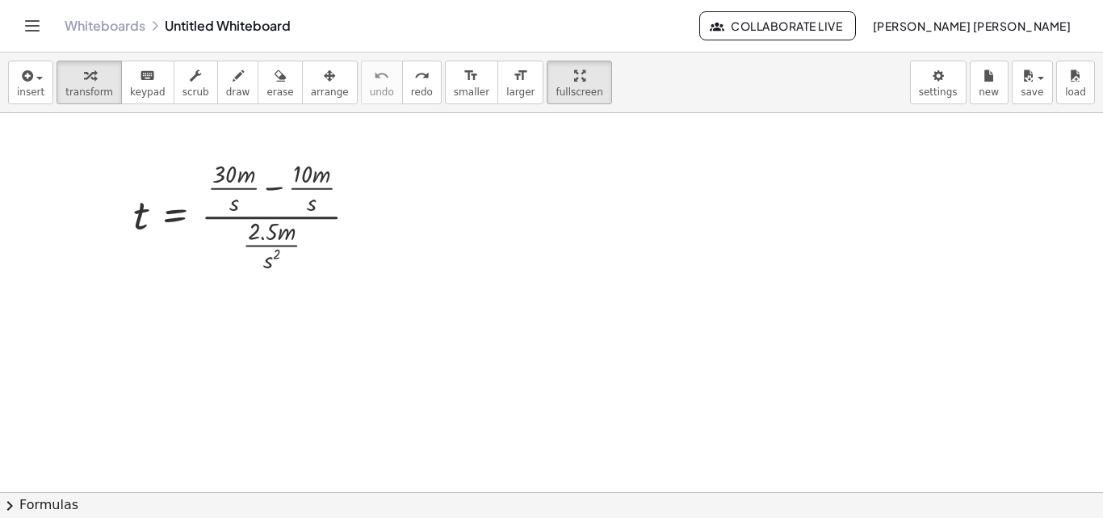
drag, startPoint x: 540, startPoint y: 90, endPoint x: 540, endPoint y: 161, distance: 70.3
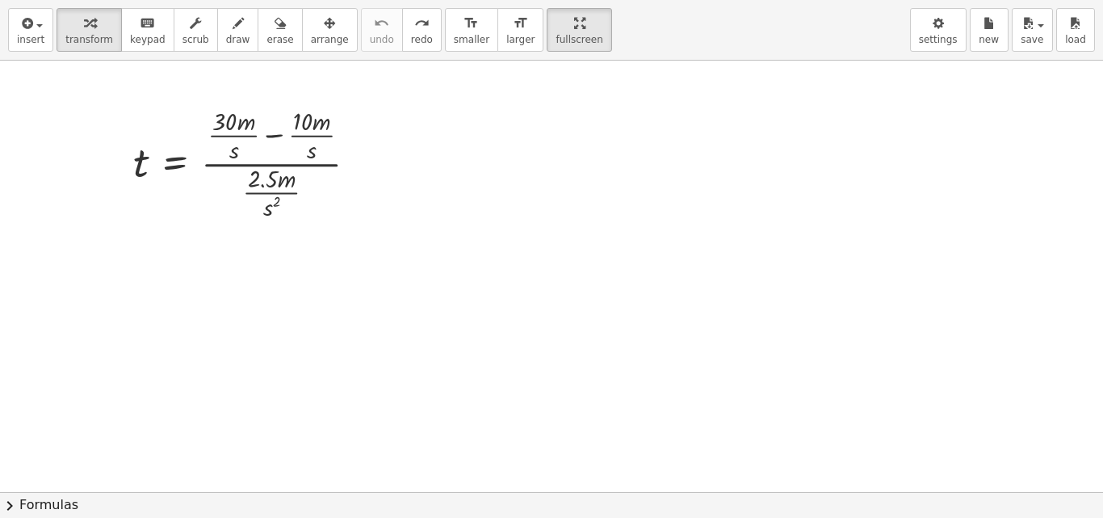
click at [540, 161] on div "insert select one: Math Expression Function Text Youtube Video Graphing Geometr…" at bounding box center [551, 259] width 1103 height 518
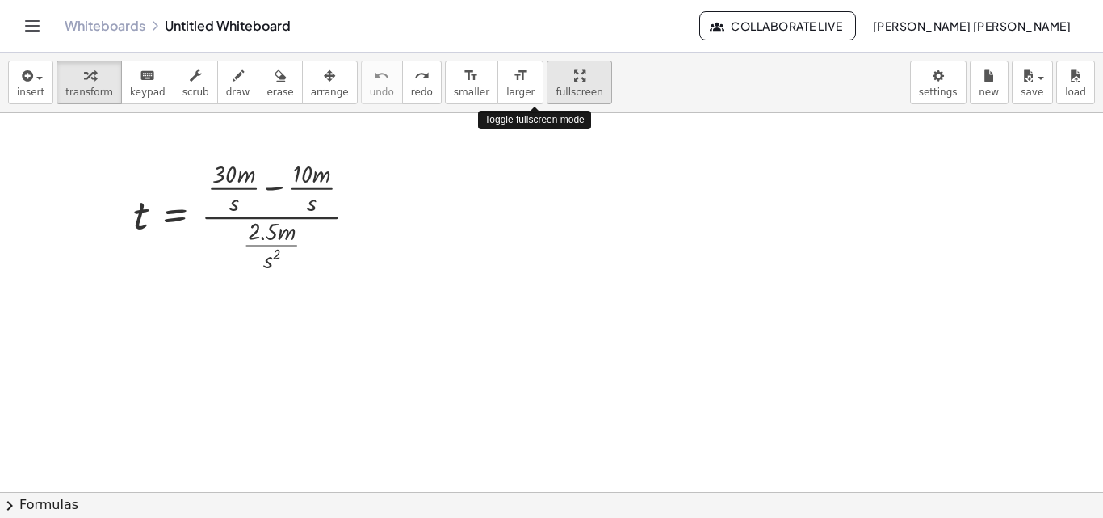
click at [574, 82] on icon "button" at bounding box center [579, 75] width 11 height 19
drag, startPoint x: 529, startPoint y: 78, endPoint x: 529, endPoint y: 149, distance: 70.3
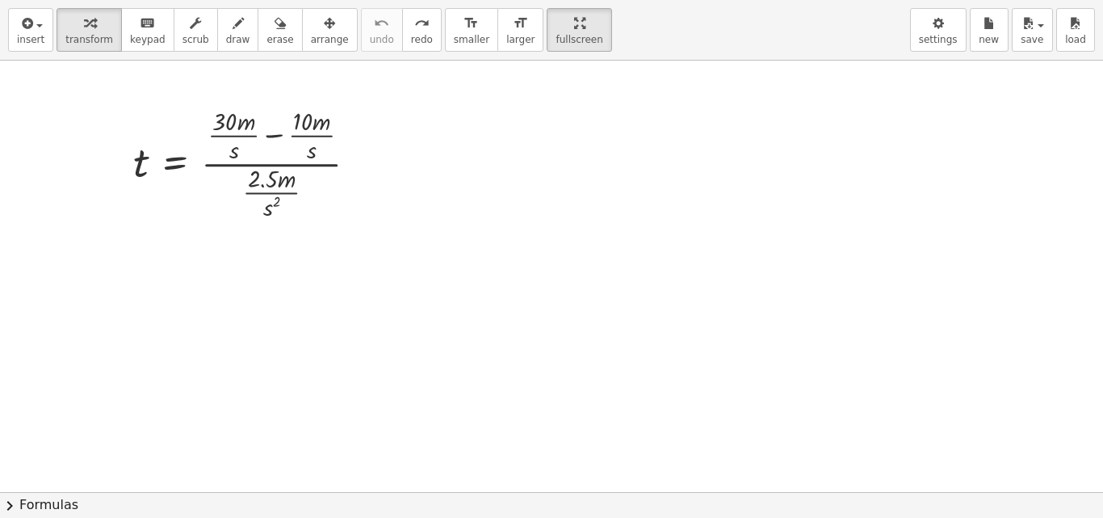
click at [529, 149] on div "insert select one: Math Expression Function Text Youtube Video Graphing Geometr…" at bounding box center [551, 259] width 1103 height 518
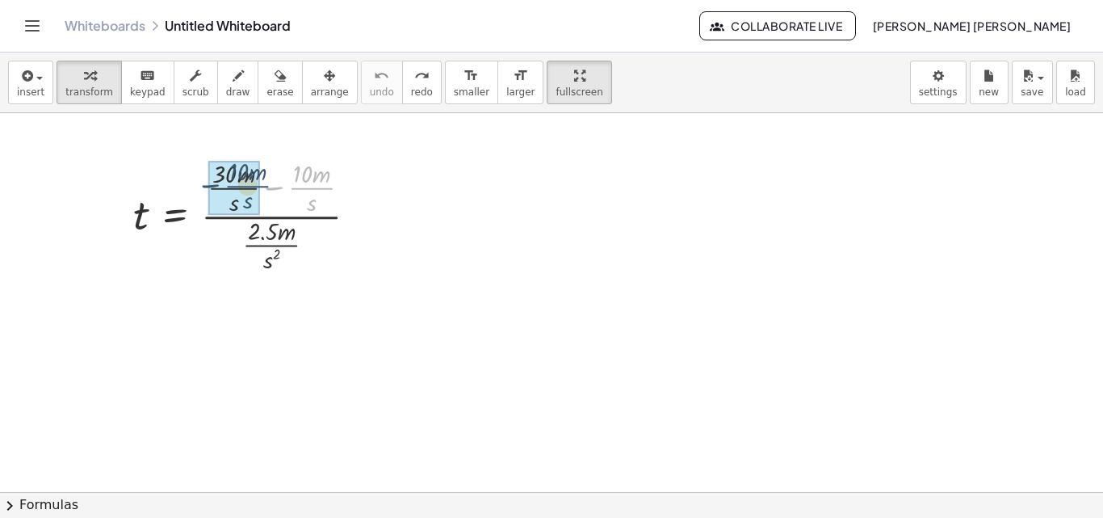
drag, startPoint x: 310, startPoint y: 187, endPoint x: 234, endPoint y: 185, distance: 76.0
drag, startPoint x: 309, startPoint y: 188, endPoint x: 243, endPoint y: 187, distance: 66.2
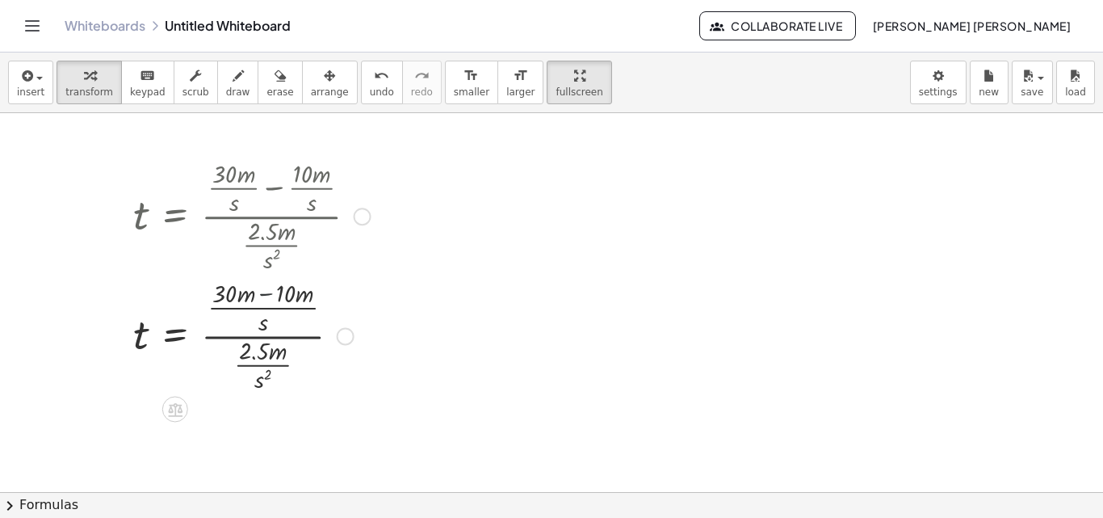
click at [264, 295] on div at bounding box center [252, 335] width 254 height 120
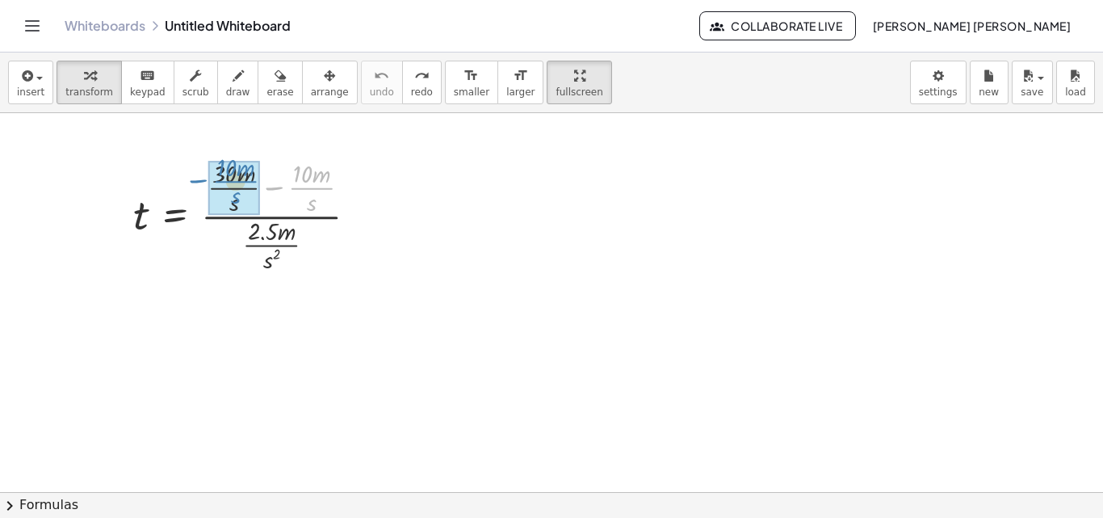
drag, startPoint x: 305, startPoint y: 184, endPoint x: 224, endPoint y: 177, distance: 81.1
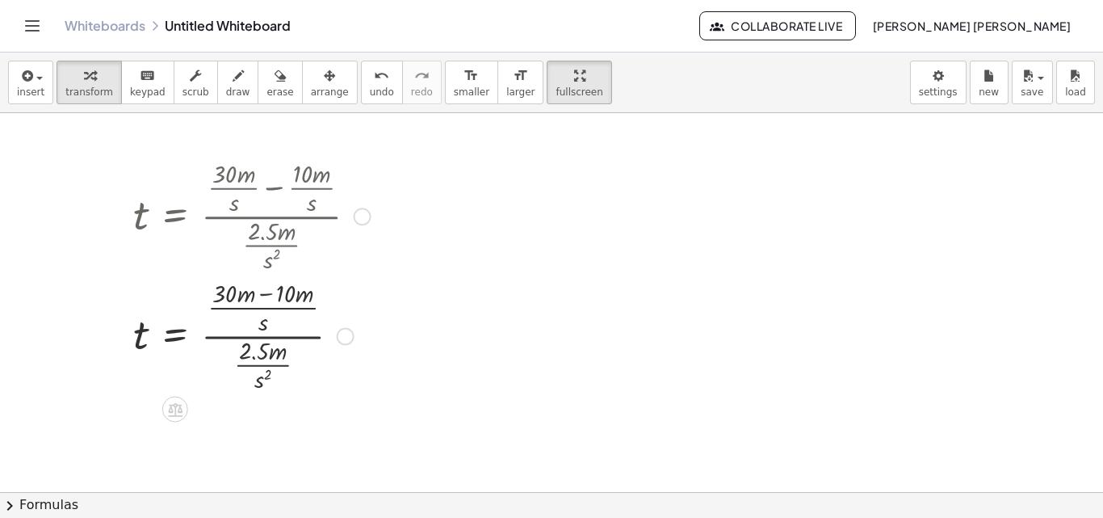
click at [267, 295] on div at bounding box center [252, 335] width 254 height 120
drag, startPoint x: 237, startPoint y: 367, endPoint x: 243, endPoint y: 314, distance: 52.9
click at [243, 314] on div at bounding box center [252, 335] width 254 height 120
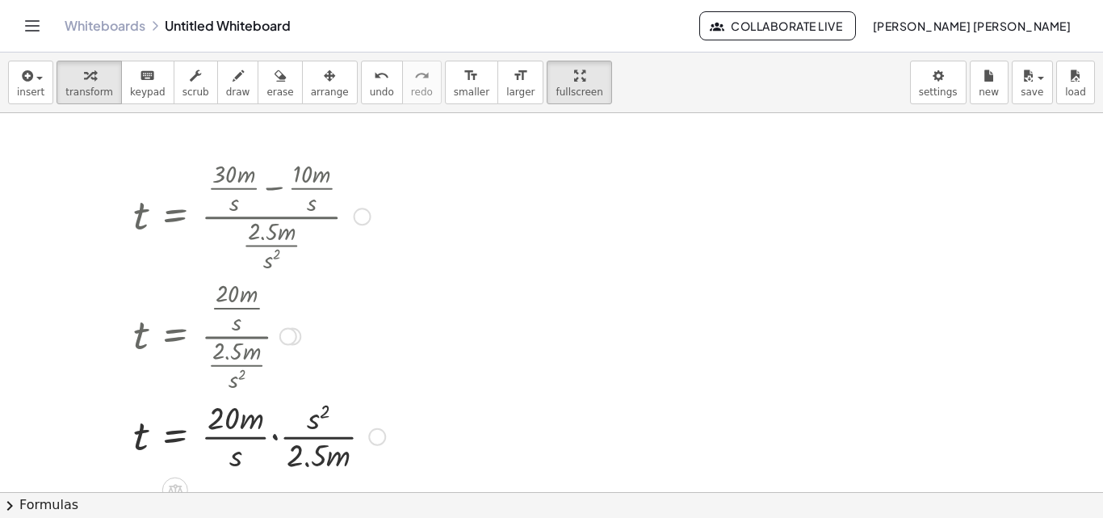
click at [275, 434] on div at bounding box center [259, 435] width 268 height 81
drag, startPoint x: 215, startPoint y: 458, endPoint x: 289, endPoint y: 421, distance: 83.1
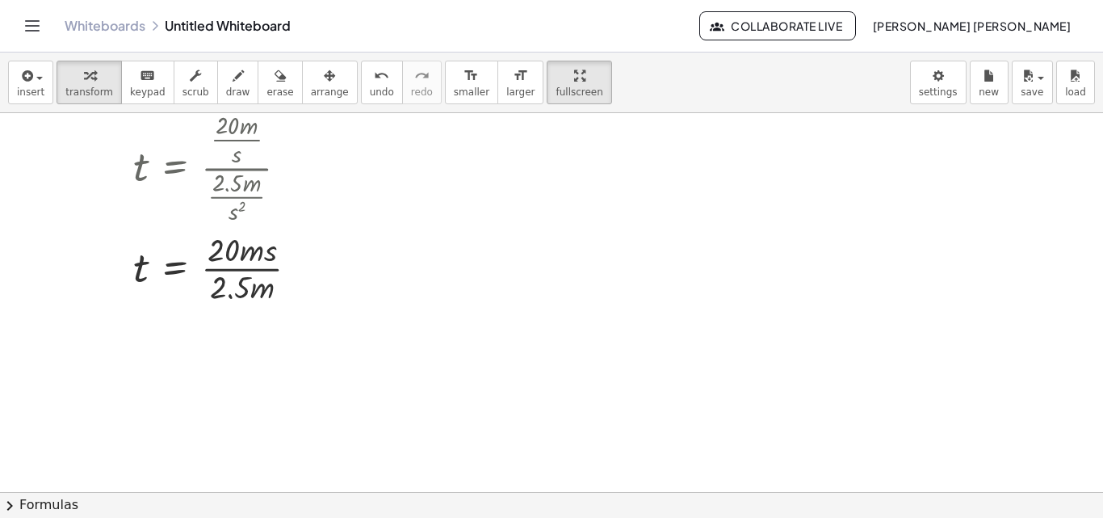
scroll to position [160, 0]
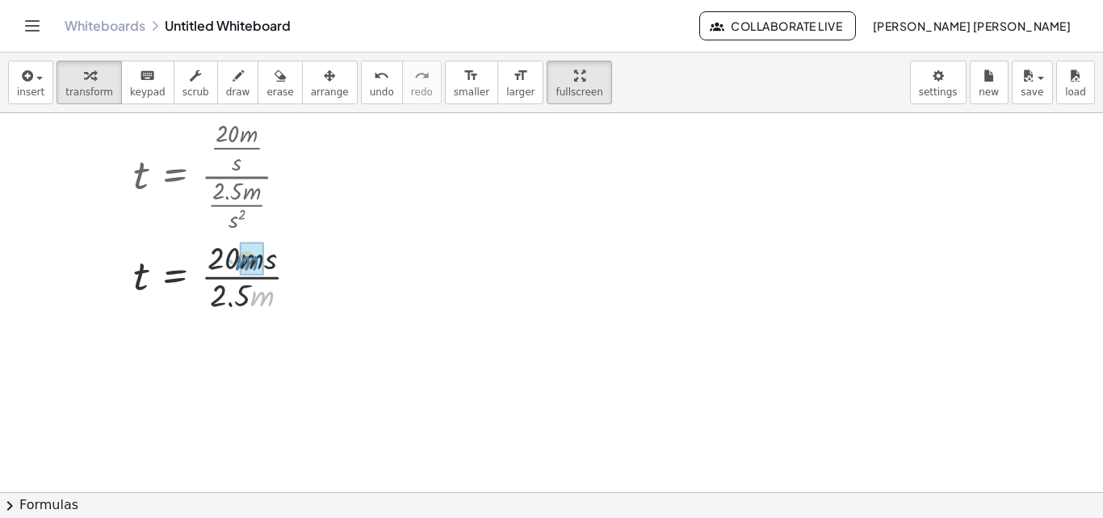
drag, startPoint x: 268, startPoint y: 294, endPoint x: 254, endPoint y: 258, distance: 38.1
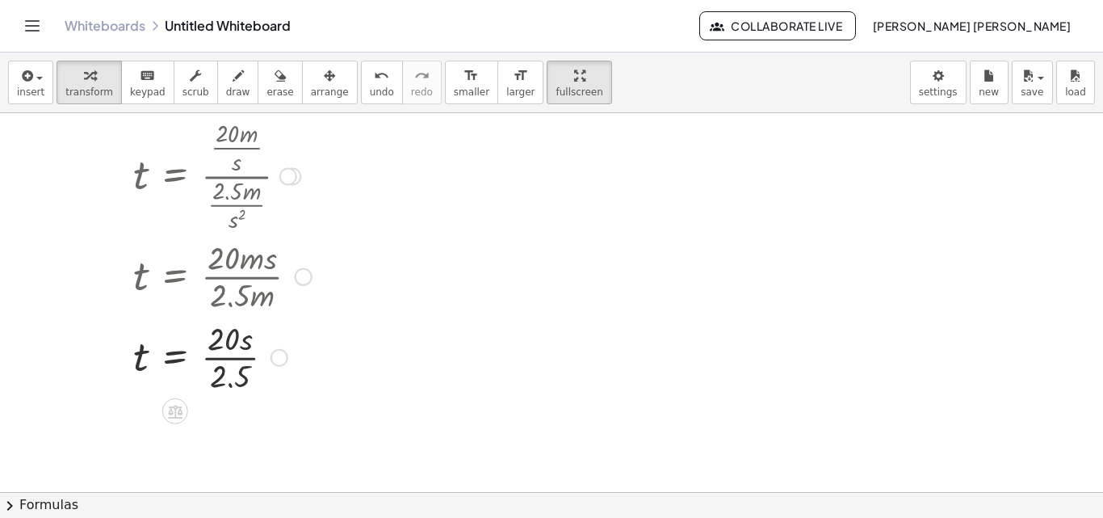
click at [239, 362] on div at bounding box center [252, 356] width 254 height 81
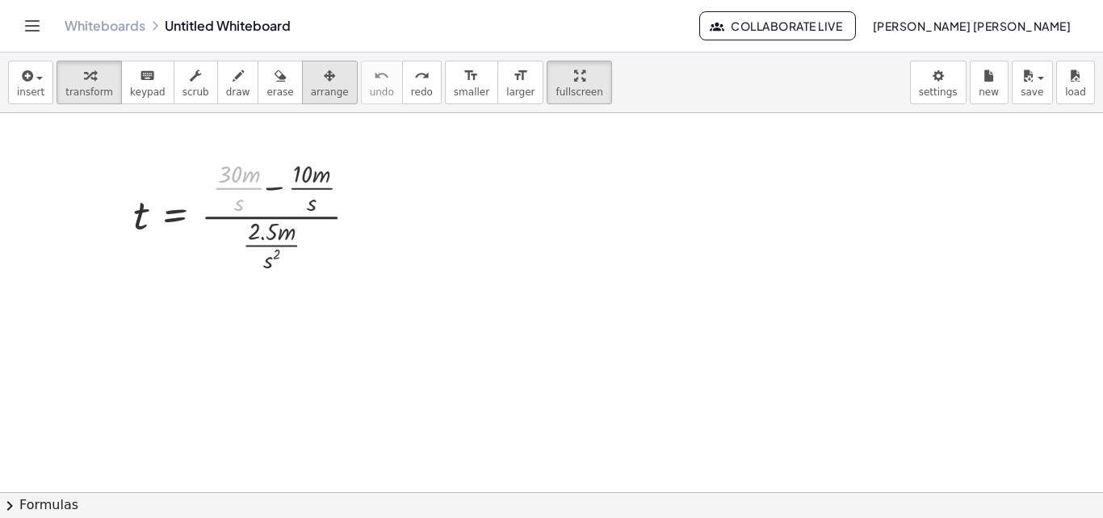
drag, startPoint x: 248, startPoint y: 203, endPoint x: 315, endPoint y: 74, distance: 145.6
click at [315, 74] on div "insert select one: Math Expression Function Text Youtube Video Graphing Geometr…" at bounding box center [551, 285] width 1103 height 465
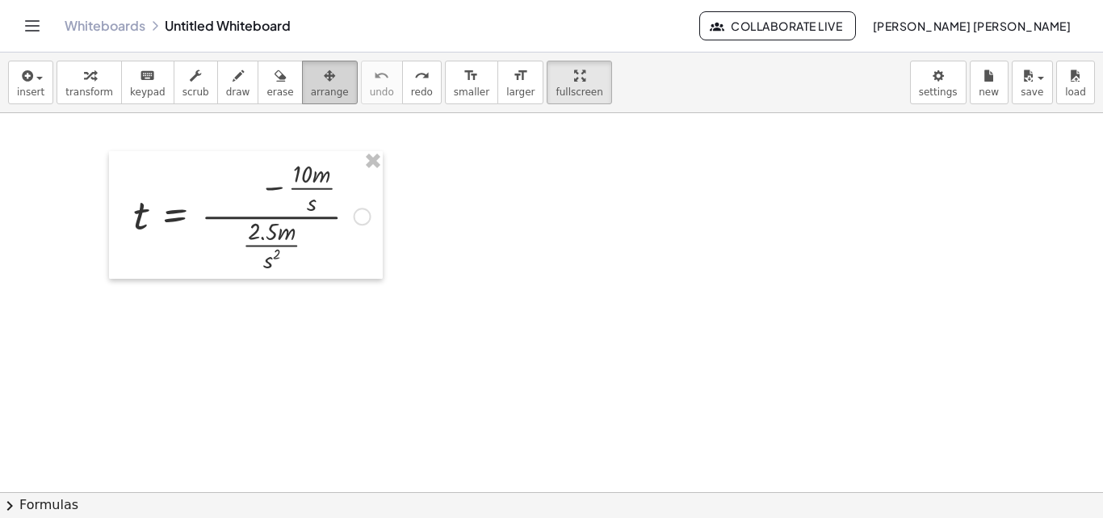
click at [315, 74] on div "button" at bounding box center [330, 74] width 38 height 19
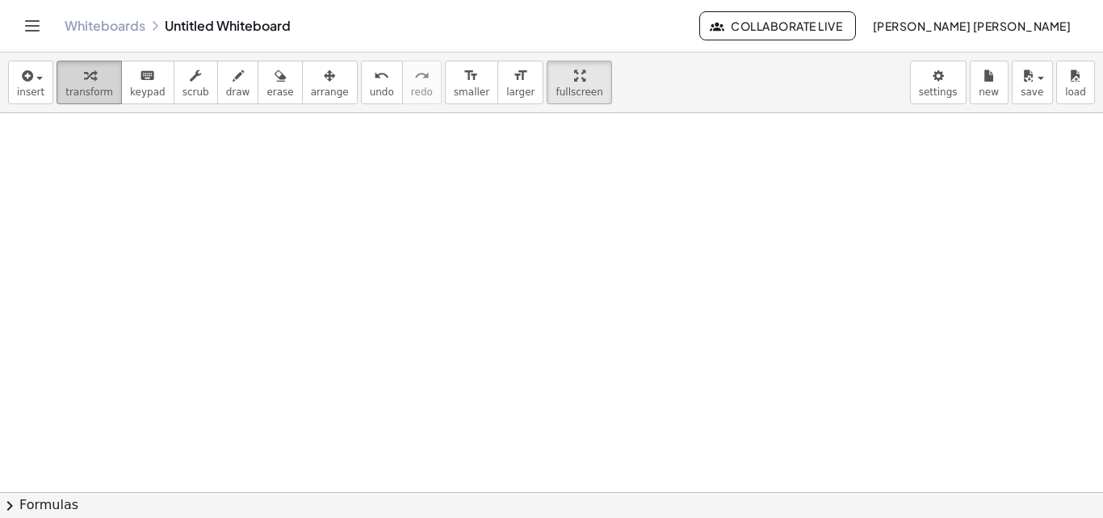
click at [74, 97] on span "transform" at bounding box center [89, 91] width 48 height 11
click at [36, 86] on span "insert" at bounding box center [30, 91] width 27 height 11
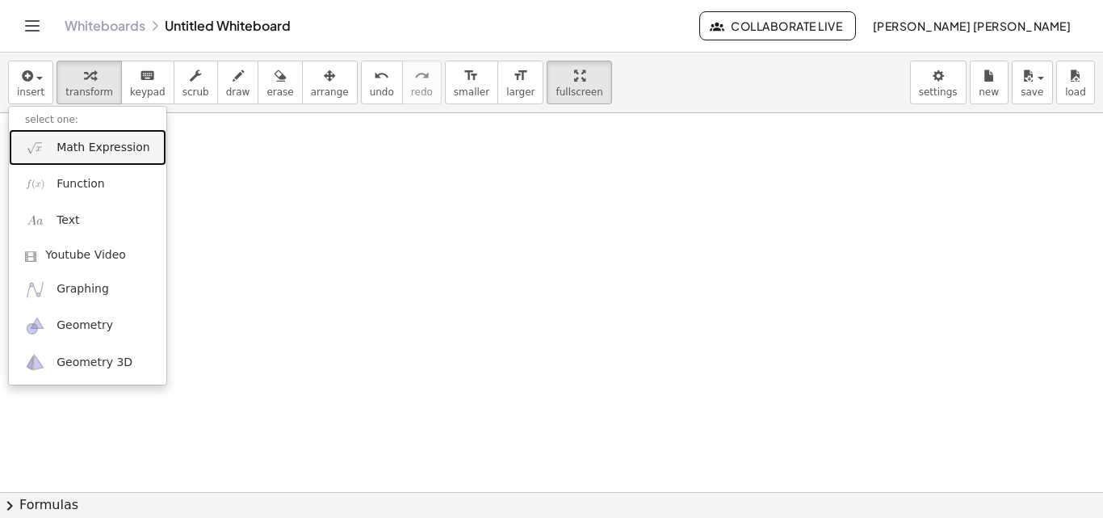
click at [59, 149] on span "Math Expression" at bounding box center [103, 148] width 93 height 16
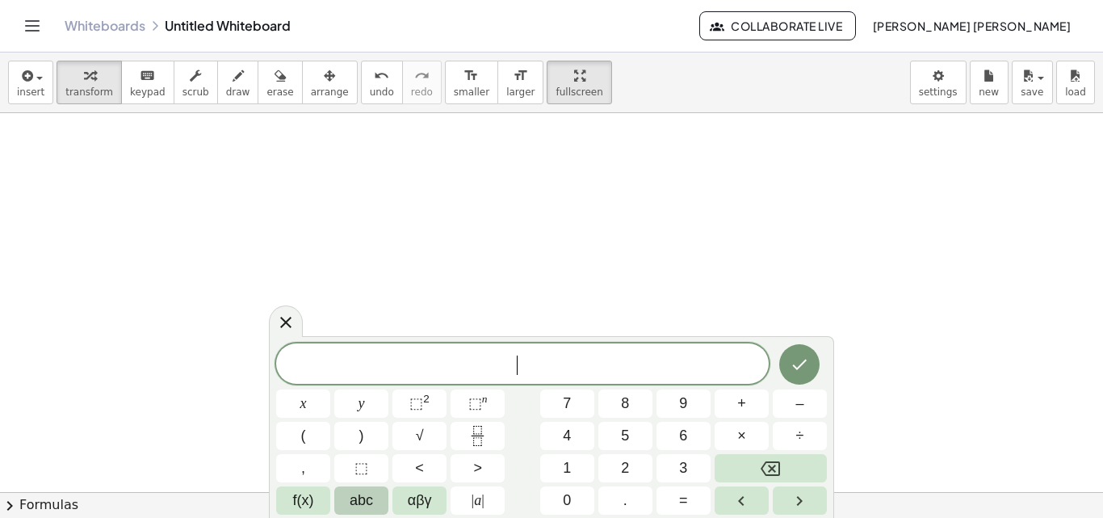
click at [371, 502] on span "abc" at bounding box center [361, 501] width 23 height 22
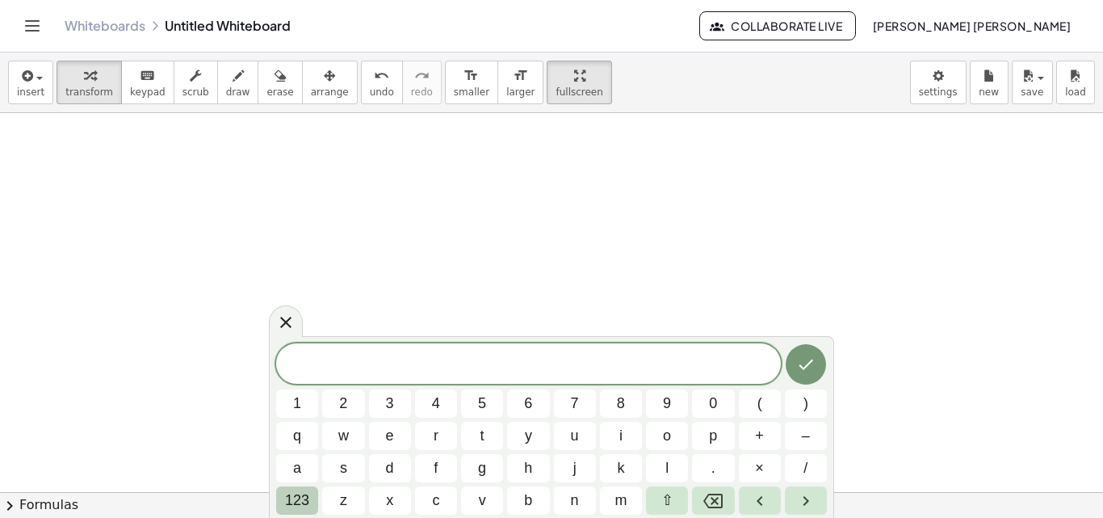
click at [300, 494] on span "123" at bounding box center [297, 501] width 24 height 22
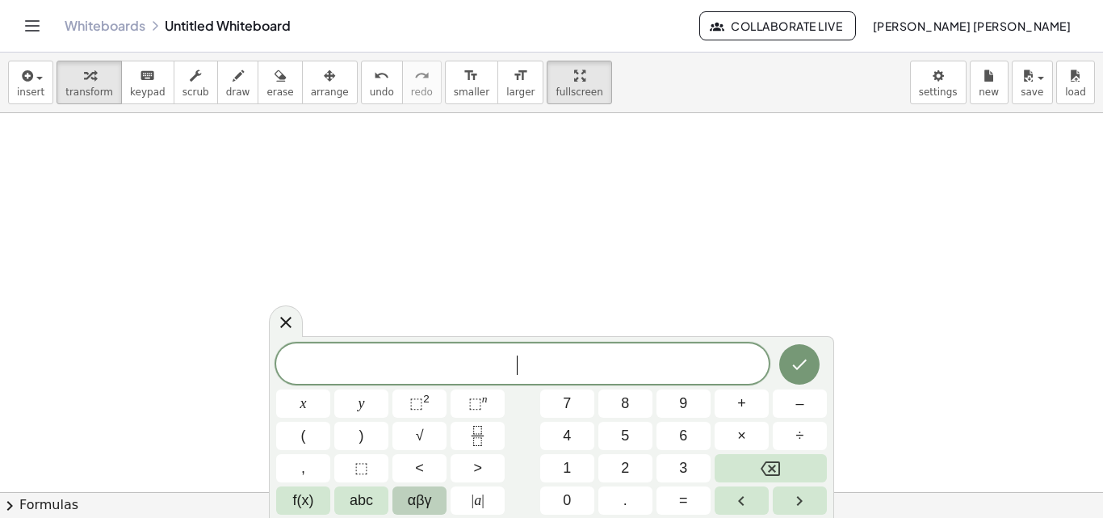
click at [399, 502] on button "αβγ" at bounding box center [420, 500] width 54 height 28
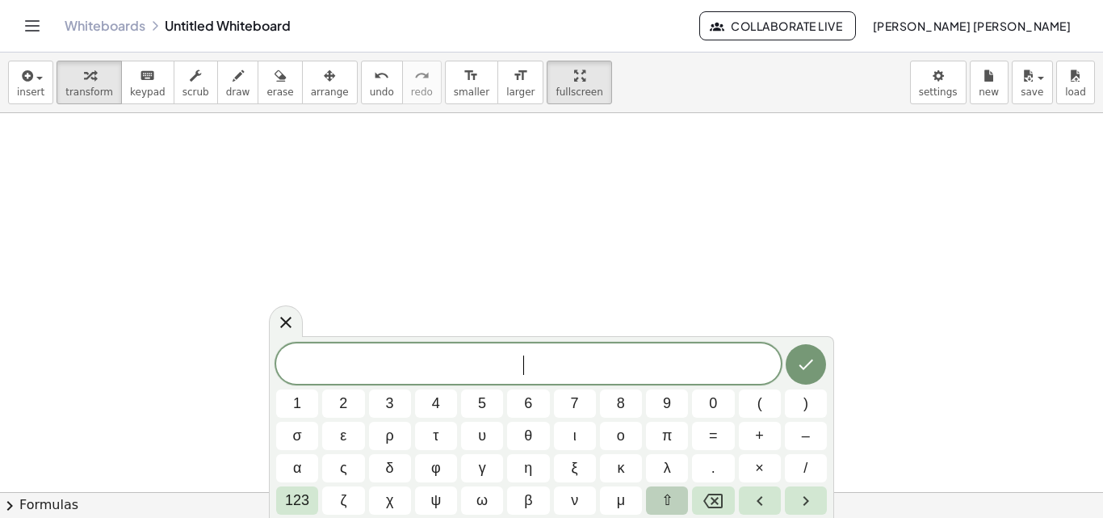
click at [679, 494] on button "⇧" at bounding box center [667, 500] width 42 height 28
click at [392, 479] on button "δ" at bounding box center [390, 468] width 42 height 28
click at [656, 504] on button "⇧" at bounding box center [667, 500] width 42 height 28
click at [302, 509] on span "123" at bounding box center [297, 501] width 24 height 22
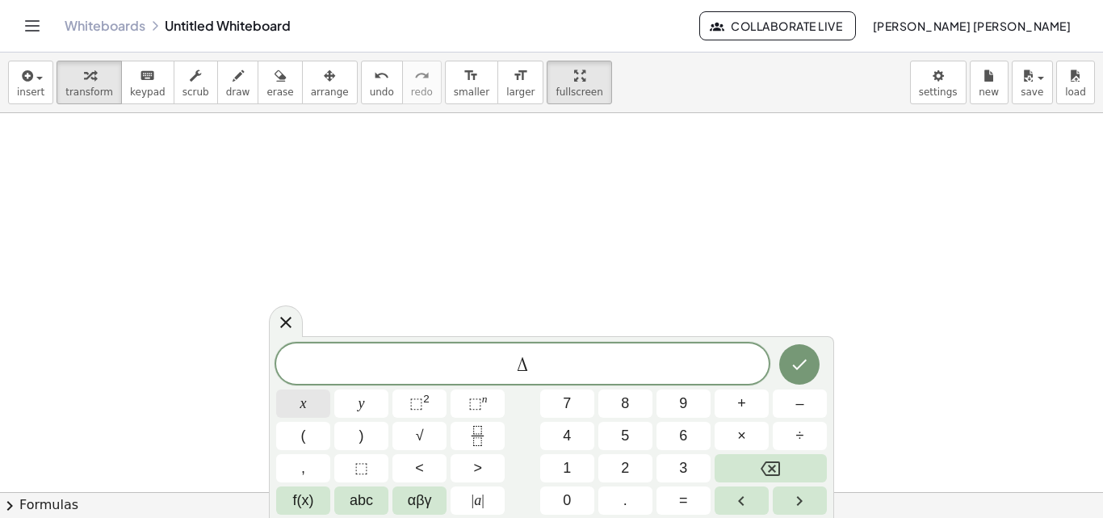
click at [319, 404] on button "x" at bounding box center [303, 403] width 54 height 28
click at [693, 498] on button "=" at bounding box center [684, 500] width 54 height 28
click at [325, 431] on button "(" at bounding box center [303, 436] width 54 height 28
click at [474, 431] on icon "Fraction" at bounding box center [477, 430] width 8 height 8
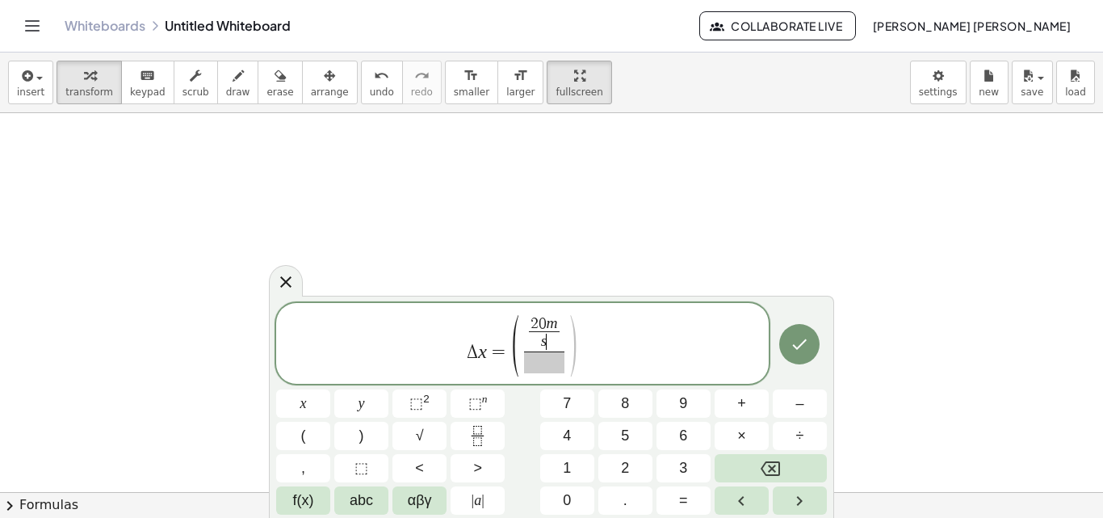
click at [554, 332] on span "s ​" at bounding box center [544, 340] width 31 height 19
click at [557, 332] on span "s ​" at bounding box center [544, 340] width 31 height 19
click at [536, 370] on span "​" at bounding box center [544, 362] width 90 height 22
click at [627, 338] on span "Δ x = ( 2 0 m s ​ + 0 m s ​ s ​ ) ​" at bounding box center [522, 345] width 493 height 64
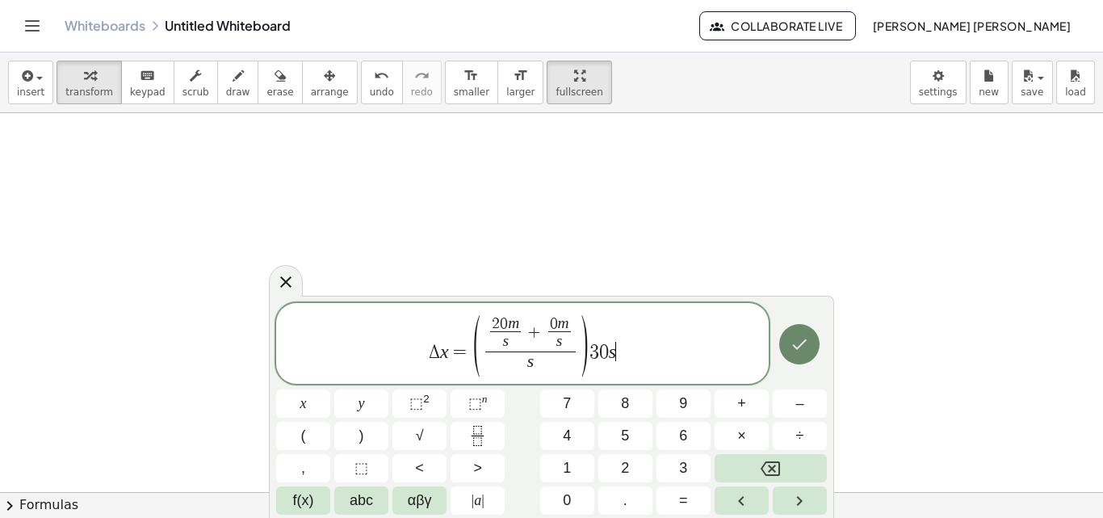
click at [788, 355] on button "Done" at bounding box center [800, 344] width 40 height 40
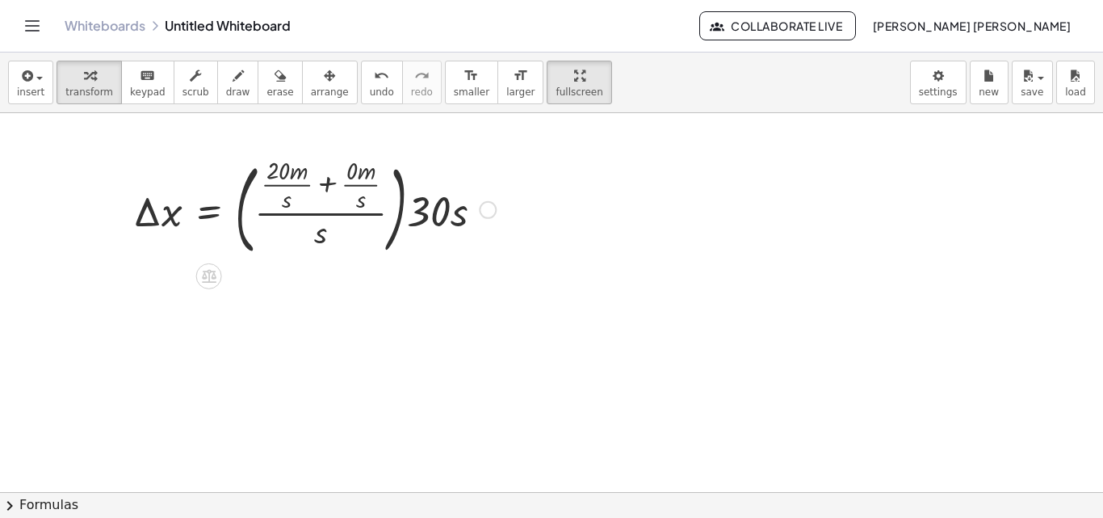
click at [324, 180] on div at bounding box center [314, 208] width 379 height 107
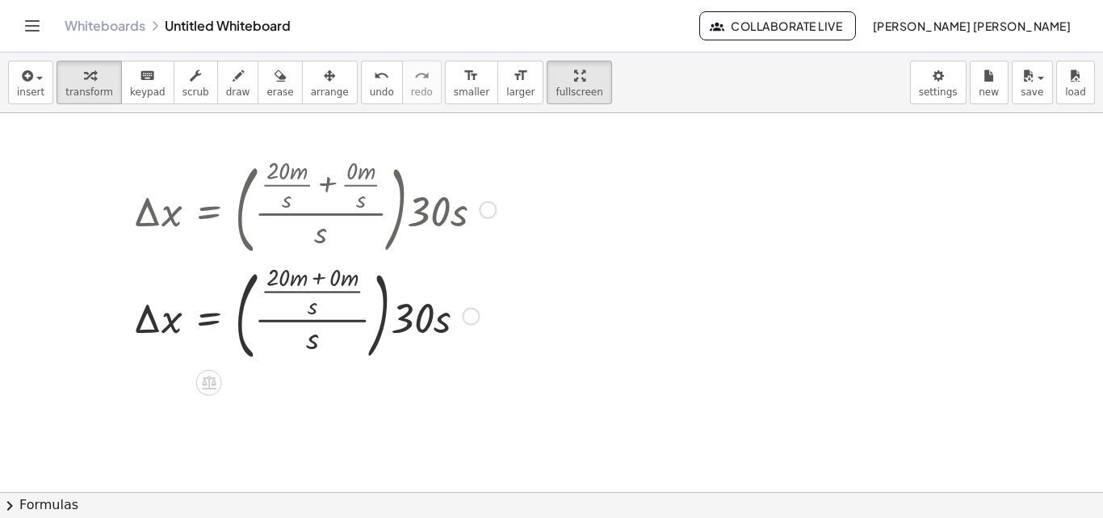
click at [317, 174] on div at bounding box center [314, 208] width 379 height 107
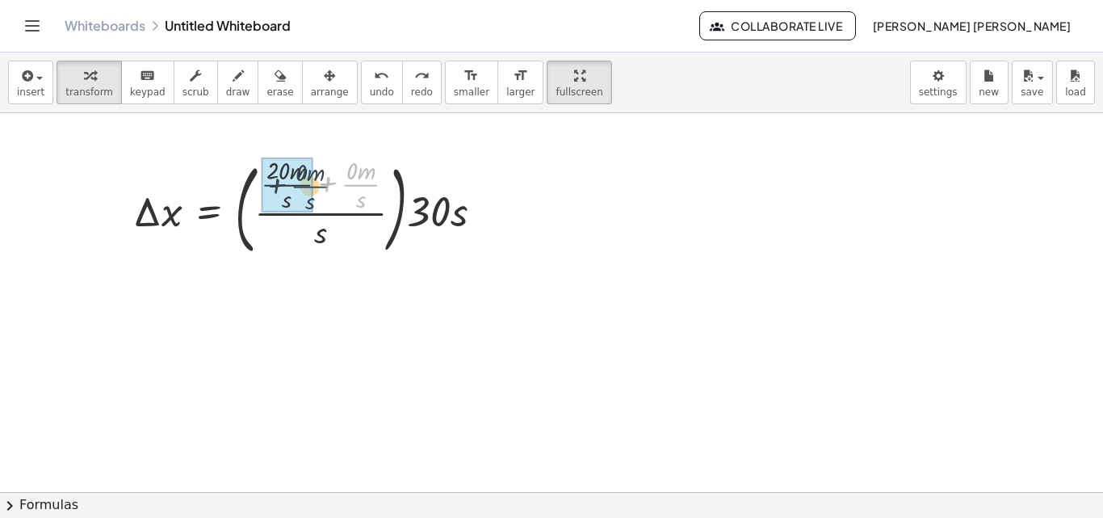
drag, startPoint x: 364, startPoint y: 187, endPoint x: 307, endPoint y: 188, distance: 56.6
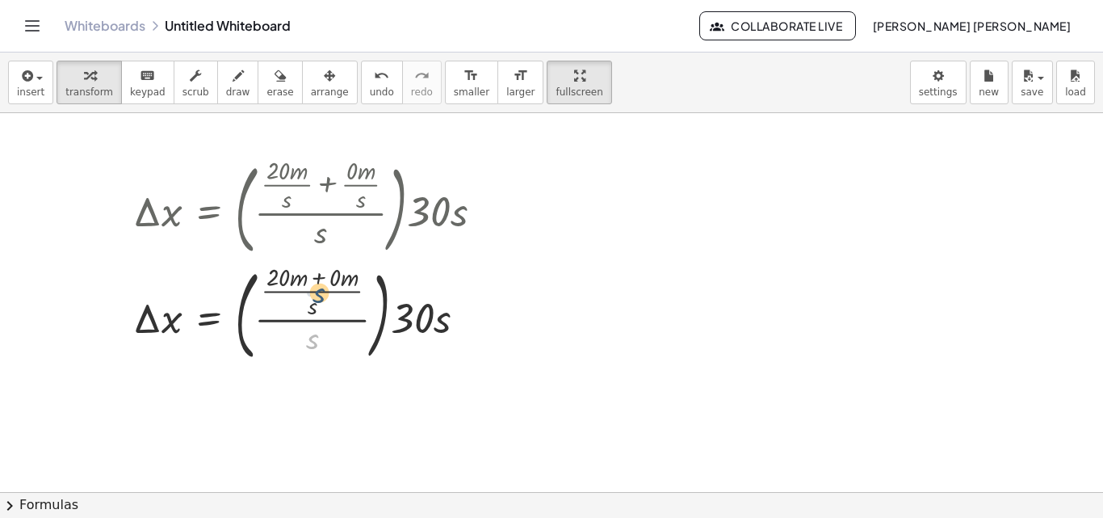
drag, startPoint x: 318, startPoint y: 338, endPoint x: 323, endPoint y: 292, distance: 46.3
click at [323, 292] on div at bounding box center [314, 315] width 379 height 107
click at [317, 322] on div at bounding box center [314, 315] width 379 height 107
drag, startPoint x: 317, startPoint y: 322, endPoint x: 323, endPoint y: 330, distance: 10.3
click at [323, 330] on div at bounding box center [314, 315] width 379 height 107
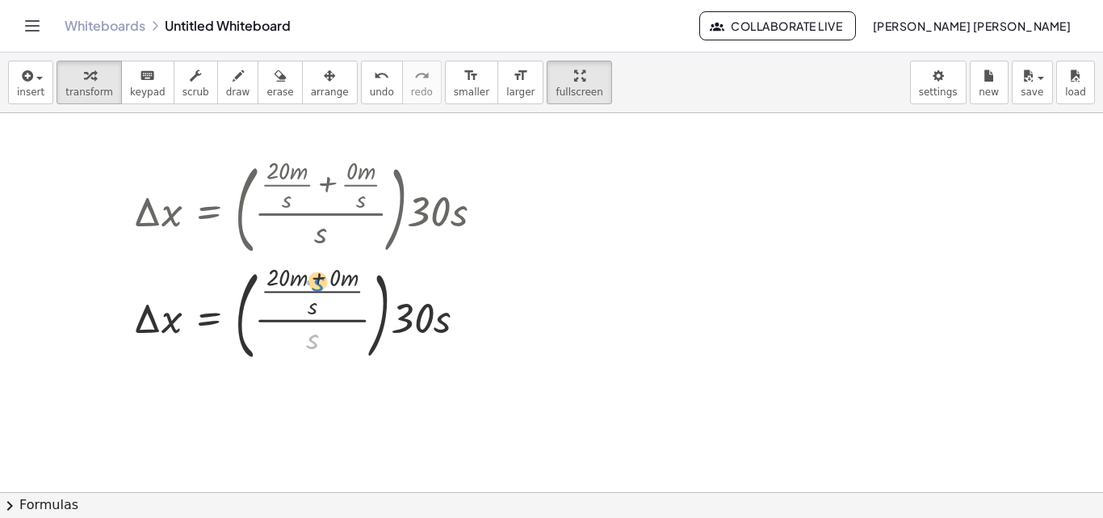
drag, startPoint x: 312, startPoint y: 340, endPoint x: 315, endPoint y: 285, distance: 55.0
click at [315, 285] on div at bounding box center [314, 315] width 379 height 107
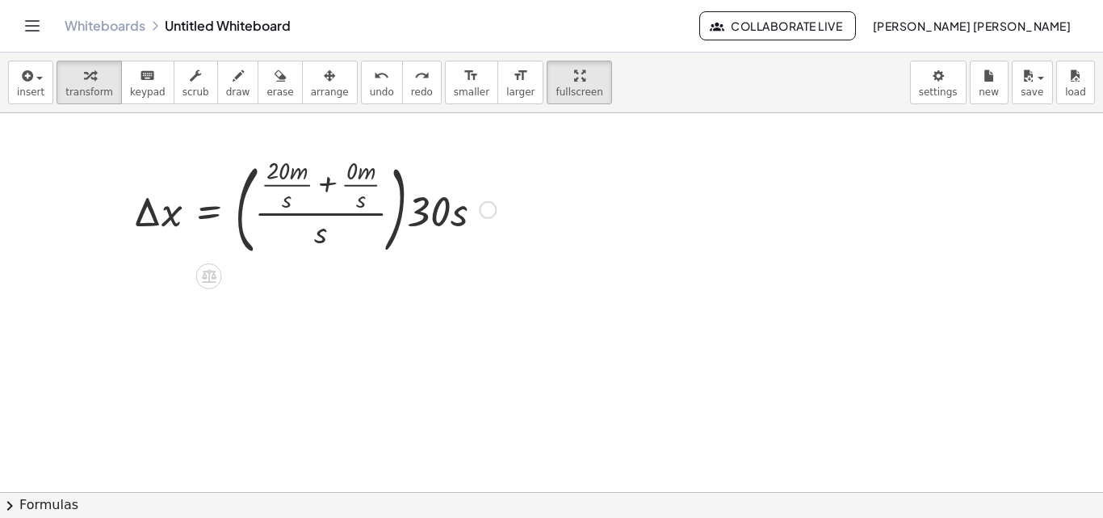
click at [324, 237] on div at bounding box center [314, 208] width 379 height 107
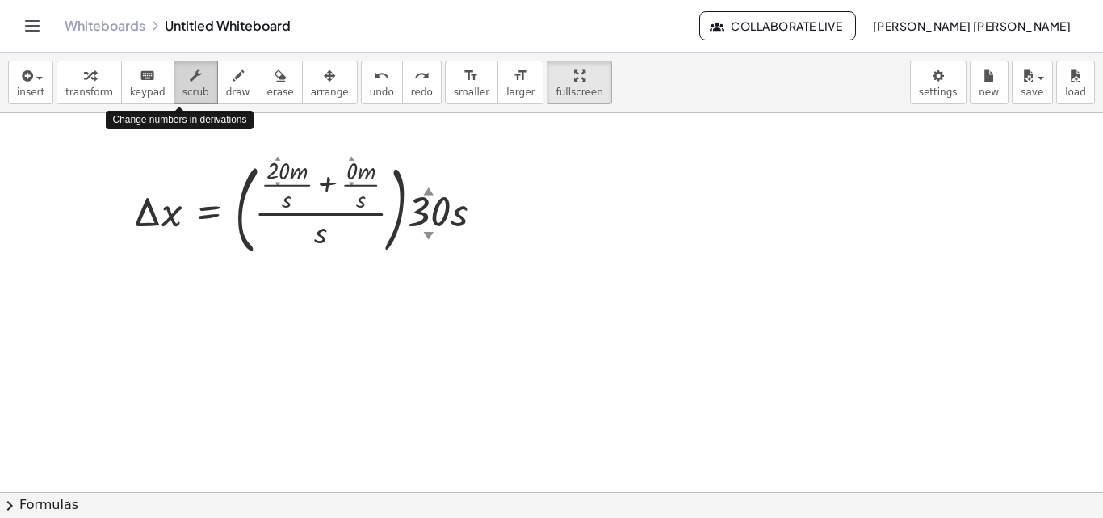
click at [193, 89] on button "scrub" at bounding box center [196, 83] width 44 height 44
click at [317, 238] on div at bounding box center [314, 208] width 379 height 107
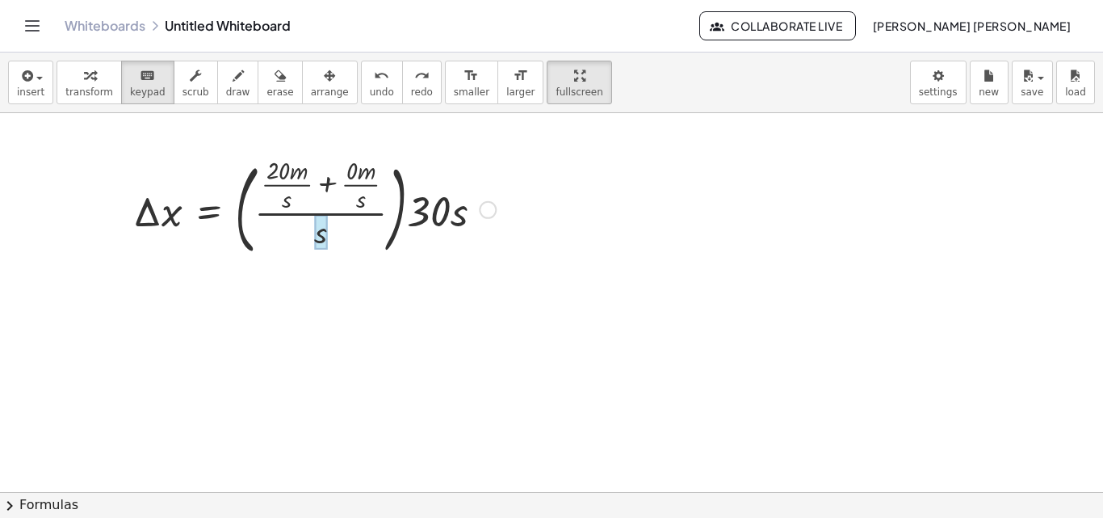
click at [317, 242] on div at bounding box center [320, 233] width 13 height 36
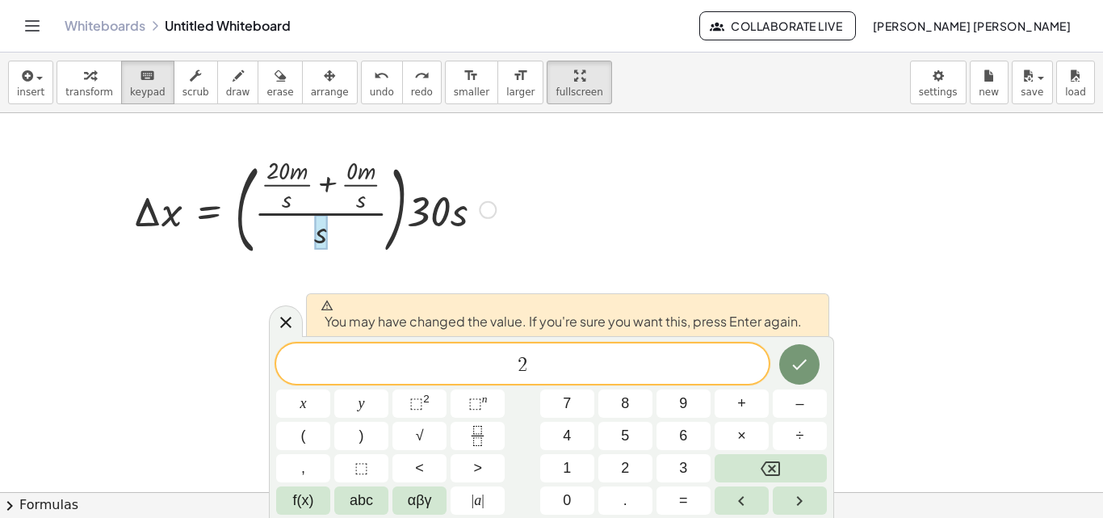
click at [322, 233] on div at bounding box center [320, 233] width 13 height 36
click at [26, 82] on icon "button" at bounding box center [26, 75] width 15 height 19
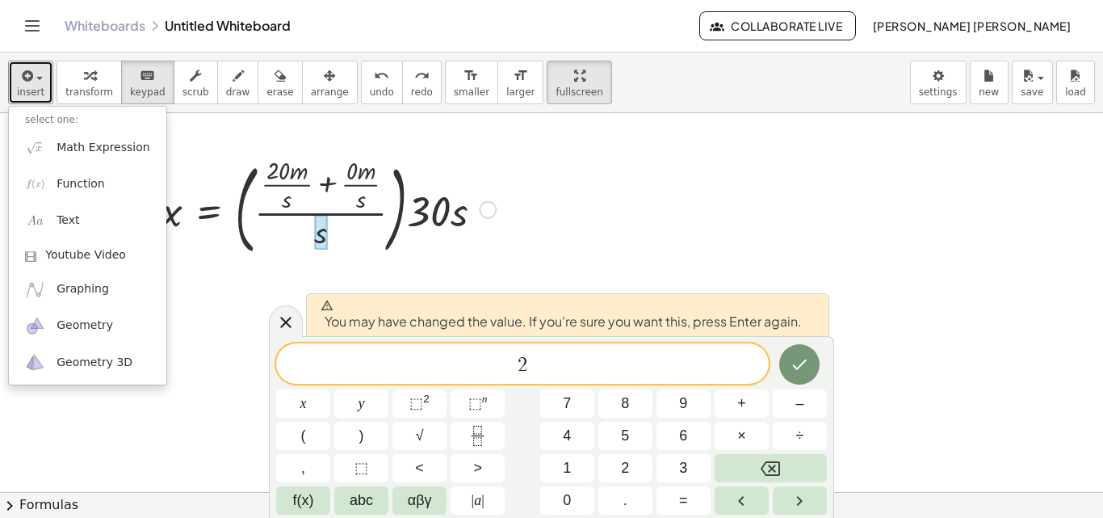
click at [494, 134] on div at bounding box center [551, 492] width 1103 height 758
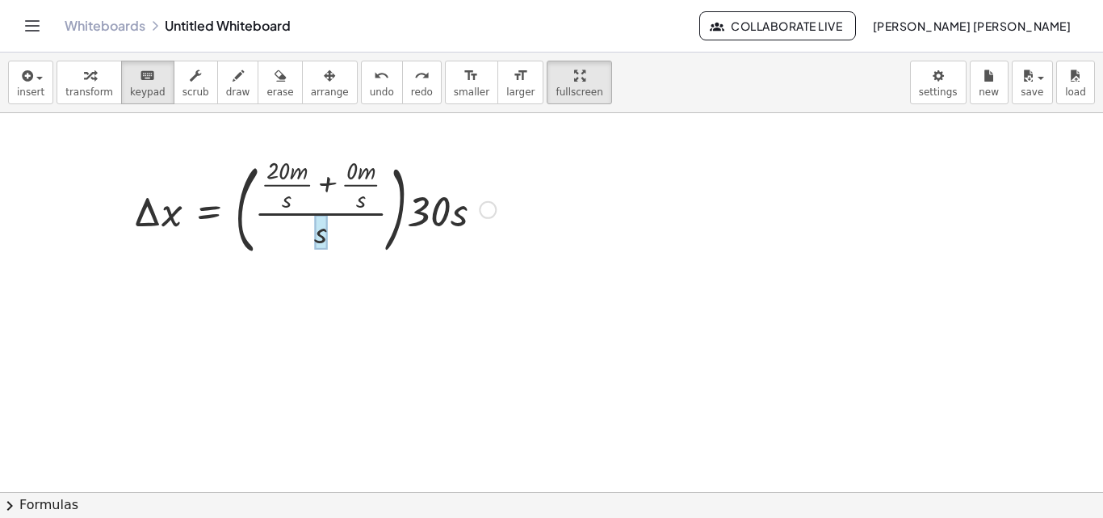
click at [321, 219] on div at bounding box center [320, 233] width 13 height 36
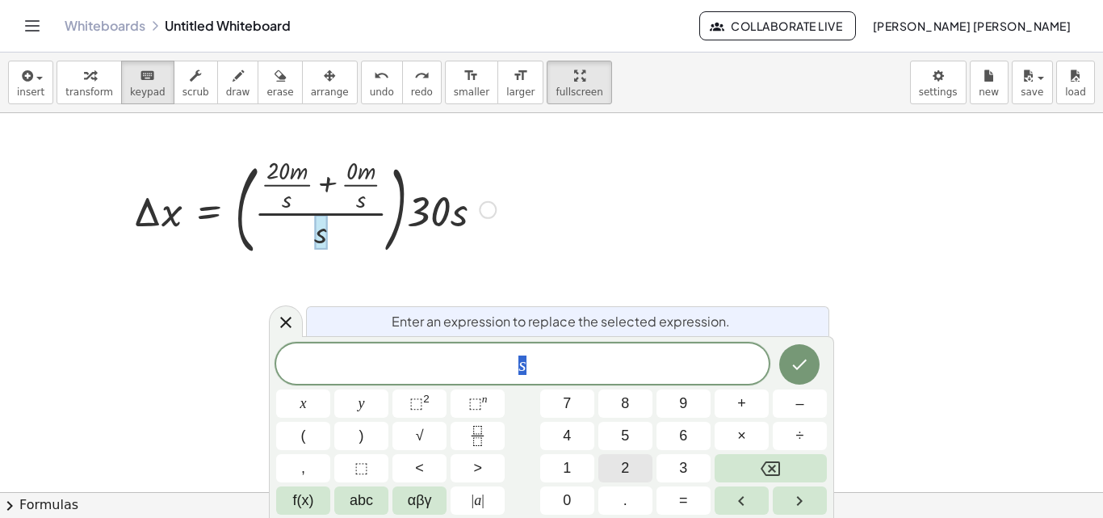
click at [624, 462] on span "2" at bounding box center [625, 468] width 8 height 22
click at [790, 364] on icon "Done" at bounding box center [799, 364] width 19 height 19
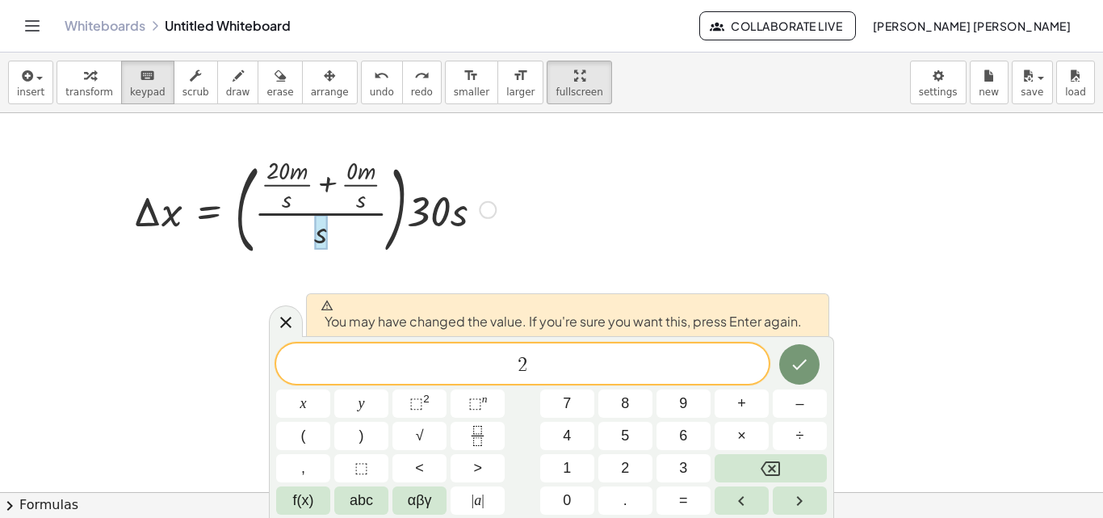
click at [271, 309] on div at bounding box center [551, 492] width 1103 height 758
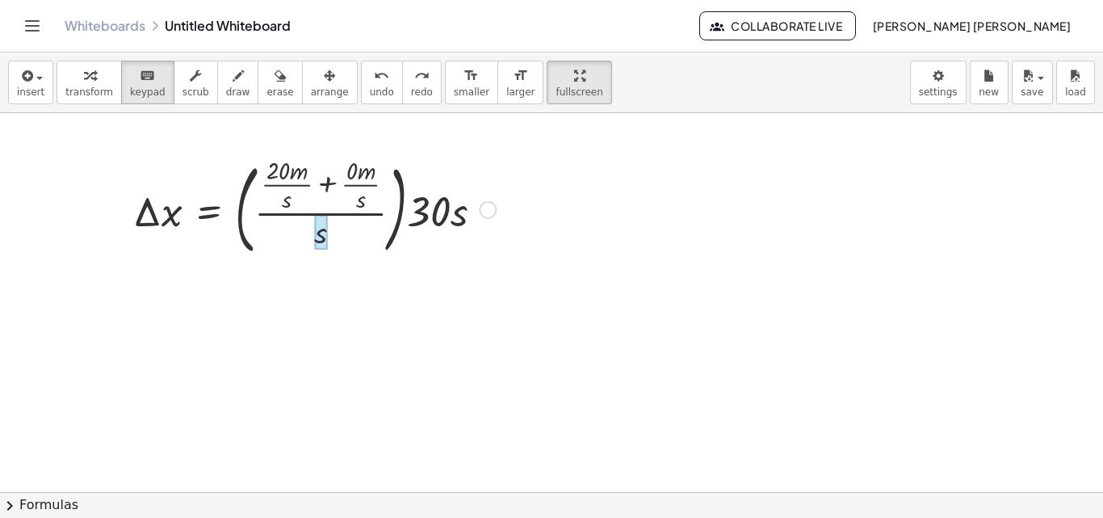
click at [326, 228] on div at bounding box center [320, 233] width 13 height 36
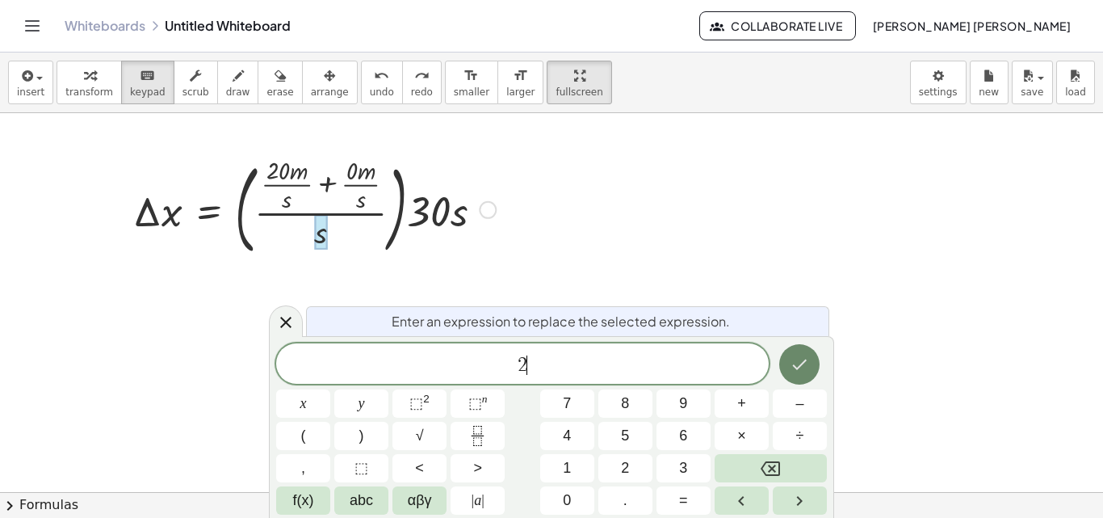
click at [780, 365] on button "Done" at bounding box center [800, 364] width 40 height 40
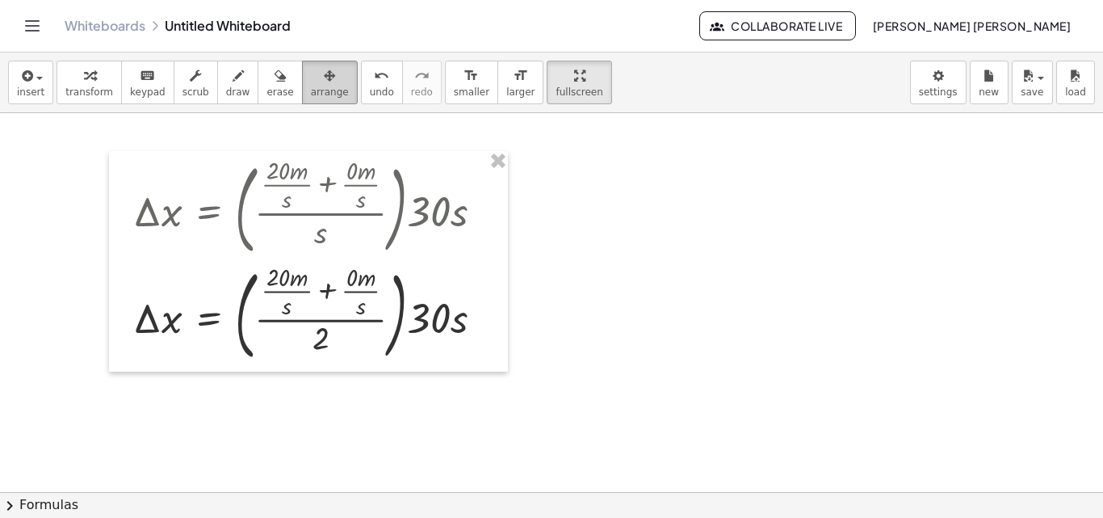
click at [319, 87] on button "arrange" at bounding box center [330, 83] width 56 height 44
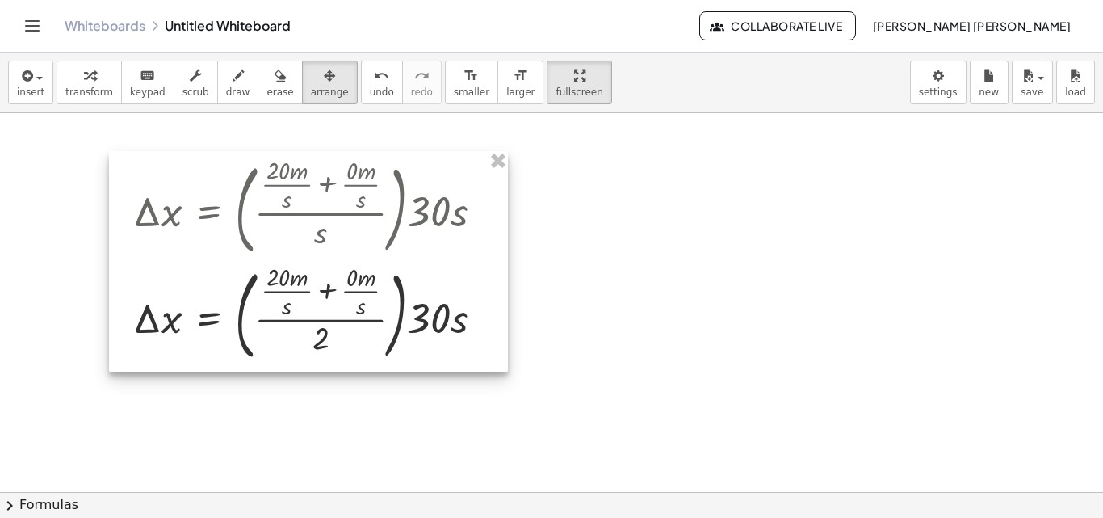
click at [385, 320] on div at bounding box center [308, 261] width 399 height 221
click at [393, 213] on div at bounding box center [308, 261] width 399 height 221
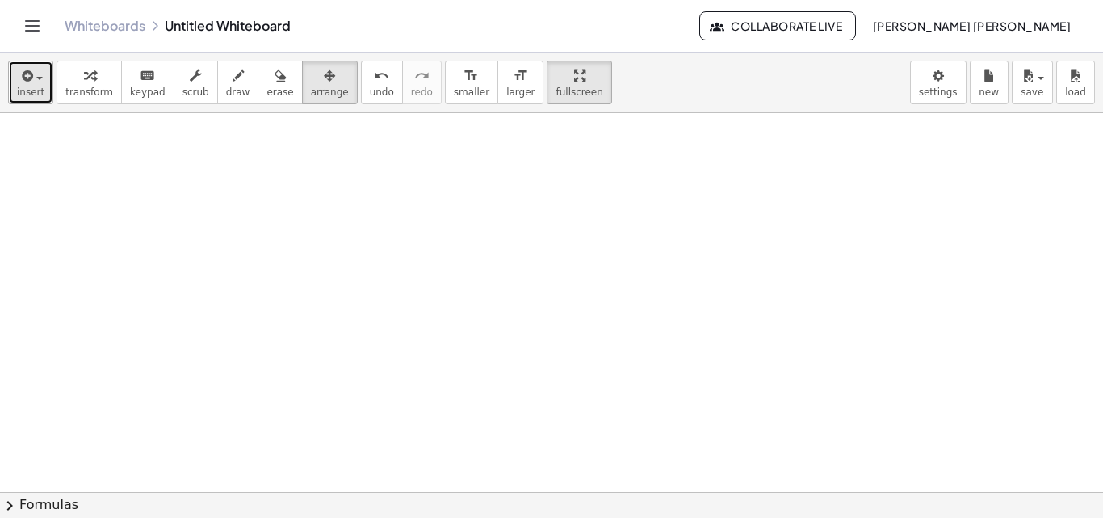
click at [49, 75] on button "insert" at bounding box center [30, 83] width 45 height 44
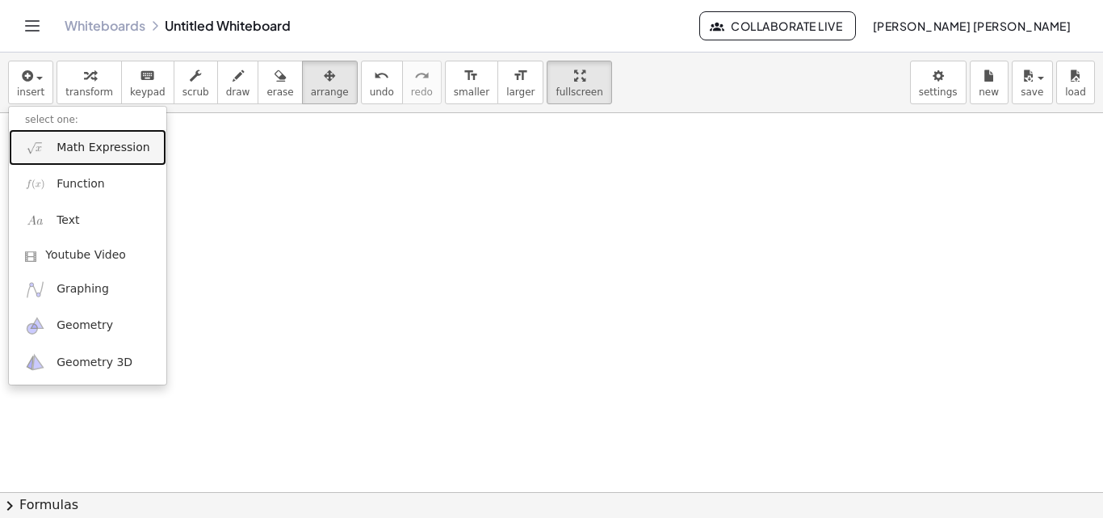
click at [72, 149] on span "Math Expression" at bounding box center [103, 148] width 93 height 16
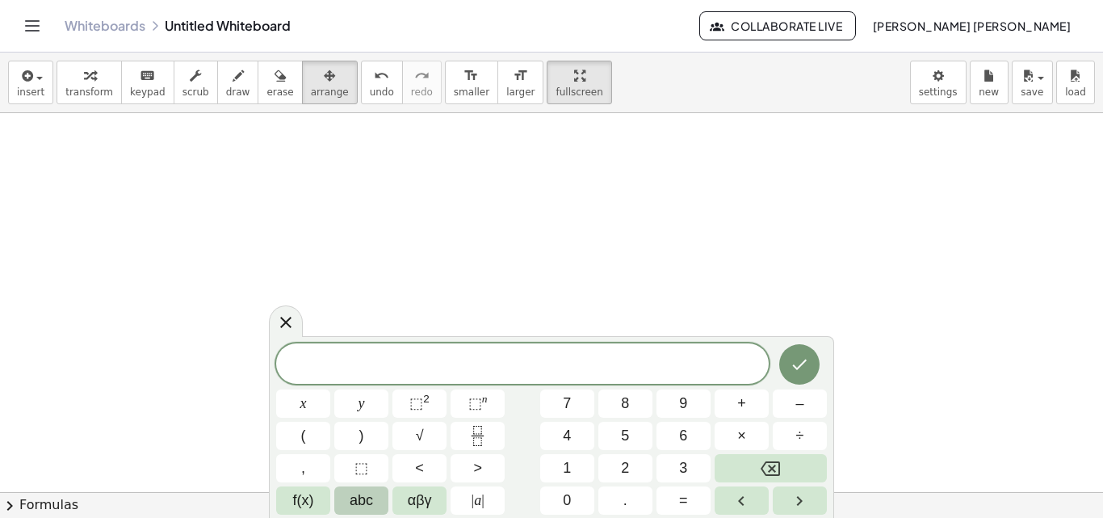
click at [355, 498] on span "abc" at bounding box center [361, 501] width 23 height 22
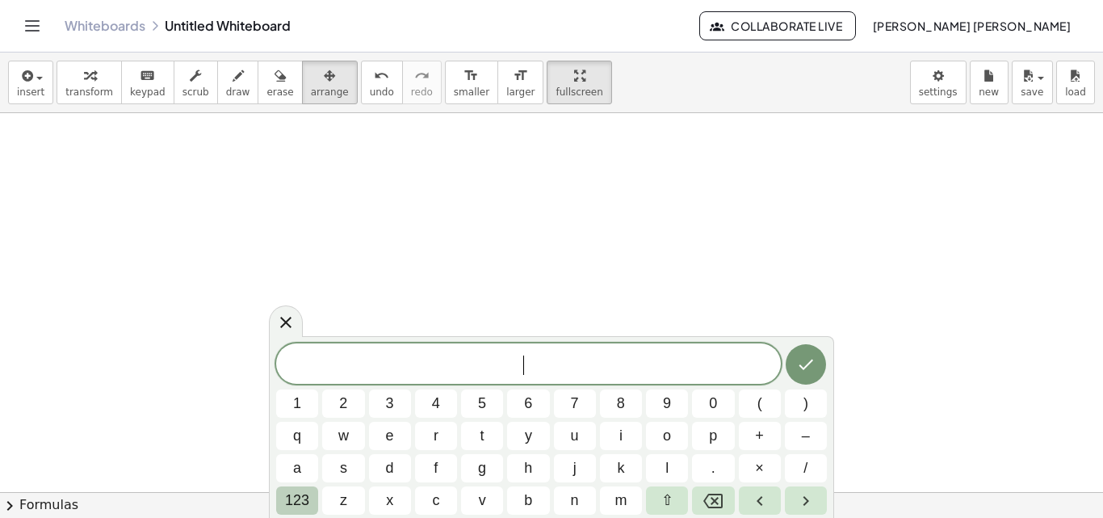
click at [301, 497] on span "123" at bounding box center [297, 501] width 24 height 22
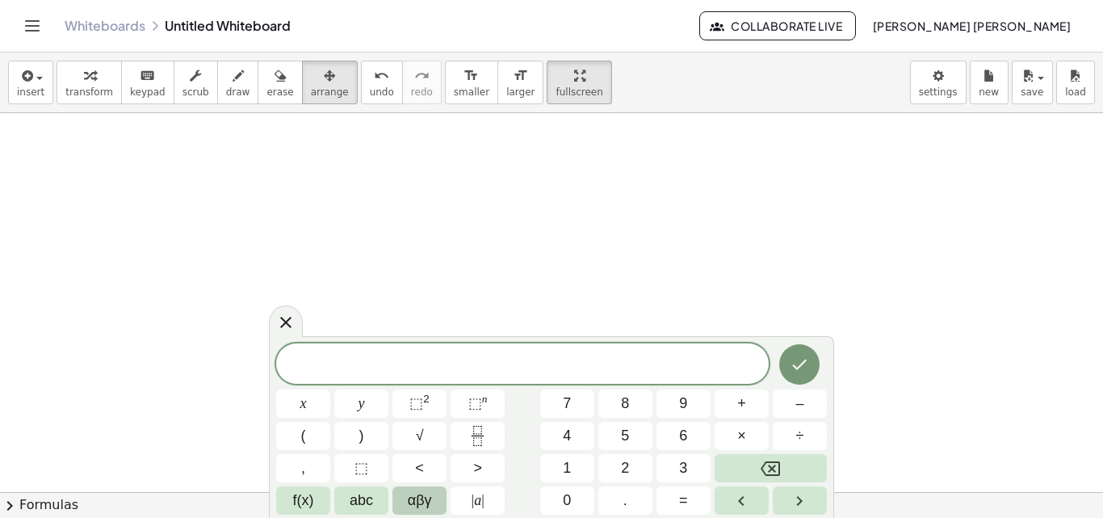
click at [400, 499] on button "αβγ" at bounding box center [420, 500] width 54 height 28
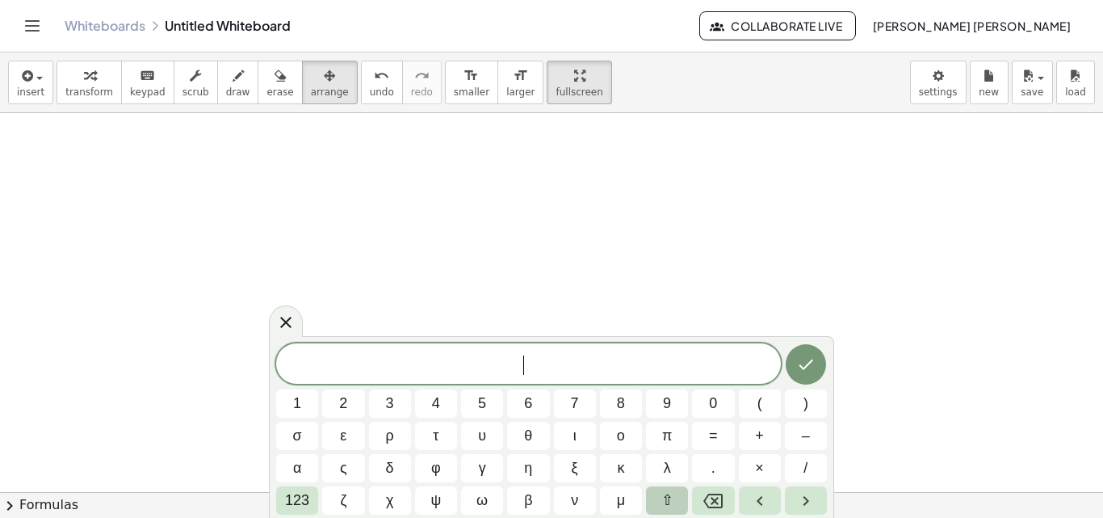
click at [669, 490] on span "⇧" at bounding box center [668, 501] width 12 height 22
click at [390, 471] on span "δ" at bounding box center [390, 468] width 10 height 22
click at [654, 502] on button "⇧" at bounding box center [667, 500] width 42 height 28
click at [294, 500] on span "123" at bounding box center [297, 501] width 24 height 22
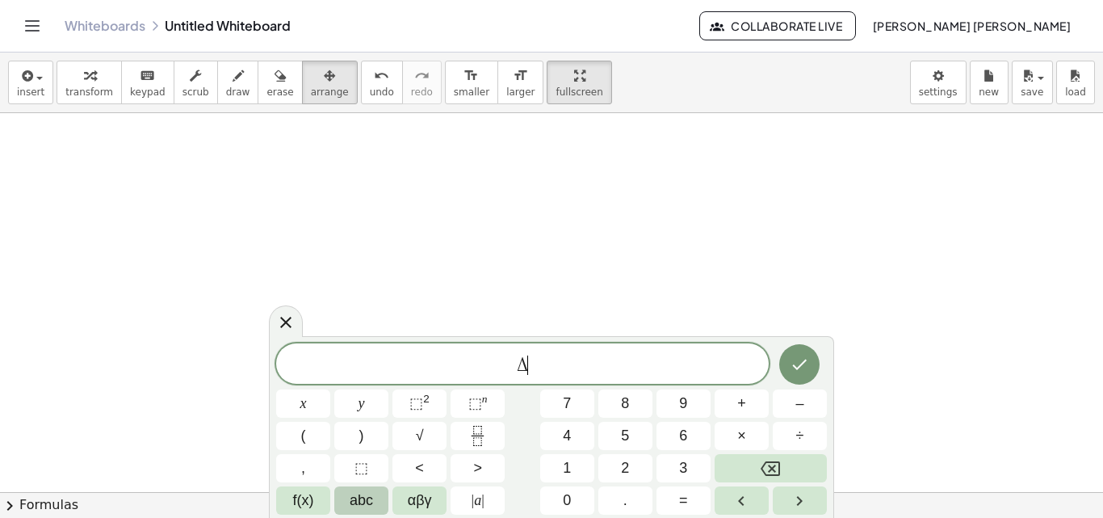
click at [347, 497] on button "abc" at bounding box center [361, 500] width 54 height 28
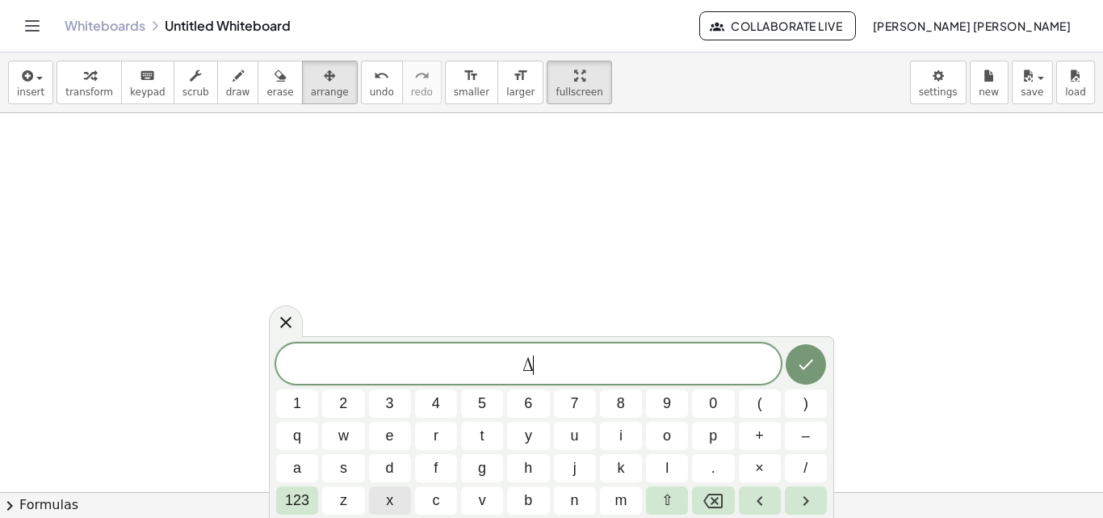
click at [383, 498] on button "x" at bounding box center [390, 500] width 42 height 28
click at [296, 497] on span "123" at bounding box center [297, 501] width 24 height 22
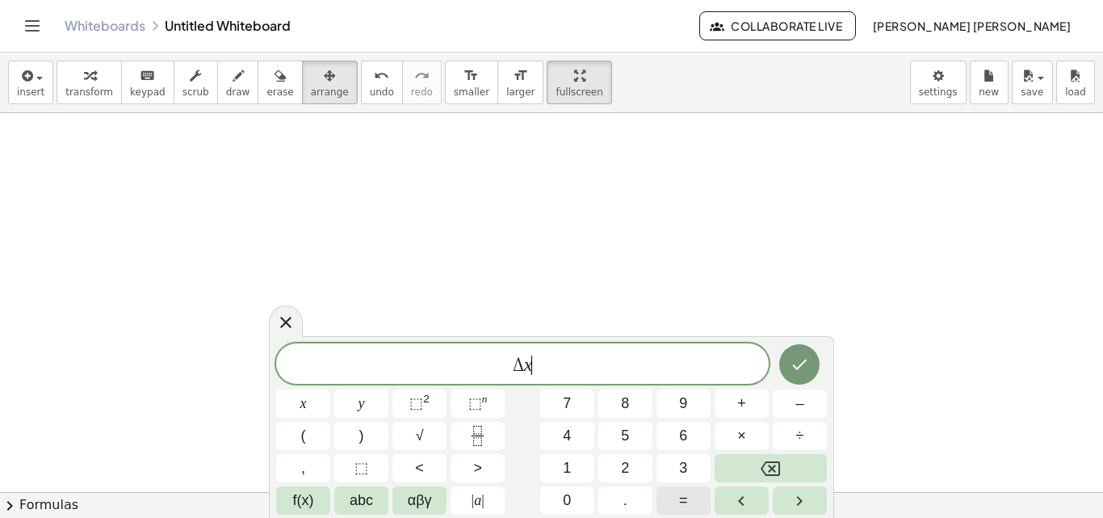
click at [687, 488] on button "=" at bounding box center [684, 500] width 54 height 28
click at [315, 438] on button "(" at bounding box center [303, 436] width 54 height 28
click at [473, 442] on icon "Fraction" at bounding box center [478, 436] width 20 height 20
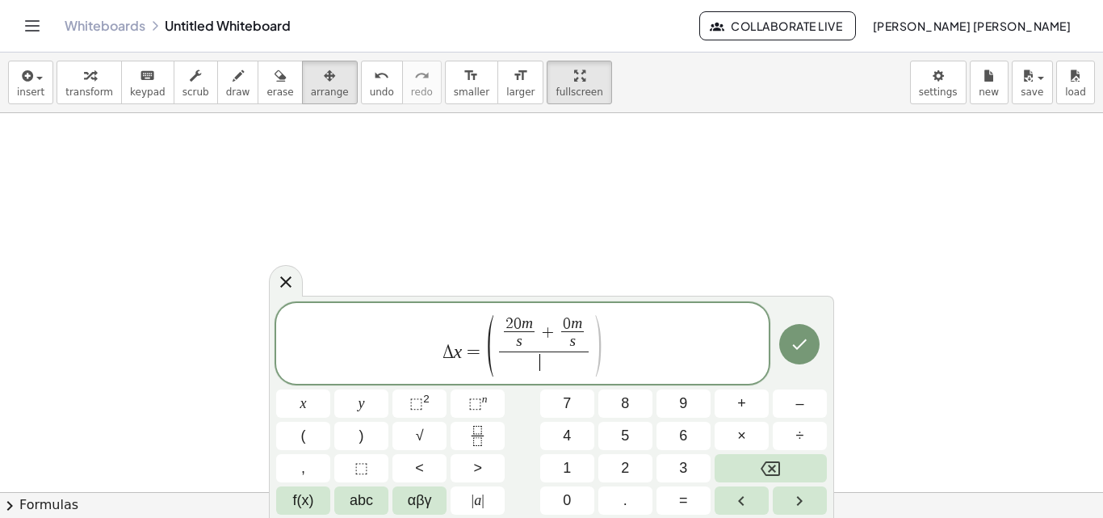
click at [531, 371] on span "​" at bounding box center [544, 362] width 90 height 22
click at [611, 349] on span "Δ x = ( 2 0 m s ​ + 0 m s ​ 2 ​ ​ )" at bounding box center [522, 345] width 493 height 64
click at [788, 341] on button "Done" at bounding box center [800, 344] width 40 height 40
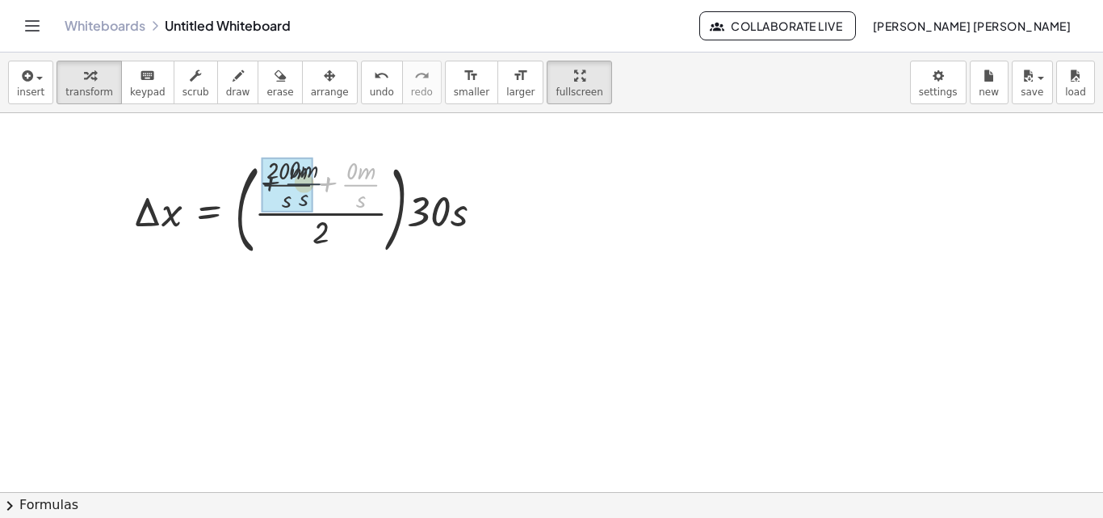
drag, startPoint x: 359, startPoint y: 182, endPoint x: 308, endPoint y: 181, distance: 51.7
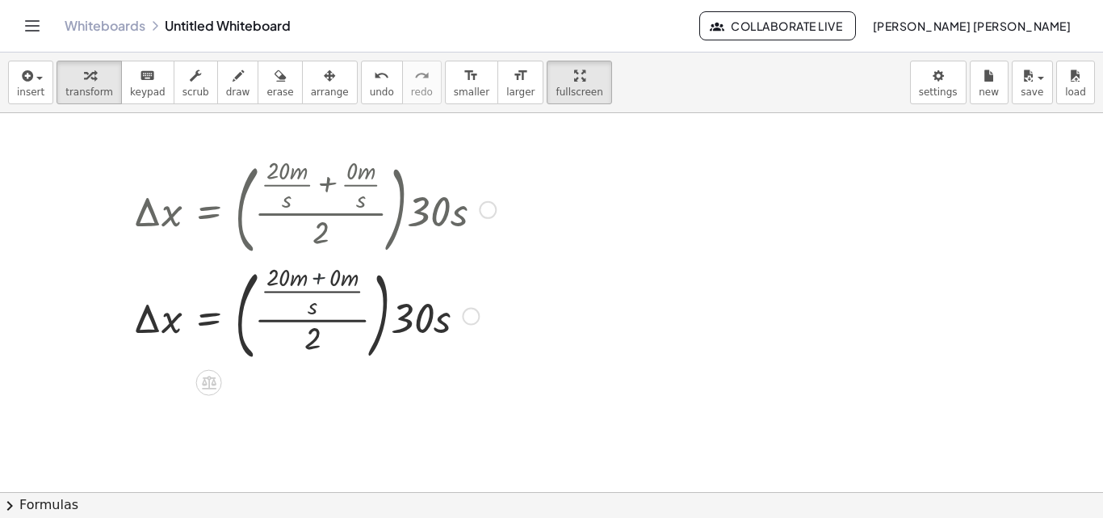
click at [318, 276] on div at bounding box center [314, 315] width 379 height 107
drag, startPoint x: 338, startPoint y: 285, endPoint x: 282, endPoint y: 284, distance: 56.6
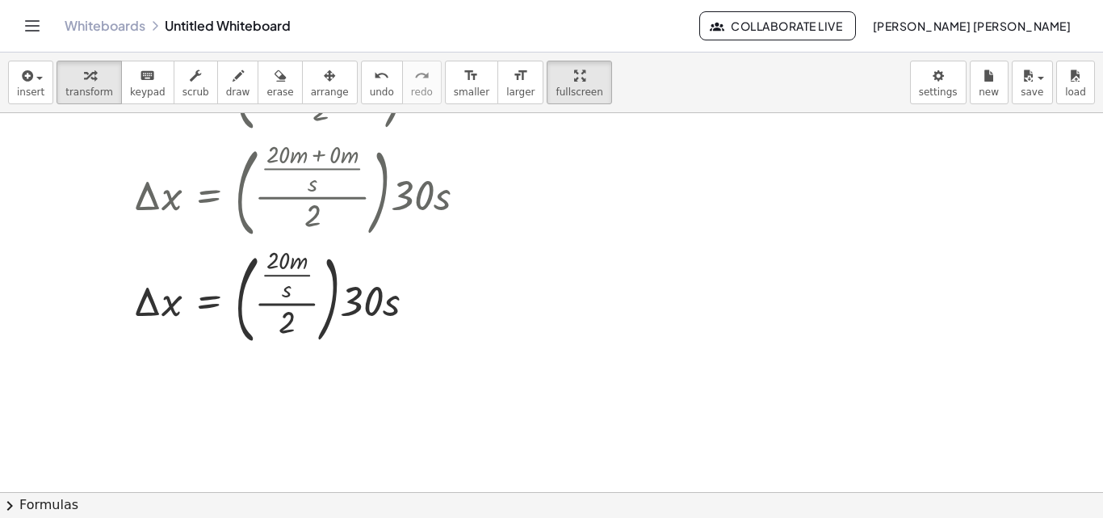
scroll to position [124, 0]
click at [295, 301] on div at bounding box center [314, 296] width 379 height 107
drag, startPoint x: 282, startPoint y: 326, endPoint x: 288, endPoint y: 277, distance: 49.7
click at [288, 277] on div at bounding box center [314, 296] width 379 height 107
drag, startPoint x: 293, startPoint y: 309, endPoint x: 298, endPoint y: 296, distance: 13.8
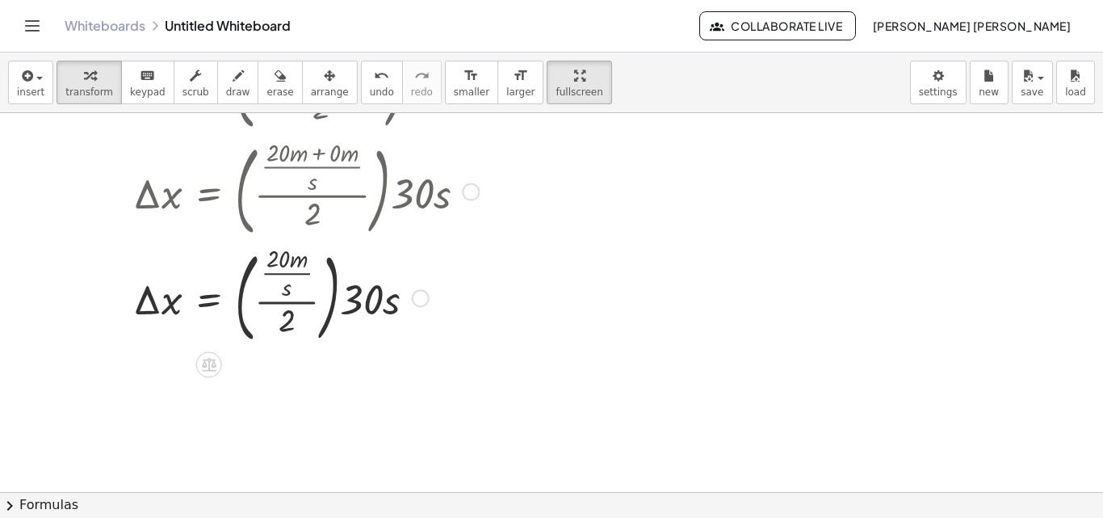
click at [298, 296] on div at bounding box center [314, 296] width 379 height 107
click at [298, 302] on div at bounding box center [314, 296] width 379 height 107
drag, startPoint x: 281, startPoint y: 274, endPoint x: 279, endPoint y: 317, distance: 43.7
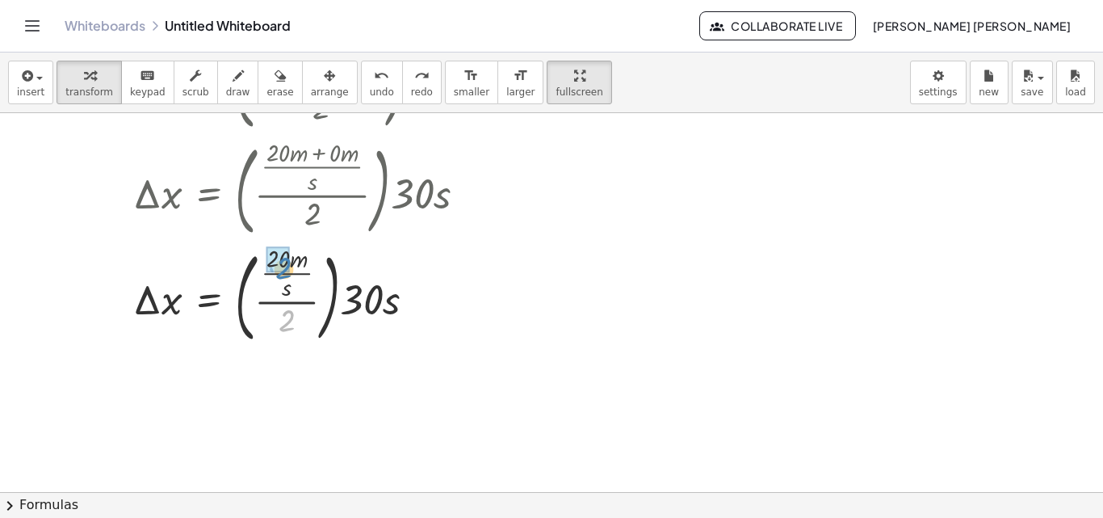
drag, startPoint x: 285, startPoint y: 316, endPoint x: 283, endPoint y: 263, distance: 52.6
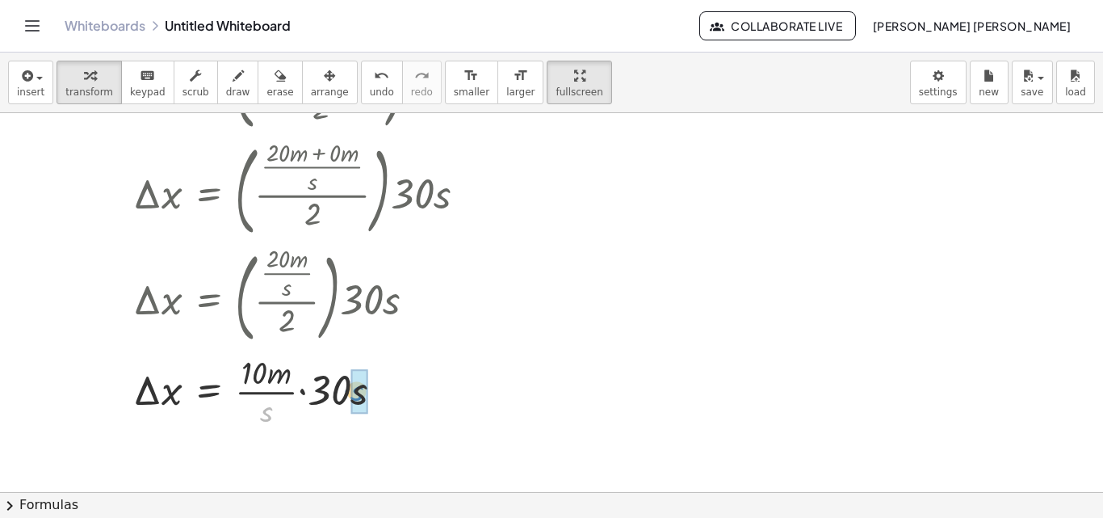
drag, startPoint x: 267, startPoint y: 410, endPoint x: 357, endPoint y: 390, distance: 92.7
drag, startPoint x: 322, startPoint y: 393, endPoint x: 265, endPoint y: 392, distance: 56.6
drag, startPoint x: 334, startPoint y: 387, endPoint x: 284, endPoint y: 376, distance: 50.4
click at [284, 376] on div at bounding box center [326, 390] width 402 height 81
drag, startPoint x: 338, startPoint y: 393, endPoint x: 281, endPoint y: 408, distance: 59.4
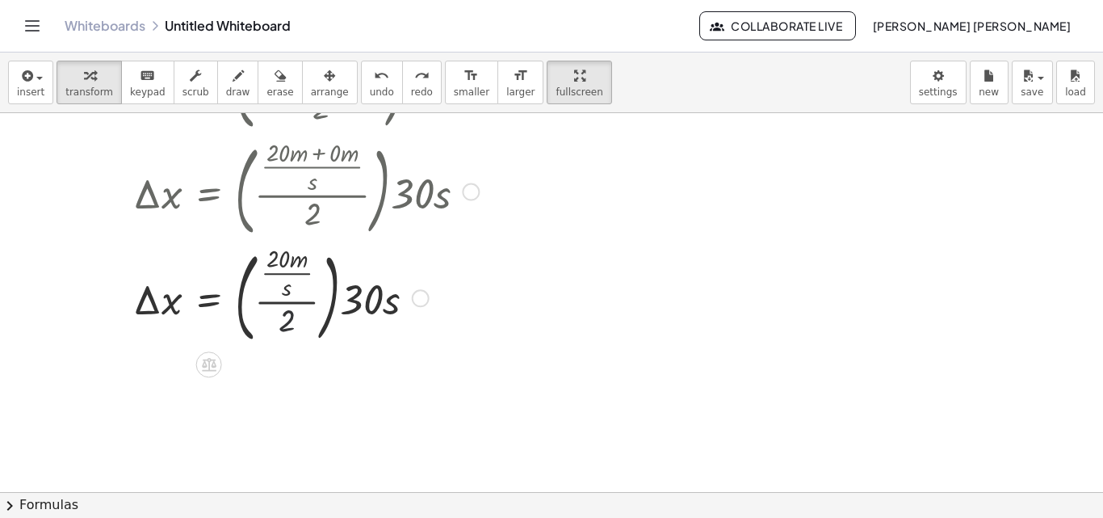
drag, startPoint x: 288, startPoint y: 313, endPoint x: 286, endPoint y: 274, distance: 39.6
click at [286, 274] on div at bounding box center [330, 296] width 411 height 107
drag, startPoint x: 293, startPoint y: 325, endPoint x: 281, endPoint y: 270, distance: 56.3
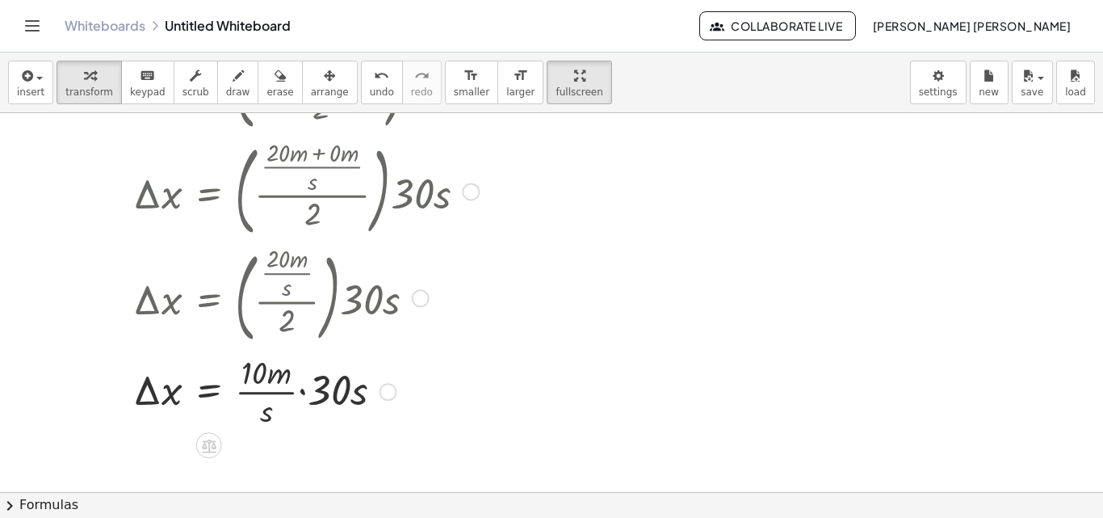
click at [305, 390] on div at bounding box center [314, 390] width 379 height 81
drag, startPoint x: 312, startPoint y: 376, endPoint x: 259, endPoint y: 371, distance: 52.8
drag, startPoint x: 277, startPoint y: 414, endPoint x: 337, endPoint y: 393, distance: 63.6
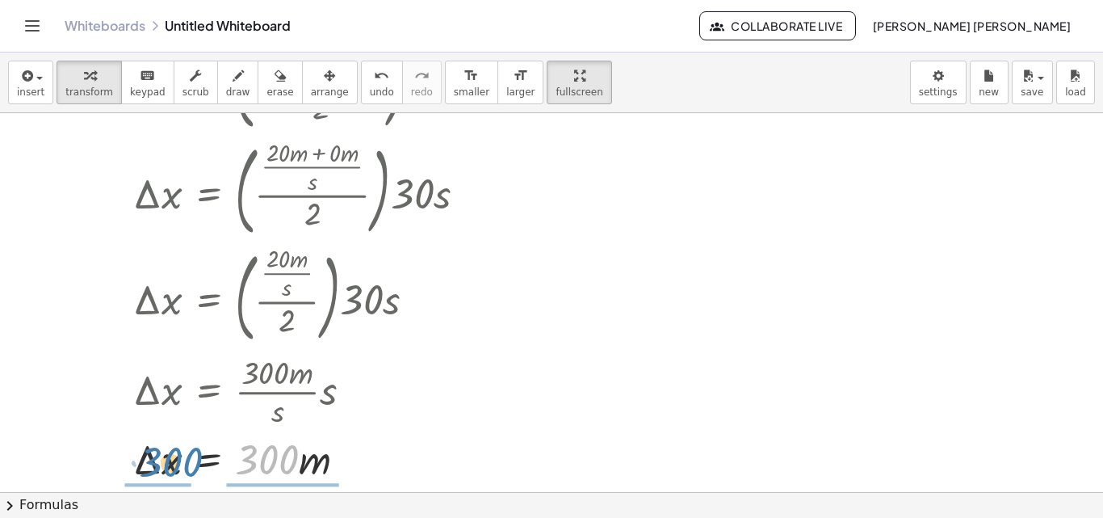
drag, startPoint x: 283, startPoint y: 450, endPoint x: 186, endPoint y: 451, distance: 96.9
click at [186, 451] on div at bounding box center [314, 458] width 379 height 55
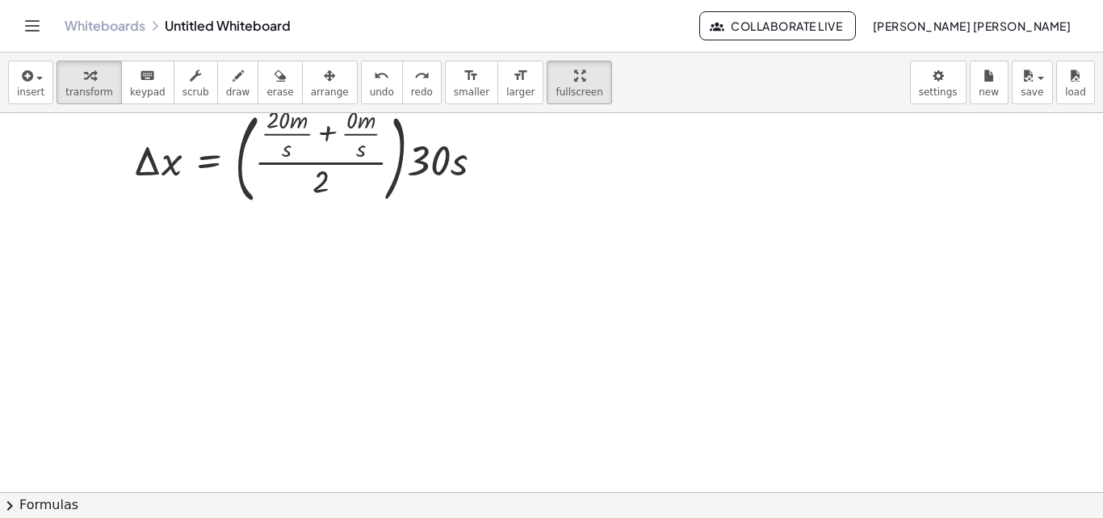
scroll to position [0, 0]
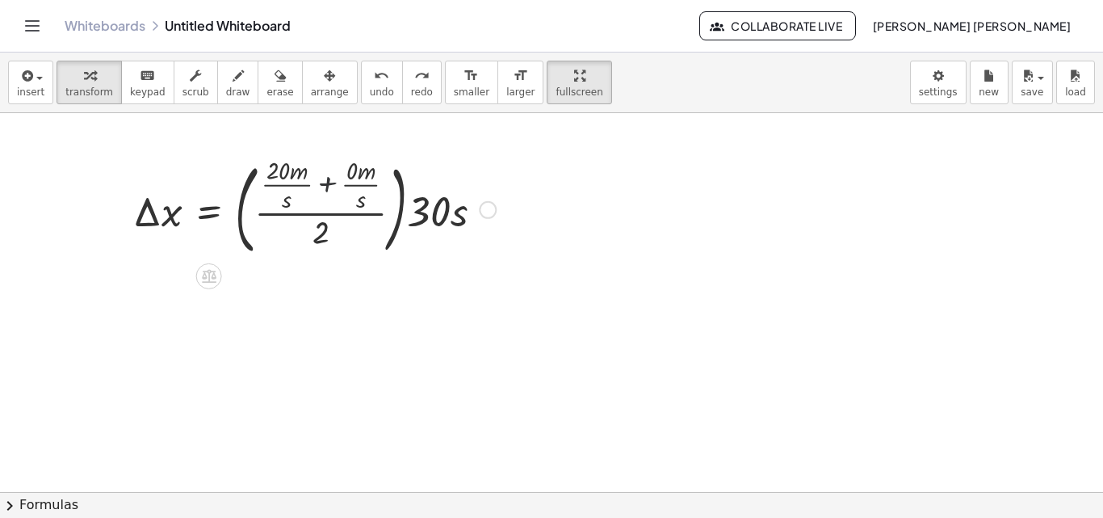
click at [328, 181] on div at bounding box center [314, 208] width 379 height 107
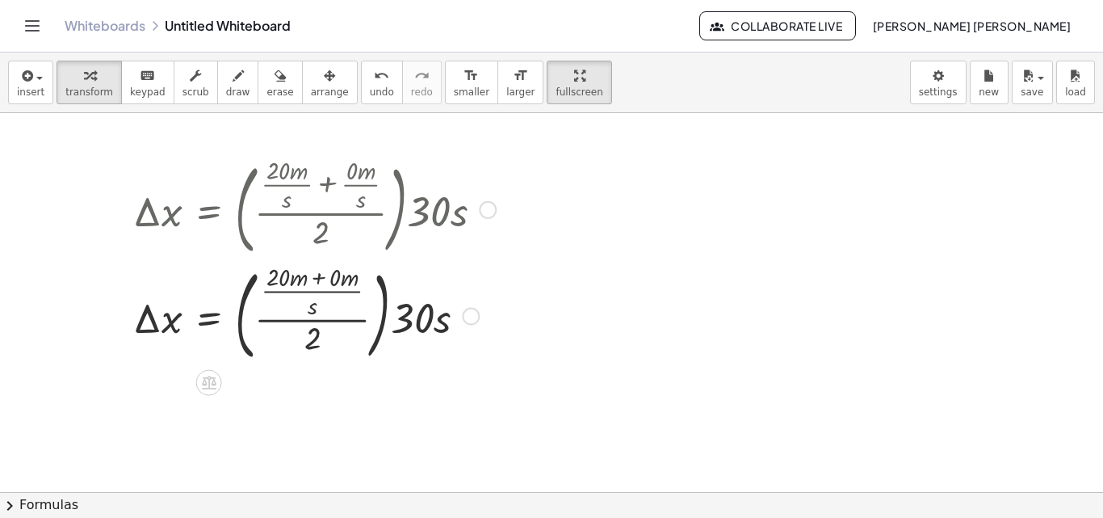
click at [315, 275] on div at bounding box center [314, 315] width 379 height 107
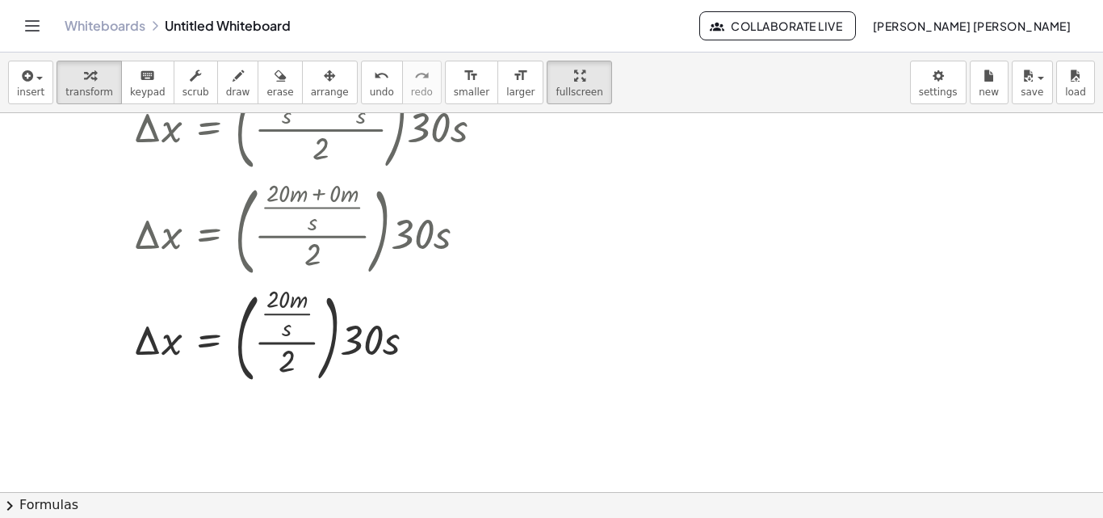
scroll to position [99, 0]
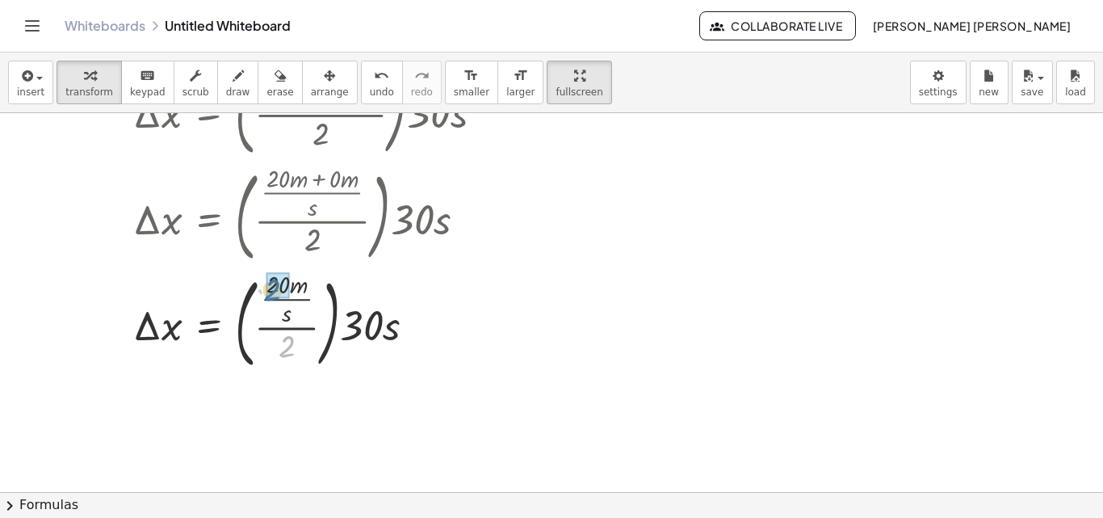
drag, startPoint x: 291, startPoint y: 345, endPoint x: 276, endPoint y: 286, distance: 60.7
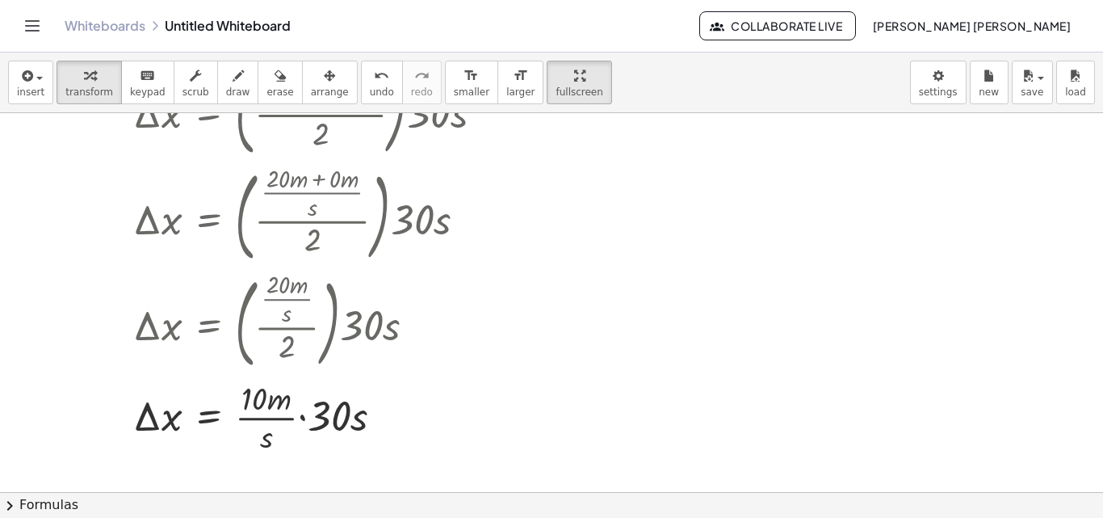
scroll to position [174, 0]
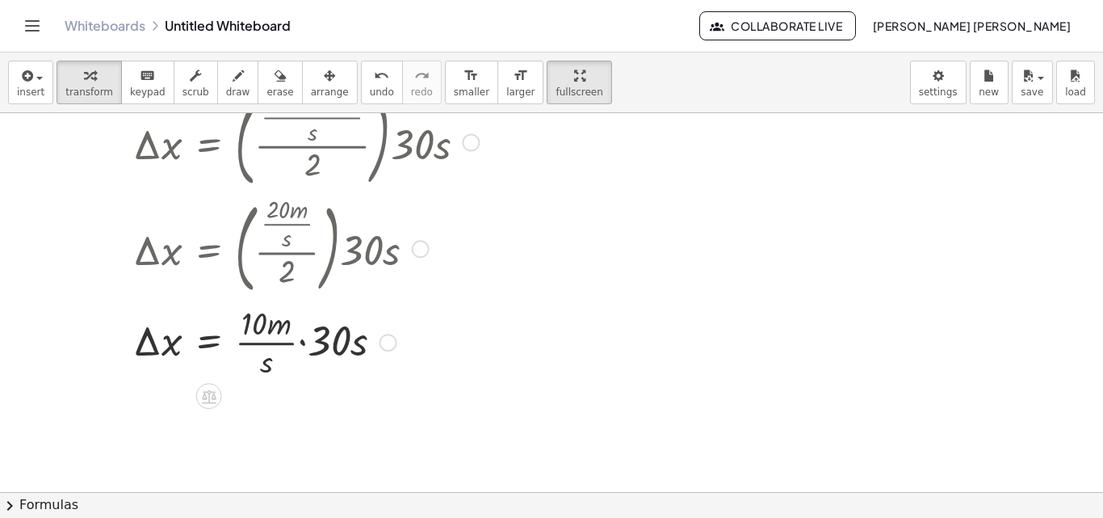
click at [305, 343] on div at bounding box center [314, 341] width 379 height 81
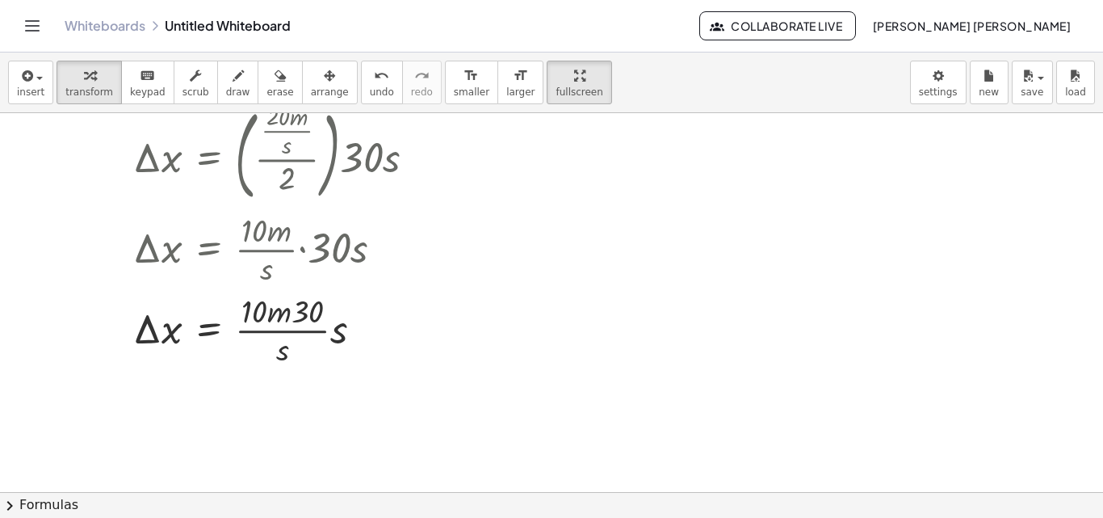
scroll to position [286, 0]
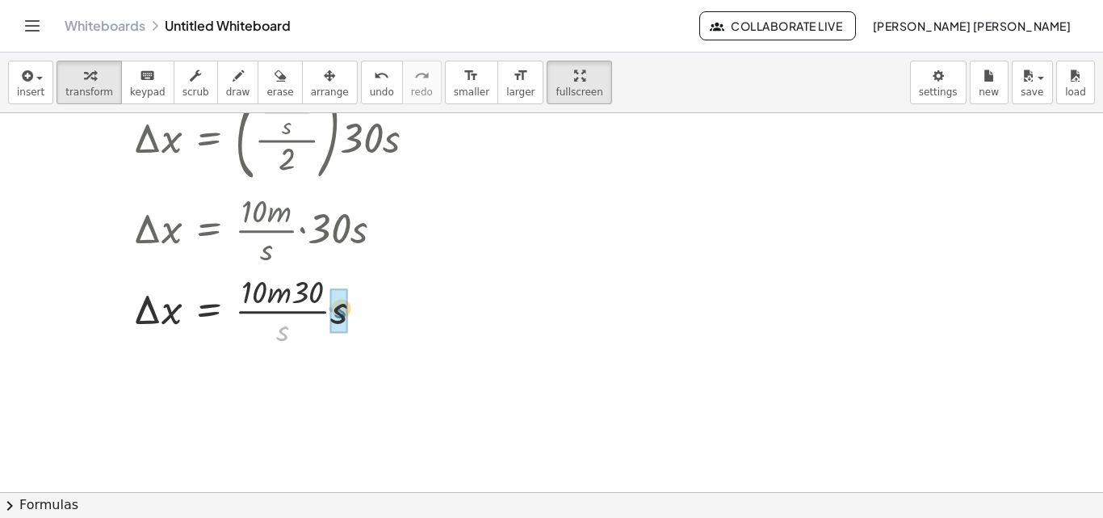
drag, startPoint x: 278, startPoint y: 334, endPoint x: 343, endPoint y: 311, distance: 69.2
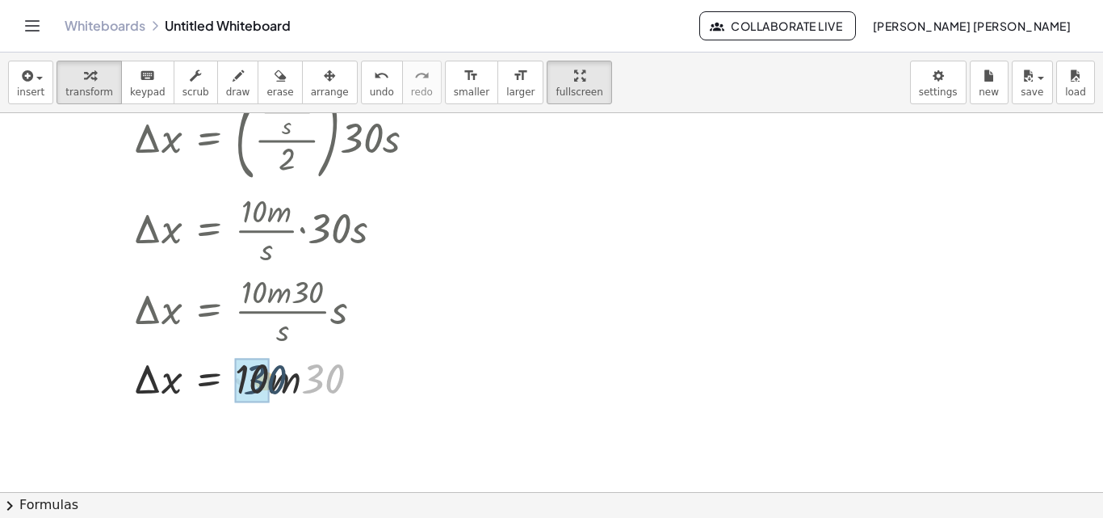
drag, startPoint x: 323, startPoint y: 377, endPoint x: 286, endPoint y: 385, distance: 37.9
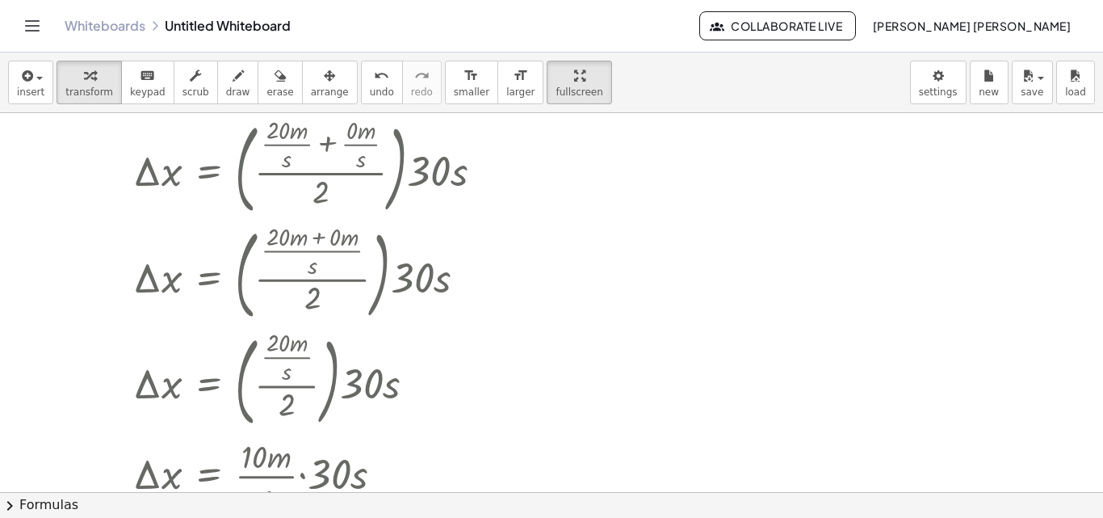
scroll to position [0, 0]
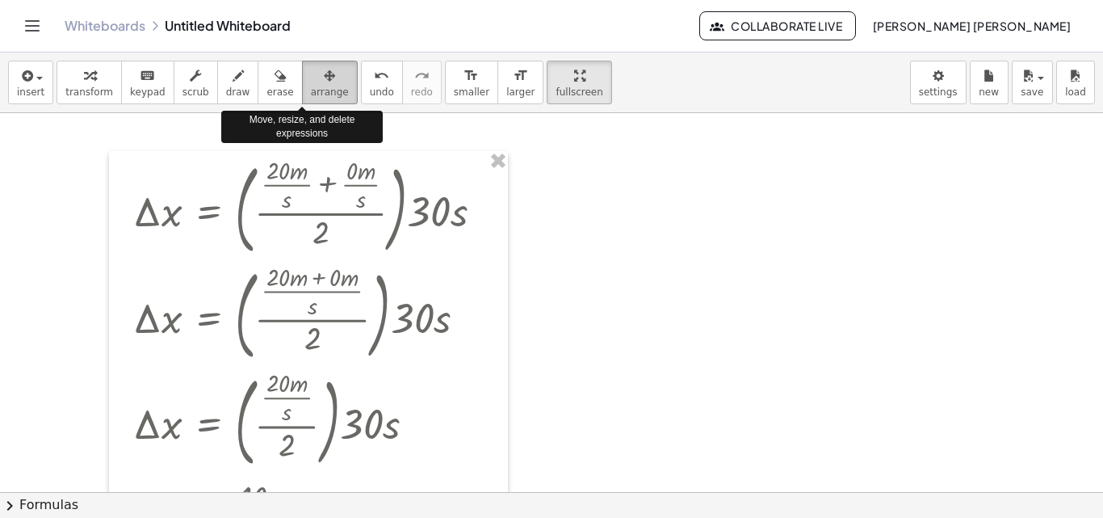
click at [302, 91] on button "arrange" at bounding box center [330, 83] width 56 height 44
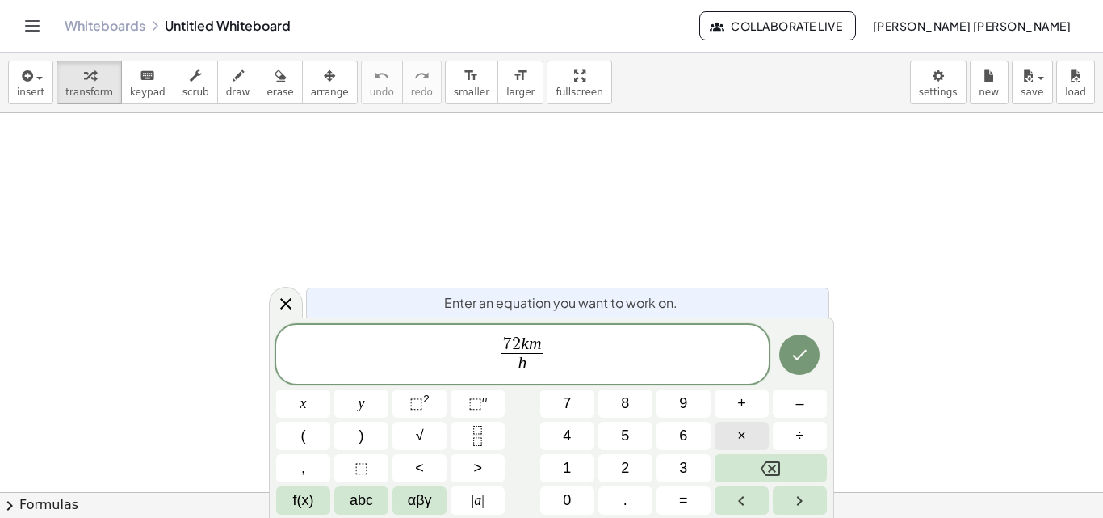
click at [749, 445] on button "×" at bounding box center [742, 436] width 54 height 28
click at [557, 346] on span "h ​" at bounding box center [552, 345] width 12 height 18
click at [551, 364] on span "​" at bounding box center [552, 364] width 12 height 22
click at [586, 351] on span "7 2 k m h ​ · h 3 6 0 0 s ​ ​" at bounding box center [522, 355] width 493 height 43
click at [752, 423] on button "×" at bounding box center [742, 436] width 54 height 28
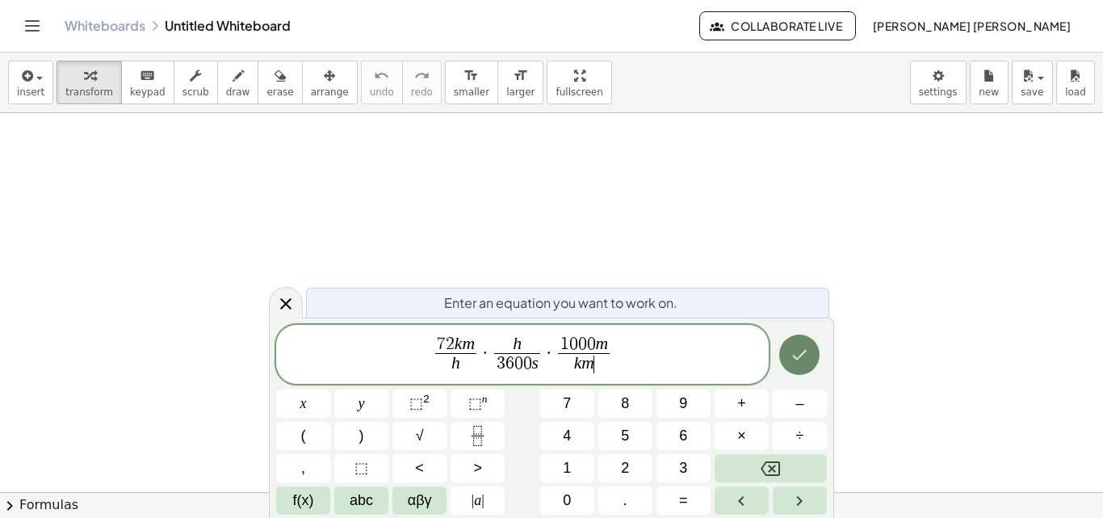
click at [799, 352] on icon "Done" at bounding box center [799, 354] width 19 height 19
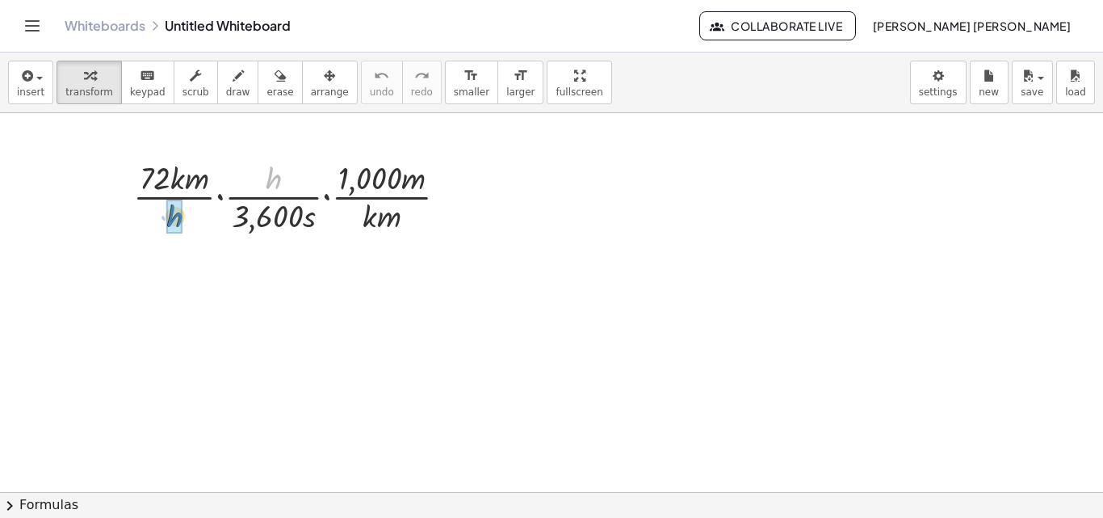
drag, startPoint x: 269, startPoint y: 178, endPoint x: 174, endPoint y: 215, distance: 101.6
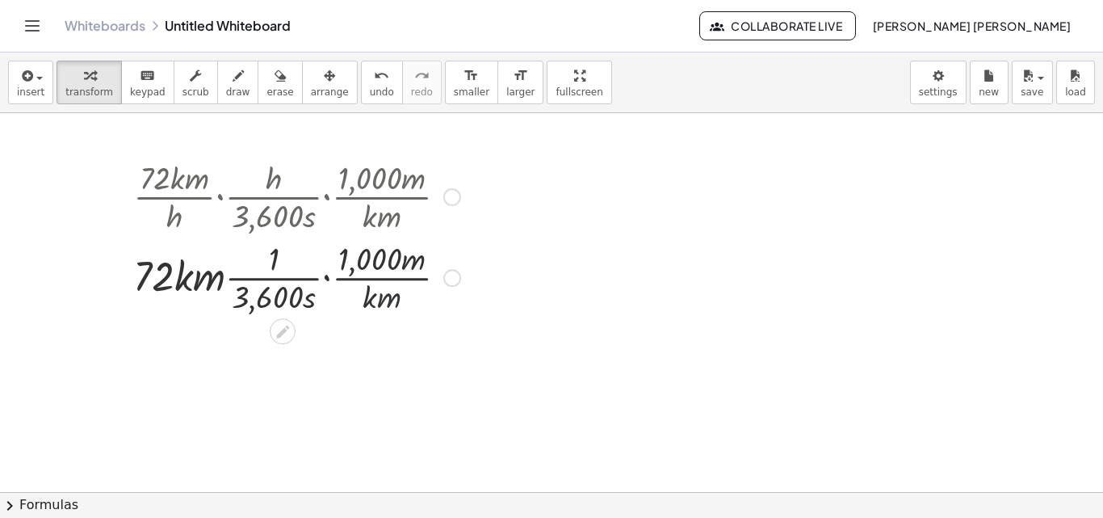
click at [380, 302] on div at bounding box center [296, 276] width 343 height 81
click at [380, 301] on div at bounding box center [296, 276] width 343 height 81
click at [364, 302] on div at bounding box center [296, 276] width 343 height 81
drag, startPoint x: 407, startPoint y: 324, endPoint x: 360, endPoint y: 300, distance: 52.7
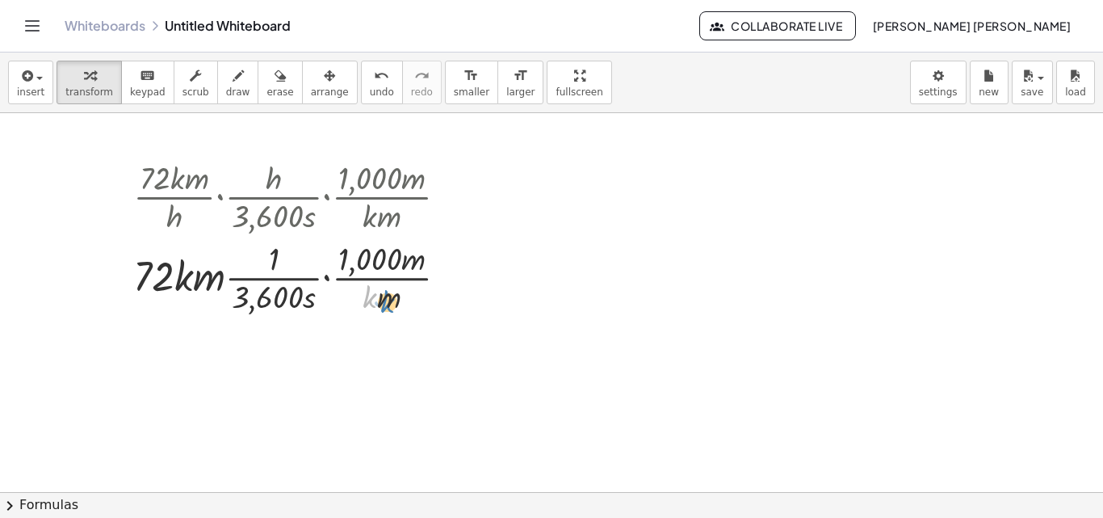
click at [364, 304] on div at bounding box center [296, 276] width 343 height 81
drag, startPoint x: 422, startPoint y: 322, endPoint x: 374, endPoint y: 304, distance: 51.2
click at [377, 305] on div at bounding box center [296, 276] width 343 height 81
drag, startPoint x: 365, startPoint y: 300, endPoint x: 355, endPoint y: 302, distance: 10.0
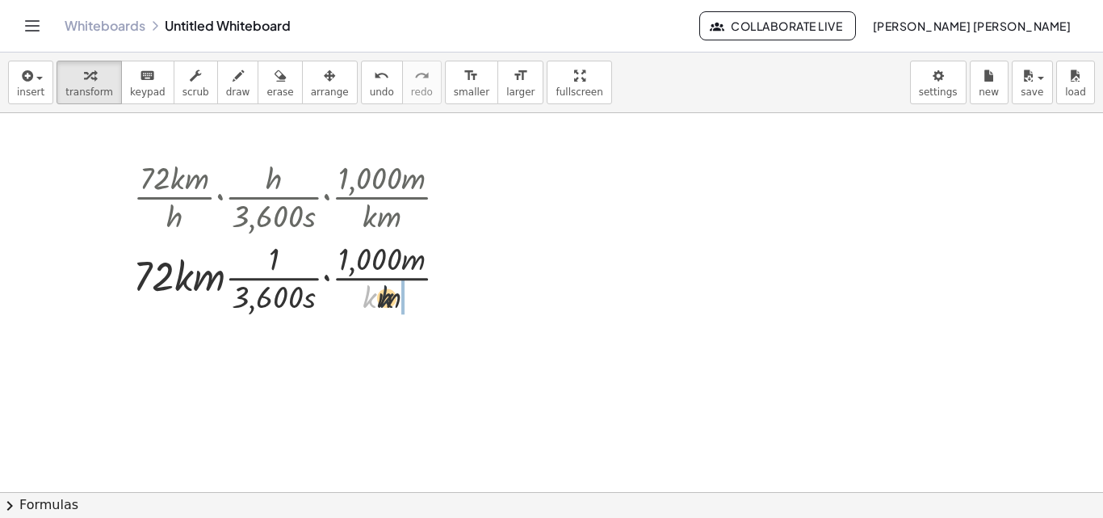
click at [397, 303] on div at bounding box center [296, 276] width 343 height 81
click at [190, 275] on div at bounding box center [296, 276] width 343 height 81
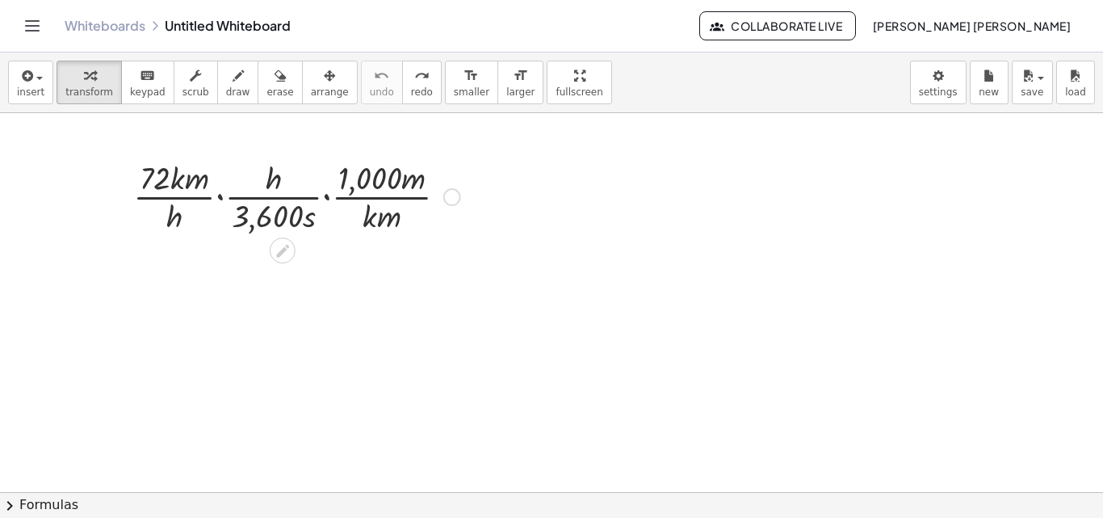
click at [221, 195] on div at bounding box center [296, 195] width 343 height 81
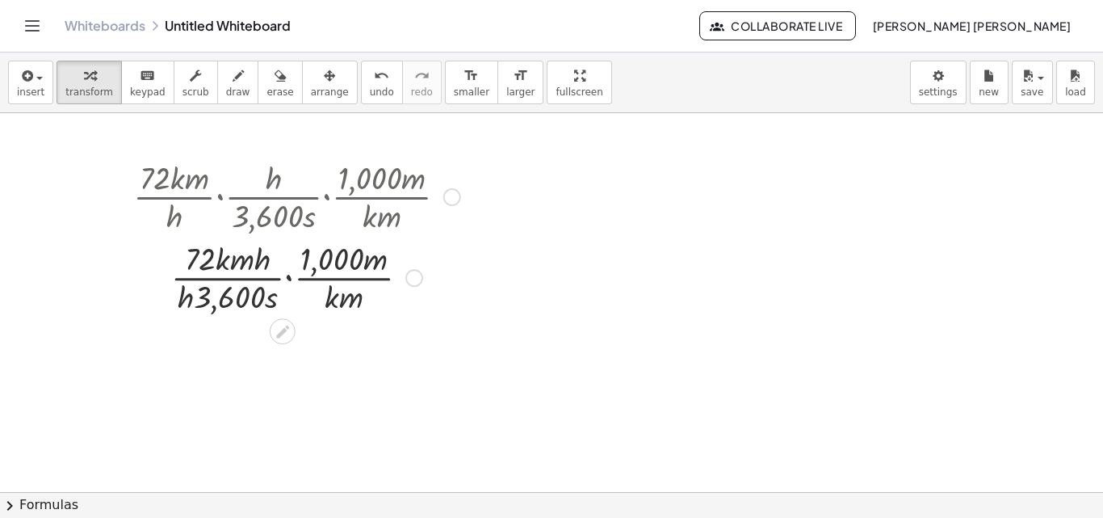
click at [288, 277] on div at bounding box center [296, 276] width 343 height 81
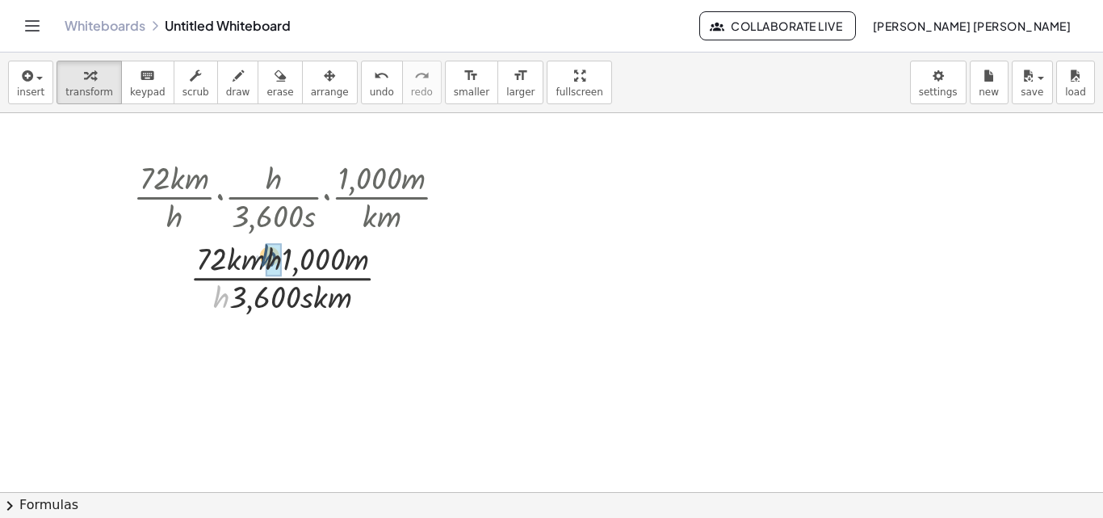
drag, startPoint x: 229, startPoint y: 301, endPoint x: 284, endPoint y: 262, distance: 68.4
click at [284, 262] on div at bounding box center [296, 276] width 343 height 81
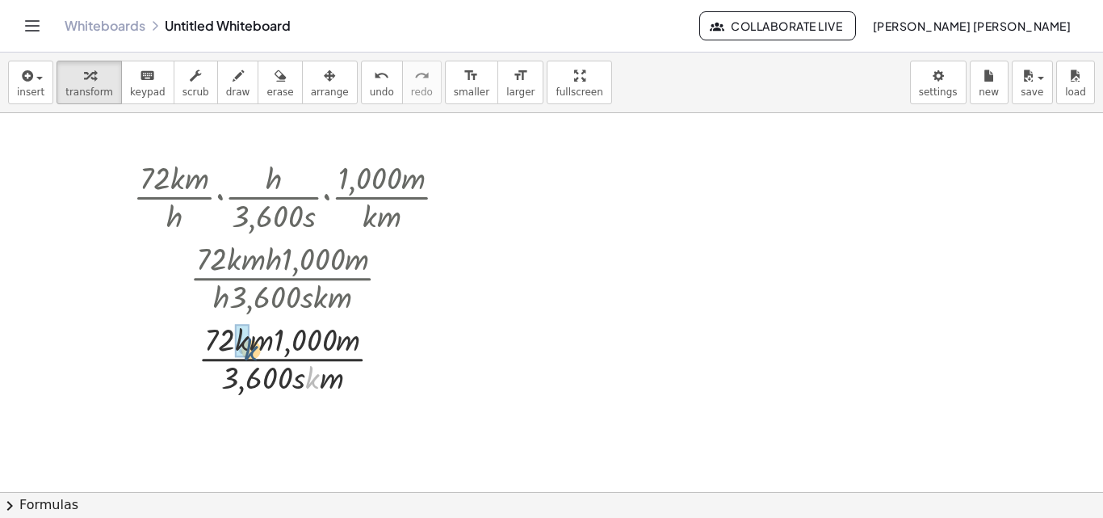
drag, startPoint x: 319, startPoint y: 376, endPoint x: 257, endPoint y: 346, distance: 69.4
click at [257, 346] on div at bounding box center [296, 357] width 343 height 81
drag, startPoint x: 314, startPoint y: 378, endPoint x: 253, endPoint y: 342, distance: 71.3
click at [254, 340] on div at bounding box center [296, 357] width 343 height 81
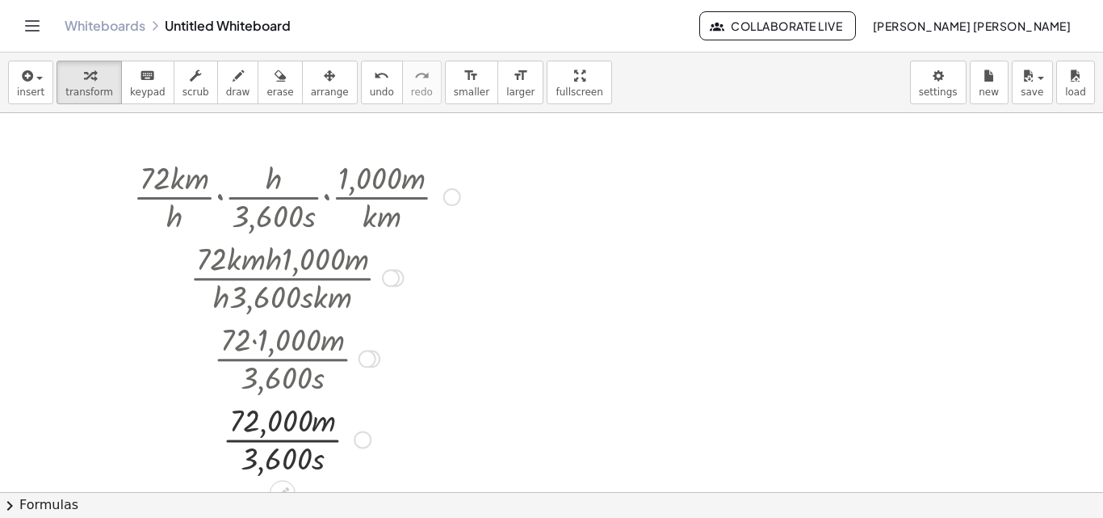
click at [299, 440] on div at bounding box center [296, 437] width 343 height 81
click at [294, 443] on div at bounding box center [296, 437] width 343 height 81
click at [288, 439] on div at bounding box center [296, 437] width 343 height 81
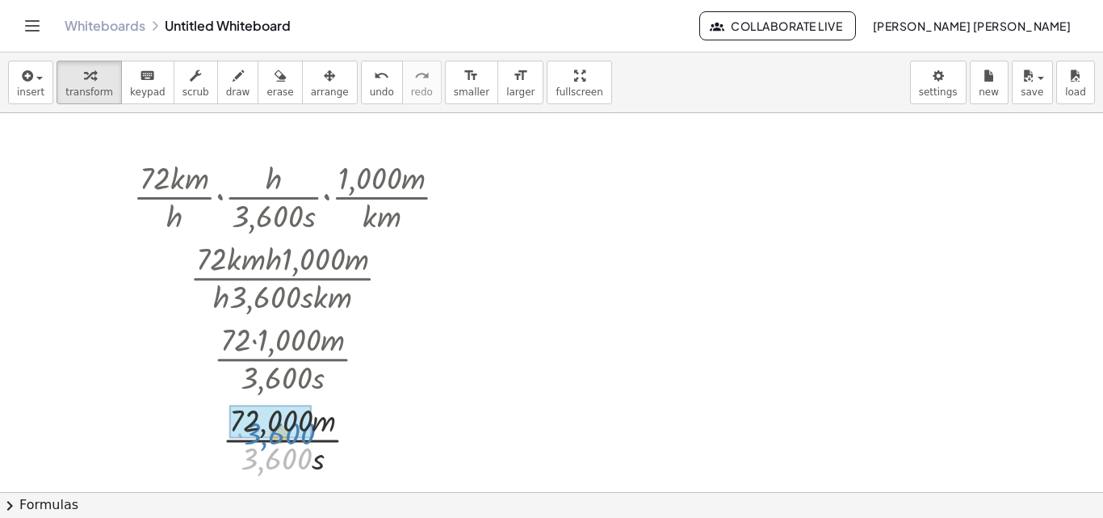
drag, startPoint x: 292, startPoint y: 456, endPoint x: 297, endPoint y: 431, distance: 24.7
drag, startPoint x: 284, startPoint y: 454, endPoint x: 308, endPoint y: 419, distance: 42.4
click at [308, 419] on div at bounding box center [296, 437] width 343 height 81
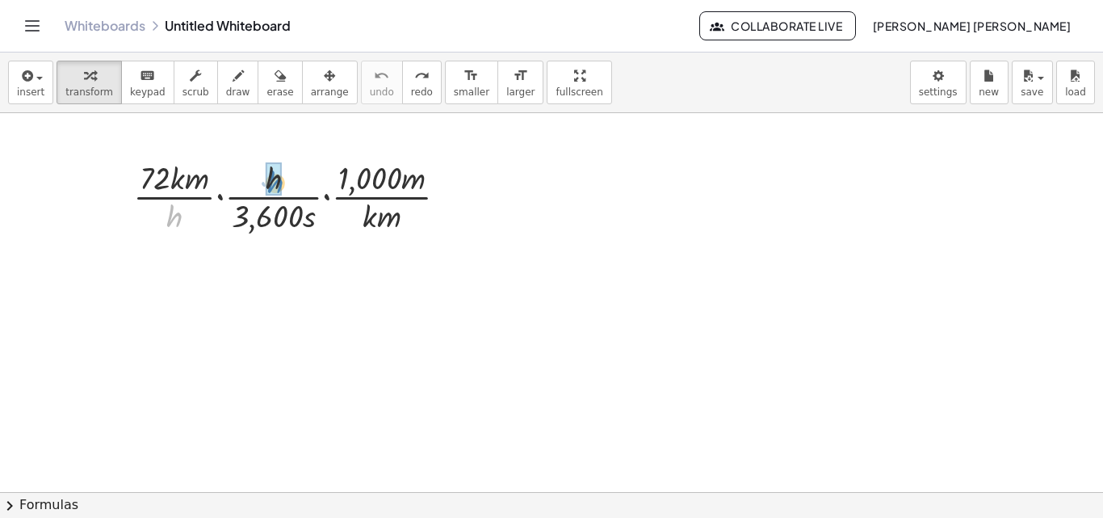
drag, startPoint x: 175, startPoint y: 217, endPoint x: 275, endPoint y: 183, distance: 106.0
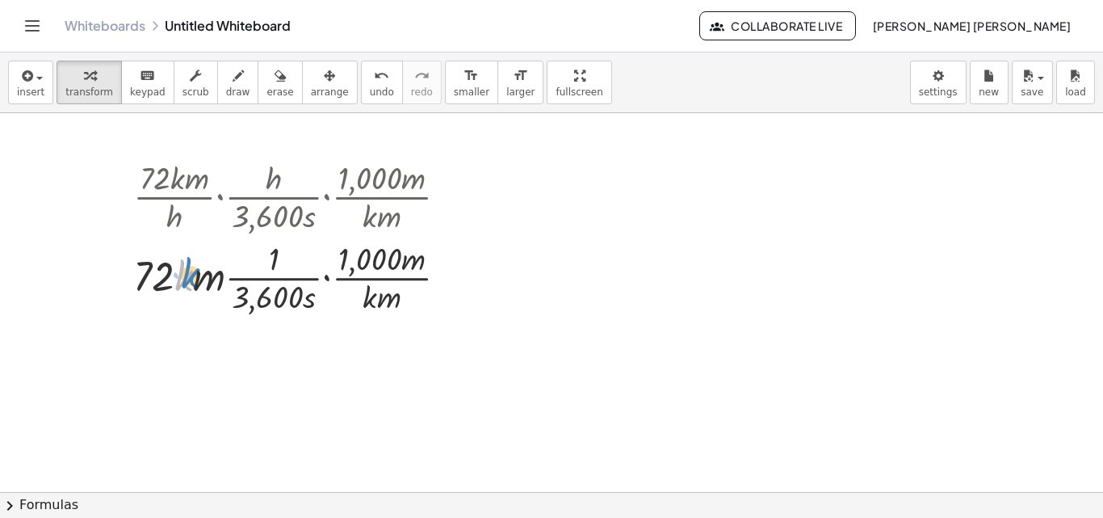
click at [196, 271] on div at bounding box center [296, 276] width 343 height 81
click at [378, 300] on div at bounding box center [296, 276] width 343 height 81
click at [278, 326] on icon at bounding box center [283, 331] width 17 height 17
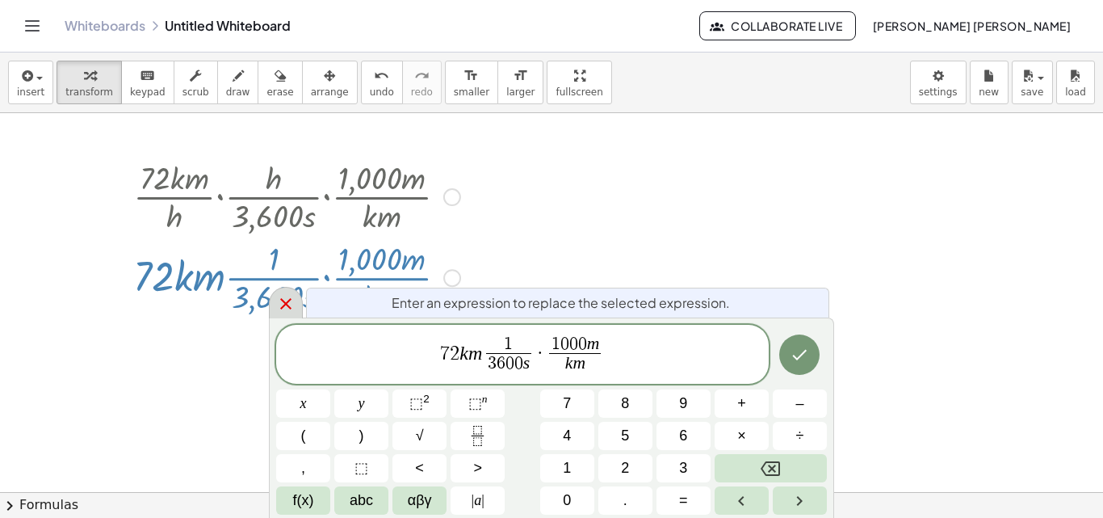
click at [281, 296] on icon at bounding box center [285, 303] width 19 height 19
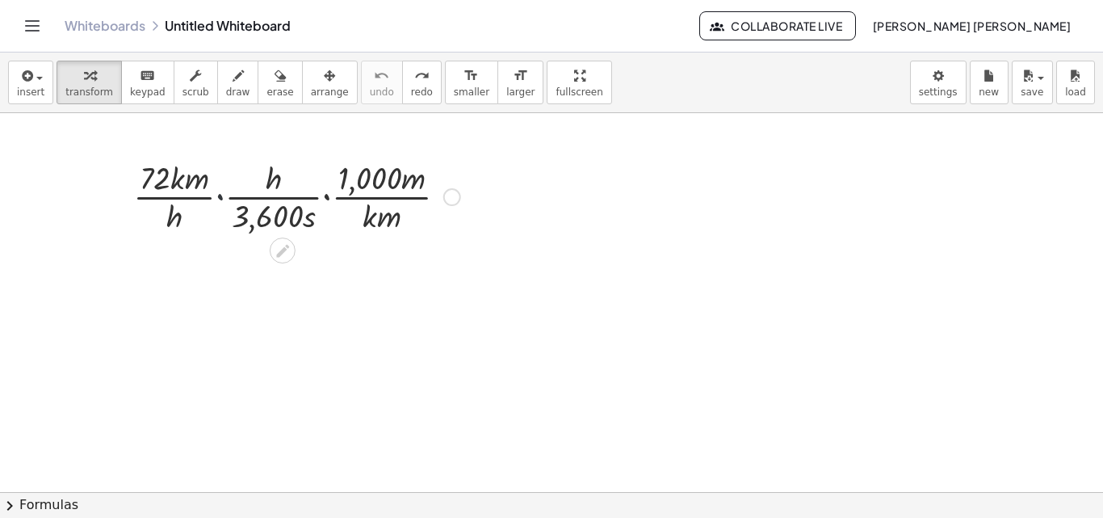
click at [224, 198] on div at bounding box center [296, 195] width 343 height 81
drag, startPoint x: 179, startPoint y: 216, endPoint x: 289, endPoint y: 186, distance: 114.8
click at [289, 186] on div at bounding box center [296, 195] width 343 height 81
drag, startPoint x: 175, startPoint y: 210, endPoint x: 283, endPoint y: 179, distance: 112.0
click at [283, 179] on div at bounding box center [296, 195] width 343 height 81
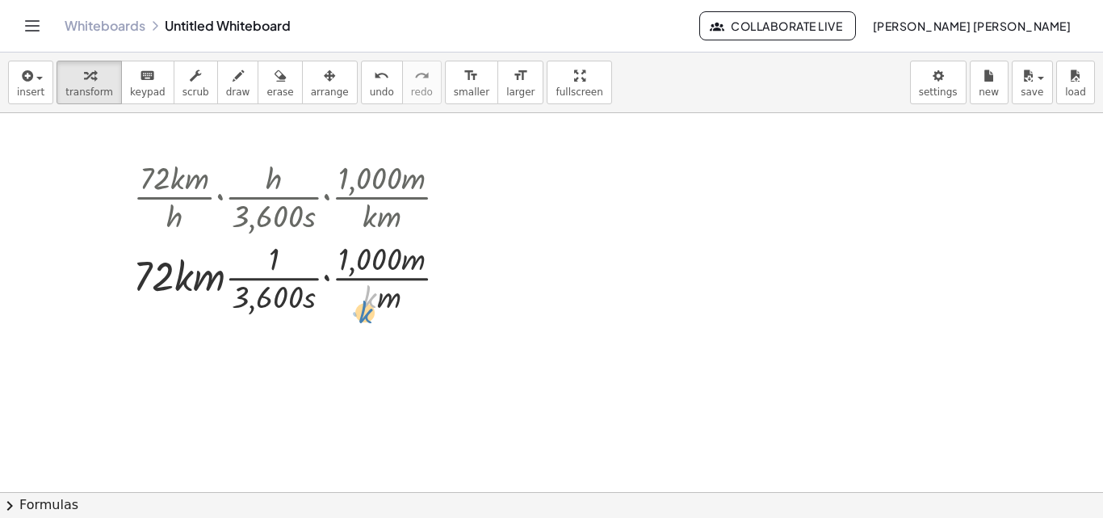
drag, startPoint x: 371, startPoint y: 288, endPoint x: 390, endPoint y: 310, distance: 29.2
click at [390, 310] on div at bounding box center [296, 276] width 343 height 81
click at [372, 305] on div at bounding box center [296, 276] width 343 height 81
drag, startPoint x: 384, startPoint y: 312, endPoint x: 368, endPoint y: 330, distance: 23.5
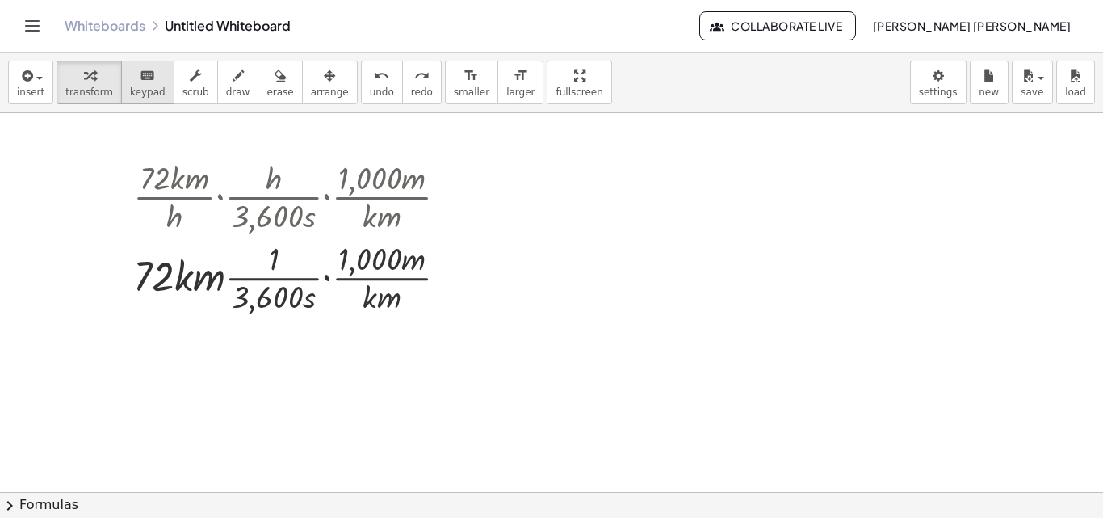
click at [141, 76] on icon "keyboard" at bounding box center [147, 75] width 15 height 19
click at [183, 75] on div "button" at bounding box center [196, 74] width 27 height 19
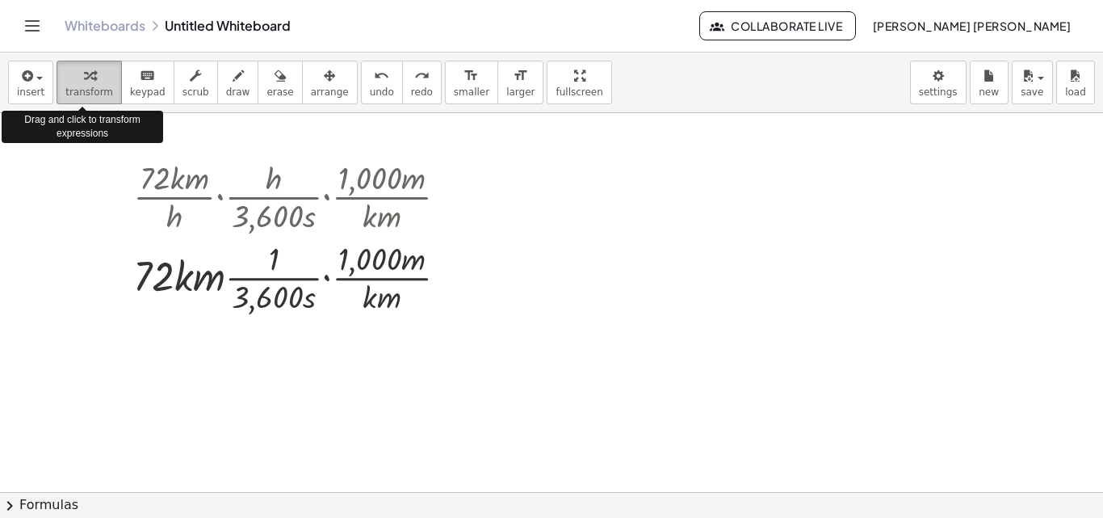
click at [89, 73] on div "button" at bounding box center [89, 74] width 48 height 19
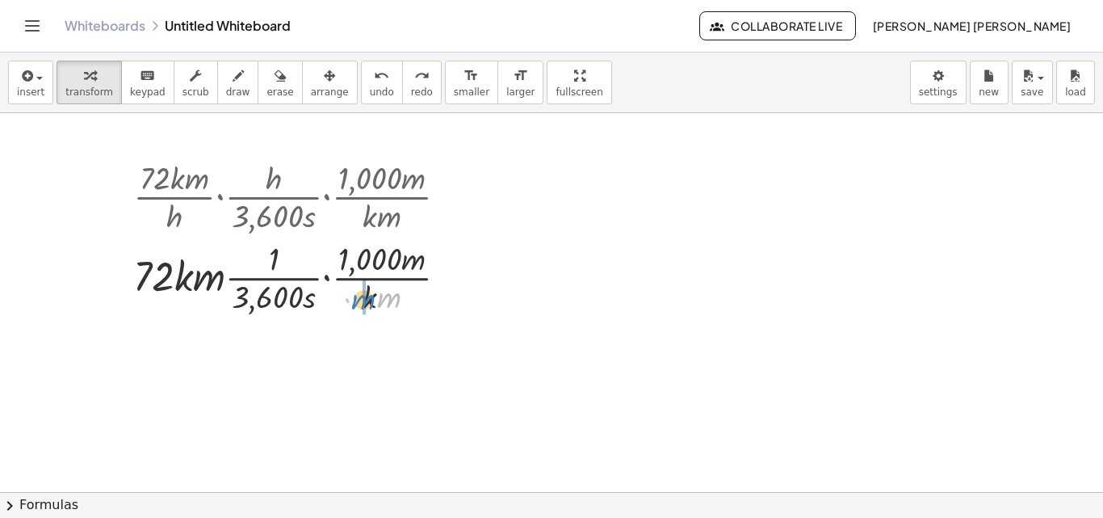
drag, startPoint x: 377, startPoint y: 296, endPoint x: 372, endPoint y: 305, distance: 9.9
click at [372, 305] on div at bounding box center [296, 276] width 343 height 81
drag, startPoint x: 372, startPoint y: 301, endPoint x: 195, endPoint y: 283, distance: 177.9
click at [195, 283] on div at bounding box center [296, 276] width 343 height 81
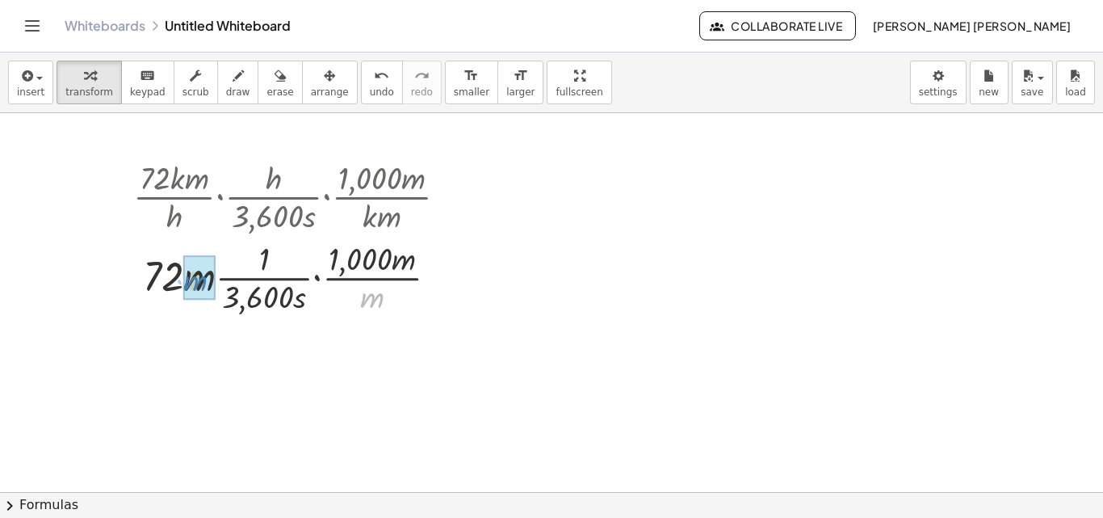
drag, startPoint x: 359, startPoint y: 303, endPoint x: 174, endPoint y: 284, distance: 185.9
click at [174, 284] on div at bounding box center [296, 276] width 343 height 81
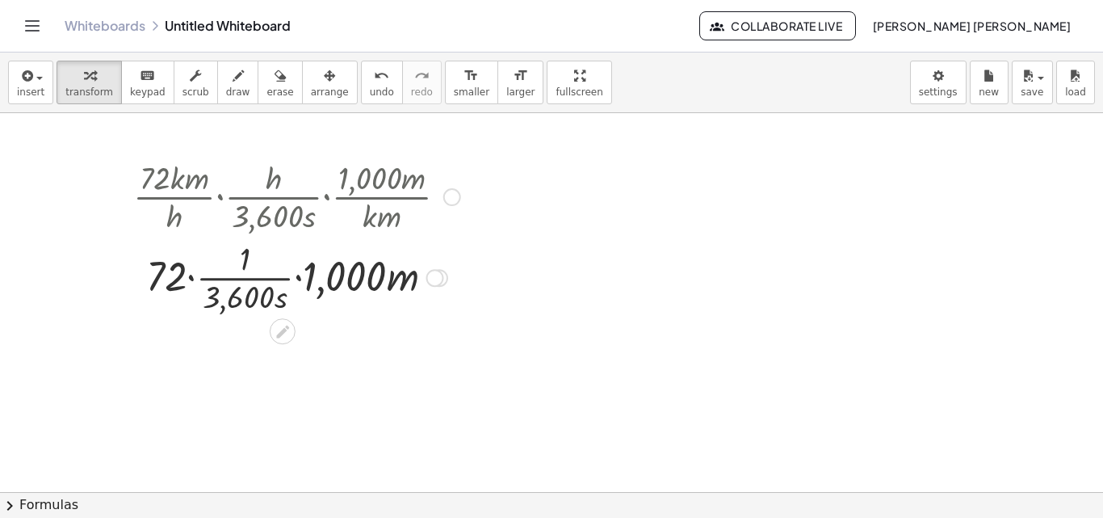
click at [193, 275] on div at bounding box center [296, 276] width 343 height 81
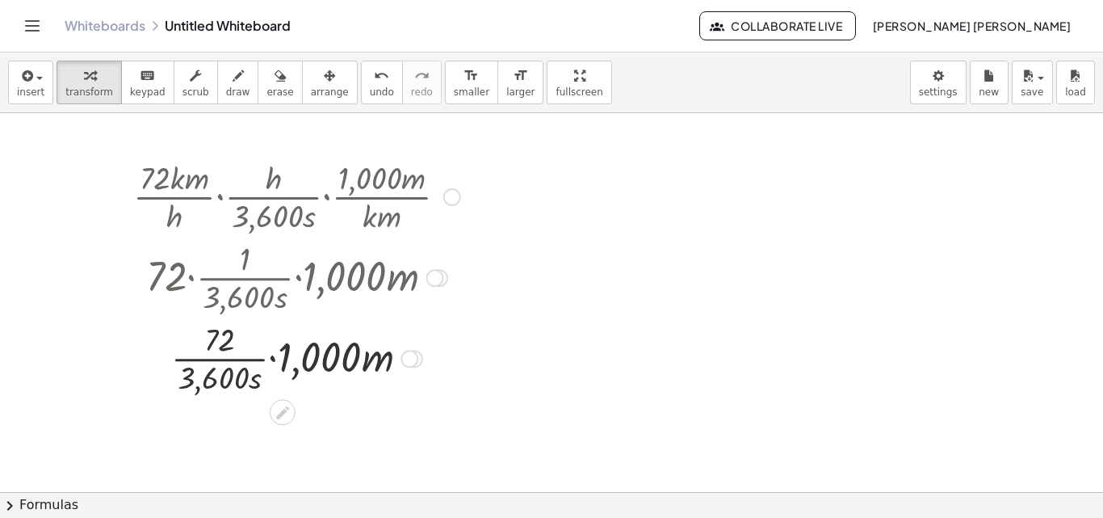
click at [272, 361] on div at bounding box center [296, 357] width 343 height 81
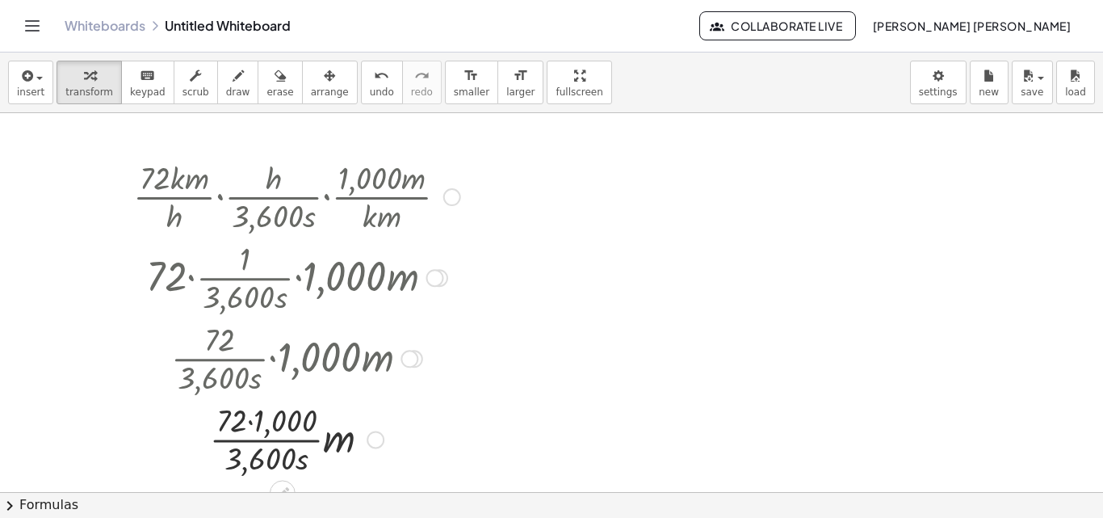
click at [254, 422] on div at bounding box center [296, 437] width 343 height 81
drag, startPoint x: 330, startPoint y: 443, endPoint x: 303, endPoint y: 424, distance: 33.6
click at [303, 424] on div at bounding box center [296, 437] width 343 height 81
drag, startPoint x: 284, startPoint y: 453, endPoint x: 286, endPoint y: 416, distance: 37.2
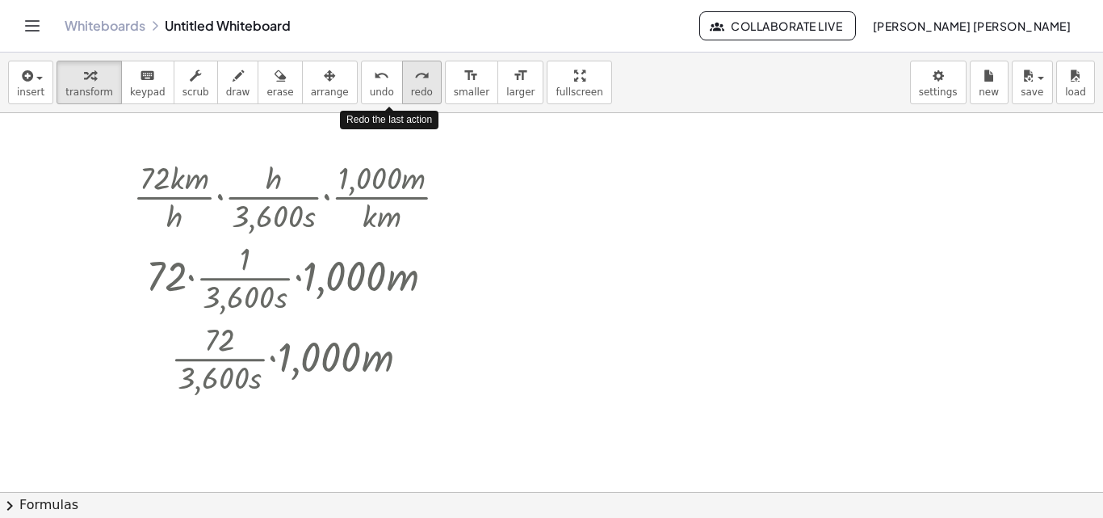
click at [402, 100] on button "redo redo" at bounding box center [422, 83] width 40 height 44
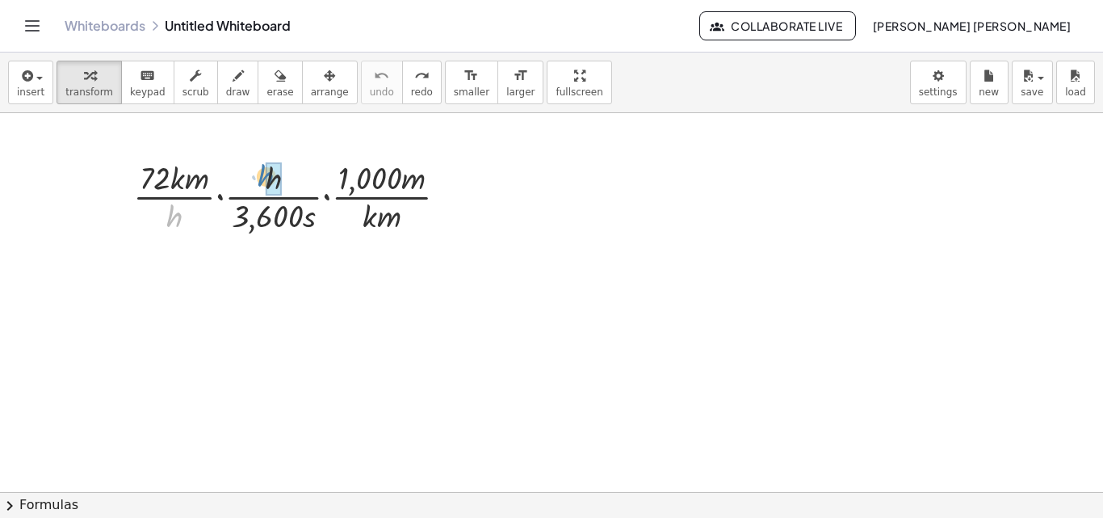
drag, startPoint x: 181, startPoint y: 217, endPoint x: 291, endPoint y: 180, distance: 116.0
click at [291, 180] on div at bounding box center [296, 195] width 343 height 81
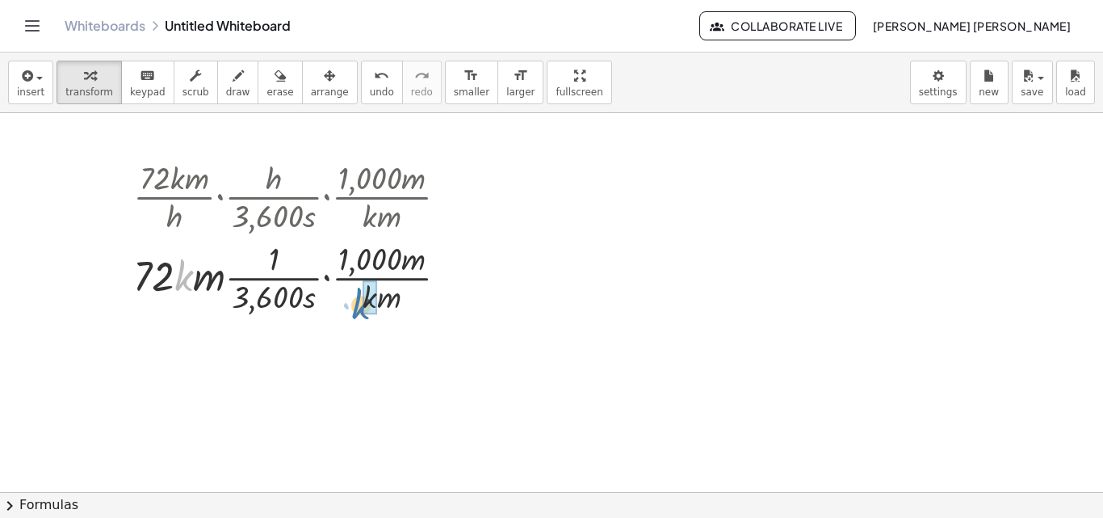
drag, startPoint x: 192, startPoint y: 273, endPoint x: 385, endPoint y: 301, distance: 195.0
click at [385, 301] on div at bounding box center [296, 276] width 343 height 81
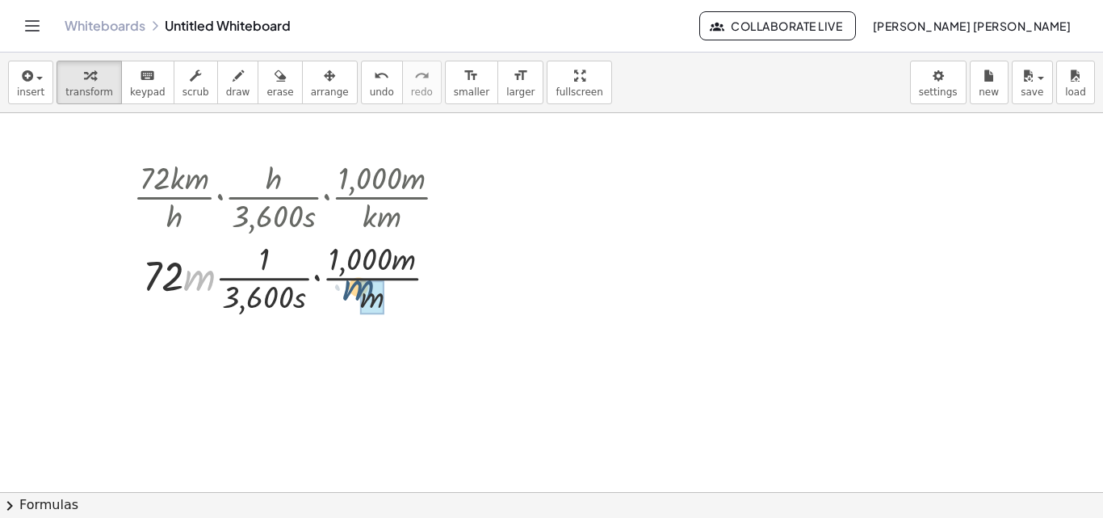
drag, startPoint x: 204, startPoint y: 270, endPoint x: 371, endPoint y: 282, distance: 167.7
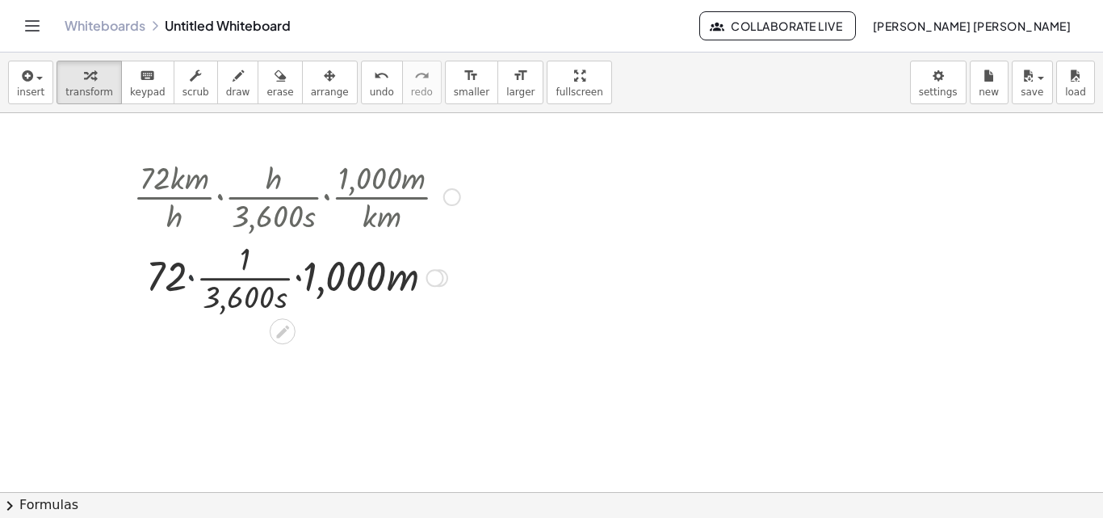
click at [191, 281] on div at bounding box center [296, 276] width 343 height 81
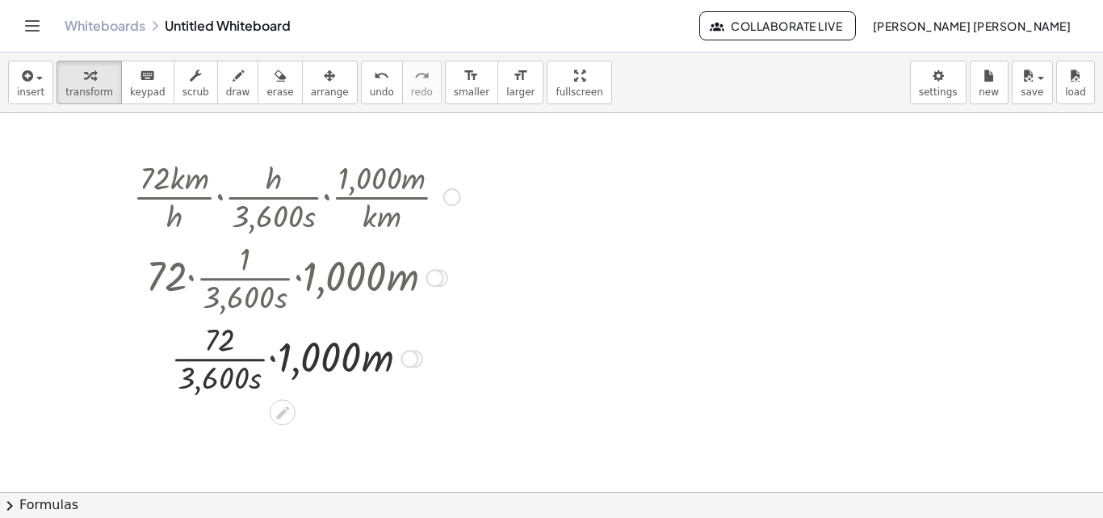
click at [278, 359] on div at bounding box center [296, 357] width 343 height 81
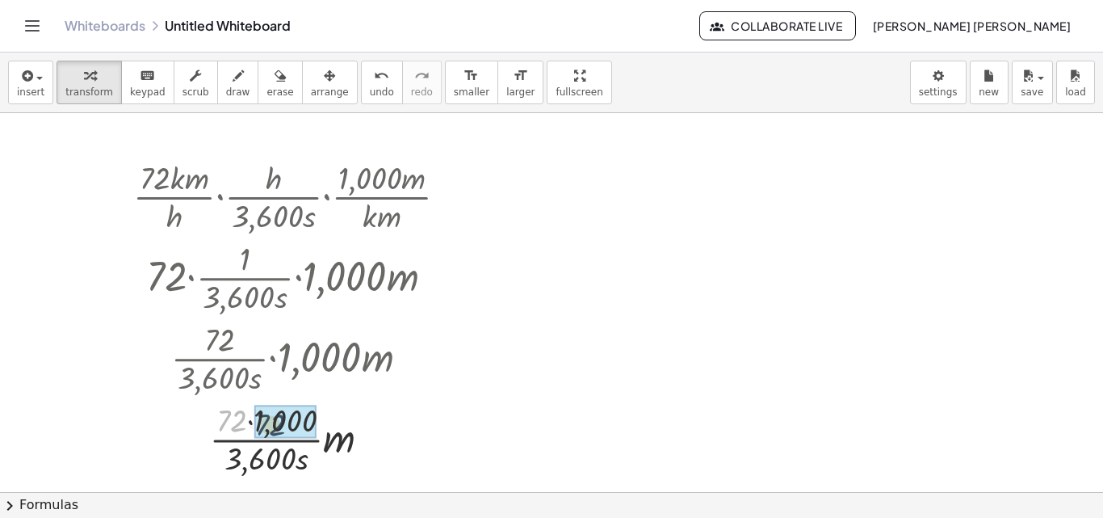
drag, startPoint x: 234, startPoint y: 424, endPoint x: 279, endPoint y: 427, distance: 44.5
drag, startPoint x: 327, startPoint y: 442, endPoint x: 309, endPoint y: 426, distance: 24.6
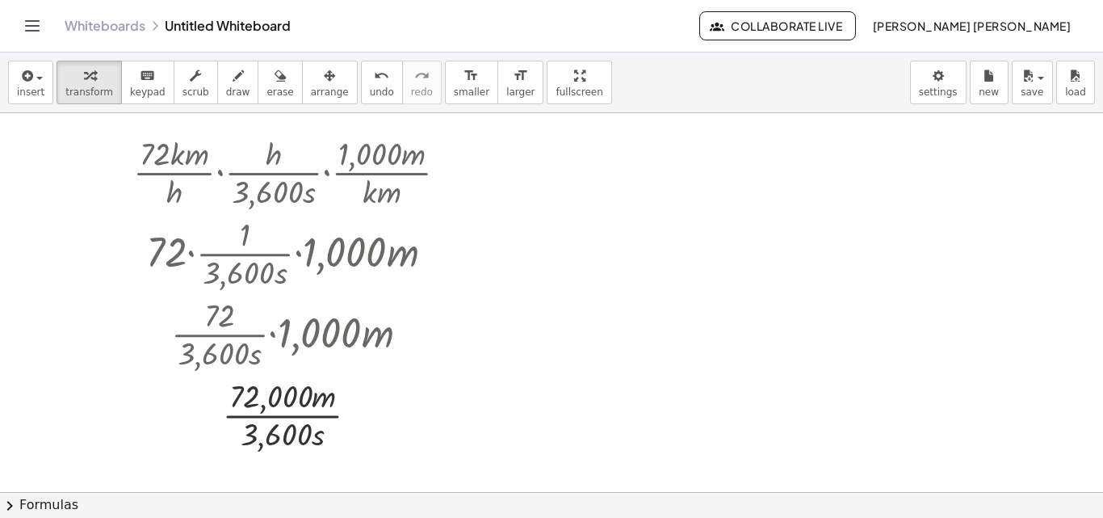
scroll to position [34, 0]
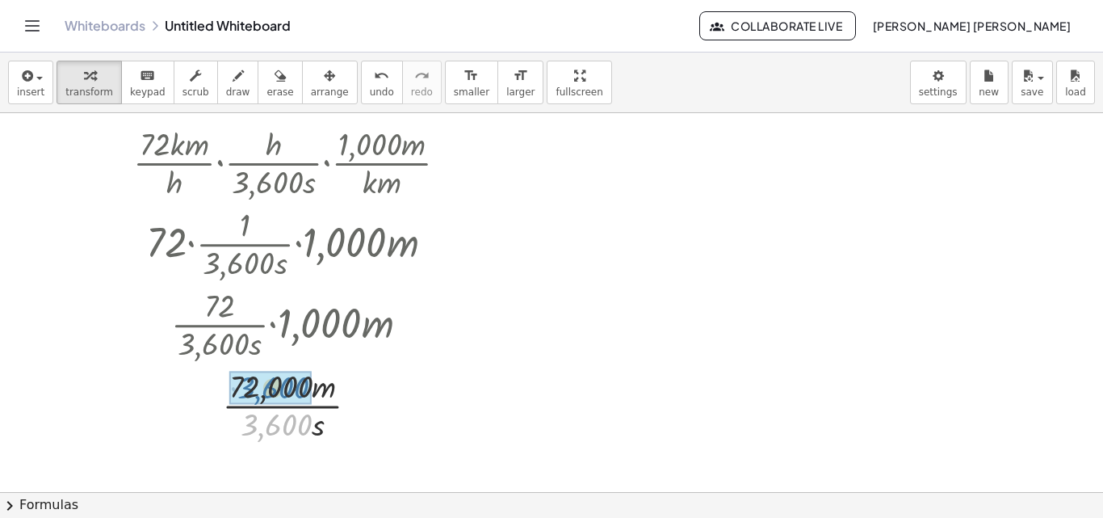
drag, startPoint x: 281, startPoint y: 422, endPoint x: 278, endPoint y: 385, distance: 36.5
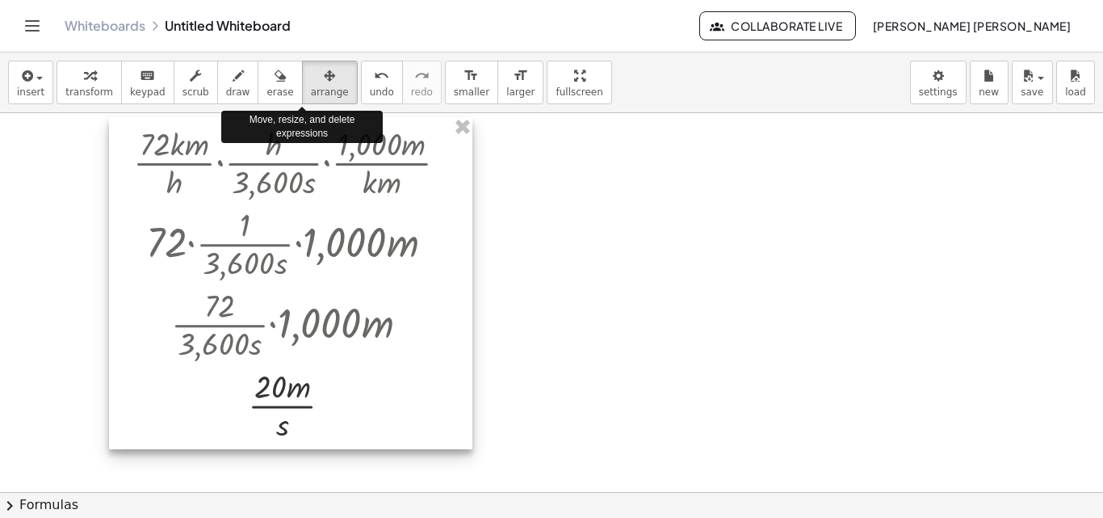
drag, startPoint x: 301, startPoint y: 90, endPoint x: 433, endPoint y: 114, distance: 133.9
click at [433, 114] on div "insert select one: Math Expression Function Text Youtube Video Graphing Geometr…" at bounding box center [551, 285] width 1103 height 465
